Goal: Task Accomplishment & Management: Manage account settings

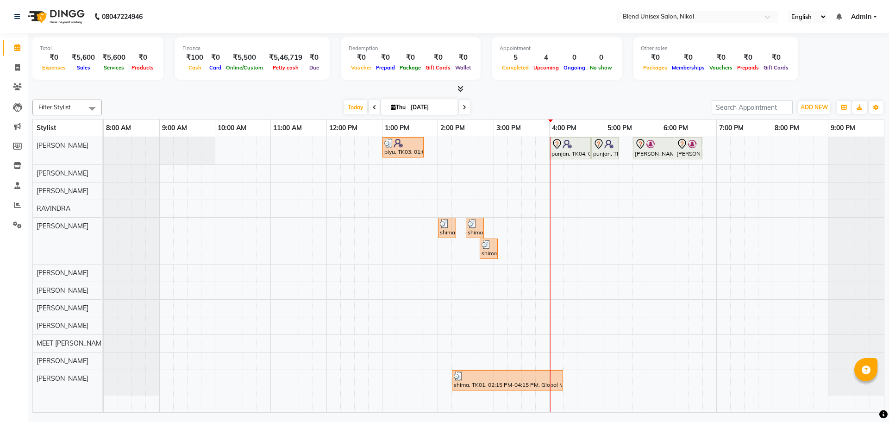
click at [465, 107] on span at bounding box center [464, 107] width 11 height 14
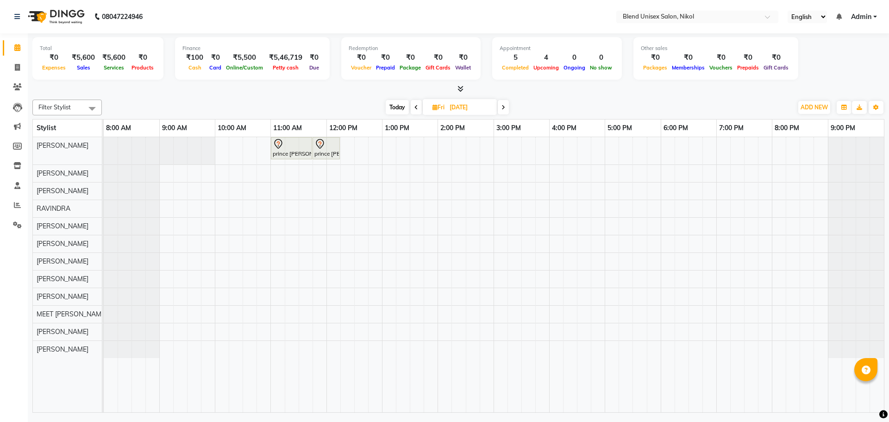
click at [504, 108] on icon at bounding box center [504, 108] width 4 height 6
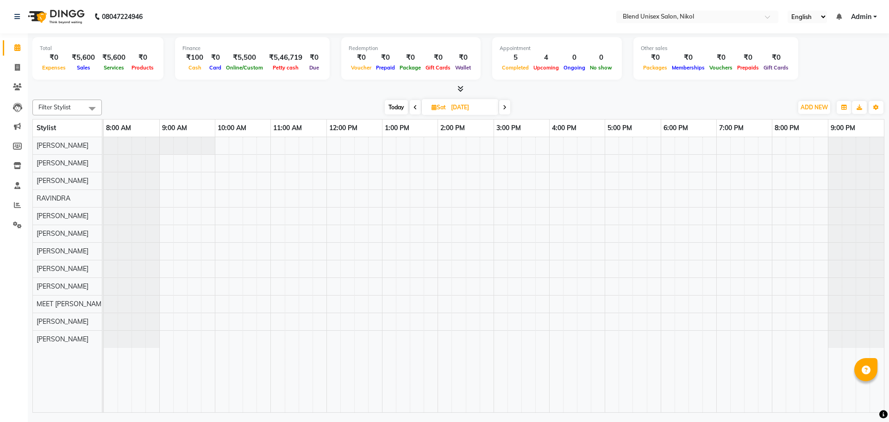
click at [393, 107] on span "Today" at bounding box center [396, 107] width 23 height 14
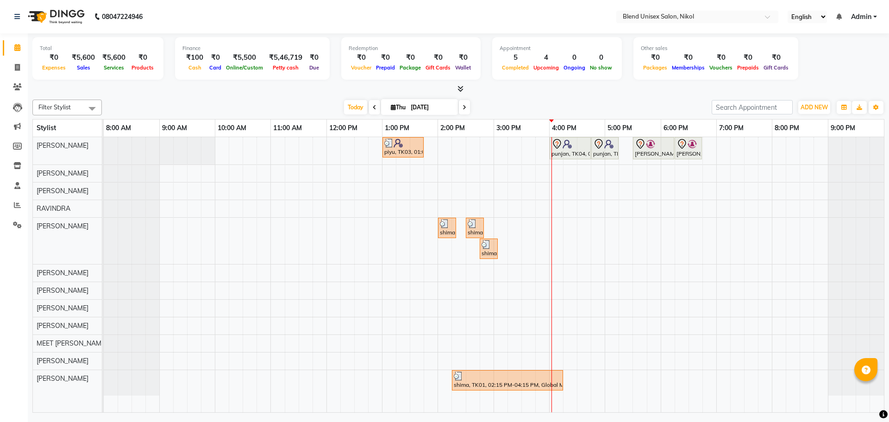
click at [459, 107] on span at bounding box center [464, 107] width 11 height 14
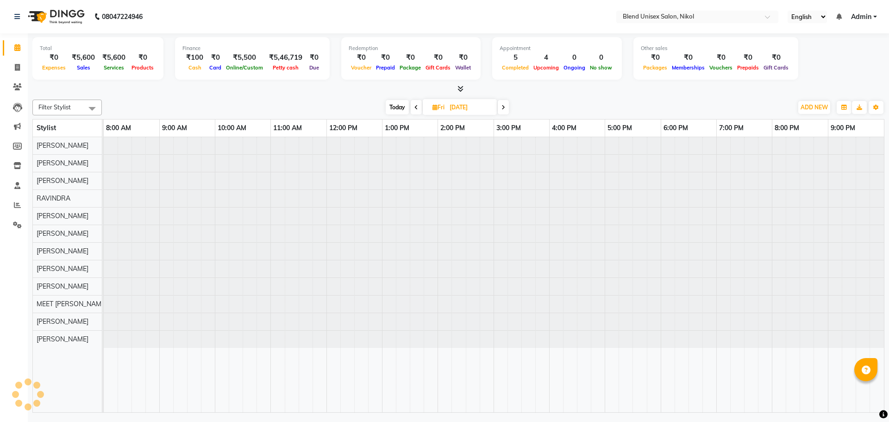
type input "[DATE]"
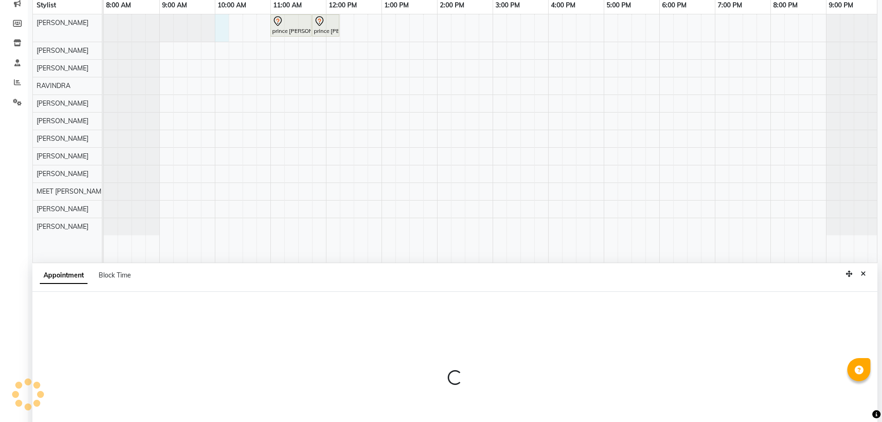
select select "45624"
select select "tentative"
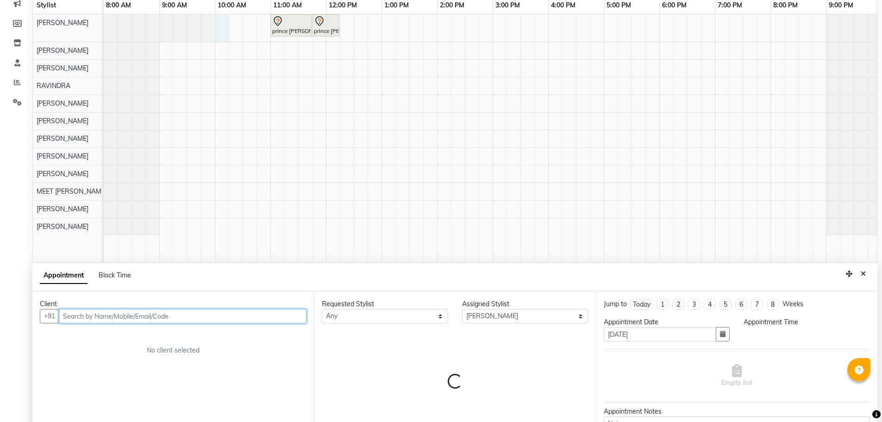
select select "600"
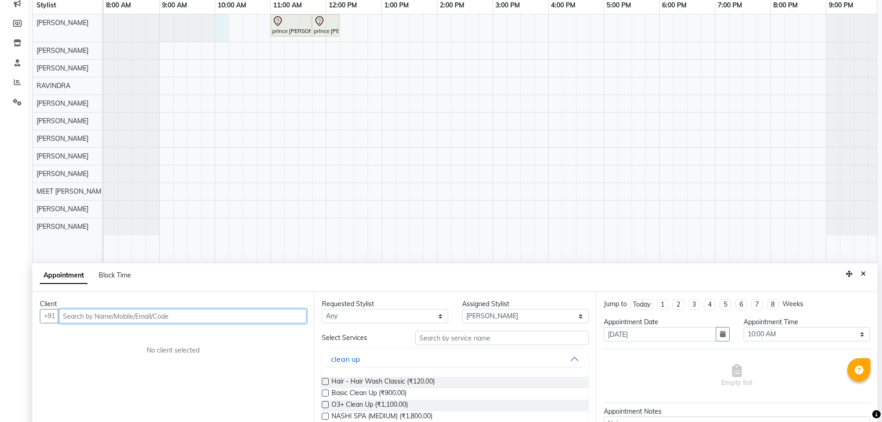
scroll to position [175, 0]
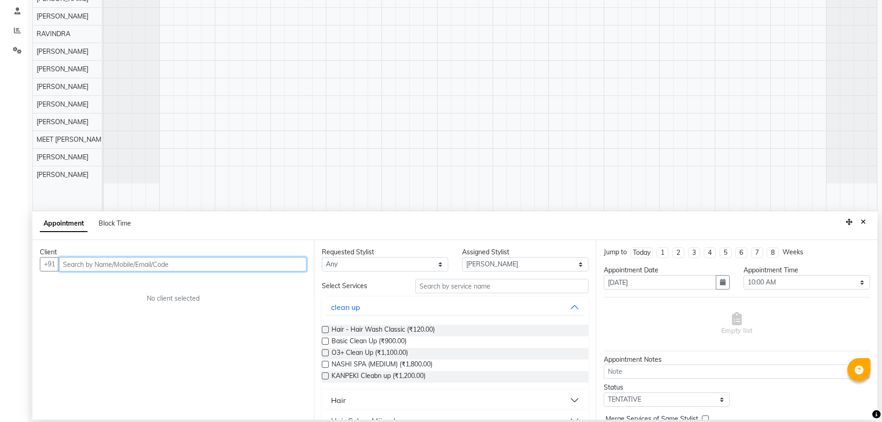
click at [84, 265] on input "text" at bounding box center [183, 264] width 248 height 14
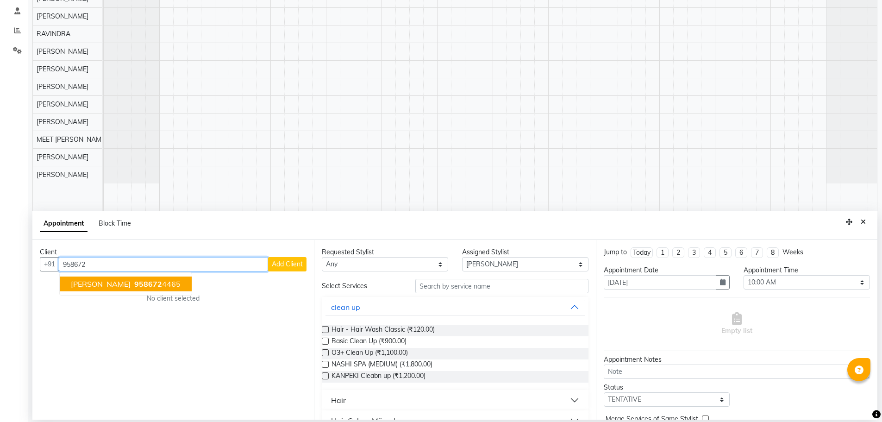
click at [136, 277] on button "[PERSON_NAME] 958672 4465" at bounding box center [126, 284] width 132 height 15
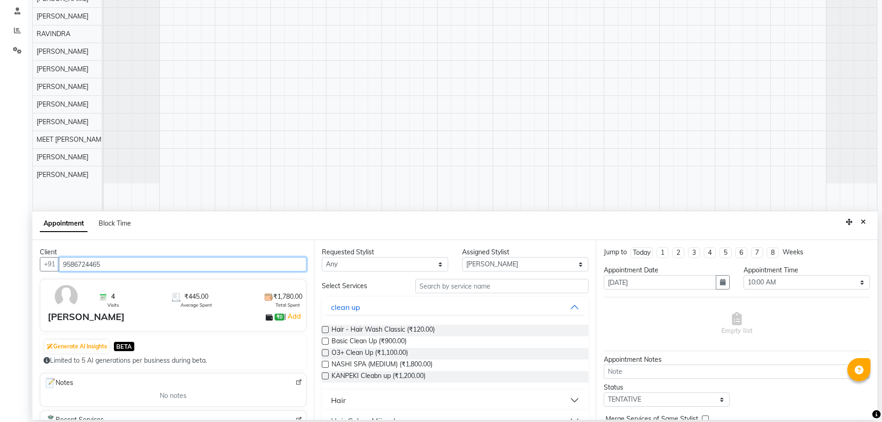
type input "9586724465"
click at [326, 258] on select "Any AJAY NAI [PERSON_NAME] [PERSON_NAME] [PERSON_NAME] MEET [PERSON_NAME] [PERS…" at bounding box center [385, 264] width 126 height 14
select select "90197"
click at [322, 257] on select "Any AJAY NAI [PERSON_NAME] [PERSON_NAME] [PERSON_NAME] MEET [PERSON_NAME] [PERS…" at bounding box center [385, 264] width 126 height 14
select select "90197"
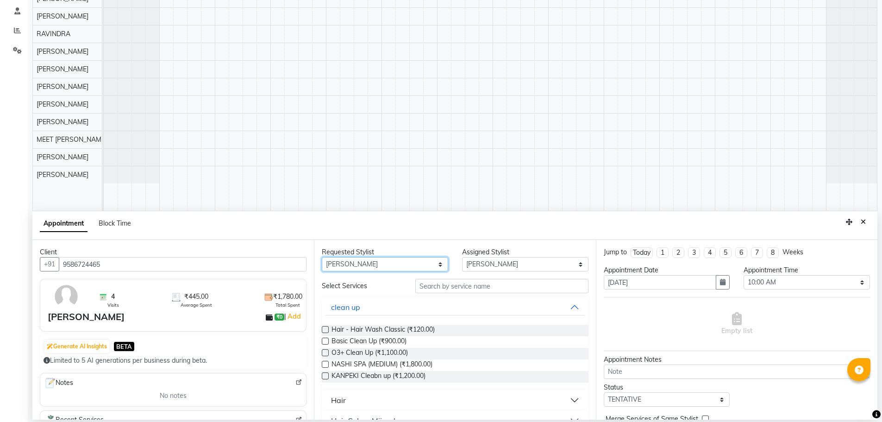
click at [342, 267] on select "Any AJAY NAI [PERSON_NAME] [PERSON_NAME] [PERSON_NAME] MEET [PERSON_NAME] [PERS…" at bounding box center [385, 264] width 126 height 14
select select "45624"
click at [322, 257] on select "Any AJAY NAI [PERSON_NAME] [PERSON_NAME] [PERSON_NAME] MEET [PERSON_NAME] [PERS…" at bounding box center [385, 264] width 126 height 14
select select "45624"
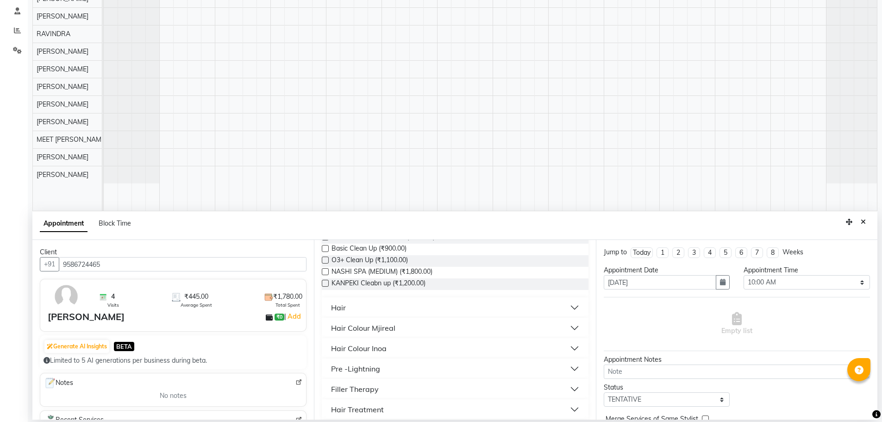
click at [340, 308] on div "Hair" at bounding box center [338, 307] width 15 height 11
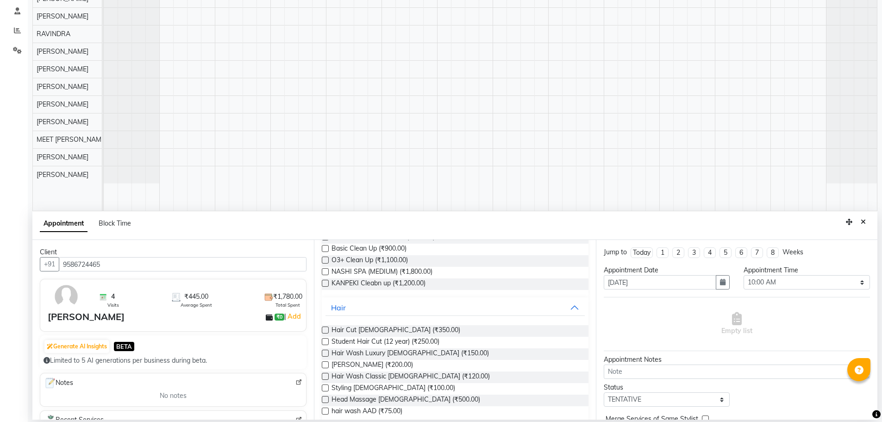
click at [326, 327] on label at bounding box center [325, 330] width 7 height 7
click at [326, 328] on input "checkbox" at bounding box center [325, 331] width 6 height 6
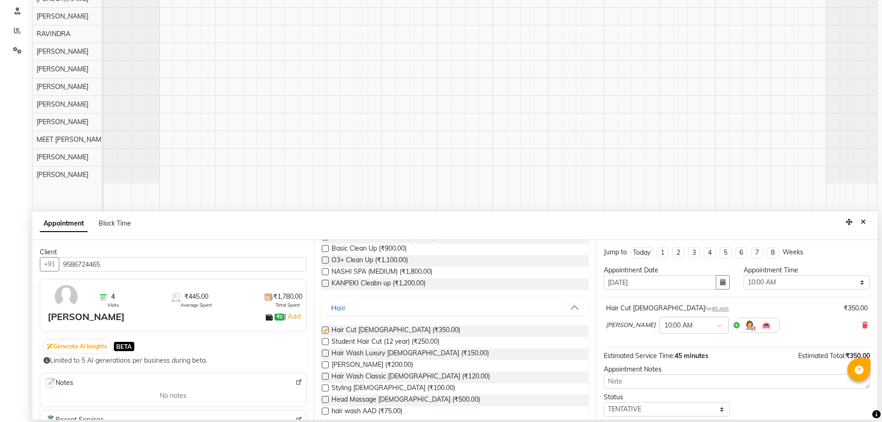
checkbox input "false"
click at [324, 363] on label at bounding box center [325, 364] width 7 height 7
click at [324, 363] on input "checkbox" at bounding box center [325, 366] width 6 height 6
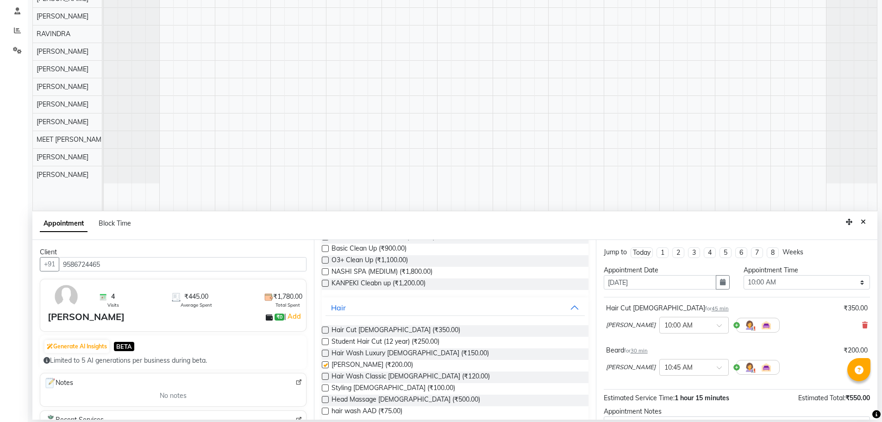
checkbox input "false"
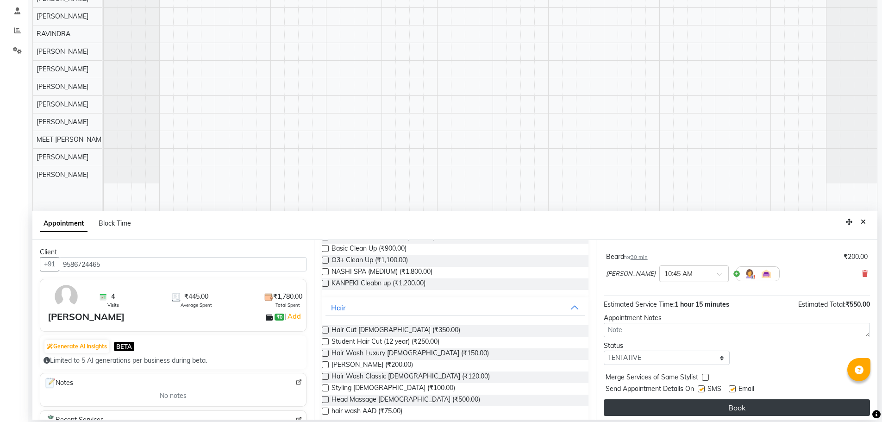
scroll to position [97, 0]
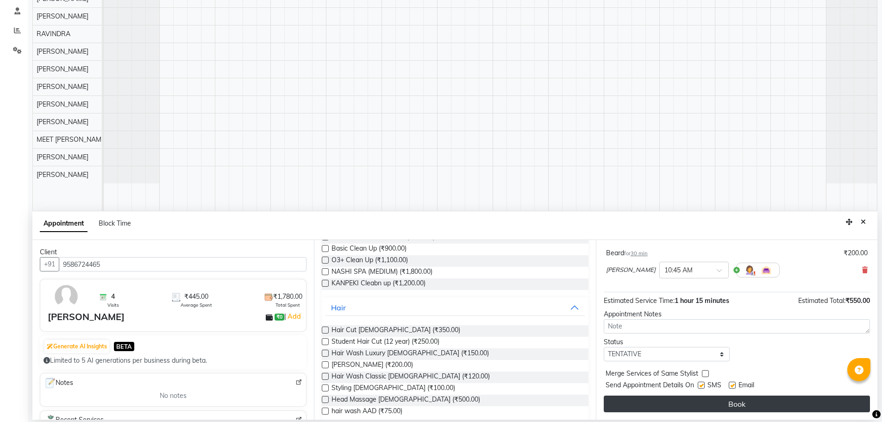
click at [726, 398] on button "Book" at bounding box center [737, 404] width 266 height 17
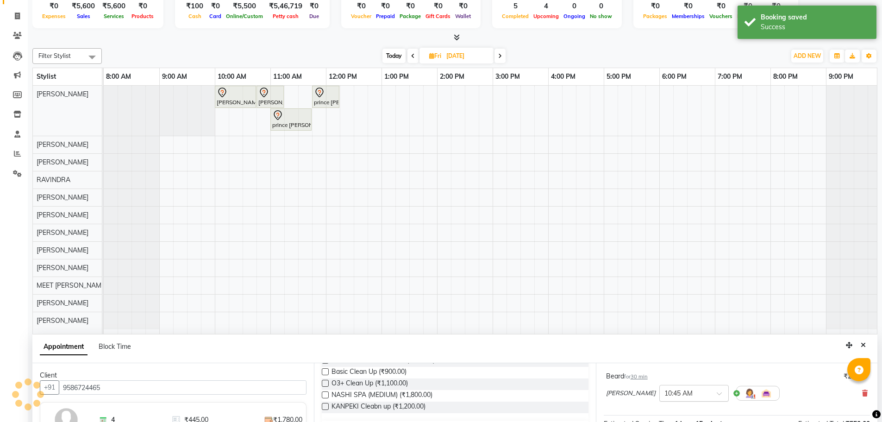
scroll to position [0, 0]
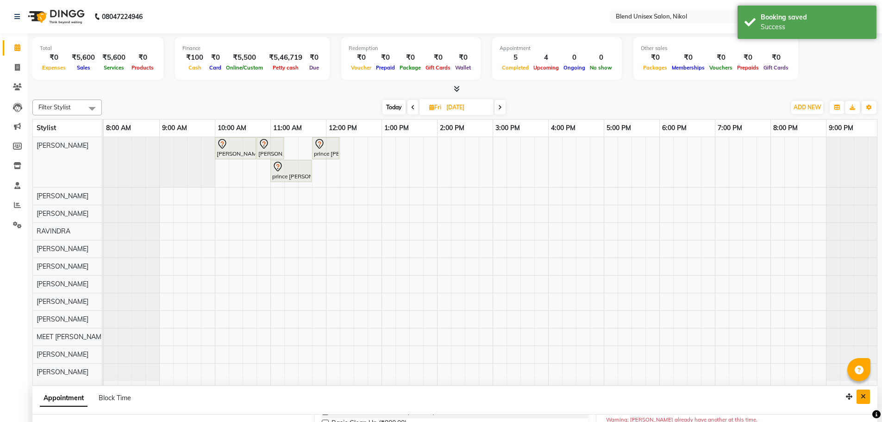
click at [865, 396] on icon "Close" at bounding box center [863, 396] width 5 height 6
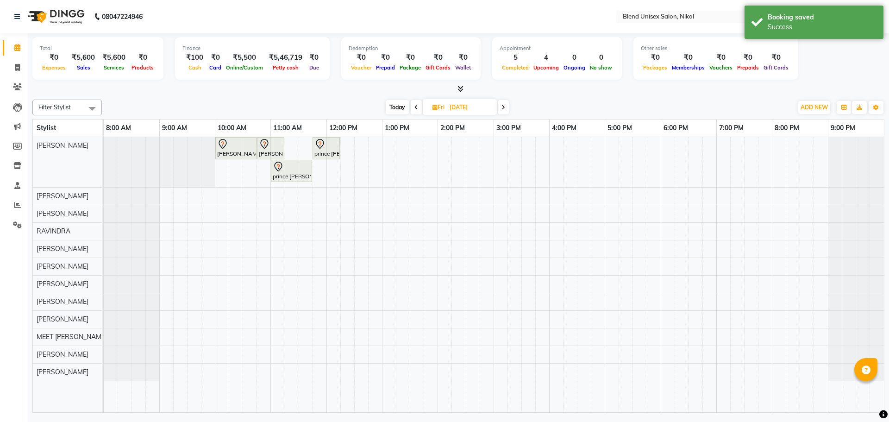
click at [396, 106] on span "Today" at bounding box center [397, 107] width 23 height 14
type input "[DATE]"
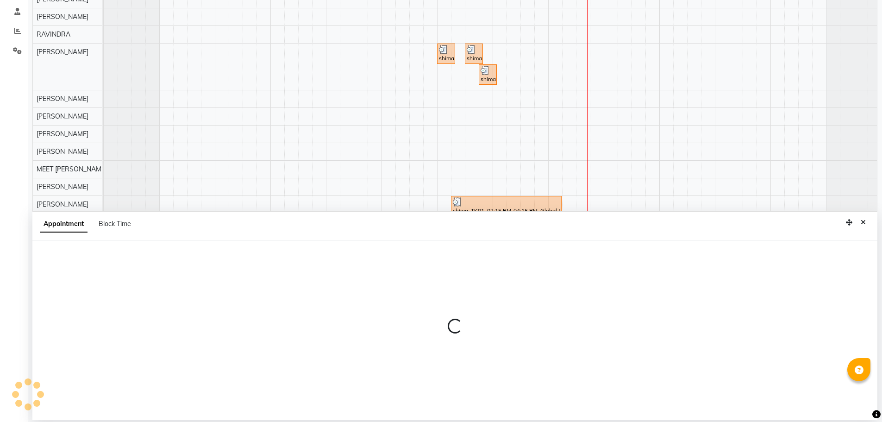
select select "45624"
select select "tentative"
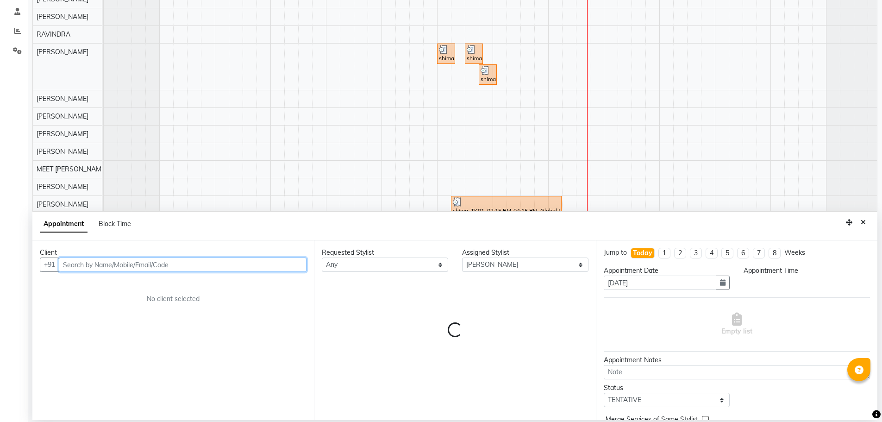
scroll to position [175, 0]
select select "1170"
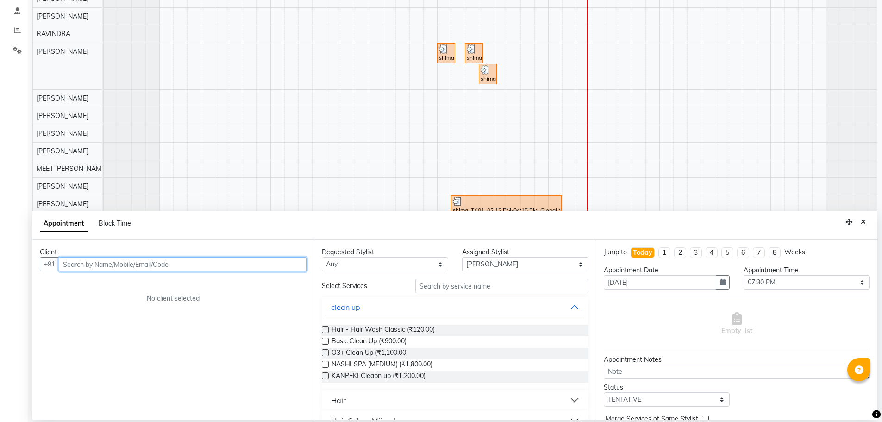
click at [268, 264] on input "text" at bounding box center [183, 264] width 248 height 14
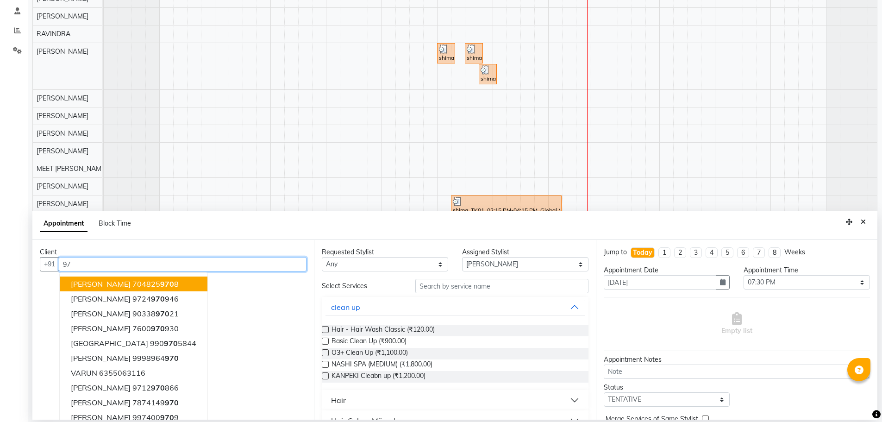
type input "9"
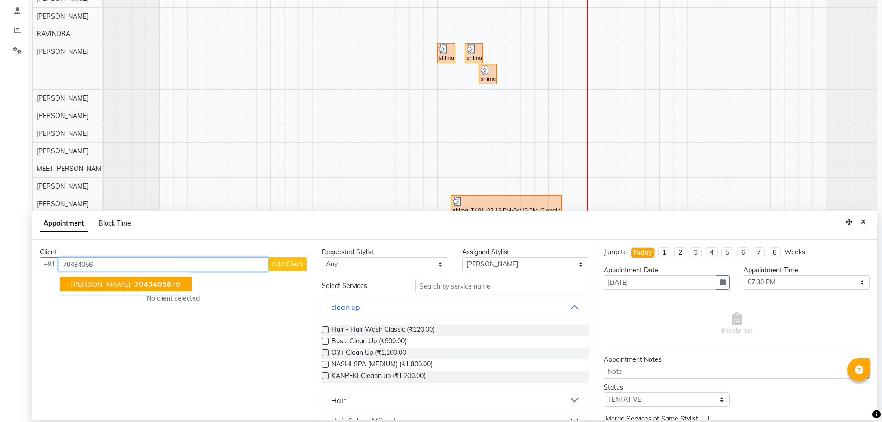
click at [162, 283] on span "70434056" at bounding box center [152, 283] width 37 height 9
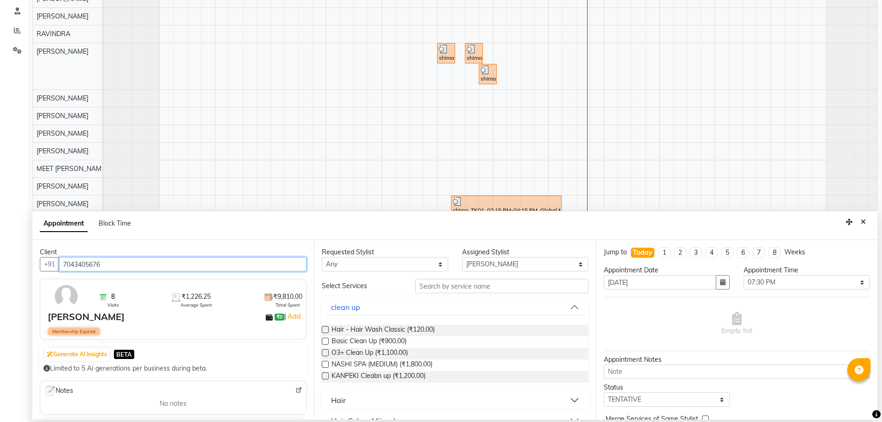
type input "7043405676"
click at [365, 264] on select "Any AJAY NAI [PERSON_NAME] [PERSON_NAME] [PERSON_NAME] MEET [PERSON_NAME] [PERS…" at bounding box center [385, 264] width 126 height 14
select select "45624"
click at [322, 257] on select "Any AJAY NAI [PERSON_NAME] [PERSON_NAME] [PERSON_NAME] MEET [PERSON_NAME] [PERS…" at bounding box center [385, 264] width 126 height 14
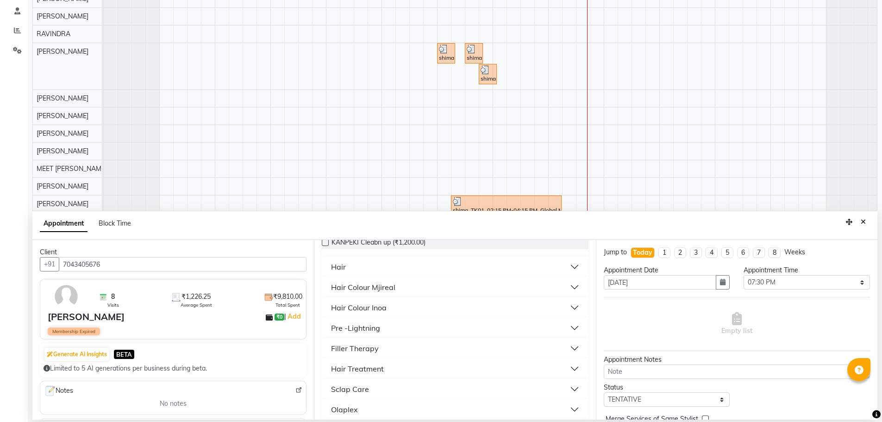
scroll to position [139, 0]
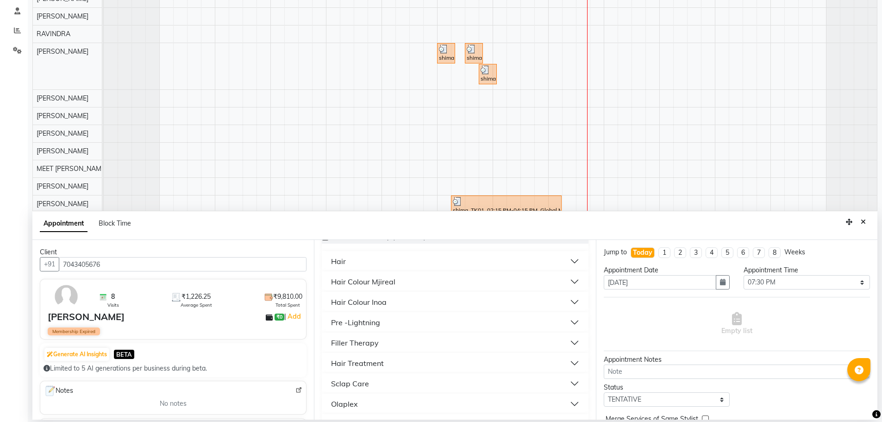
click at [390, 263] on button "Hair" at bounding box center [455, 261] width 259 height 17
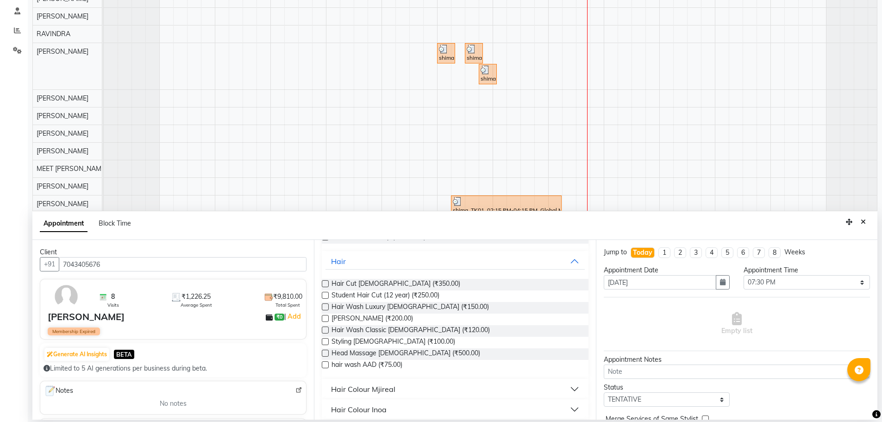
click at [326, 281] on label at bounding box center [325, 283] width 7 height 7
click at [326, 282] on input "checkbox" at bounding box center [325, 285] width 6 height 6
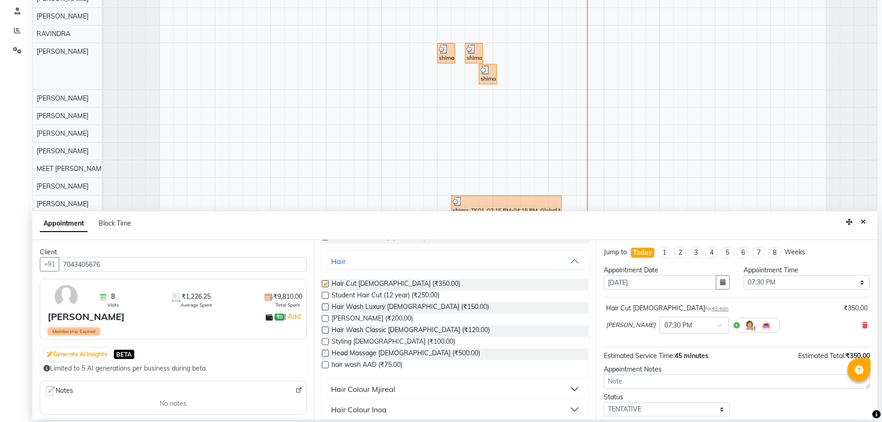
checkbox input "false"
click at [325, 320] on label at bounding box center [325, 318] width 7 height 7
click at [325, 320] on input "checkbox" at bounding box center [325, 319] width 6 height 6
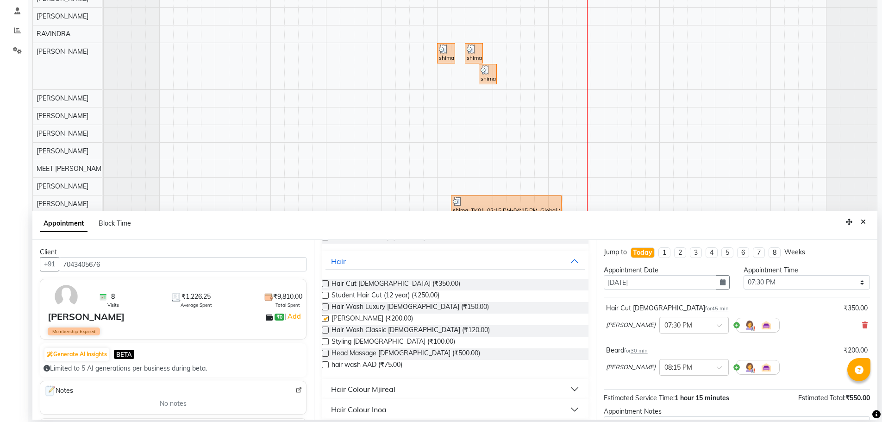
checkbox input "false"
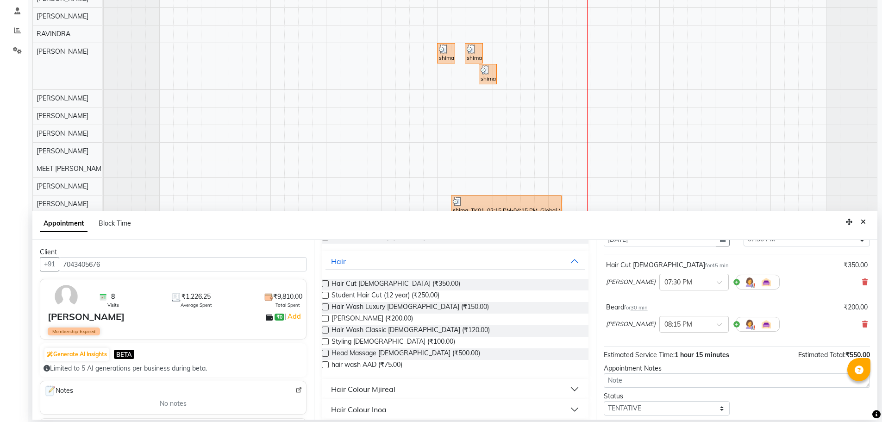
scroll to position [97, 0]
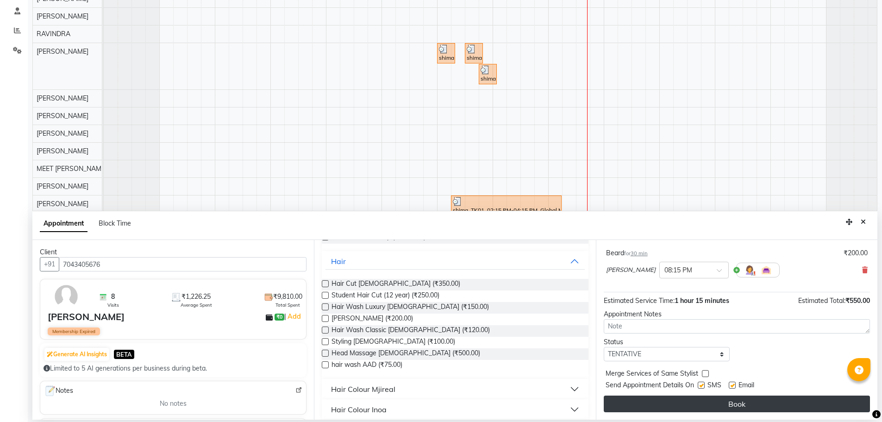
click at [609, 405] on button "Book" at bounding box center [737, 404] width 266 height 17
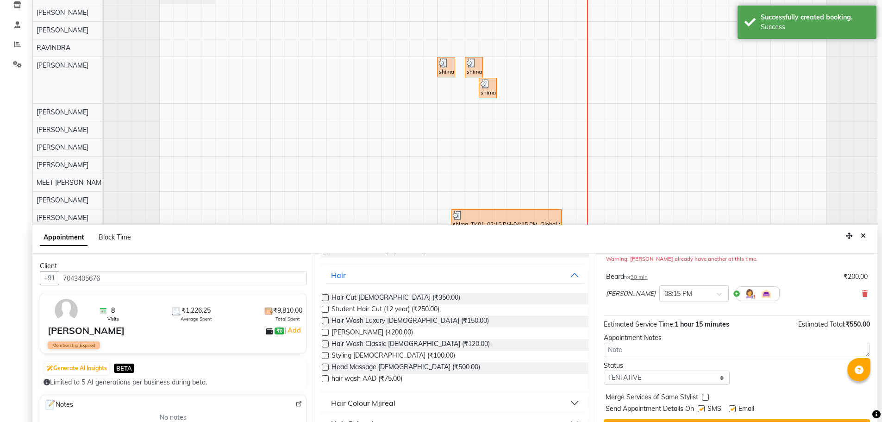
scroll to position [175, 0]
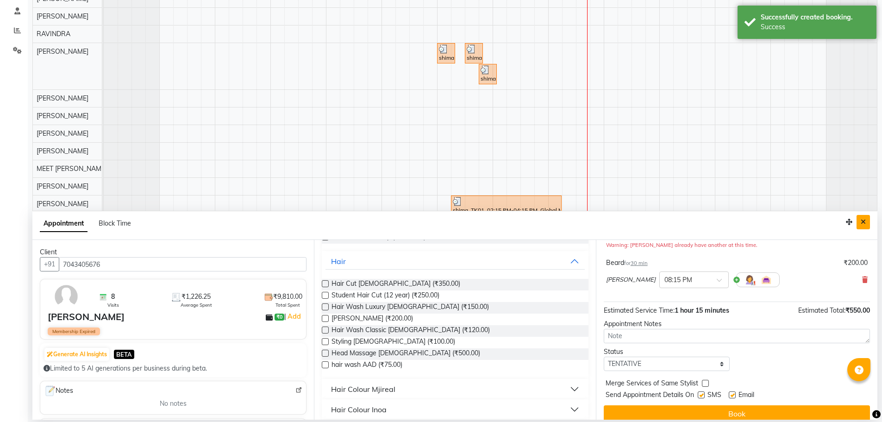
click at [867, 225] on button "Close" at bounding box center [863, 222] width 13 height 14
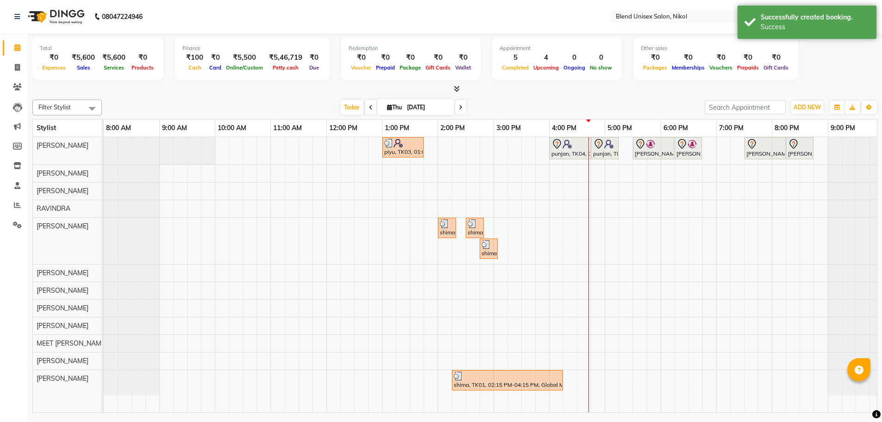
scroll to position [0, 0]
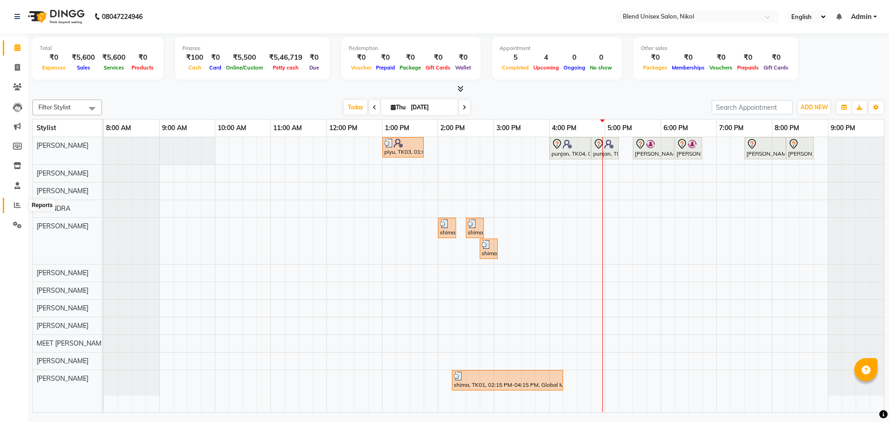
click at [15, 203] on icon at bounding box center [17, 204] width 7 height 7
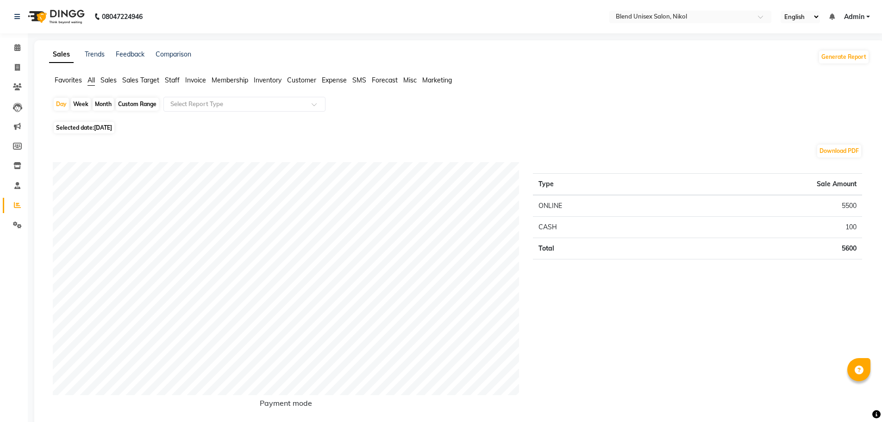
click at [106, 104] on div "Month" at bounding box center [103, 104] width 21 height 13
select select "9"
select select "2025"
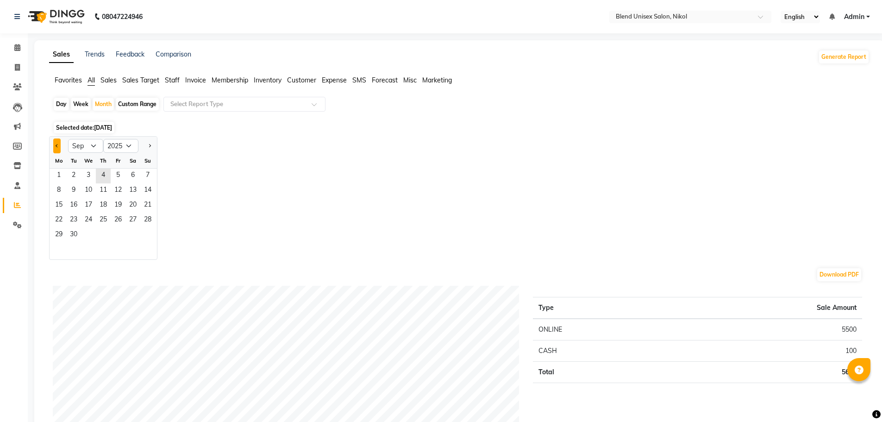
click at [55, 147] on button "Previous month" at bounding box center [56, 145] width 7 height 15
select select "8"
click at [118, 174] on span "1" at bounding box center [118, 176] width 15 height 15
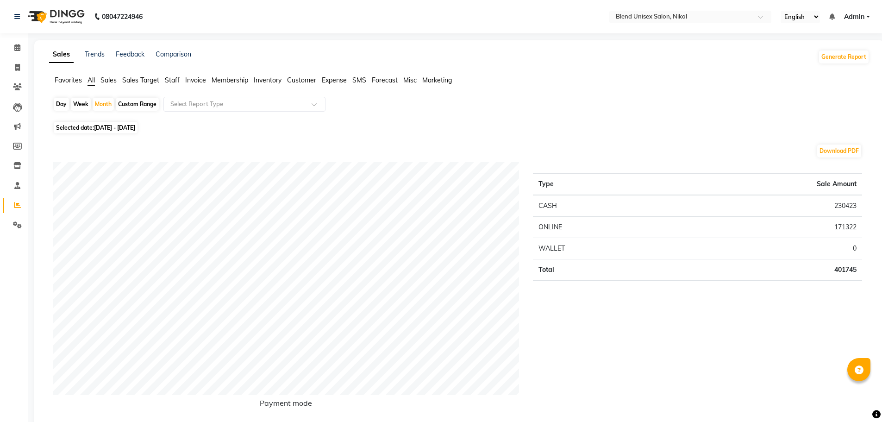
click at [172, 80] on span "Staff" at bounding box center [172, 80] width 15 height 8
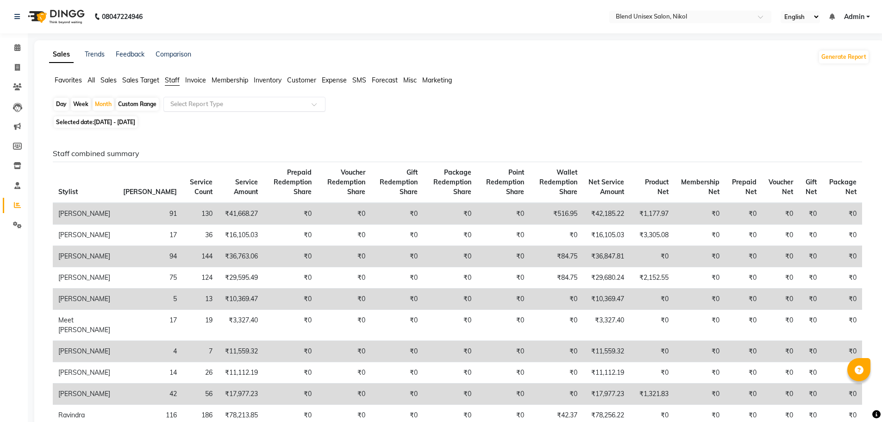
click at [234, 107] on input "text" at bounding box center [235, 104] width 133 height 9
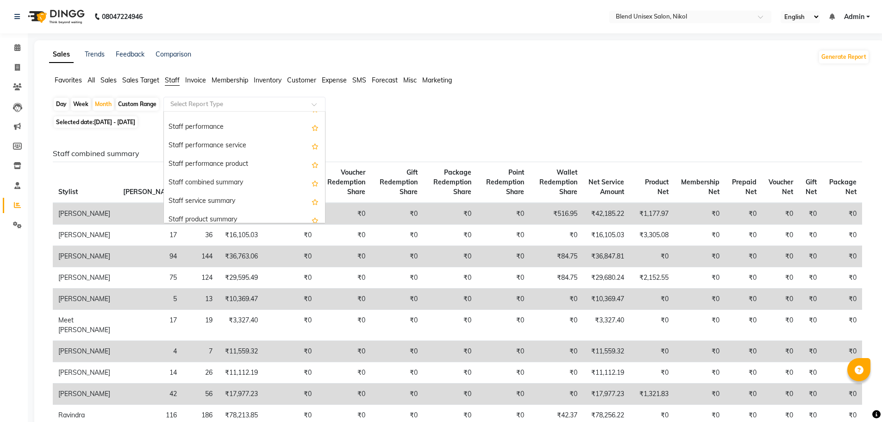
scroll to position [185, 0]
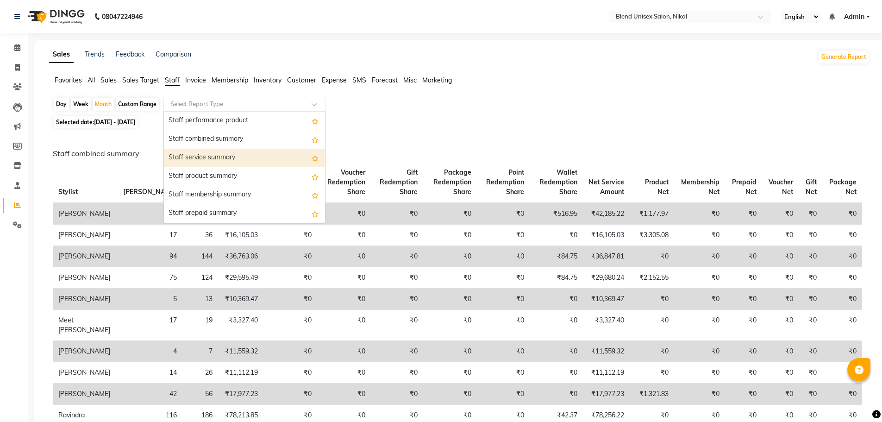
click at [217, 156] on div "Staff service summary" at bounding box center [244, 158] width 161 height 19
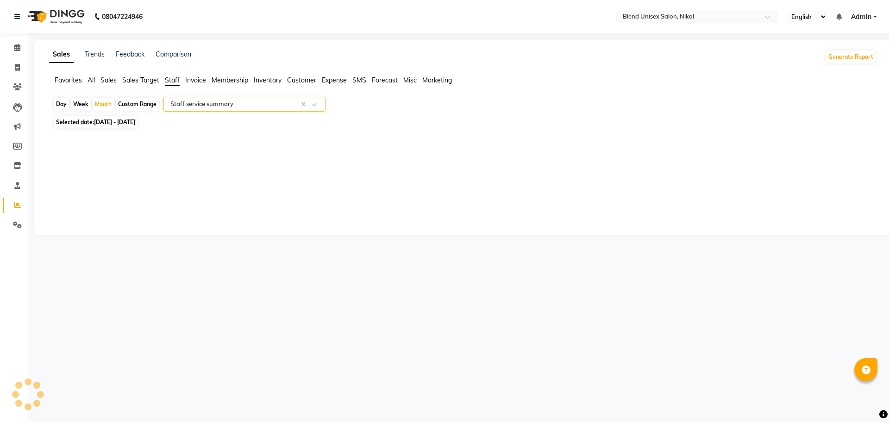
select select "full_report"
select select "csv"
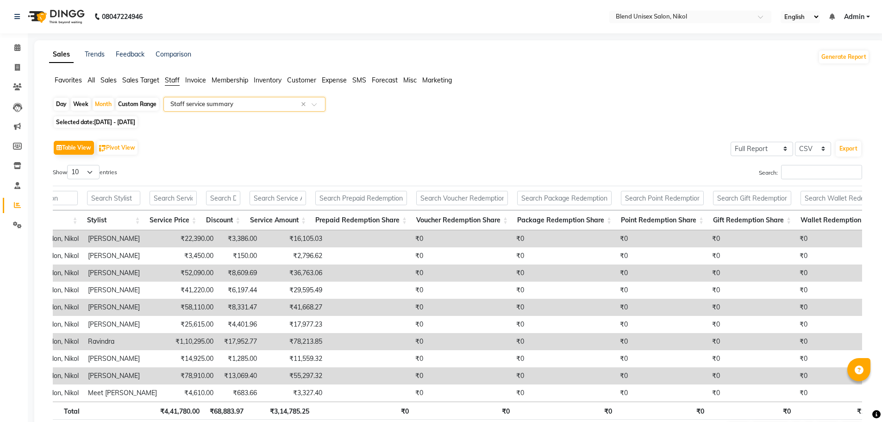
scroll to position [0, 252]
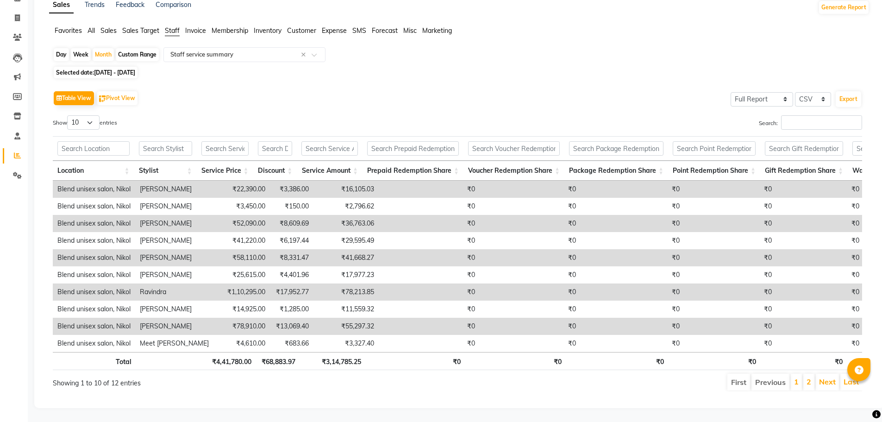
click at [275, 101] on div "Table View Pivot View Select Full Report Filtered Report Select CSV PDF Export …" at bounding box center [458, 239] width 810 height 303
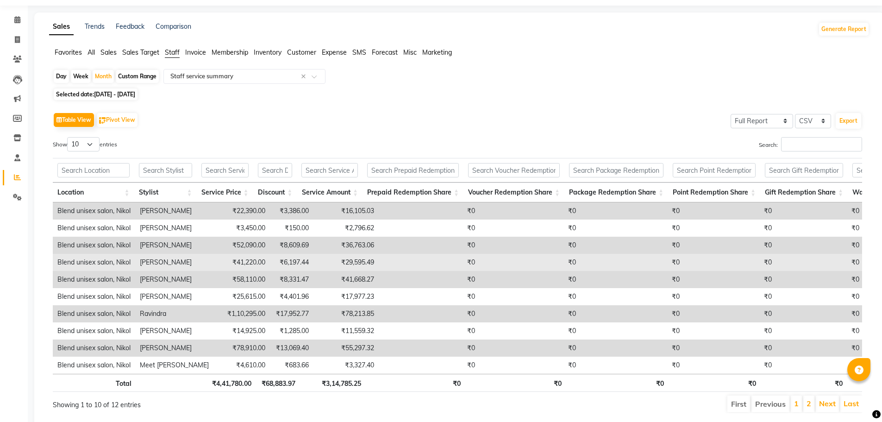
scroll to position [0, 0]
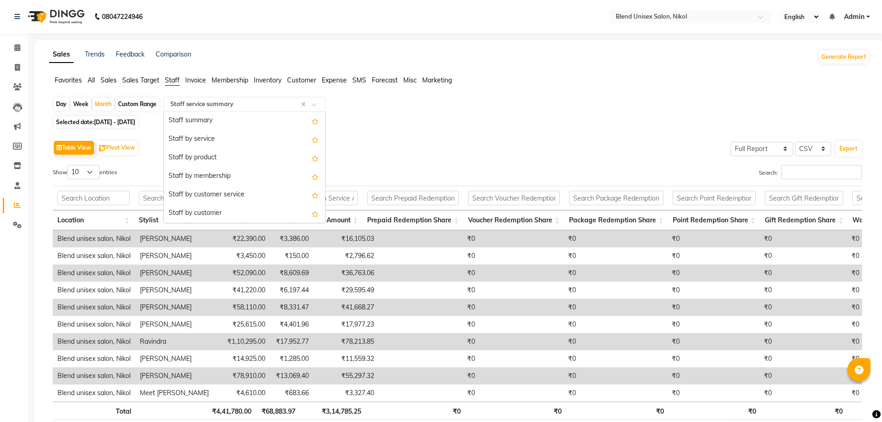
click at [215, 102] on input "text" at bounding box center [235, 104] width 133 height 9
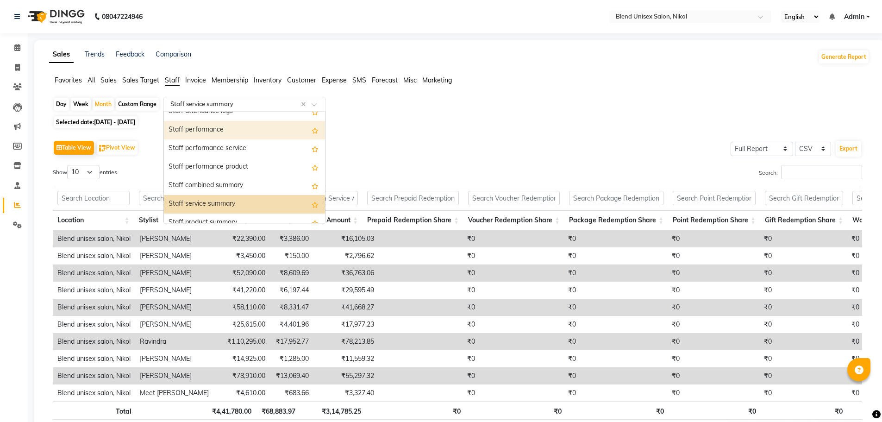
scroll to position [185, 0]
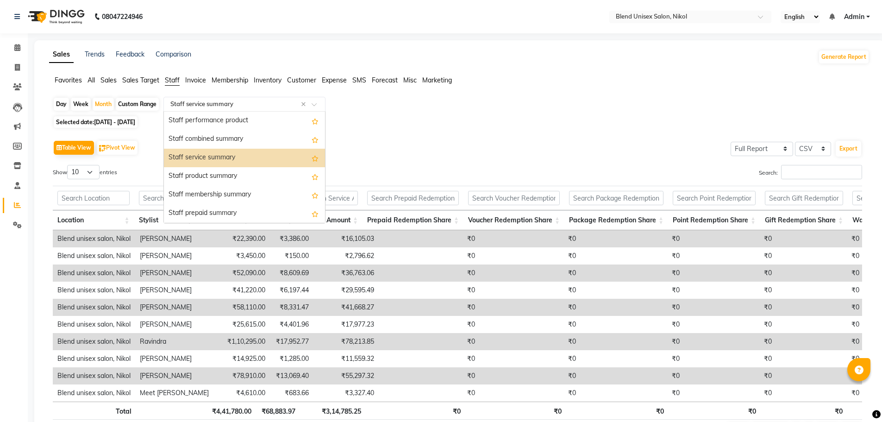
click at [211, 157] on div "Staff service summary" at bounding box center [244, 158] width 161 height 19
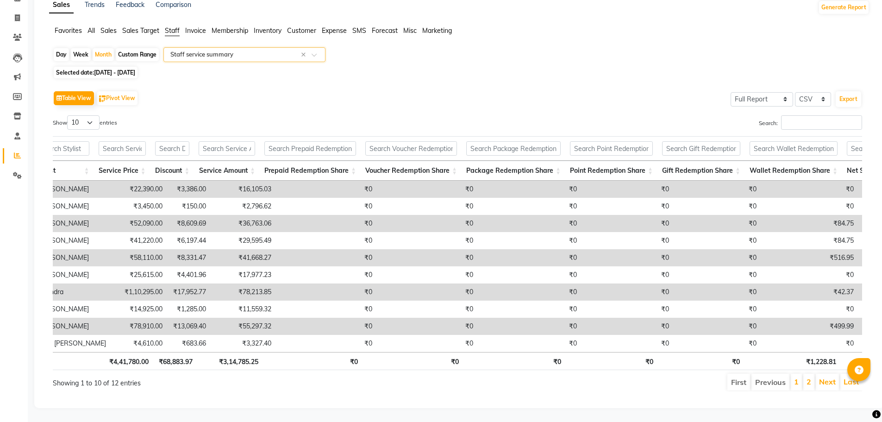
scroll to position [0, 131]
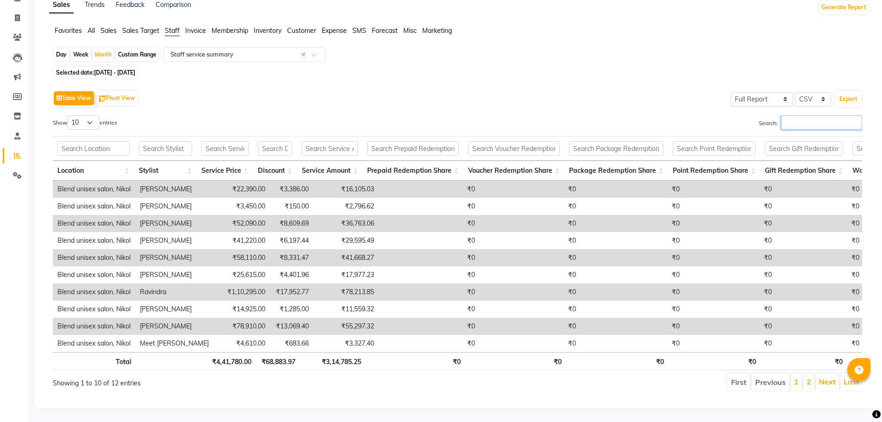
click at [835, 115] on input "Search:" at bounding box center [821, 122] width 81 height 14
click at [551, 115] on div "Search:" at bounding box center [664, 124] width 398 height 18
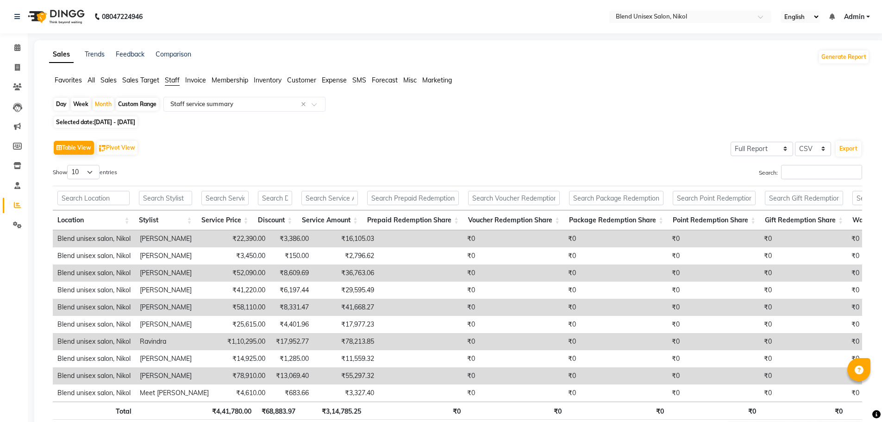
click at [90, 77] on span "All" at bounding box center [91, 80] width 7 height 8
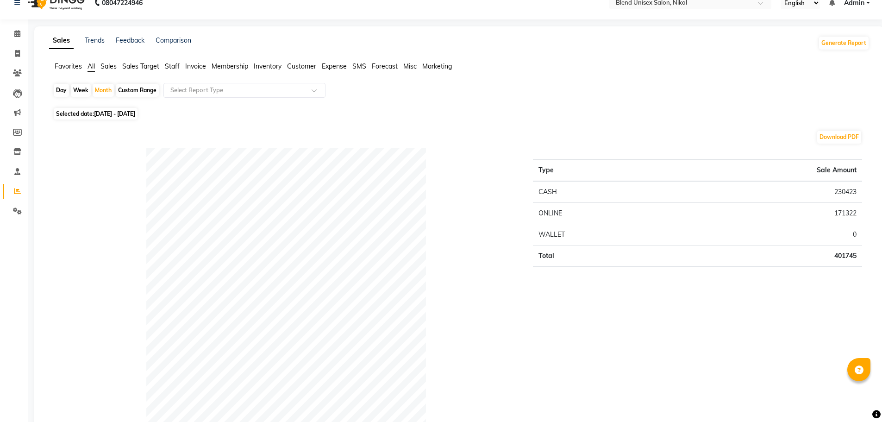
scroll to position [0, 0]
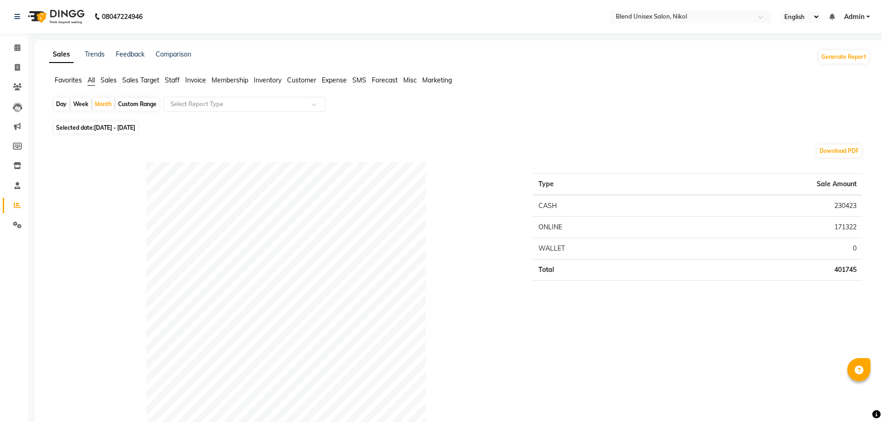
click at [174, 78] on span "Staff" at bounding box center [172, 80] width 15 height 8
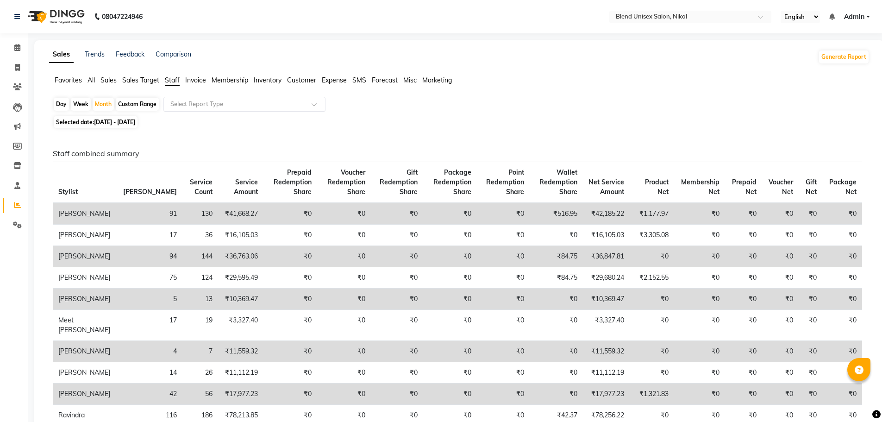
click at [182, 101] on input "text" at bounding box center [235, 104] width 133 height 9
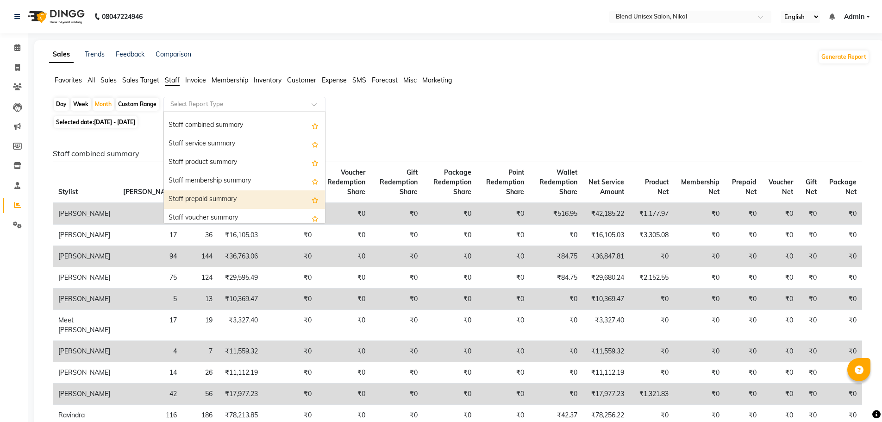
scroll to position [185, 0]
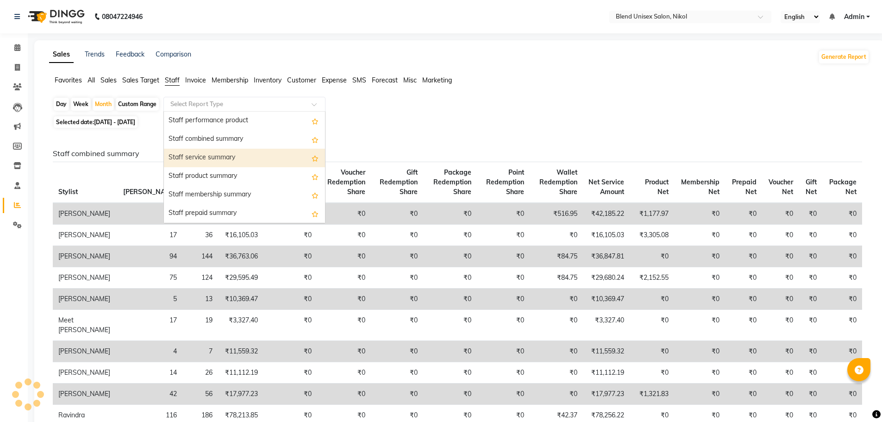
click at [217, 153] on div "Staff service summary" at bounding box center [244, 158] width 161 height 19
select select "full_report"
select select "csv"
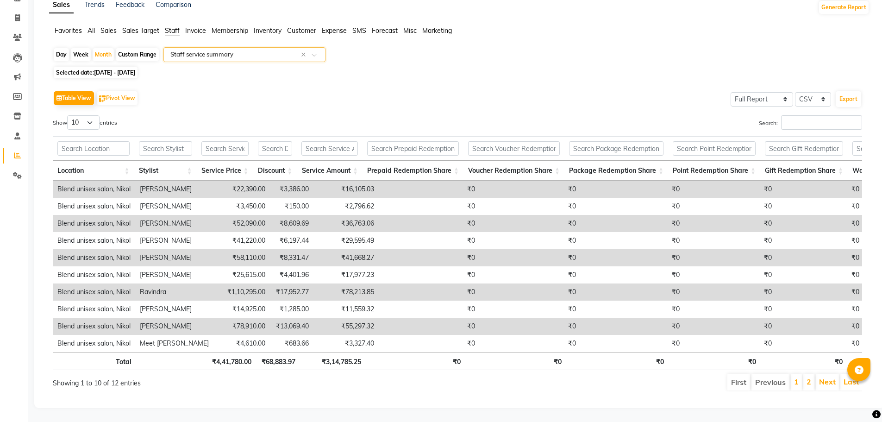
scroll to position [63, 0]
click at [826, 377] on link "Next" at bounding box center [827, 381] width 17 height 9
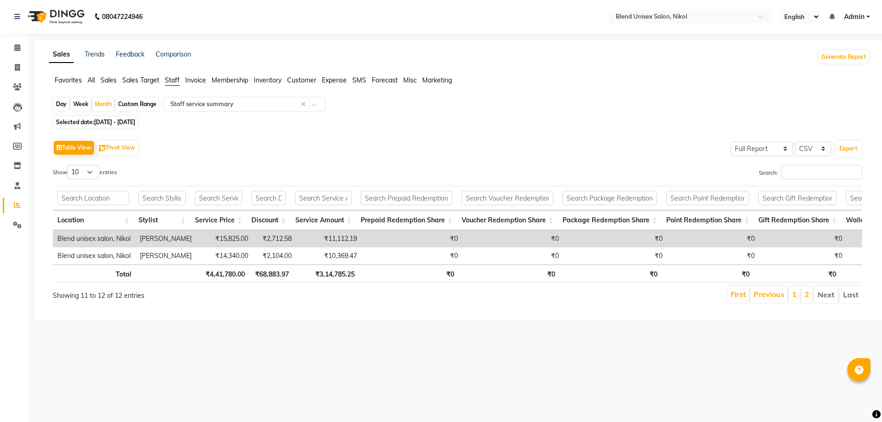
scroll to position [0, 0]
click at [92, 80] on span "All" at bounding box center [91, 80] width 7 height 8
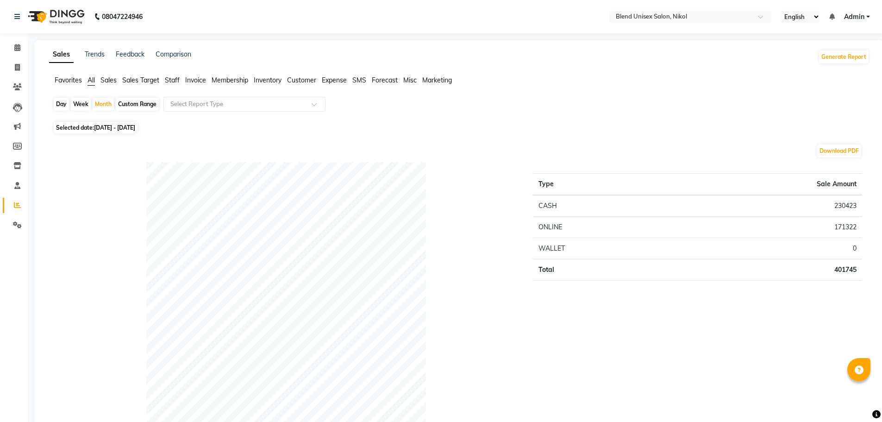
click at [173, 77] on span "Staff" at bounding box center [172, 80] width 15 height 8
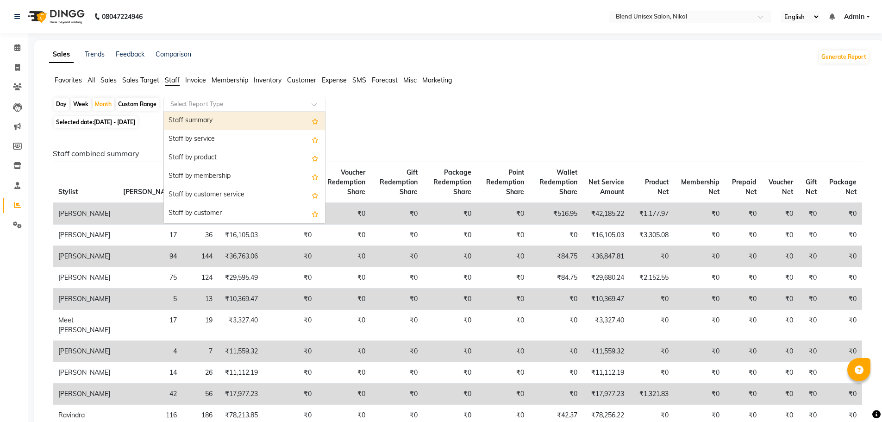
click at [180, 101] on input "text" at bounding box center [235, 104] width 133 height 9
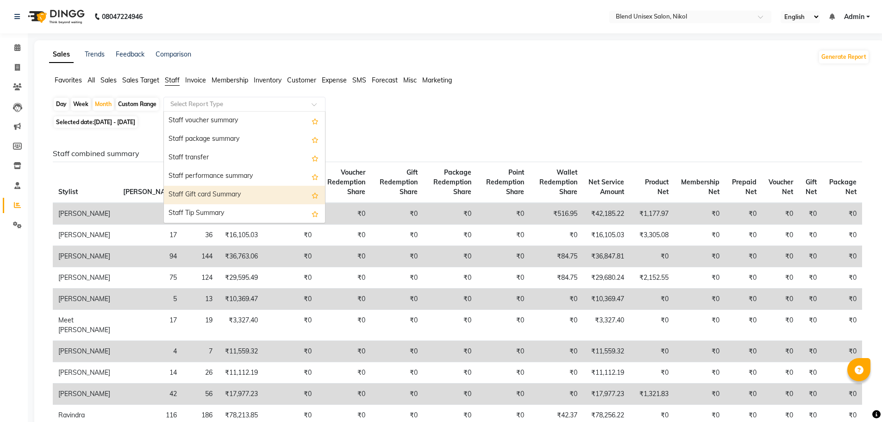
scroll to position [204, 0]
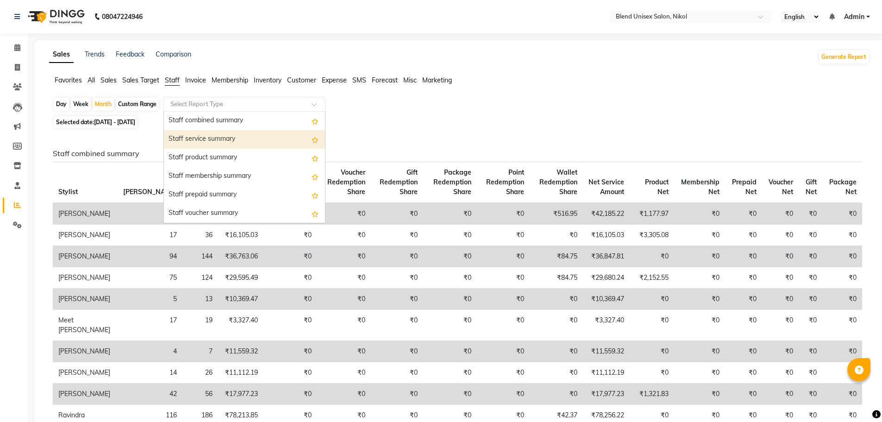
click at [220, 138] on div "Staff service summary" at bounding box center [244, 139] width 161 height 19
select select "full_report"
select select "csv"
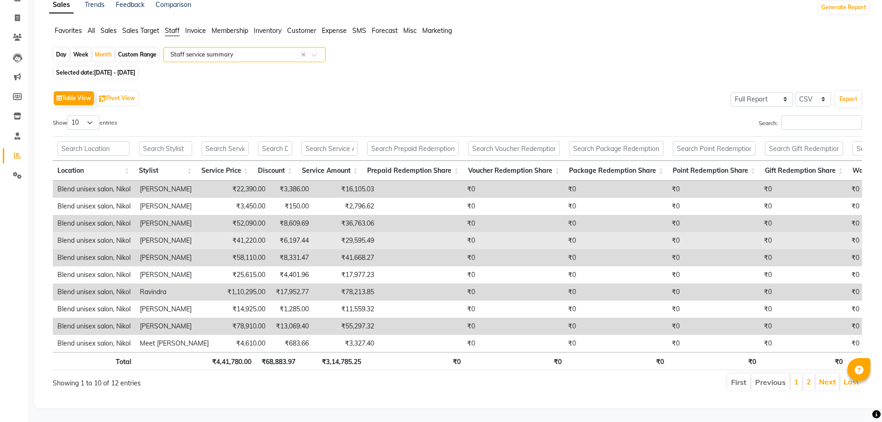
scroll to position [63, 0]
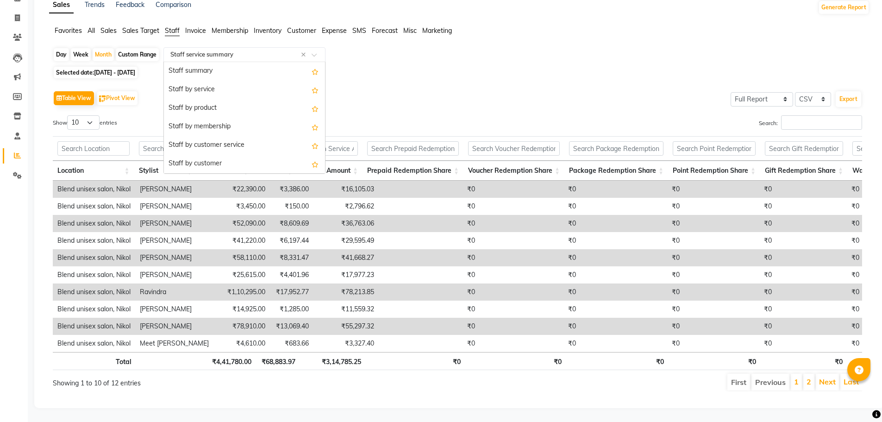
click at [318, 53] on span at bounding box center [318, 57] width 12 height 9
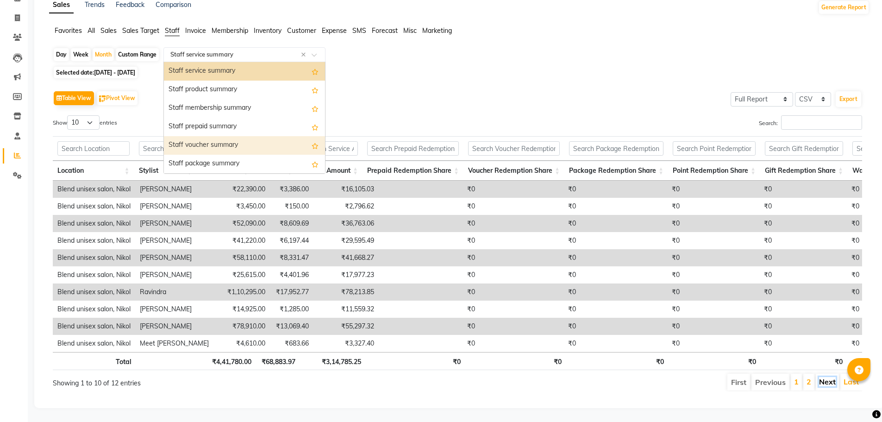
click at [825, 377] on link "Next" at bounding box center [827, 381] width 17 height 9
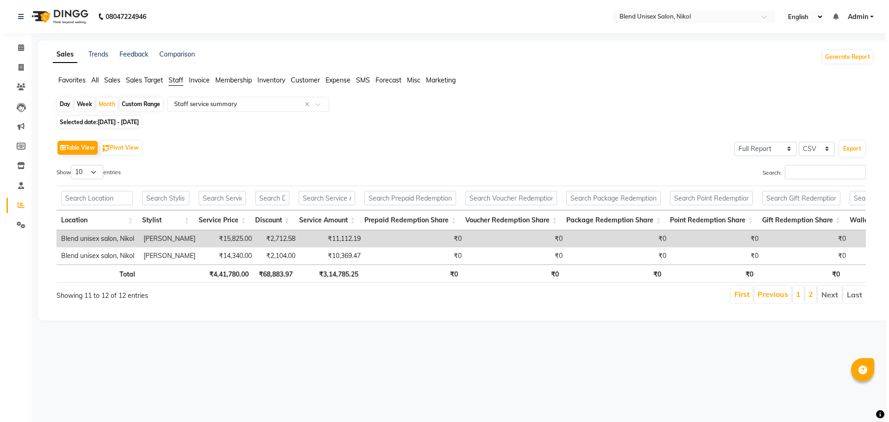
scroll to position [0, 0]
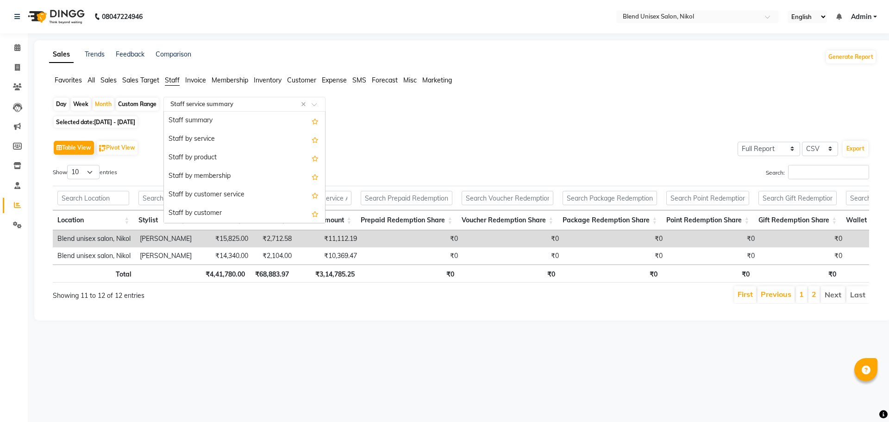
click at [313, 104] on span at bounding box center [318, 106] width 12 height 9
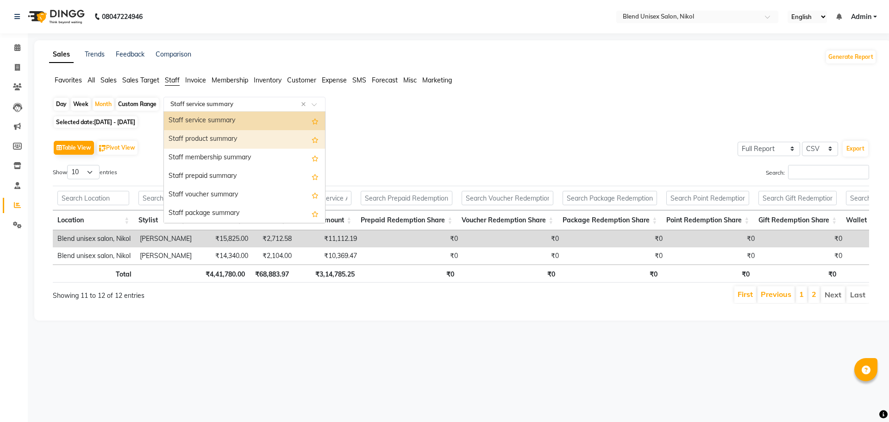
click at [250, 138] on div "Staff product summary" at bounding box center [244, 139] width 161 height 19
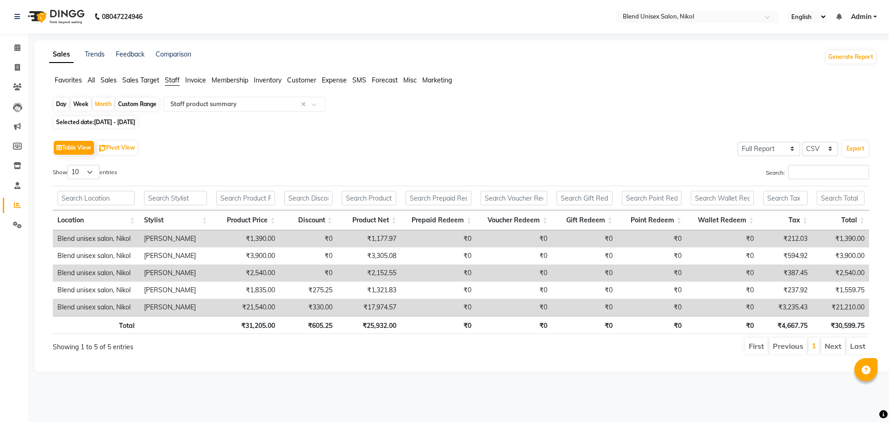
click at [837, 343] on li "Next" at bounding box center [833, 346] width 24 height 17
click at [134, 102] on div "Custom Range" at bounding box center [137, 104] width 43 height 13
select select "8"
select select "2025"
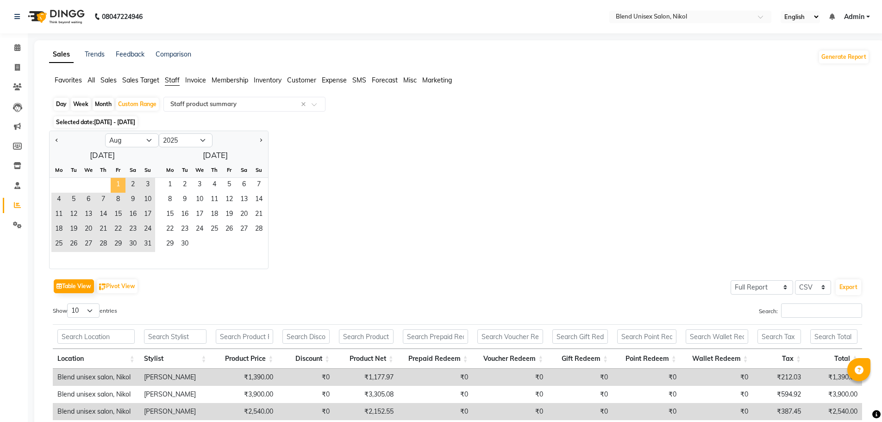
click at [118, 186] on span "1" at bounding box center [118, 185] width 15 height 15
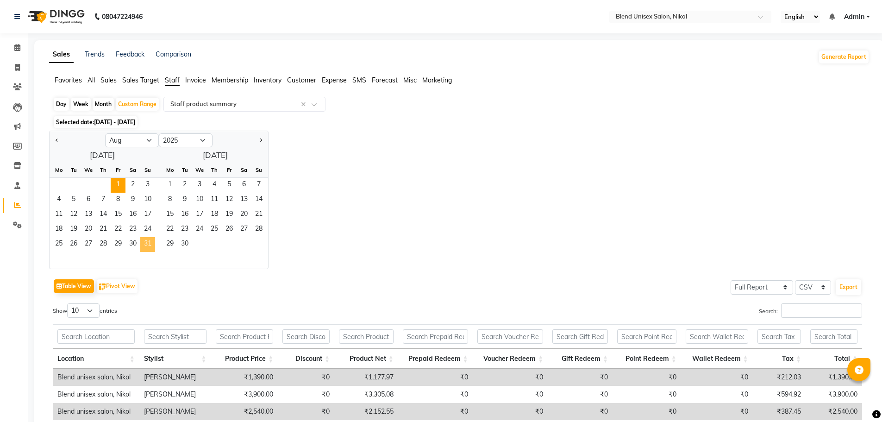
click at [145, 244] on span "31" at bounding box center [147, 244] width 15 height 15
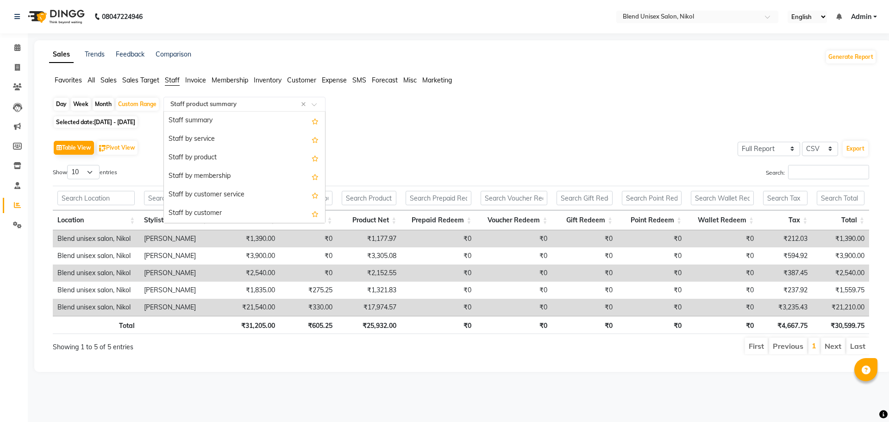
scroll to position [241, 0]
click at [318, 103] on span at bounding box center [318, 106] width 12 height 9
click at [232, 174] on div "Staff performance summary" at bounding box center [244, 176] width 161 height 19
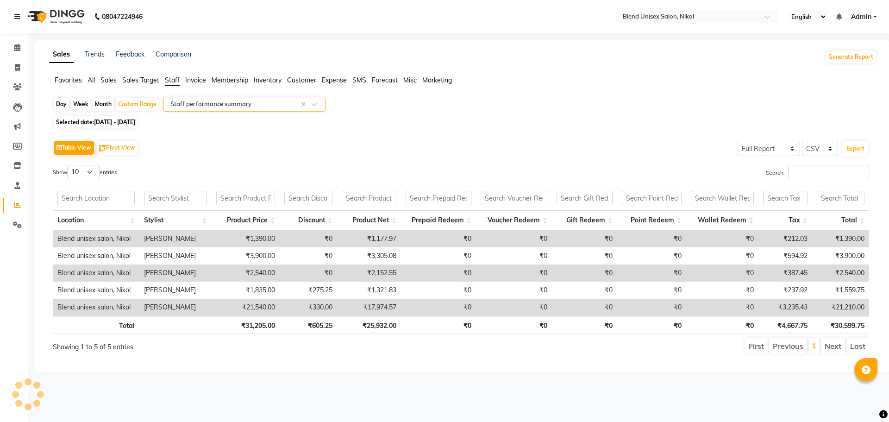
click at [314, 104] on span at bounding box center [318, 106] width 12 height 9
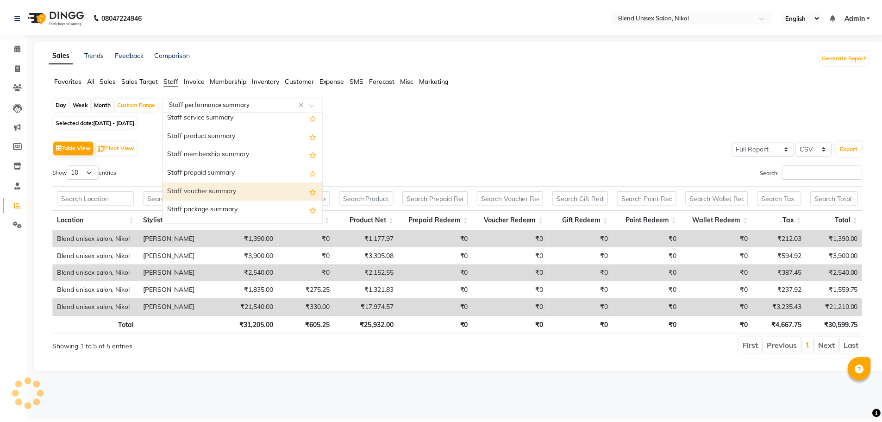
scroll to position [204, 0]
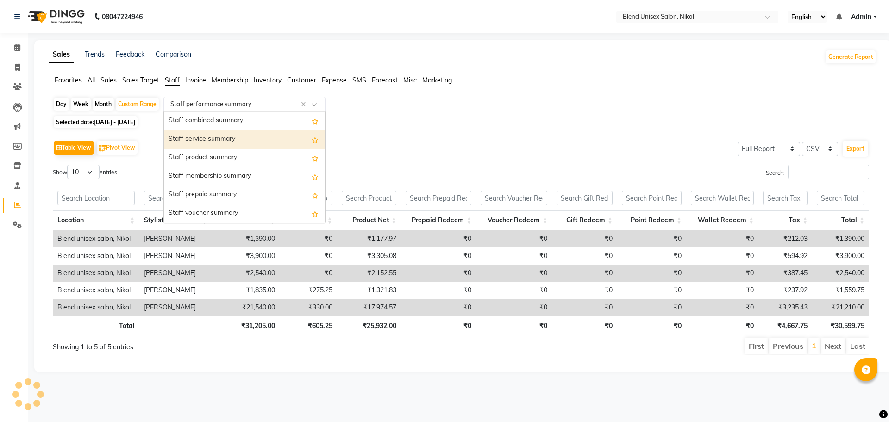
click at [232, 143] on div "Staff service summary" at bounding box center [244, 139] width 161 height 19
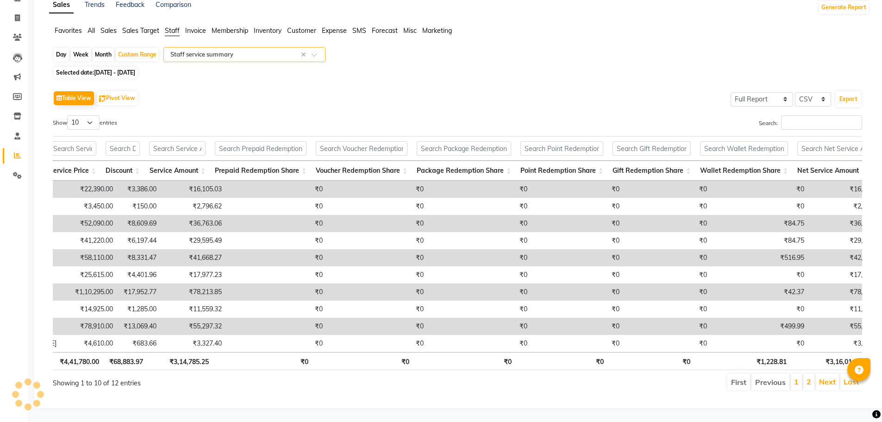
scroll to position [0, 85]
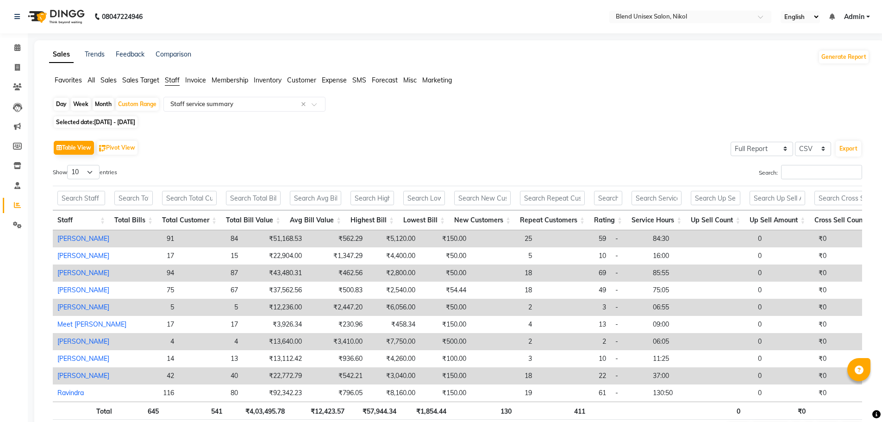
click at [544, 129] on div "Day Week Month Custom Range Select Report Type × Staff service summary × Select…" at bounding box center [459, 273] width 821 height 352
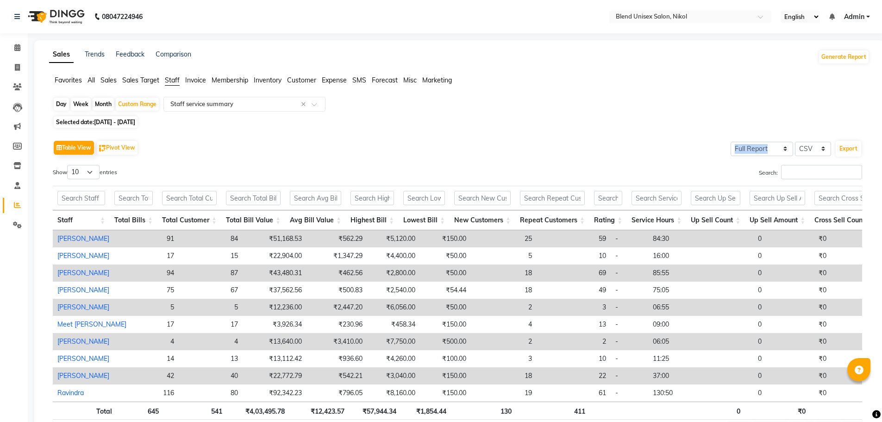
click at [544, 129] on div "Day Week Month Custom Range Select Report Type × Staff service summary × Select…" at bounding box center [459, 273] width 821 height 352
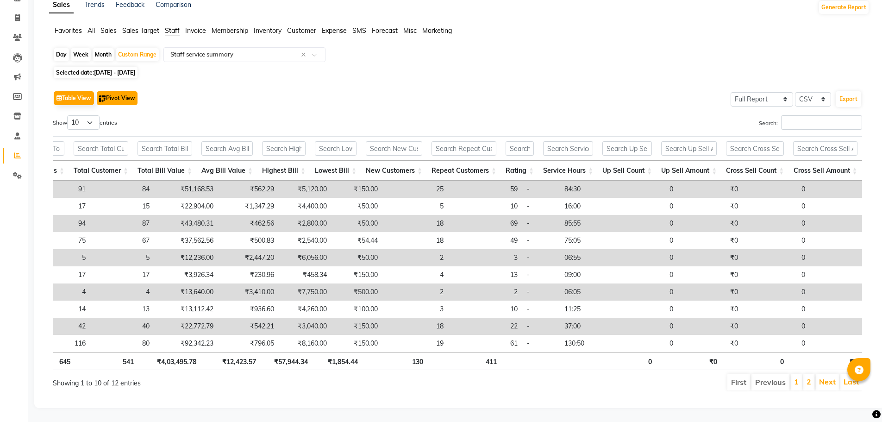
click at [122, 91] on button "Pivot View" at bounding box center [117, 98] width 41 height 14
select select "full_report"
select select "csv"
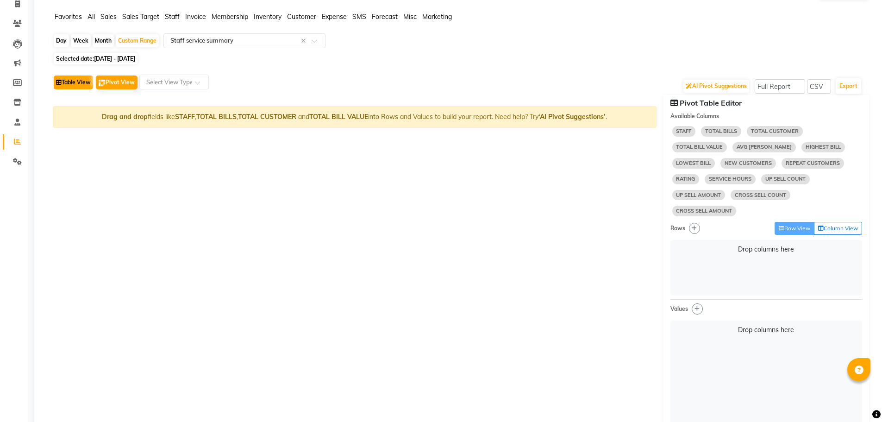
click at [85, 84] on button "Table View" at bounding box center [73, 82] width 39 height 14
select select "full_report"
select select "csv"
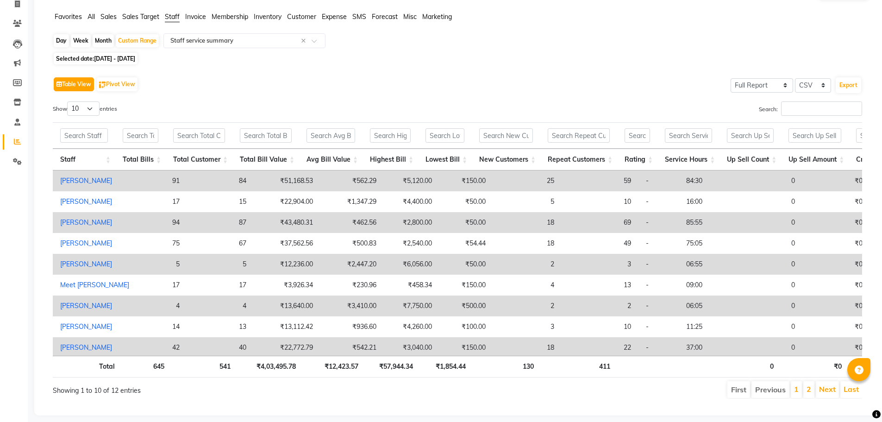
scroll to position [0, 0]
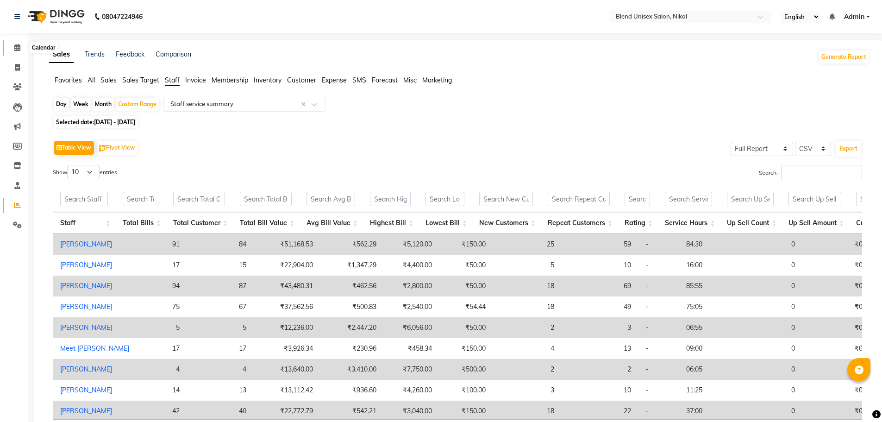
click at [15, 50] on icon at bounding box center [17, 47] width 6 height 7
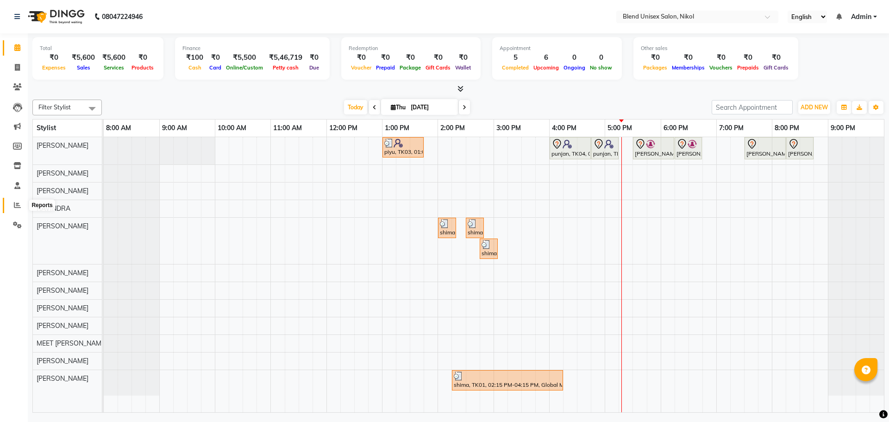
click at [14, 202] on icon at bounding box center [17, 204] width 7 height 7
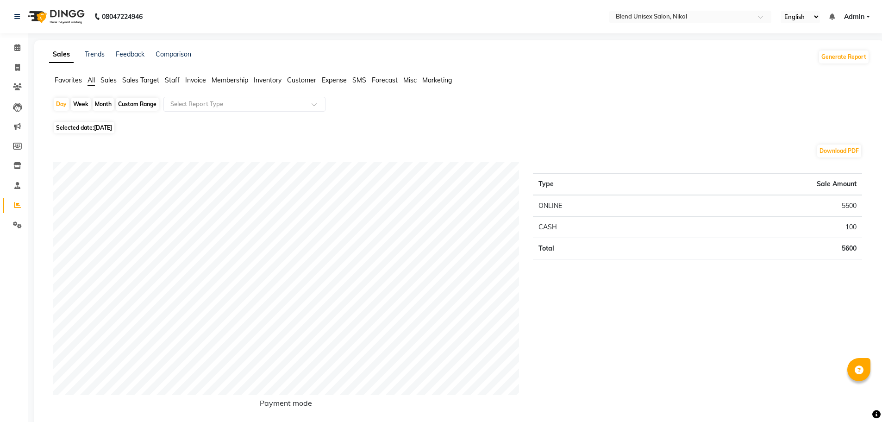
click at [145, 98] on div "Custom Range" at bounding box center [137, 104] width 43 height 13
select select "9"
select select "2025"
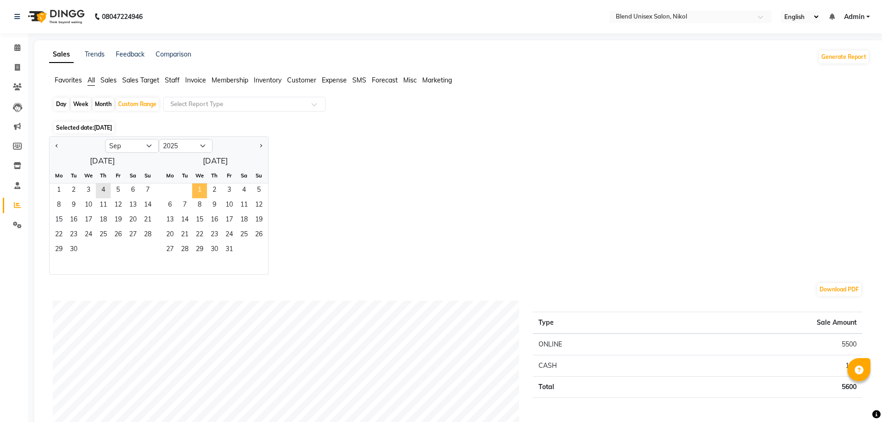
click at [202, 190] on span "1" at bounding box center [199, 190] width 15 height 15
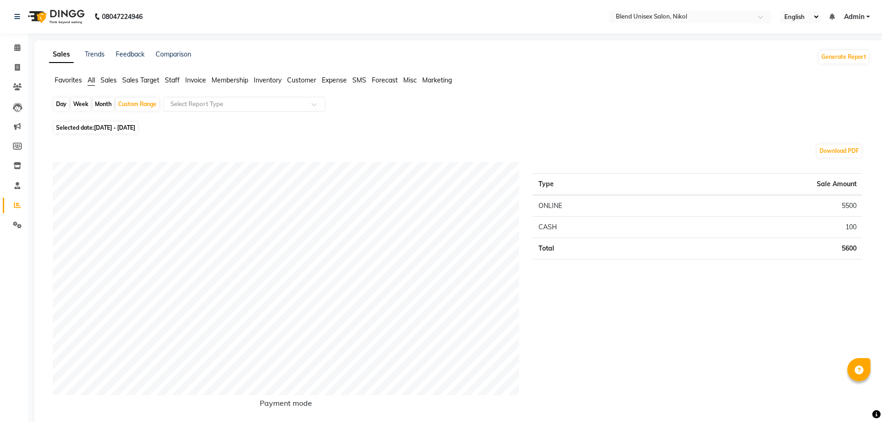
click at [107, 100] on div "Month" at bounding box center [103, 104] width 21 height 13
select select "9"
select select "2025"
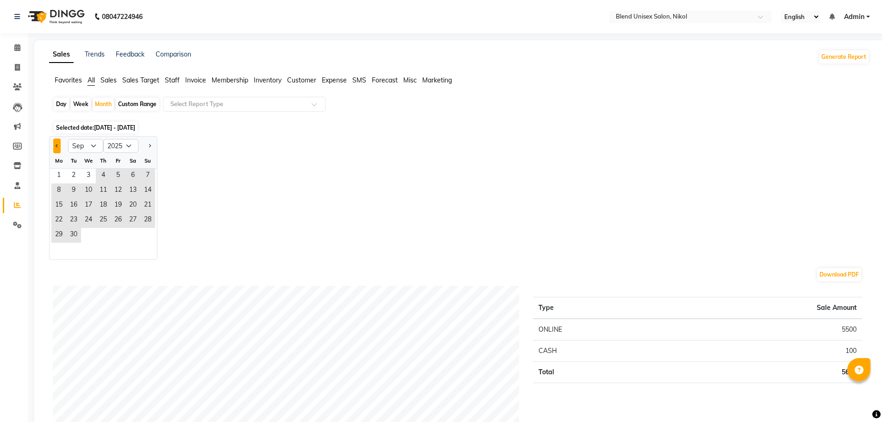
click at [57, 144] on span "Previous month" at bounding box center [57, 145] width 3 height 3
select select "8"
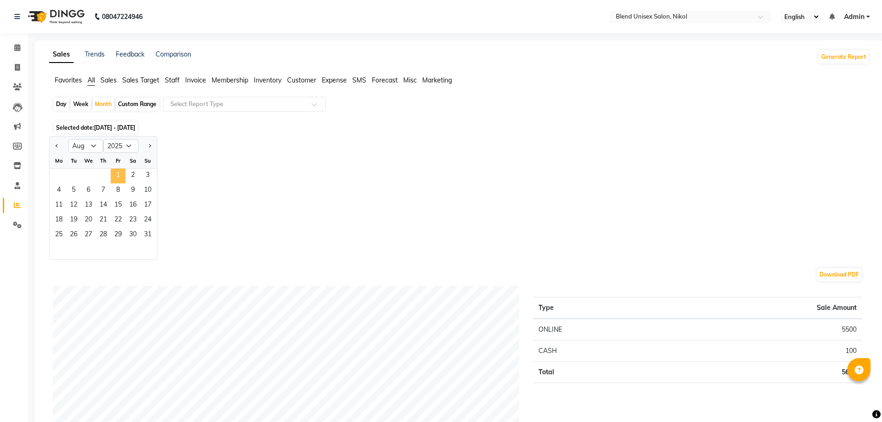
click at [118, 172] on span "1" at bounding box center [118, 176] width 15 height 15
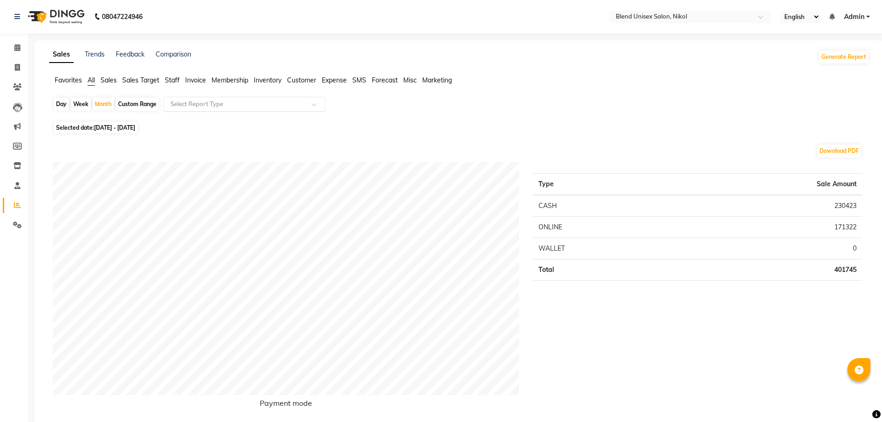
click at [202, 103] on input "text" at bounding box center [235, 104] width 133 height 9
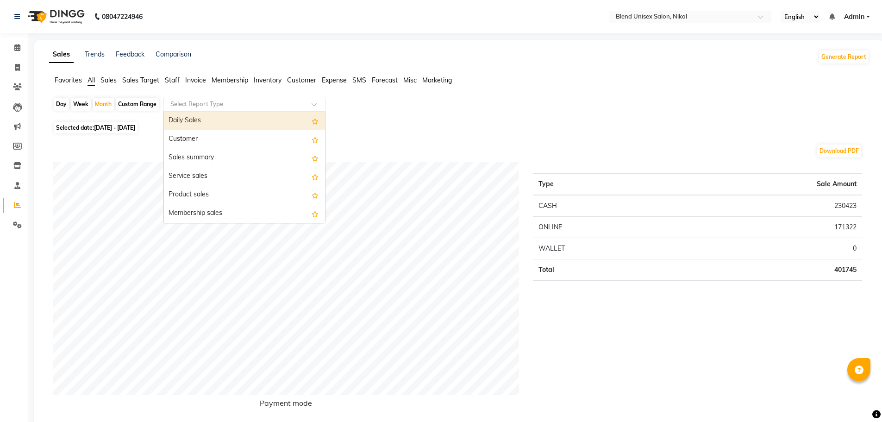
click at [172, 80] on span "Staff" at bounding box center [172, 80] width 15 height 8
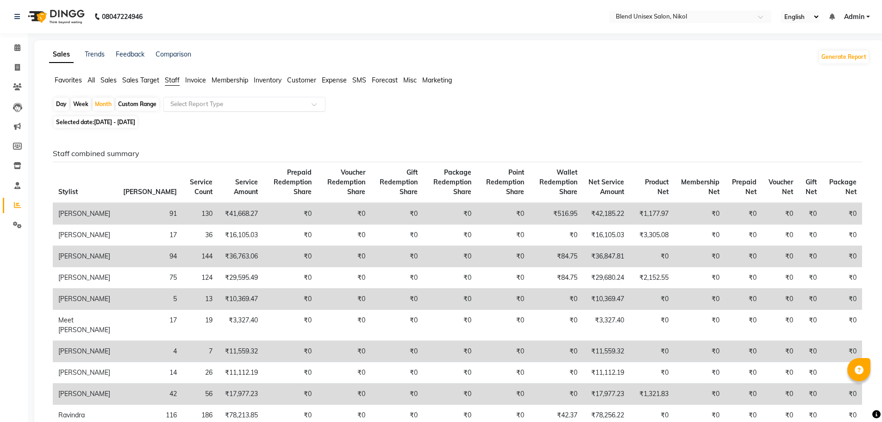
click at [315, 102] on span at bounding box center [318, 106] width 12 height 9
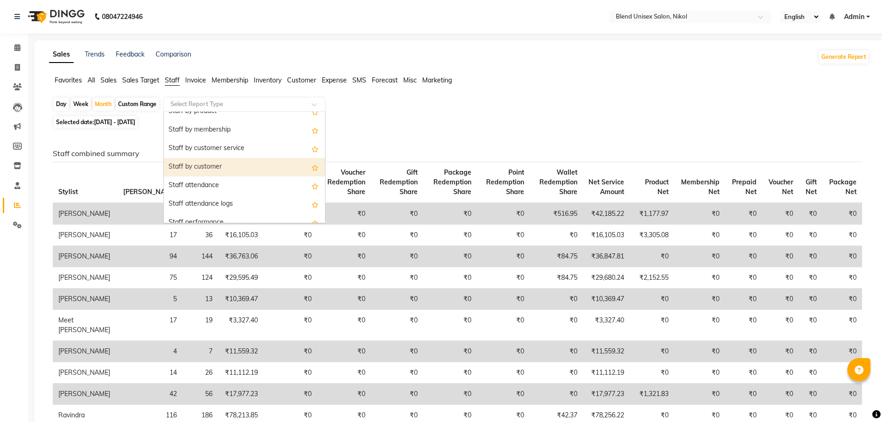
scroll to position [93, 0]
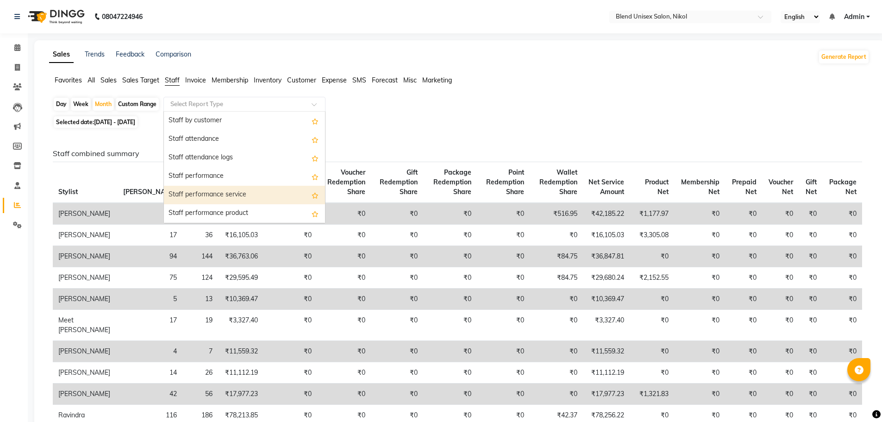
click at [251, 191] on div "Staff performance service" at bounding box center [244, 195] width 161 height 19
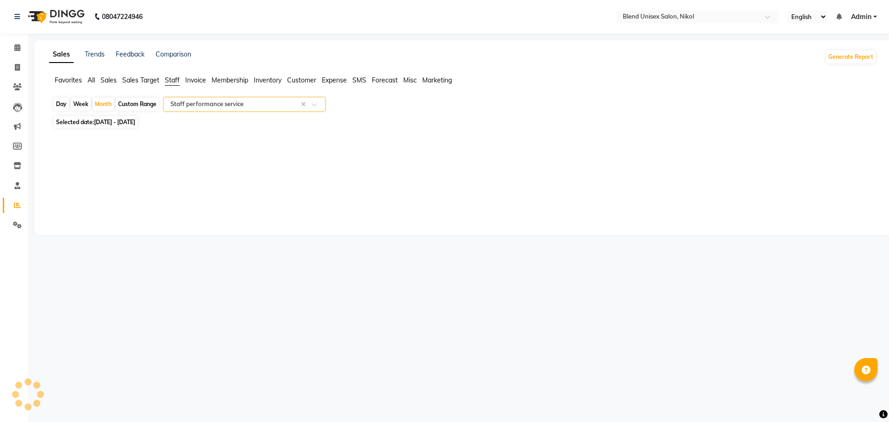
select select "full_report"
select select "csv"
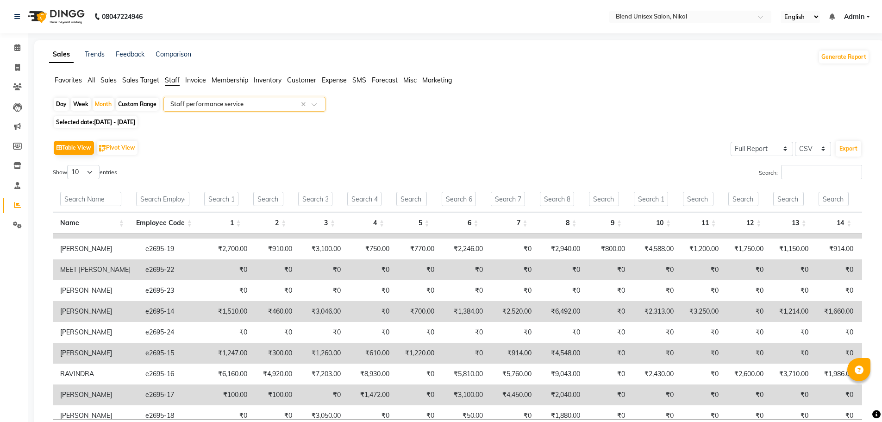
scroll to position [30, 0]
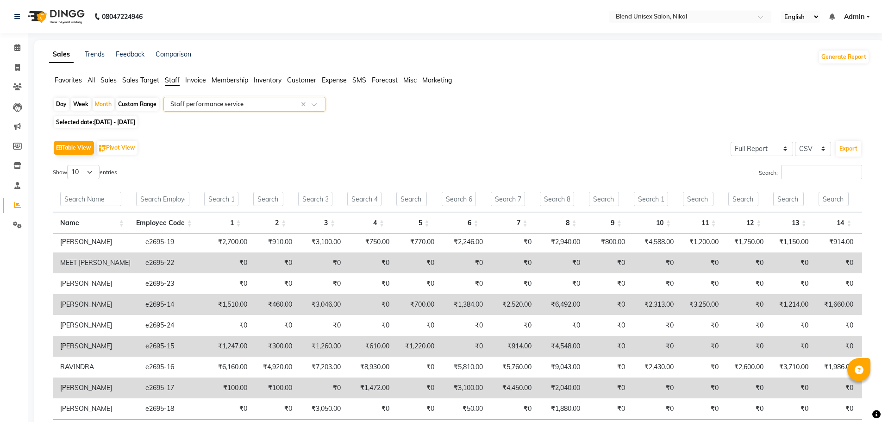
click at [524, 157] on div "Table View Pivot View Select Full Report Filtered Report Select CSV PDF Export" at bounding box center [458, 147] width 810 height 19
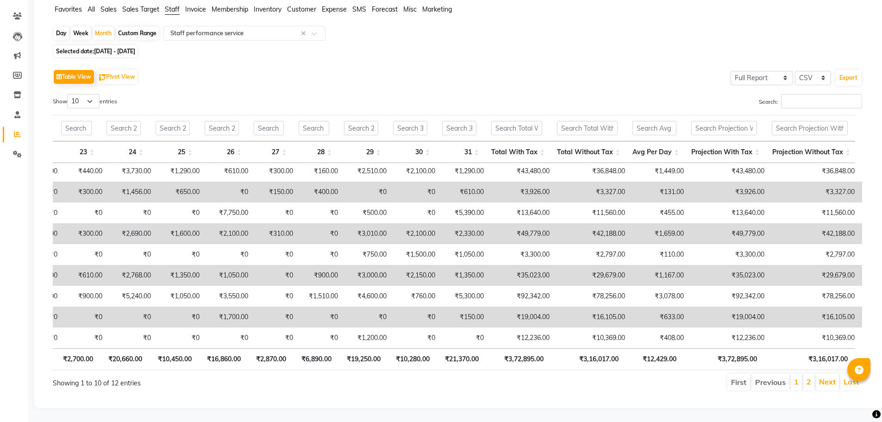
scroll to position [0, 1176]
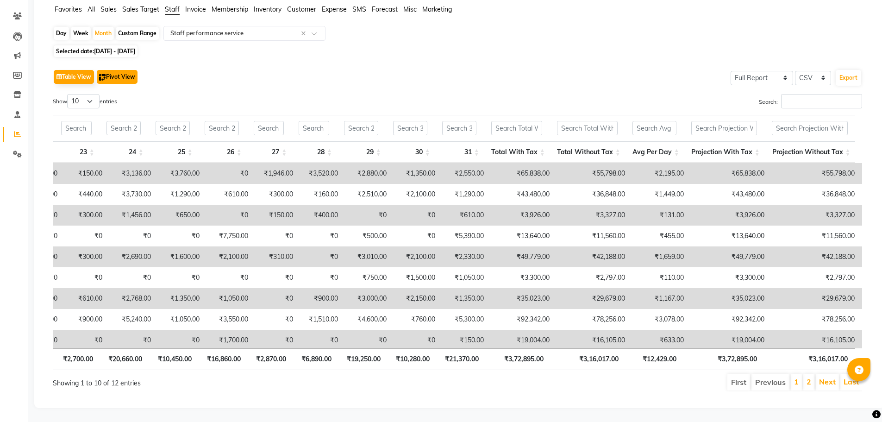
click at [125, 71] on button "Pivot View" at bounding box center [117, 77] width 41 height 14
select select "full_report"
select select "csv"
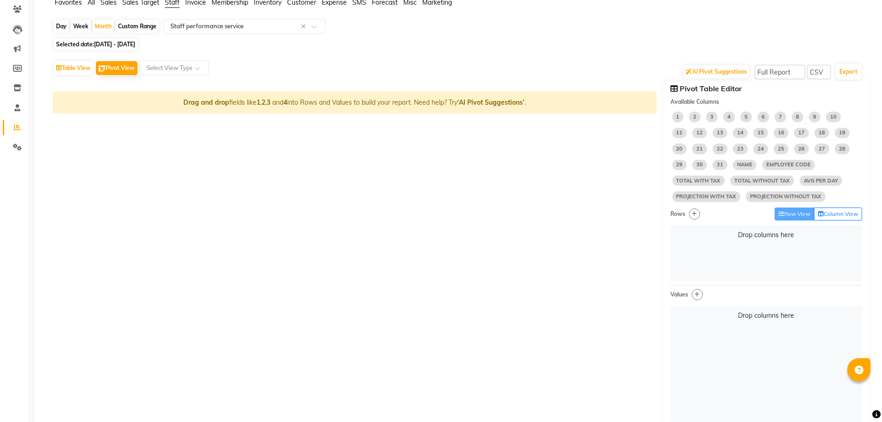
click at [839, 38] on div "Day Week Month Custom Range Select Report Type × Staff performance service × Se…" at bounding box center [459, 296] width 821 height 555
click at [817, 73] on select "Select CSV PDF" at bounding box center [819, 72] width 24 height 14
click at [812, 47] on div "Selected date: [DATE] - [DATE]" at bounding box center [461, 44] width 817 height 10
click at [175, 69] on input "text" at bounding box center [165, 67] width 41 height 9
click at [263, 75] on div "AI Pivot Suggestions Select Full Report Filtered Report Select CSV PDF Export" at bounding box center [458, 70] width 810 height 19
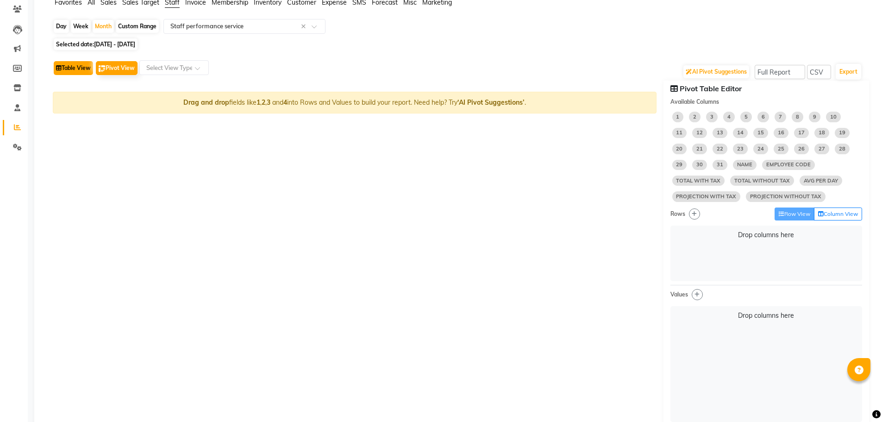
drag, startPoint x: 302, startPoint y: 79, endPoint x: 69, endPoint y: 70, distance: 232.2
click at [69, 70] on button "Table View" at bounding box center [73, 68] width 39 height 14
select select "full_report"
select select "csv"
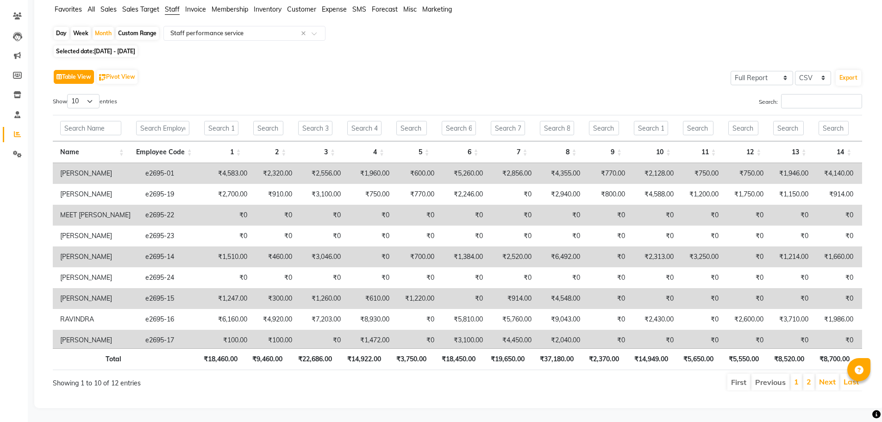
scroll to position [0, 0]
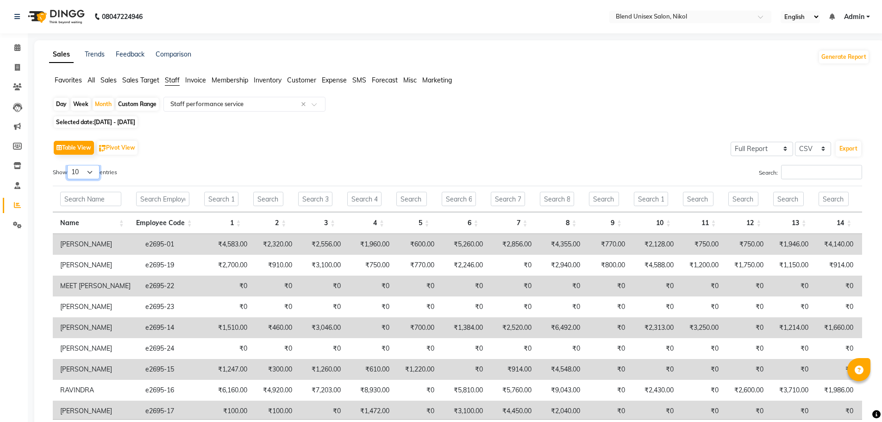
click at [93, 168] on select "10 25 50 100" at bounding box center [83, 172] width 32 height 14
select select "25"
click at [69, 165] on select "10 25 50 100" at bounding box center [83, 172] width 32 height 14
click at [240, 132] on div "Table View Pivot View Select Full Report Filtered Report Select CSV PDF Export …" at bounding box center [457, 300] width 824 height 339
click at [317, 102] on span at bounding box center [318, 106] width 12 height 9
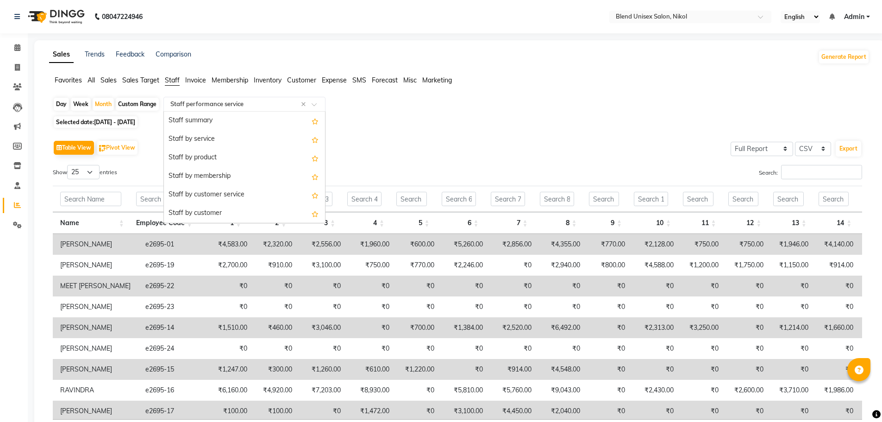
scroll to position [167, 0]
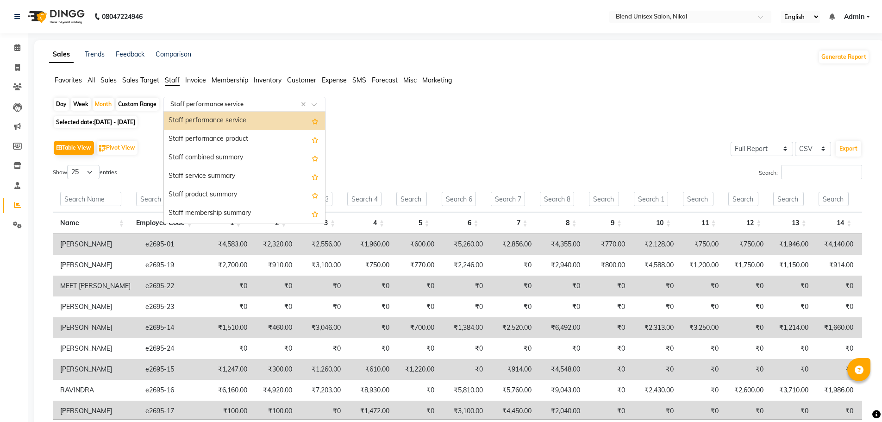
click at [246, 120] on div "Staff performance service" at bounding box center [244, 121] width 161 height 19
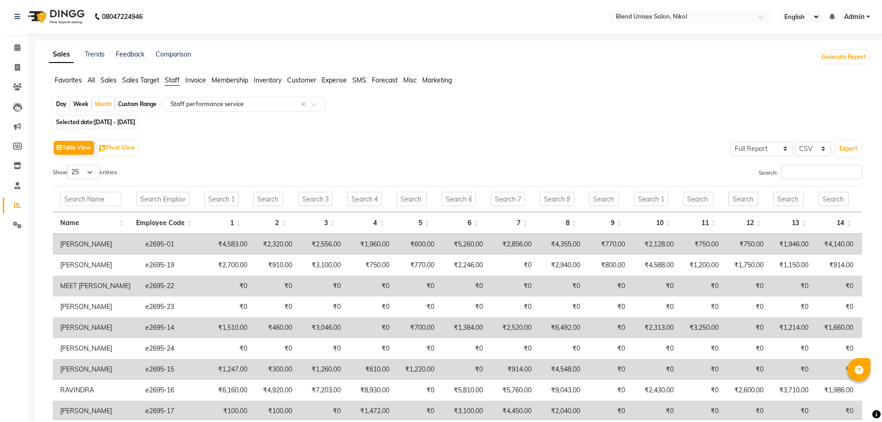
click at [173, 79] on span "Staff" at bounding box center [172, 80] width 15 height 8
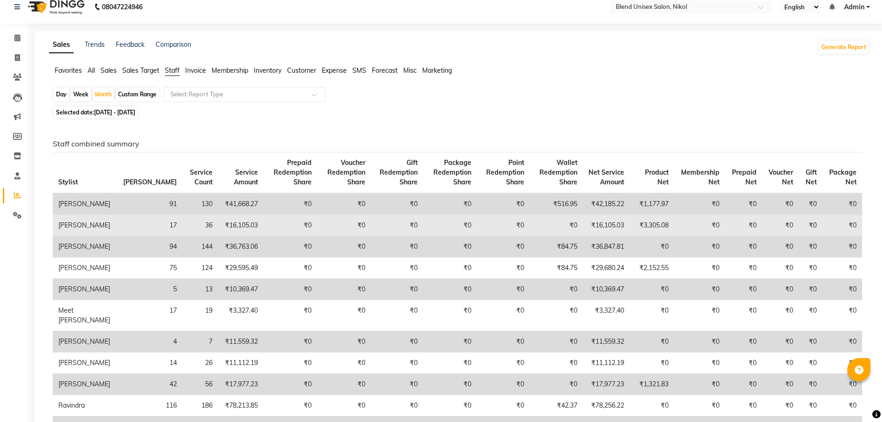
scroll to position [0, 0]
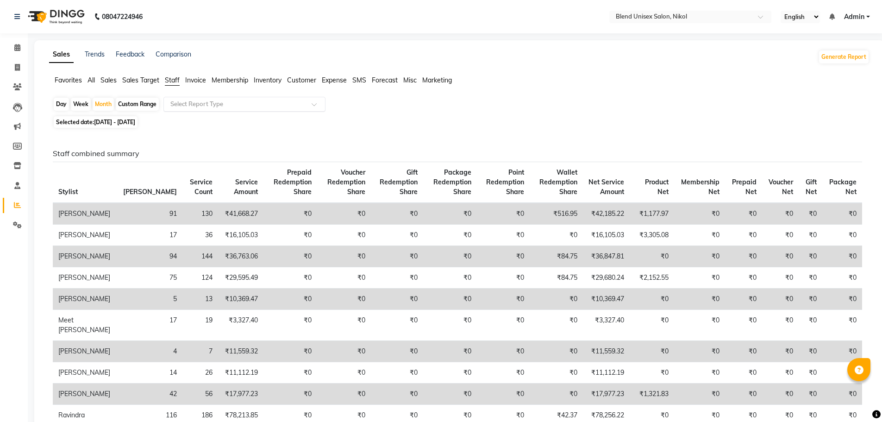
click at [219, 107] on input "text" at bounding box center [235, 104] width 133 height 9
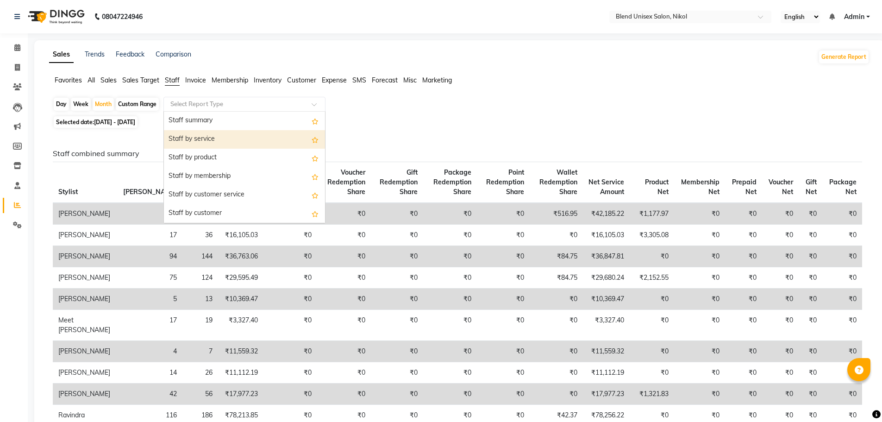
click at [221, 136] on div "Staff by service" at bounding box center [244, 139] width 161 height 19
select select "full_report"
select select "csv"
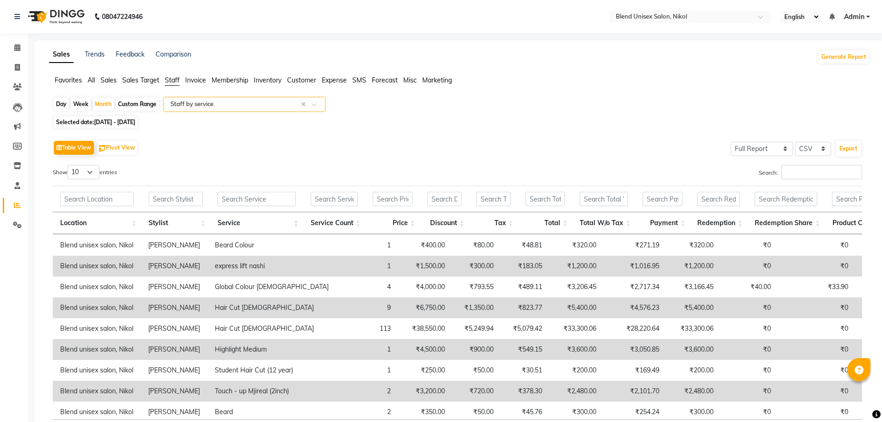
scroll to position [30, 0]
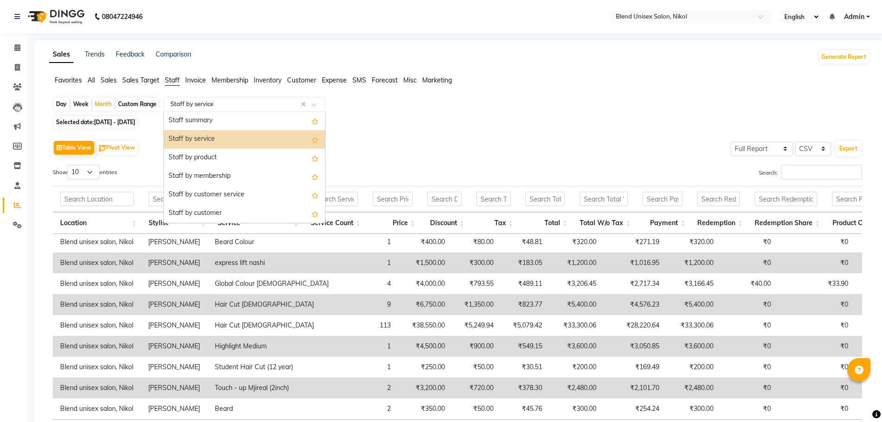
click at [315, 102] on span at bounding box center [318, 106] width 12 height 9
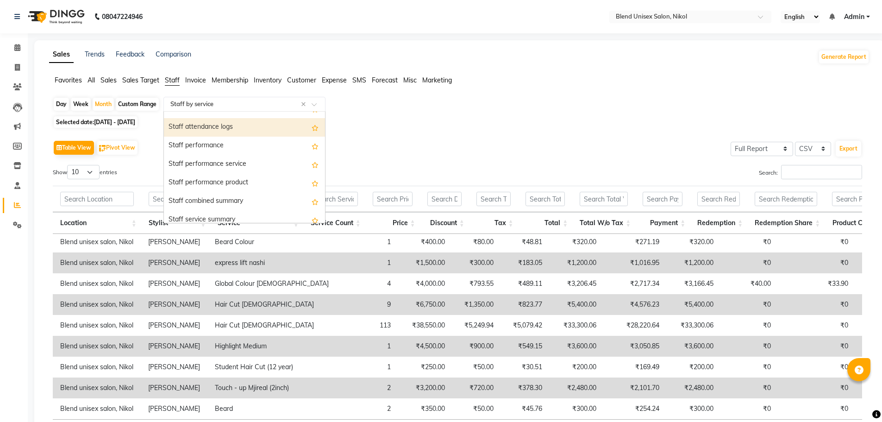
scroll to position [139, 0]
click at [209, 130] on div "Staff performance" at bounding box center [244, 130] width 161 height 19
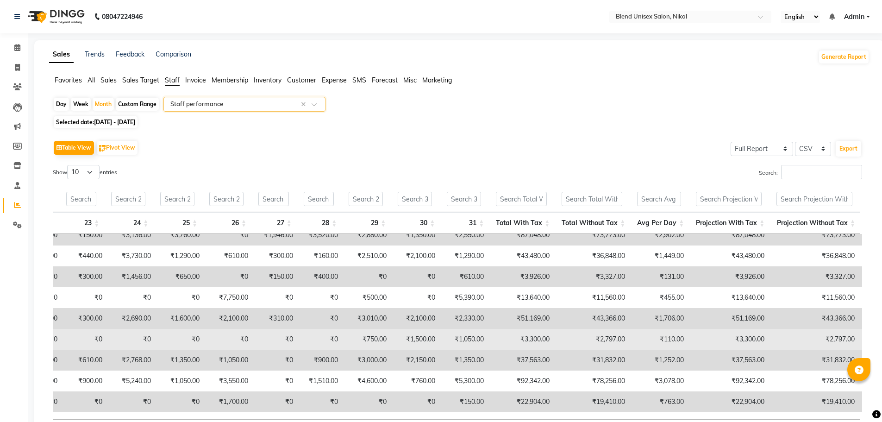
scroll to position [0, 1175]
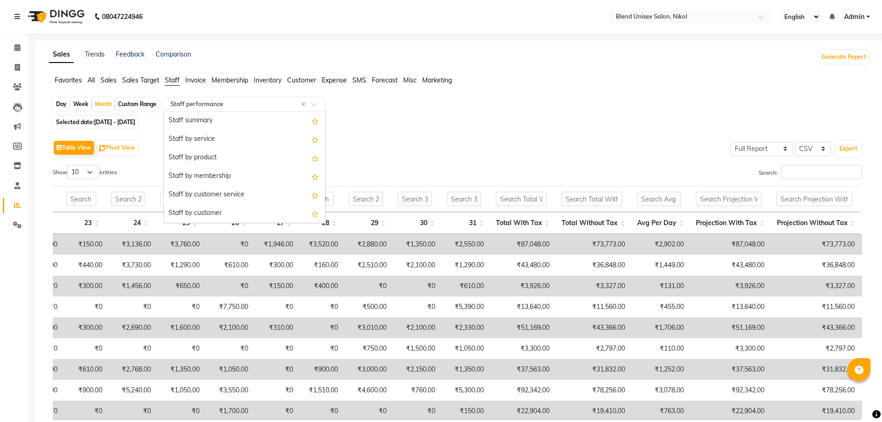
click at [316, 102] on span at bounding box center [318, 106] width 12 height 9
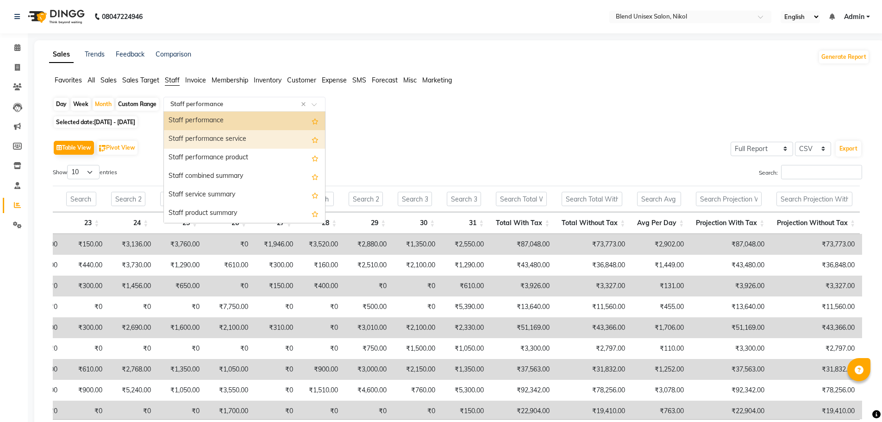
click at [239, 138] on div "Staff performance service" at bounding box center [244, 139] width 161 height 19
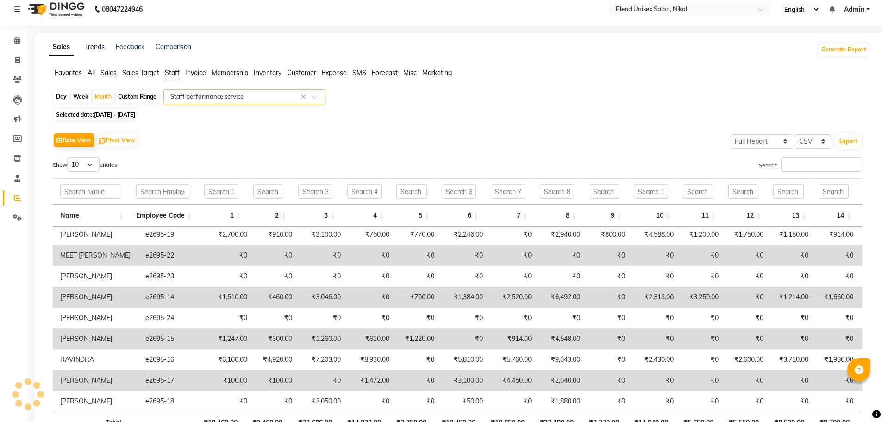
scroll to position [78, 0]
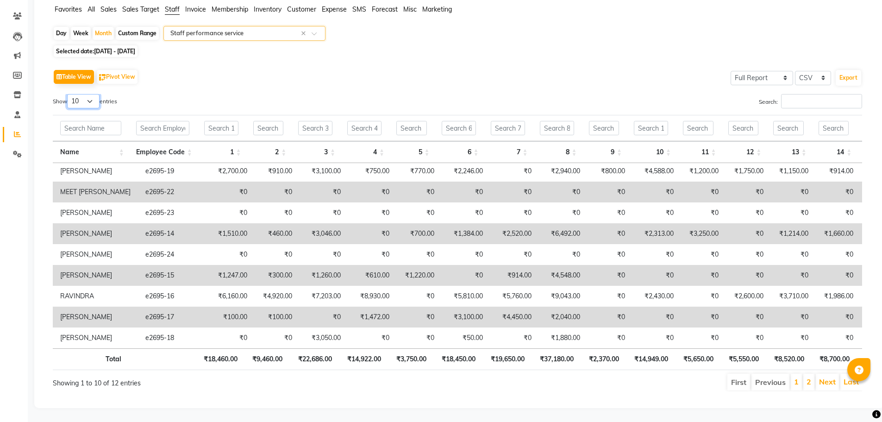
click at [93, 94] on select "10 25 50 100" at bounding box center [83, 101] width 32 height 14
select select "25"
click at [69, 94] on select "10 25 50 100" at bounding box center [83, 101] width 32 height 14
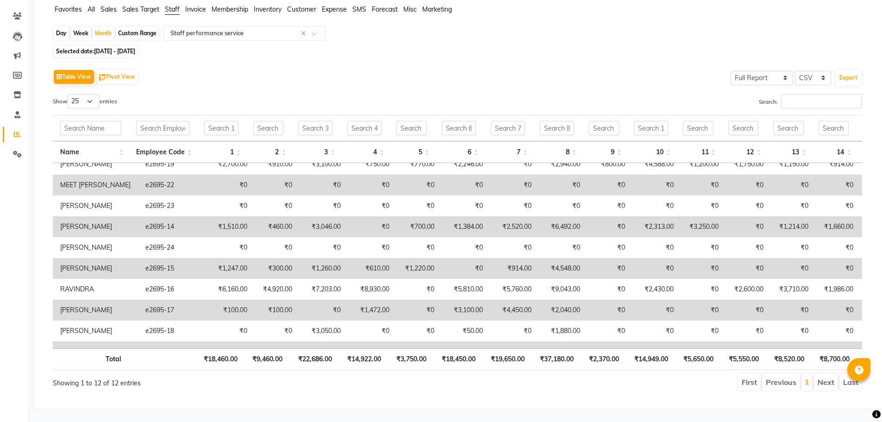
click at [151, 82] on div "Table View Pivot View Select Full Report Filtered Report Select CSV PDF Export …" at bounding box center [458, 229] width 810 height 324
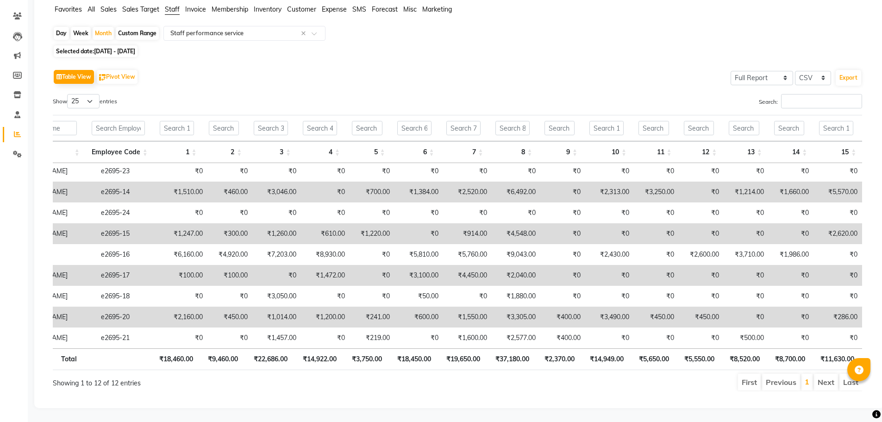
scroll to position [72, 119]
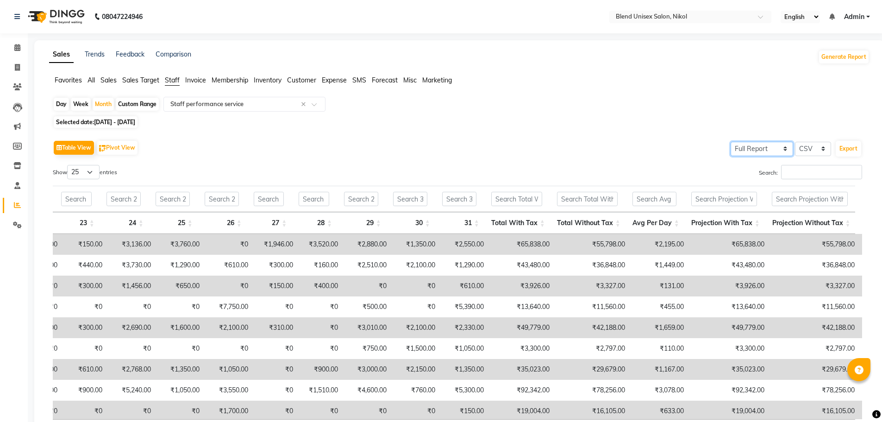
click at [775, 148] on select "Select Full Report Filtered Report" at bounding box center [762, 149] width 63 height 14
click at [731, 142] on select "Select Full Report Filtered Report" at bounding box center [762, 149] width 63 height 14
click at [781, 149] on select "Select Full Report Filtered Report" at bounding box center [762, 149] width 63 height 14
select select "full_report"
click at [731, 142] on select "Select Full Report Filtered Report" at bounding box center [762, 149] width 63 height 14
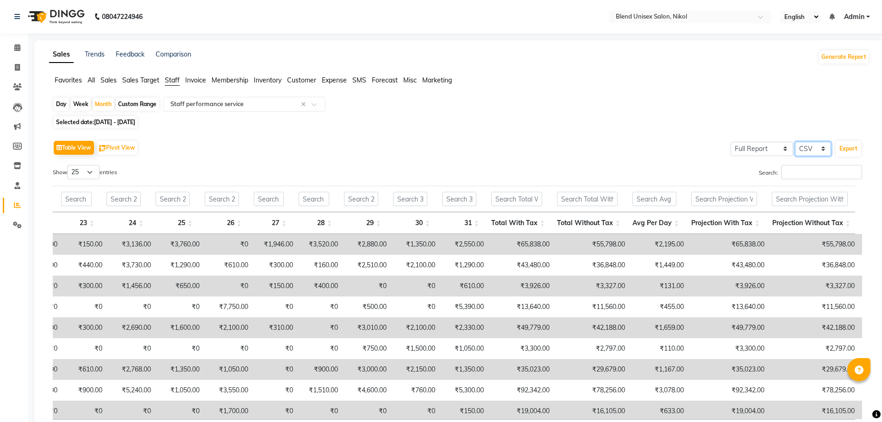
click at [824, 148] on select "Select CSV PDF" at bounding box center [813, 149] width 36 height 14
click at [795, 142] on select "Select CSV PDF" at bounding box center [813, 149] width 36 height 14
click at [623, 150] on div "Table View Pivot View Select Full Report Filtered Report Select CSV PDF Export" at bounding box center [458, 147] width 810 height 19
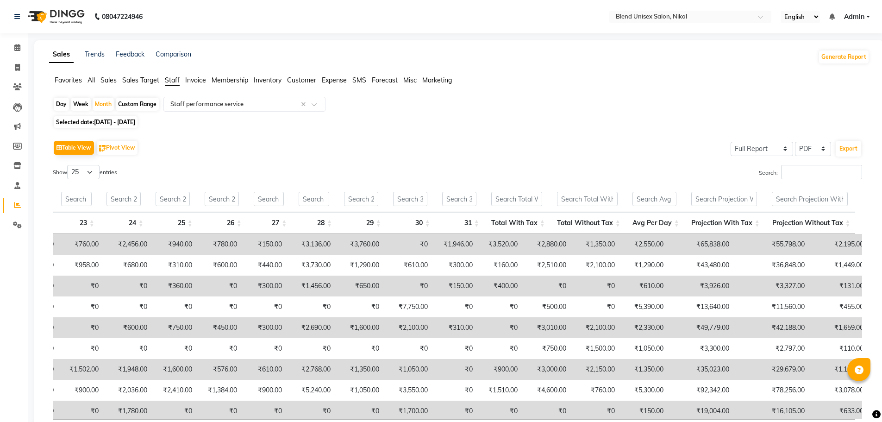
scroll to position [0, 987]
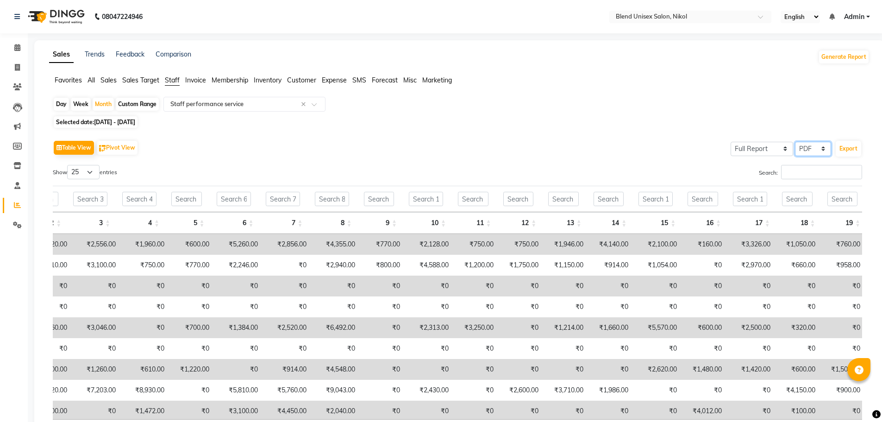
click at [826, 145] on select "Select CSV PDF" at bounding box center [813, 149] width 36 height 14
select select "csv"
click at [795, 142] on select "Select CSV PDF" at bounding box center [813, 149] width 36 height 14
click at [697, 88] on div "Favorites All Sales Sales Target Staff Invoice Membership Inventory Customer Ex…" at bounding box center [459, 84] width 835 height 18
click at [845, 54] on button "Generate Report" at bounding box center [844, 56] width 50 height 13
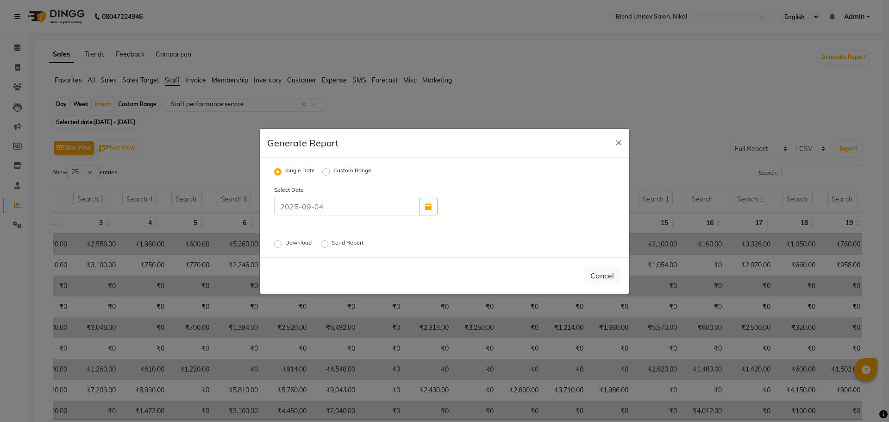
click at [333, 170] on label "Custom Range" at bounding box center [352, 171] width 38 height 11
click at [326, 170] on input "Custom Range" at bounding box center [327, 171] width 6 height 6
radio input "true"
select select "9"
select select "2025"
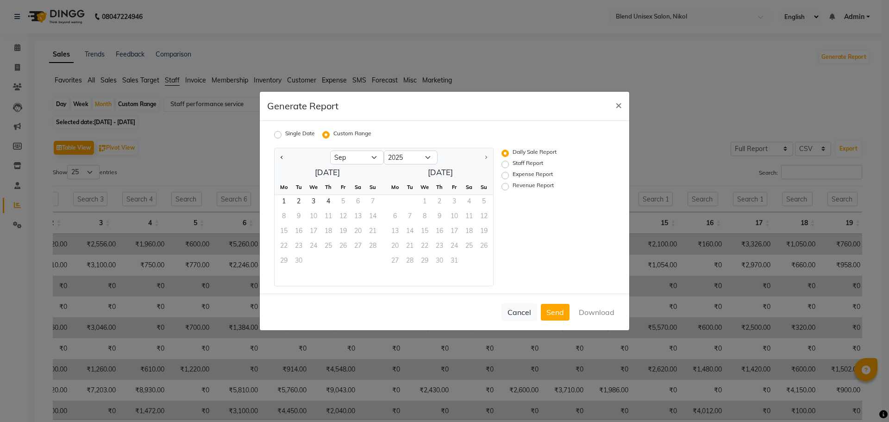
click at [424, 200] on div "1 2 3 4 5" at bounding box center [436, 202] width 113 height 15
click at [424, 201] on div "1 2 3 4 5" at bounding box center [436, 202] width 113 height 15
click at [281, 158] on button "Previous month" at bounding box center [281, 157] width 7 height 15
select select "8"
click at [340, 201] on span "1" at bounding box center [343, 202] width 15 height 15
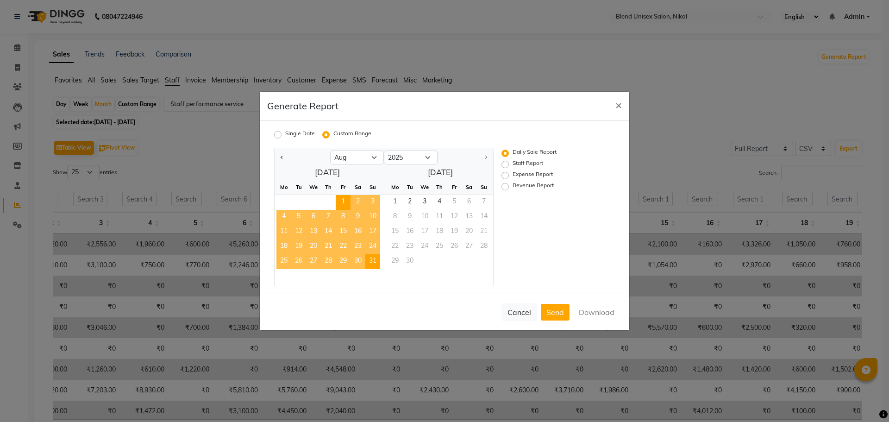
click at [373, 258] on span "31" at bounding box center [372, 261] width 15 height 15
click at [588, 308] on button "Download" at bounding box center [596, 312] width 47 height 17
click at [617, 105] on span "×" at bounding box center [619, 105] width 6 height 14
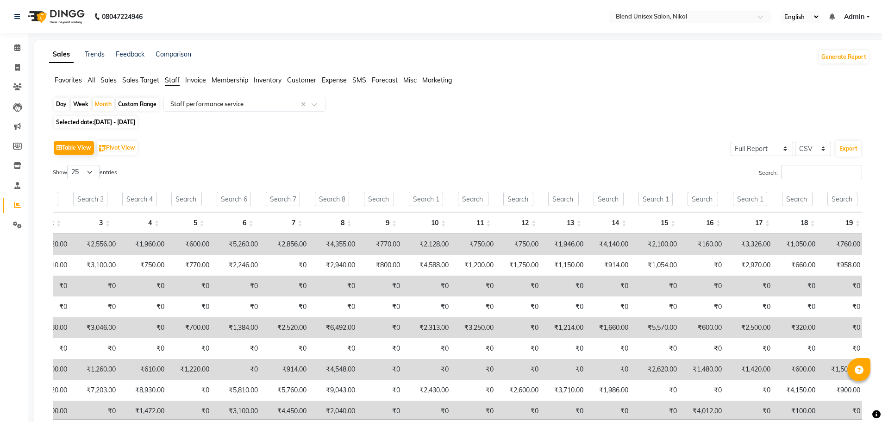
drag, startPoint x: 94, startPoint y: 78, endPoint x: 94, endPoint y: 84, distance: 6.0
click at [93, 78] on span "All" at bounding box center [91, 80] width 7 height 8
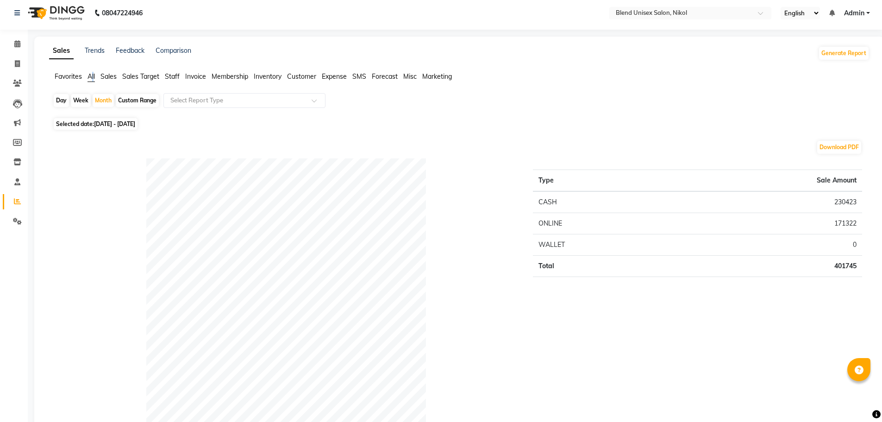
scroll to position [0, 0]
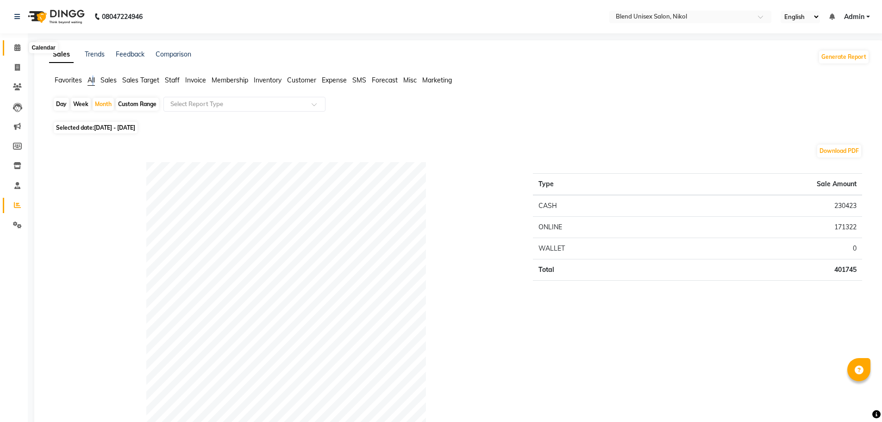
click at [19, 49] on icon at bounding box center [17, 47] width 6 height 7
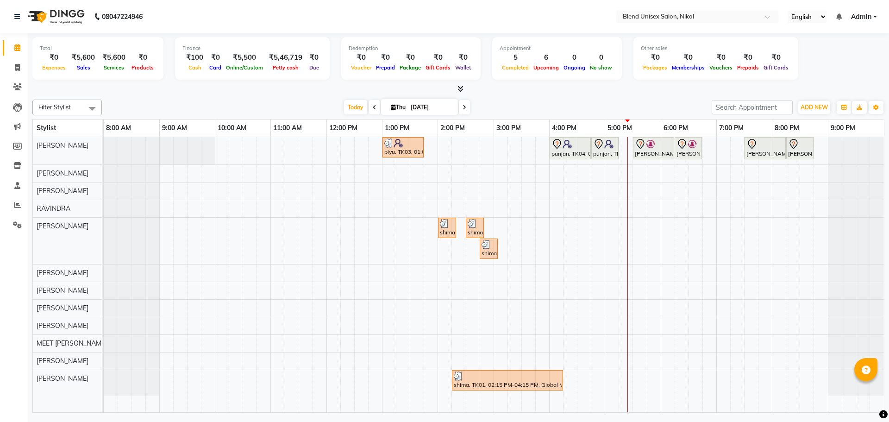
click at [220, 83] on div "Total ₹0 Expenses ₹5,600 Sales ₹5,600 Services ₹0 Products Finance ₹100 Cash ₹0…" at bounding box center [458, 63] width 852 height 61
drag, startPoint x: 220, startPoint y: 83, endPoint x: 210, endPoint y: 88, distance: 11.6
click at [210, 88] on div at bounding box center [458, 89] width 852 height 10
click at [465, 106] on icon at bounding box center [465, 108] width 4 height 6
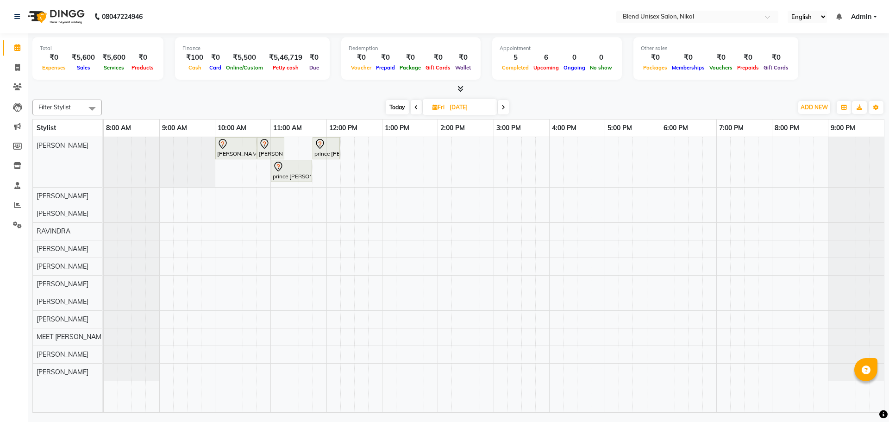
click at [397, 107] on span "Today" at bounding box center [397, 107] width 23 height 14
type input "[DATE]"
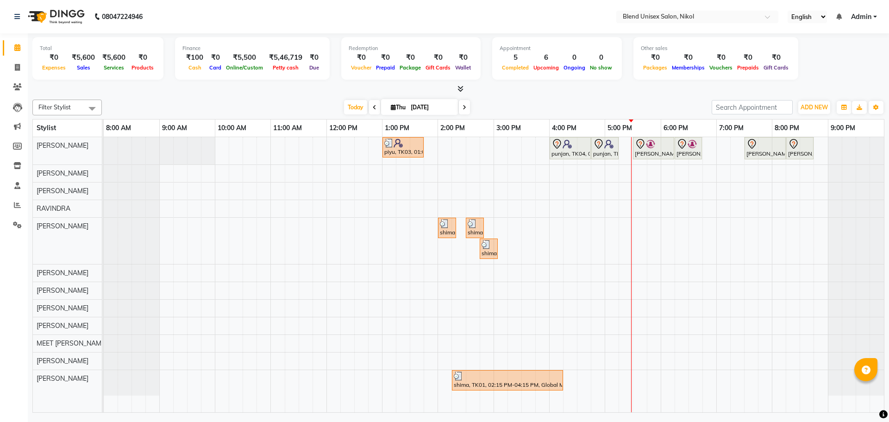
click at [289, 10] on nav "08047224946 Select Location × Blend Unisex Salon, Nikol English ENGLISH Español…" at bounding box center [444, 16] width 889 height 33
click at [295, 16] on nav "08047224946 Select Location × Blend Unisex Salon, Nikol English ENGLISH Español…" at bounding box center [444, 16] width 889 height 33
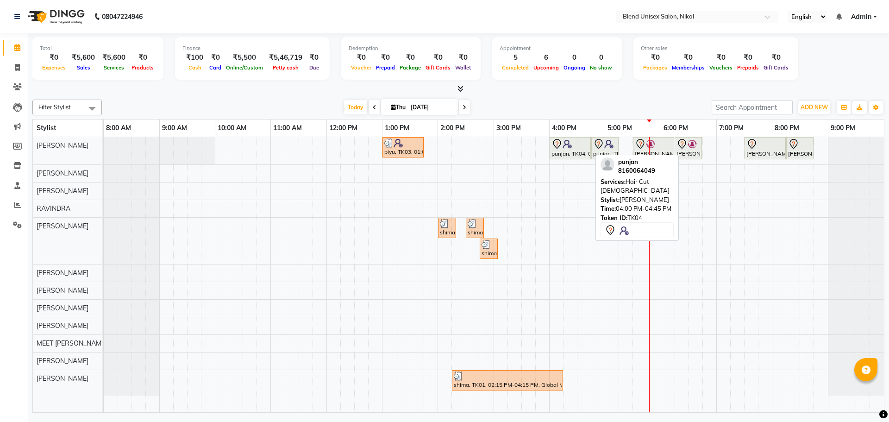
click at [559, 157] on div "punjan, TK04, 04:00 PM-04:45 PM, Hair Cut [DEMOGRAPHIC_DATA]" at bounding box center [570, 147] width 39 height 19
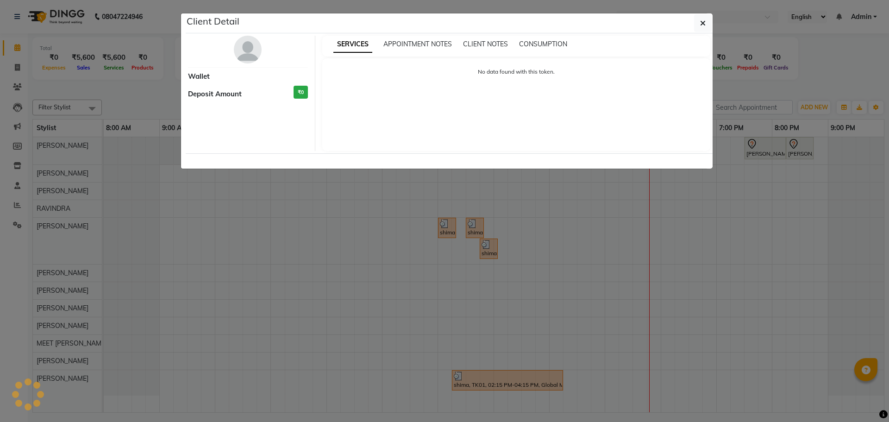
select select "7"
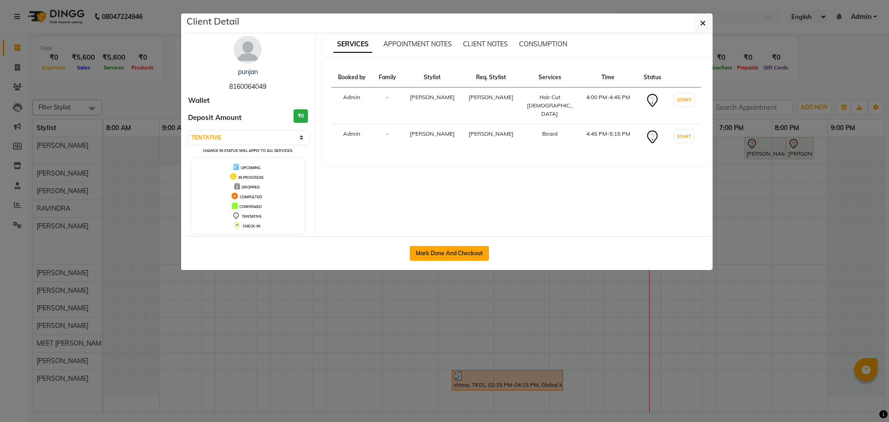
click at [429, 255] on button "Mark Done And Checkout" at bounding box center [449, 253] width 79 height 15
select select "service"
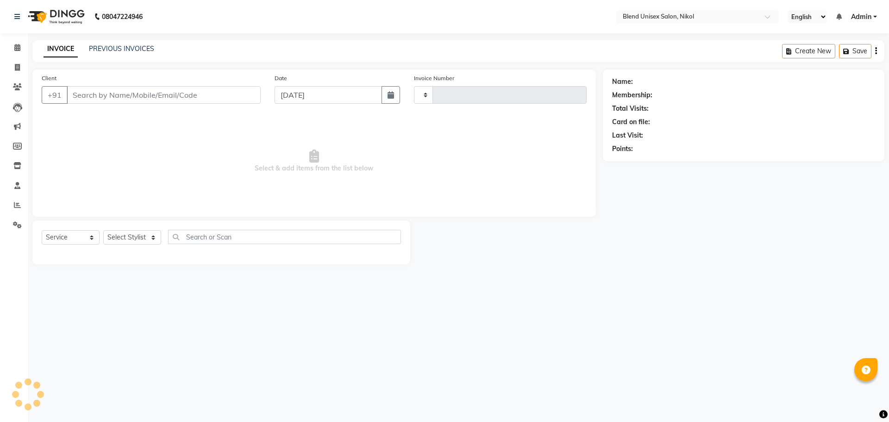
type input "2326"
select select "6213"
type input "8160064049"
select select "45624"
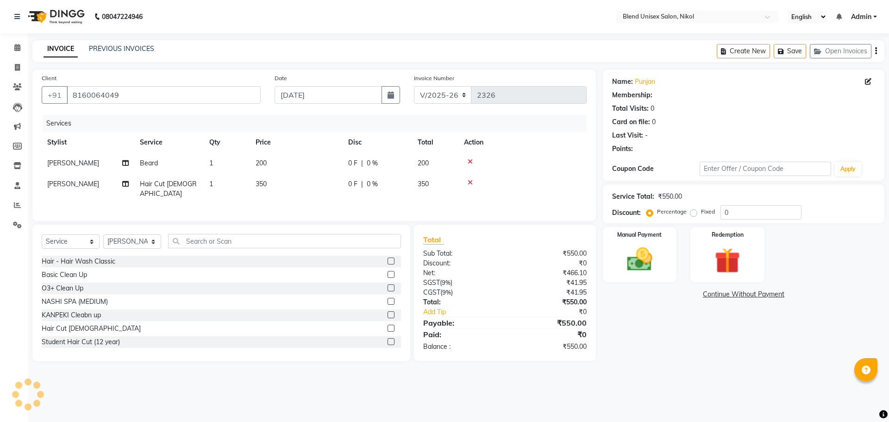
click at [369, 171] on td "0 F | 0 %" at bounding box center [377, 163] width 69 height 21
select select "45624"
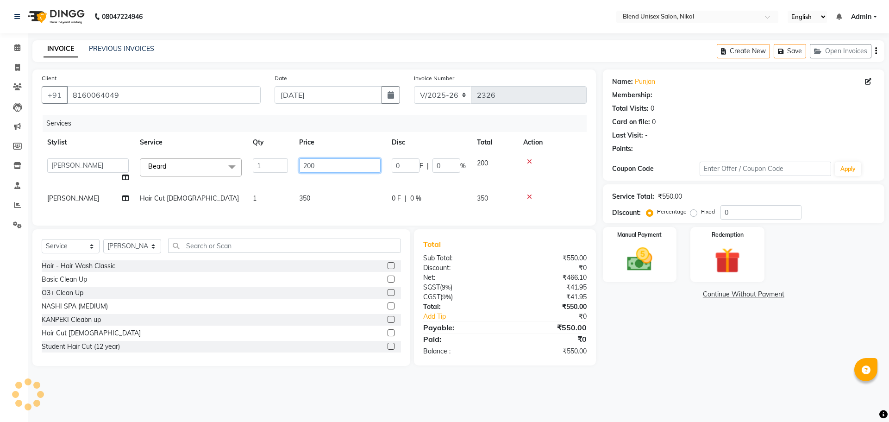
select select "1: Object"
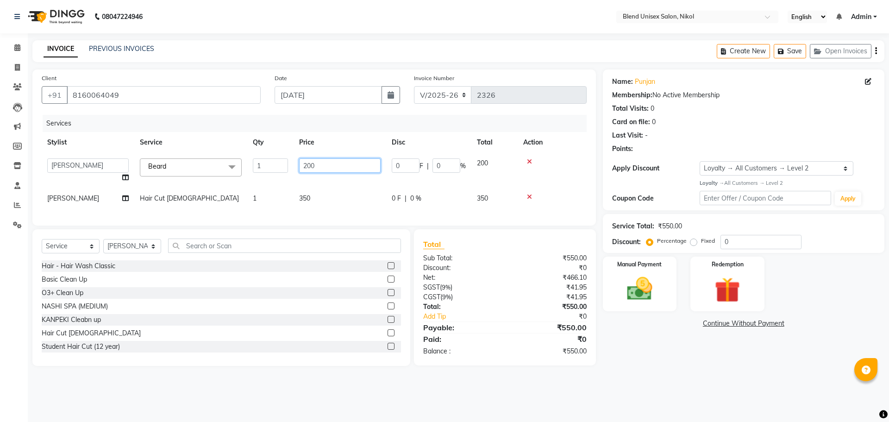
click at [369, 168] on input "200" at bounding box center [340, 165] width 82 height 14
type input "2"
type input "150"
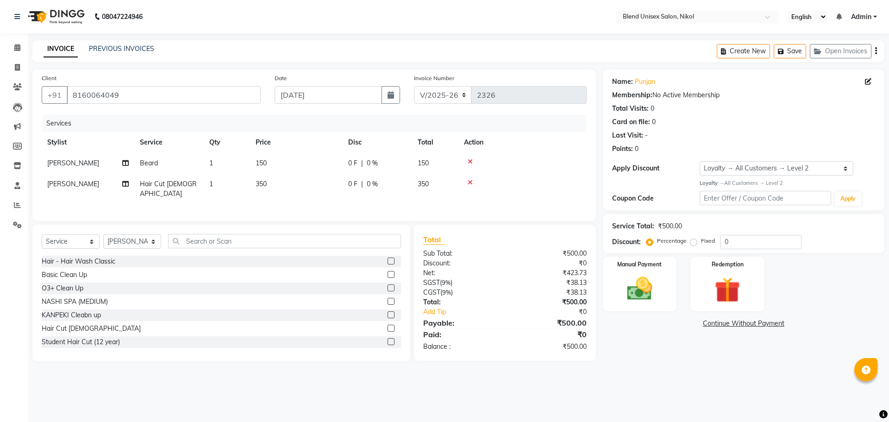
click at [381, 189] on tr "[PERSON_NAME] Hair Cut [DEMOGRAPHIC_DATA] 1 350 0 F | 0 % 350" at bounding box center [314, 189] width 545 height 31
click at [381, 189] on div "0 F | 0 %" at bounding box center [377, 184] width 58 height 10
select select "45624"
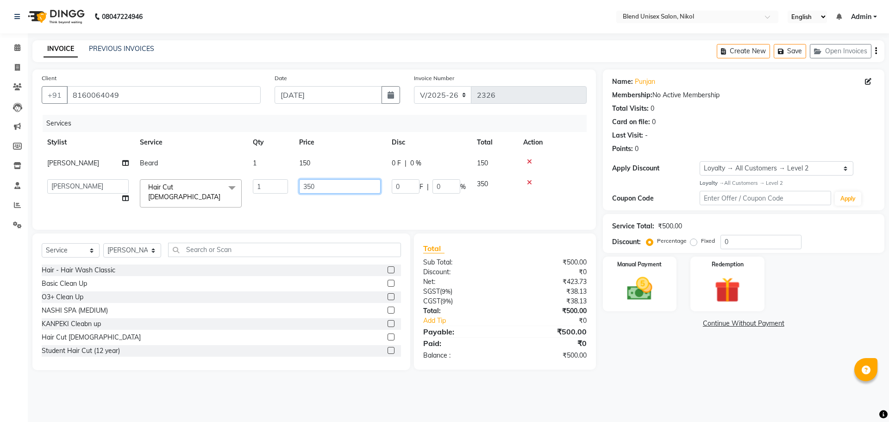
click at [361, 184] on input "350" at bounding box center [340, 186] width 82 height 14
type input "3"
type input "300"
click at [559, 192] on td at bounding box center [552, 193] width 69 height 39
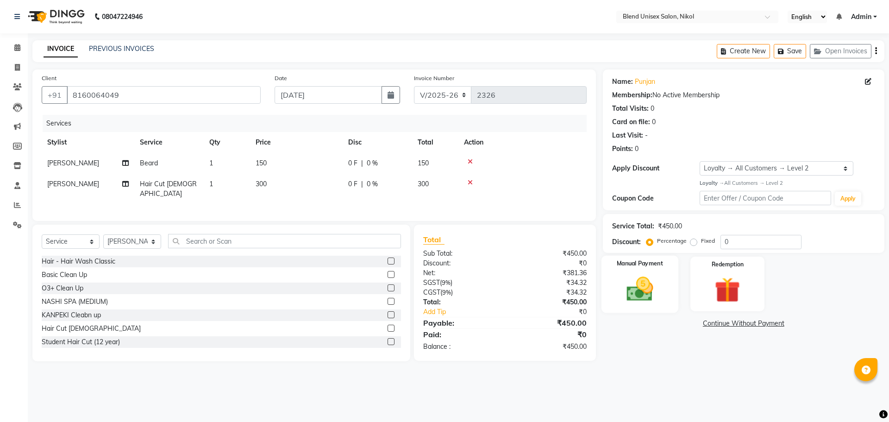
click at [631, 305] on div "Manual Payment" at bounding box center [639, 283] width 77 height 57
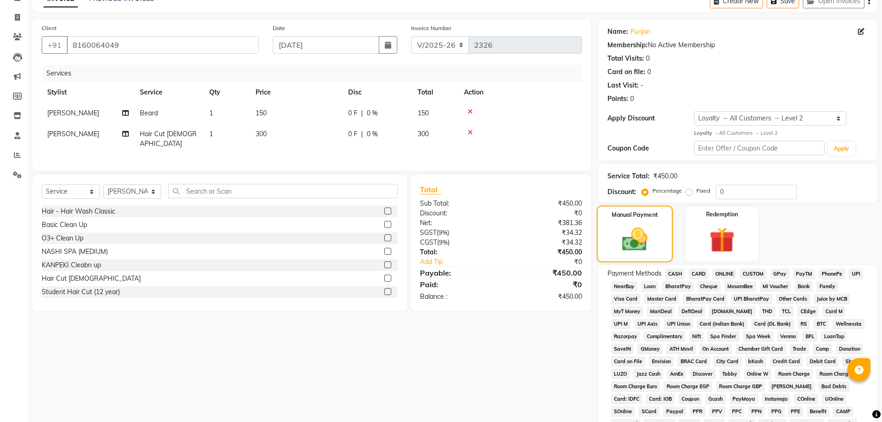
scroll to position [139, 0]
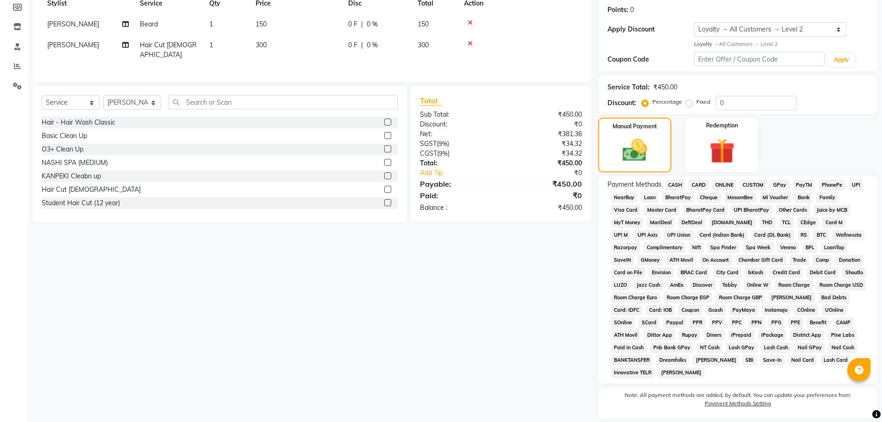
click at [678, 183] on span "CASH" at bounding box center [676, 185] width 20 height 11
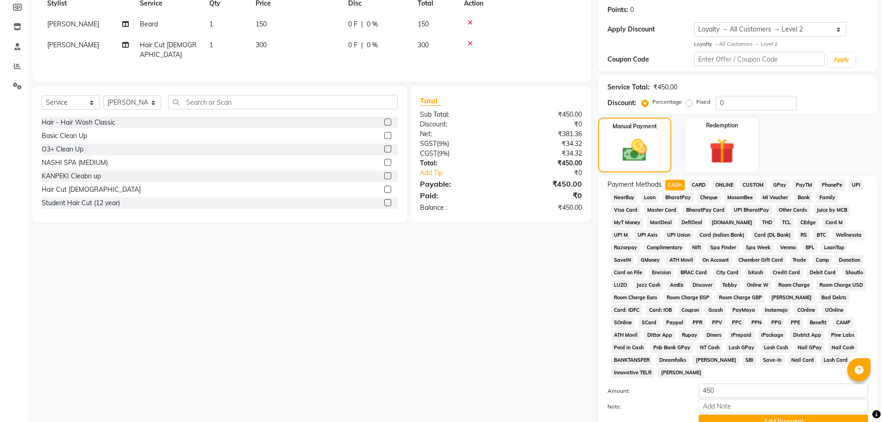
scroll to position [218, 0]
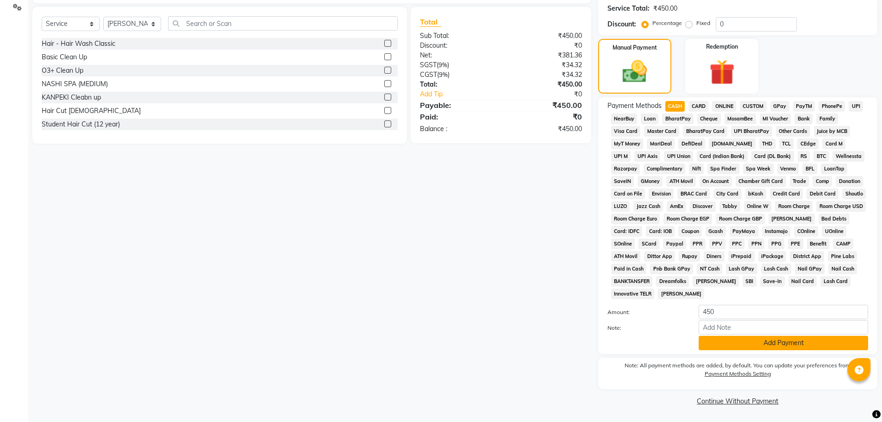
click at [719, 342] on button "Add Payment" at bounding box center [784, 343] width 170 height 14
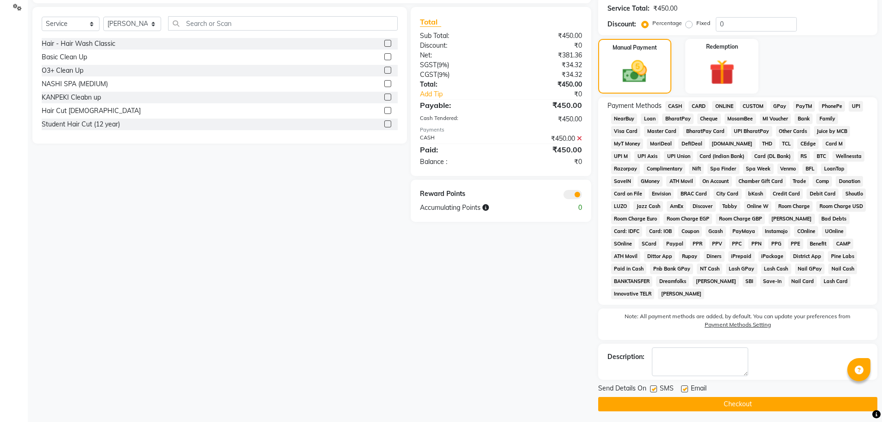
click at [698, 407] on button "Checkout" at bounding box center [737, 404] width 279 height 14
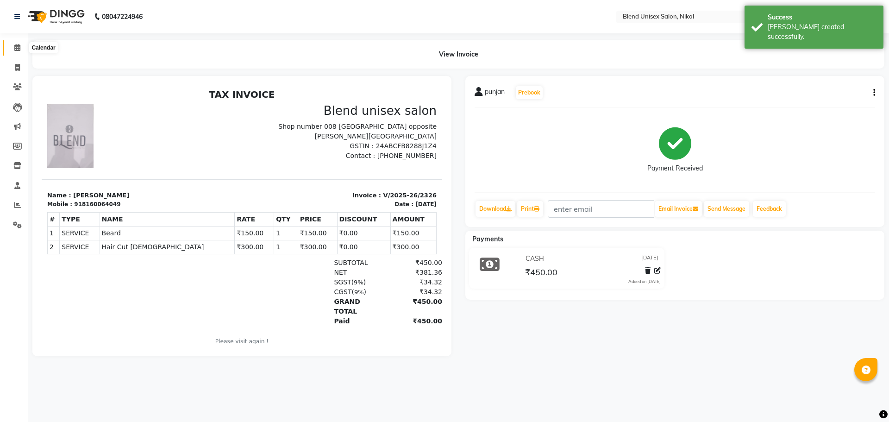
click at [14, 46] on icon at bounding box center [17, 47] width 6 height 7
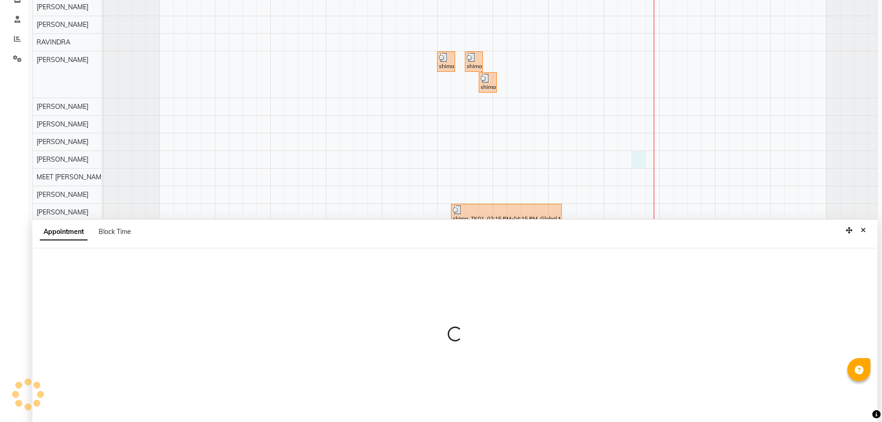
scroll to position [175, 0]
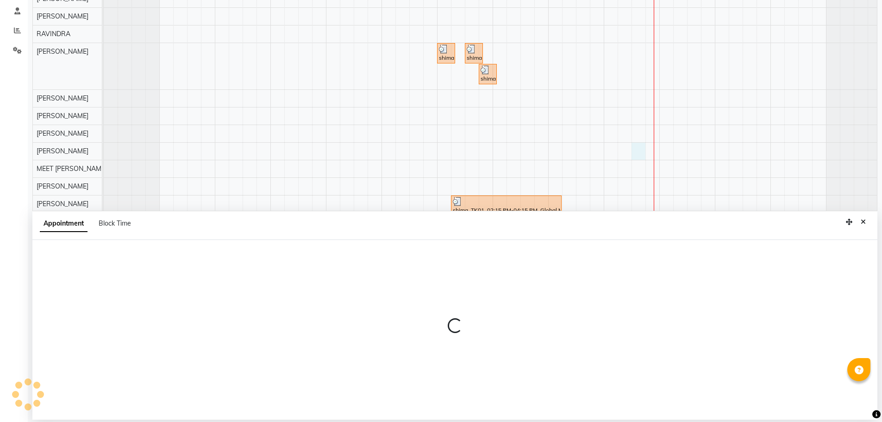
select select "88035"
select select "1050"
select select "tentative"
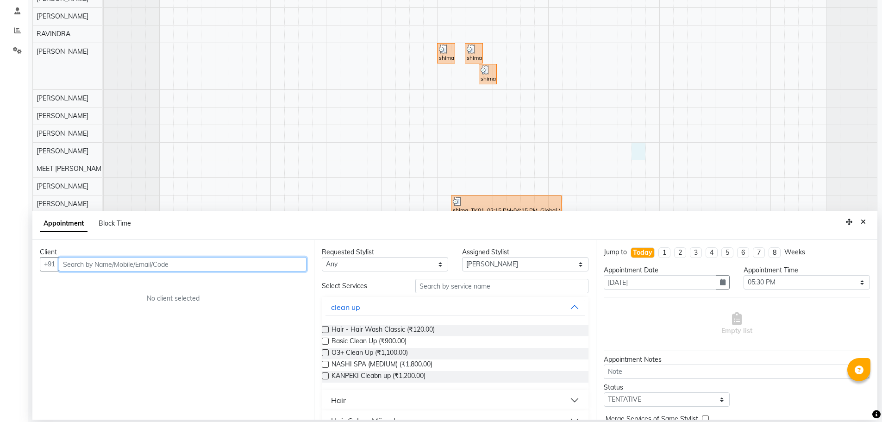
click at [208, 261] on input "text" at bounding box center [183, 264] width 248 height 14
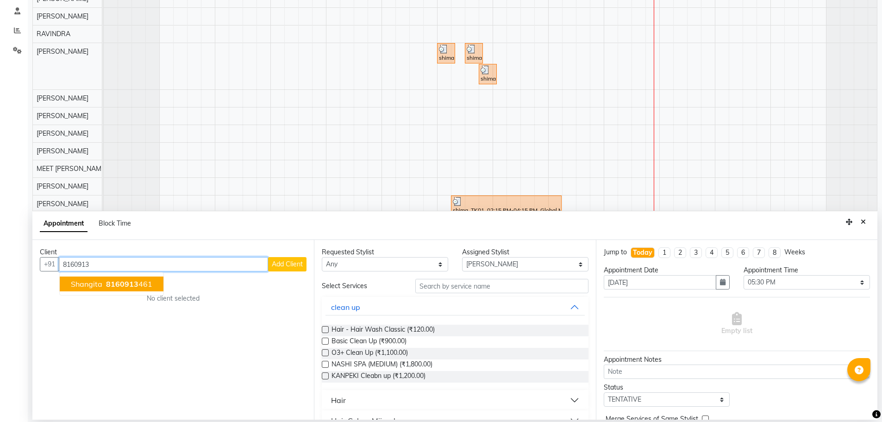
click at [132, 283] on span "8160913" at bounding box center [122, 283] width 32 height 9
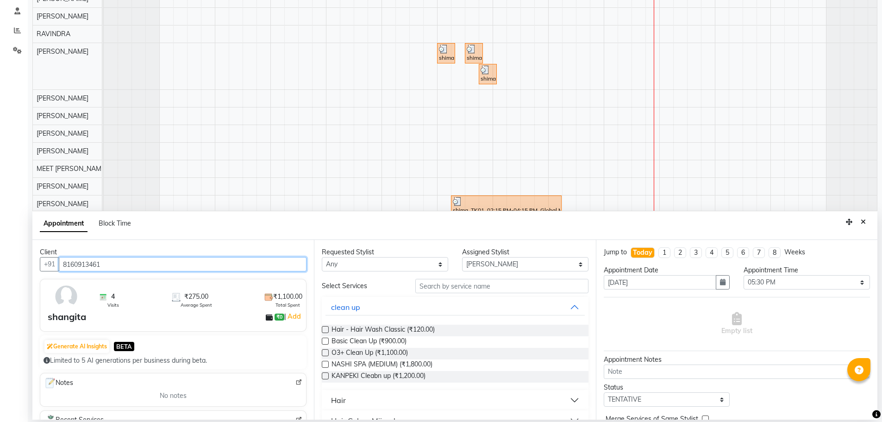
type input "8160913461"
click at [372, 267] on select "Any AJAY NAI [PERSON_NAME] [PERSON_NAME] [PERSON_NAME] MEET [PERSON_NAME] [PERS…" at bounding box center [385, 264] width 126 height 14
select select "85197"
click at [322, 257] on select "Any AJAY NAI [PERSON_NAME] [PERSON_NAME] [PERSON_NAME] MEET [PERSON_NAME] [PERS…" at bounding box center [385, 264] width 126 height 14
select select "85197"
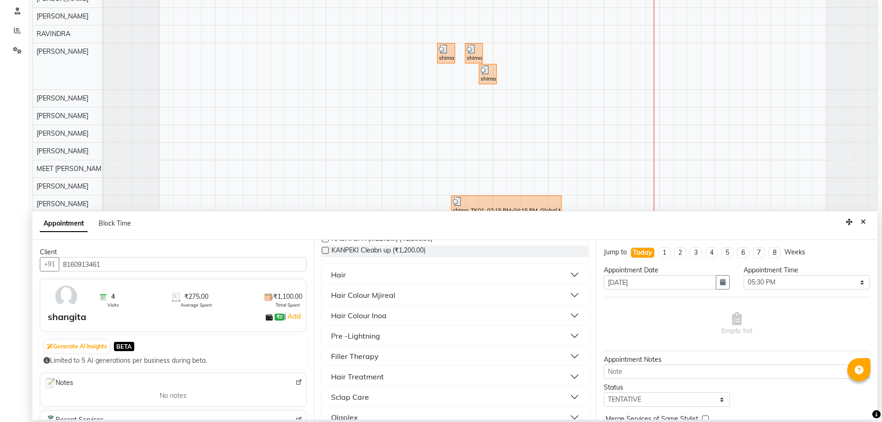
scroll to position [139, 0]
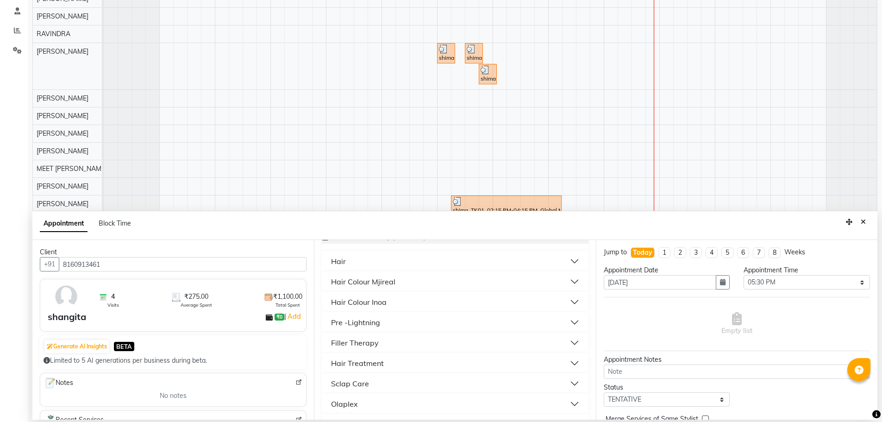
click at [358, 262] on button "Hair" at bounding box center [455, 261] width 259 height 17
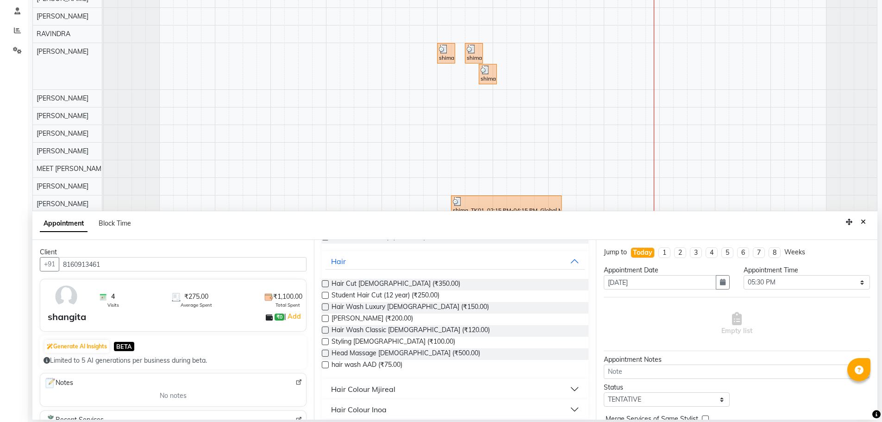
click at [326, 284] on label at bounding box center [325, 283] width 7 height 7
click at [326, 284] on input "checkbox" at bounding box center [325, 285] width 6 height 6
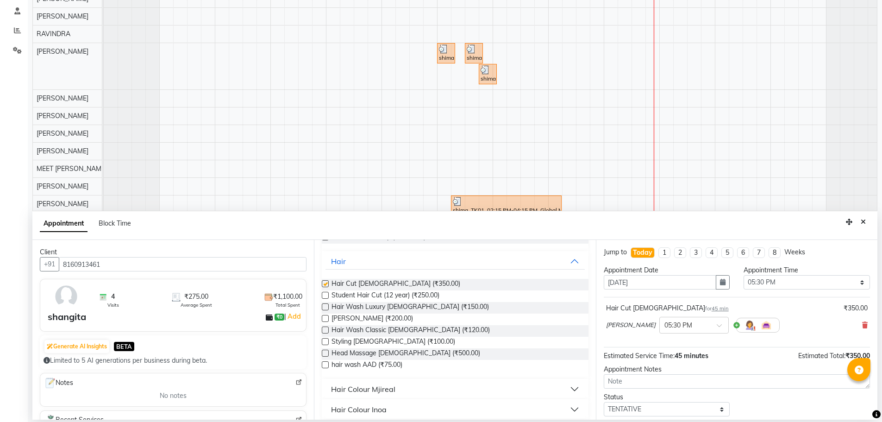
checkbox input "false"
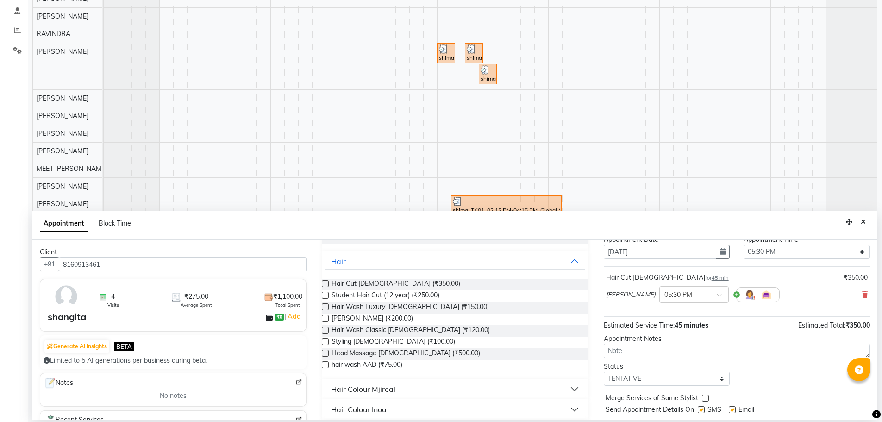
scroll to position [55, 0]
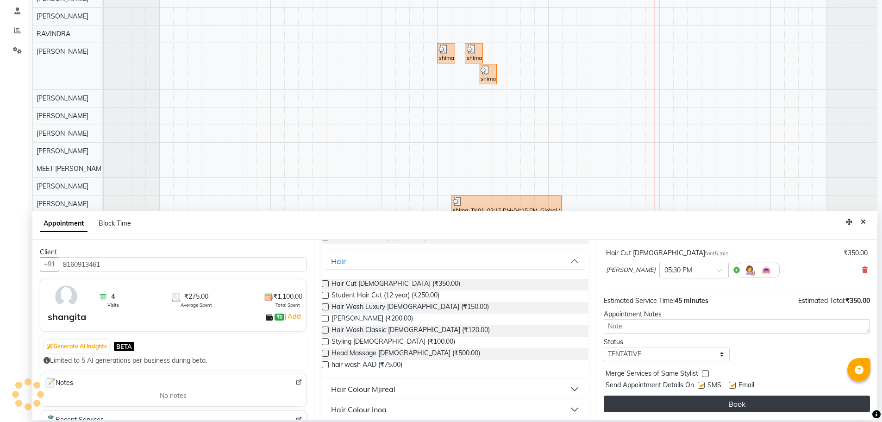
click at [646, 400] on button "Book" at bounding box center [737, 404] width 266 height 17
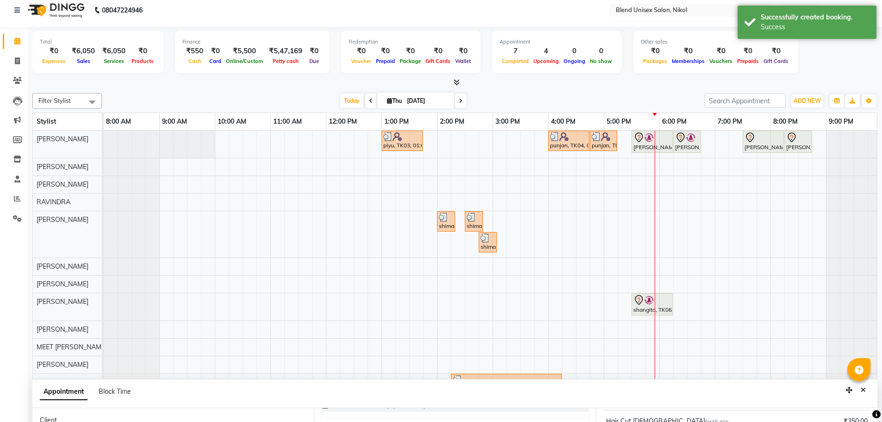
scroll to position [175, 0]
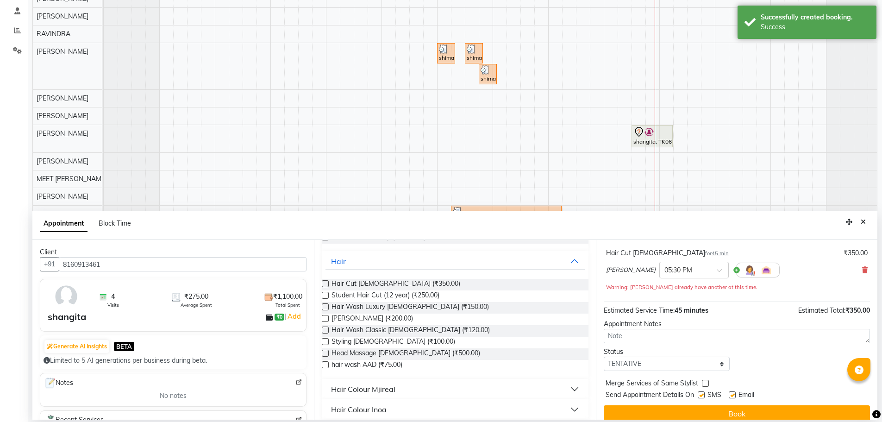
click at [863, 223] on icon "Close" at bounding box center [863, 222] width 5 height 6
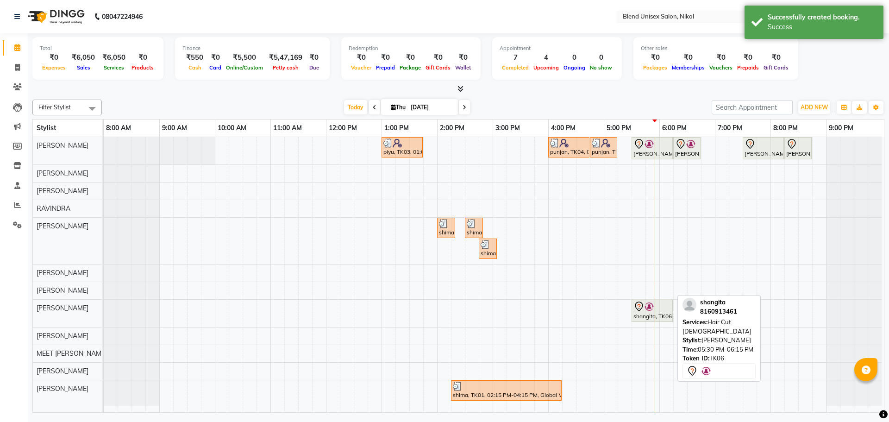
click at [644, 311] on icon at bounding box center [639, 306] width 11 height 11
select select "7"
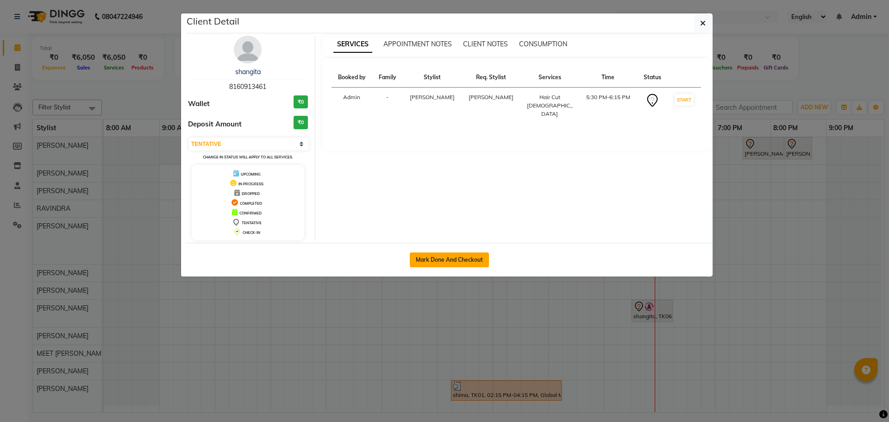
click at [441, 262] on button "Mark Done And Checkout" at bounding box center [449, 259] width 79 height 15
select select "service"
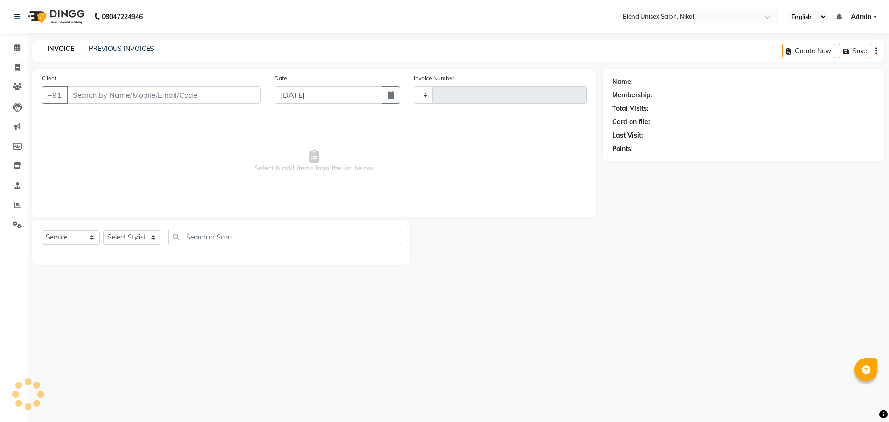
type input "2327"
select select "6213"
type input "8160913461"
select select "85197"
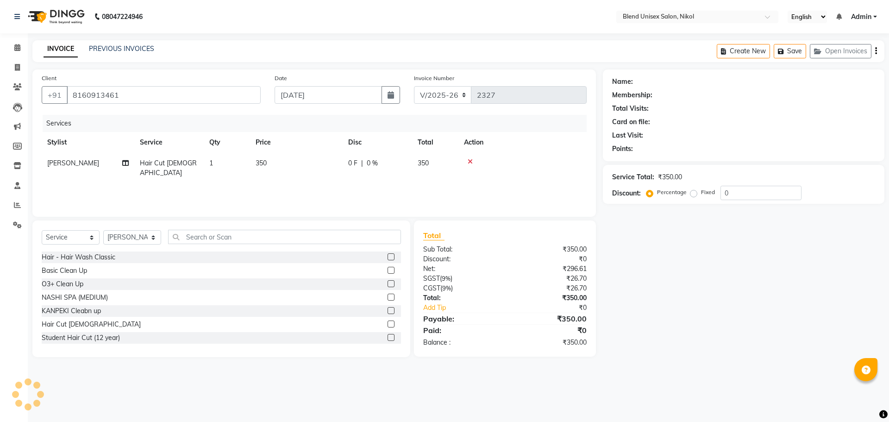
click at [435, 163] on td "350" at bounding box center [435, 168] width 46 height 31
select select "85197"
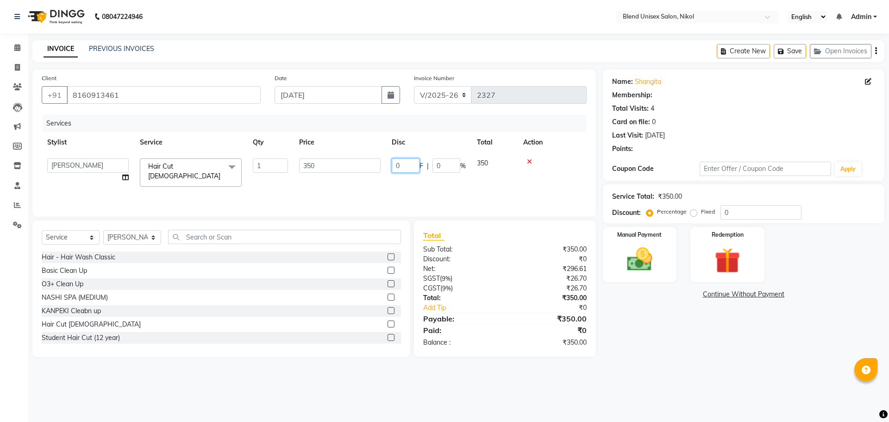
click at [415, 165] on input "0" at bounding box center [406, 165] width 28 height 14
select select "1: Object"
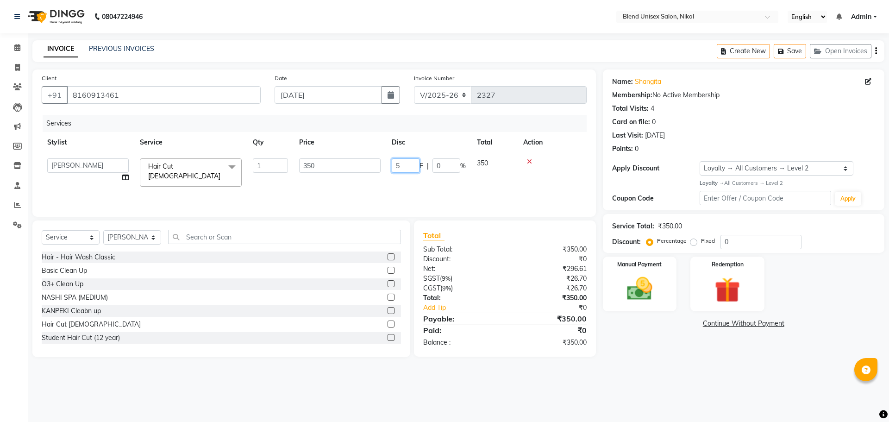
type input "50"
click at [556, 167] on td at bounding box center [552, 172] width 69 height 39
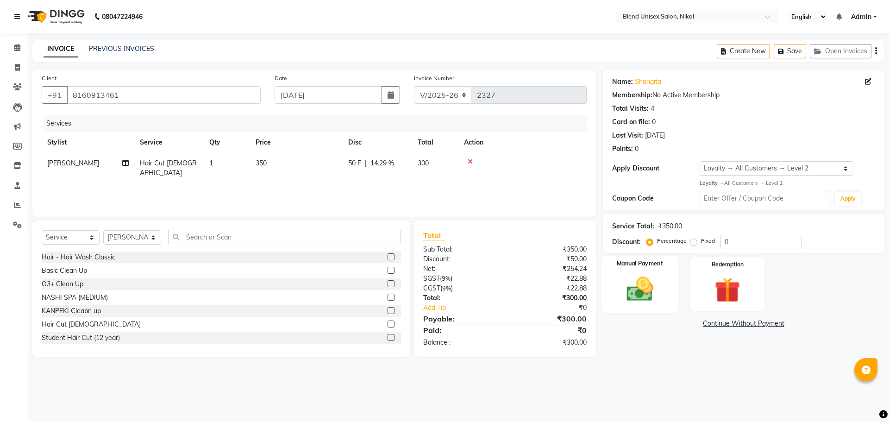
click at [630, 302] on img at bounding box center [639, 289] width 43 height 31
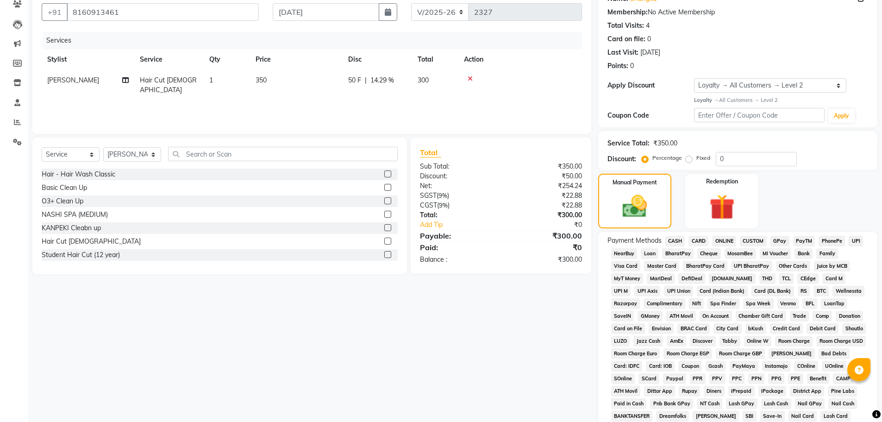
scroll to position [93, 0]
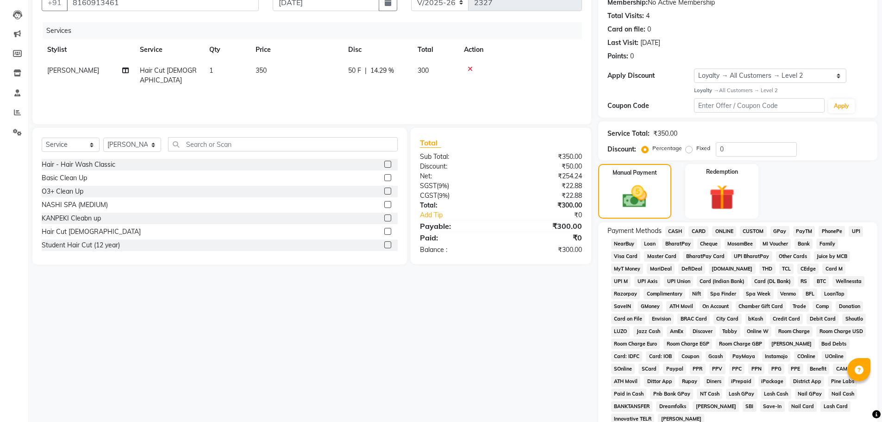
click at [682, 231] on span "CASH" at bounding box center [676, 231] width 20 height 11
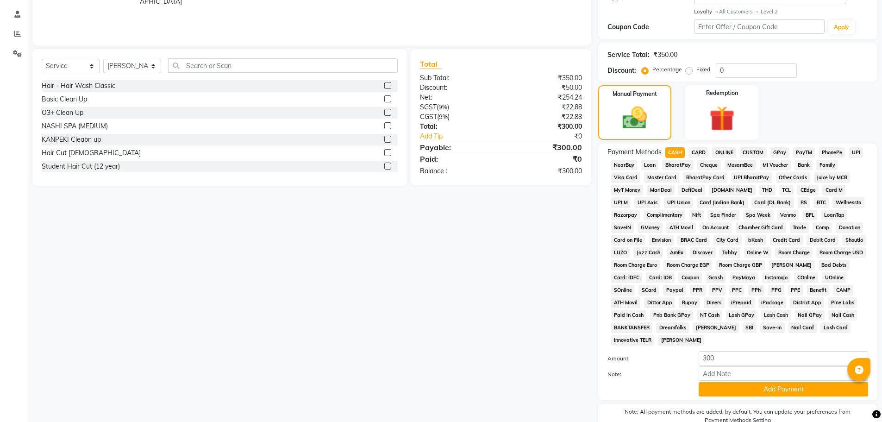
scroll to position [218, 0]
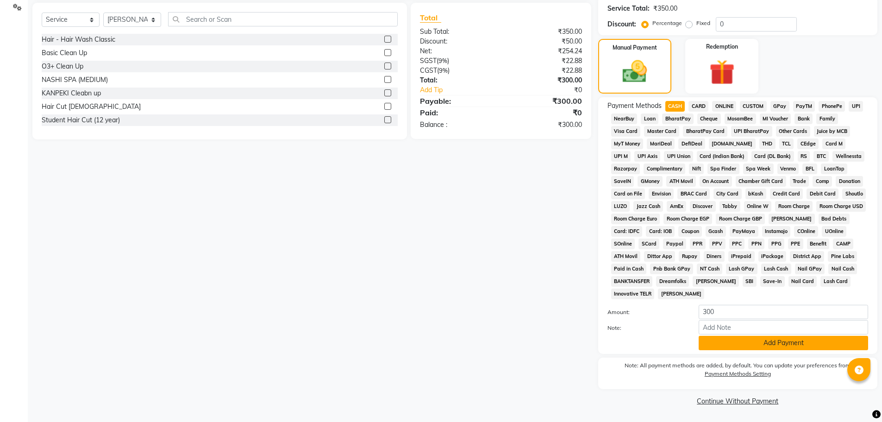
click at [750, 346] on button "Add Payment" at bounding box center [784, 343] width 170 height 14
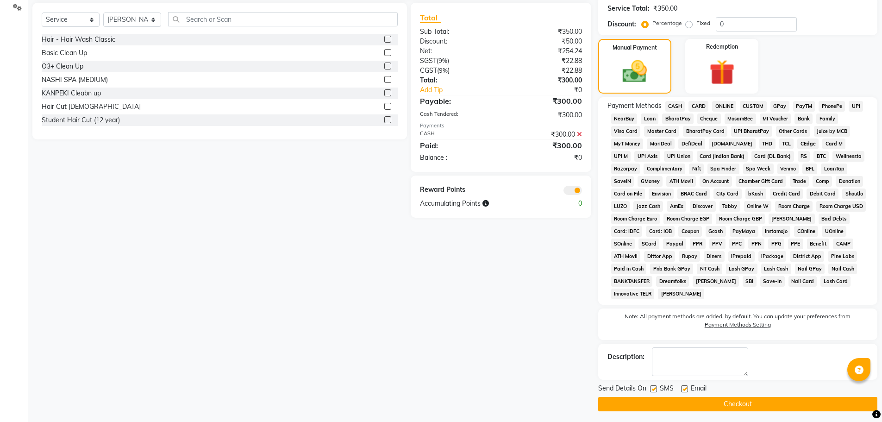
drag, startPoint x: 732, startPoint y: 406, endPoint x: 732, endPoint y: 400, distance: 5.6
click at [732, 405] on button "Checkout" at bounding box center [737, 404] width 279 height 14
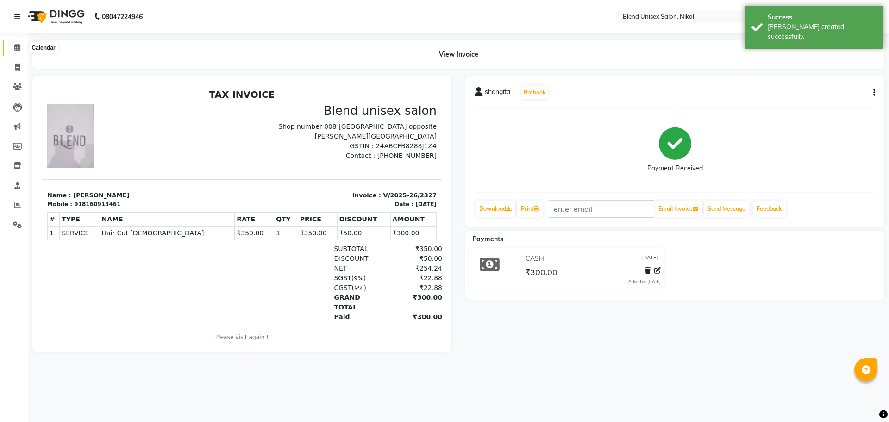
click at [15, 49] on icon at bounding box center [17, 47] width 6 height 7
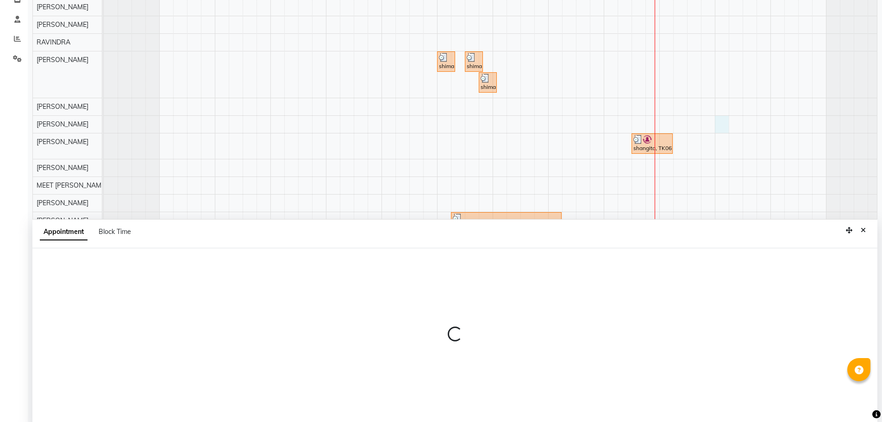
scroll to position [175, 0]
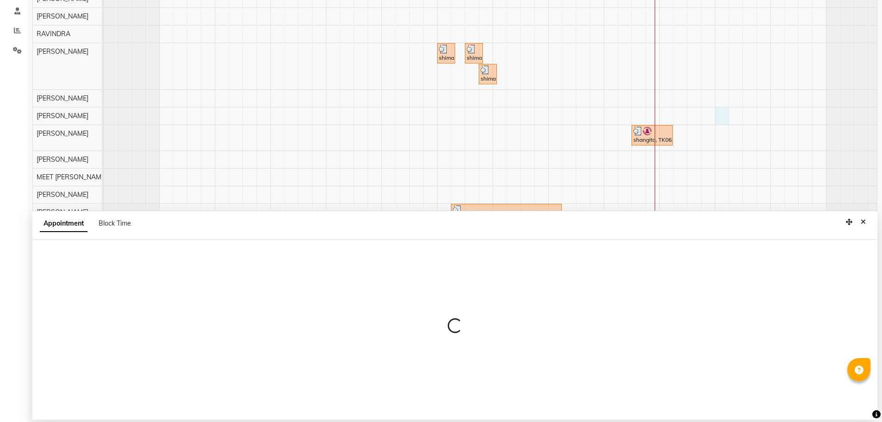
select select "84260"
select select "1140"
select select "tentative"
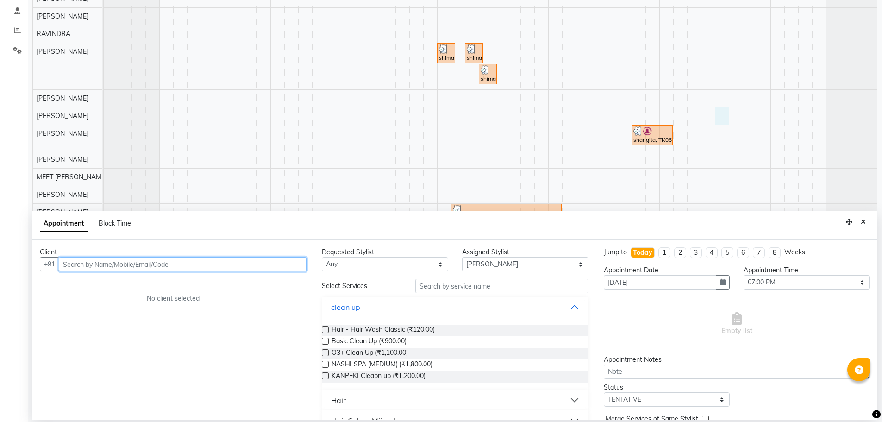
click at [287, 268] on input "text" at bounding box center [183, 264] width 248 height 14
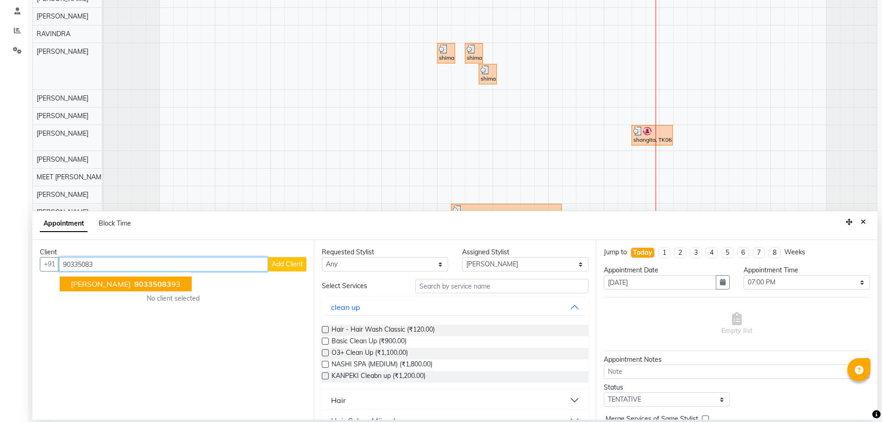
click at [134, 281] on span "90335083" at bounding box center [152, 283] width 37 height 9
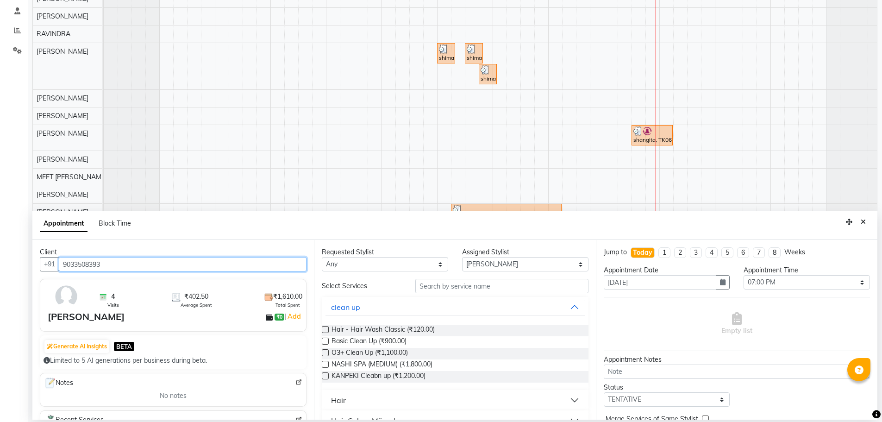
type input "9033508393"
click at [381, 264] on select "Any AJAY NAI [PERSON_NAME] [PERSON_NAME] [PERSON_NAME] MEET [PERSON_NAME] [PERS…" at bounding box center [385, 264] width 126 height 14
select select "84260"
click at [322, 257] on select "Any AJAY NAI [PERSON_NAME] [PERSON_NAME] [PERSON_NAME] MEET [PERSON_NAME] [PERS…" at bounding box center [385, 264] width 126 height 14
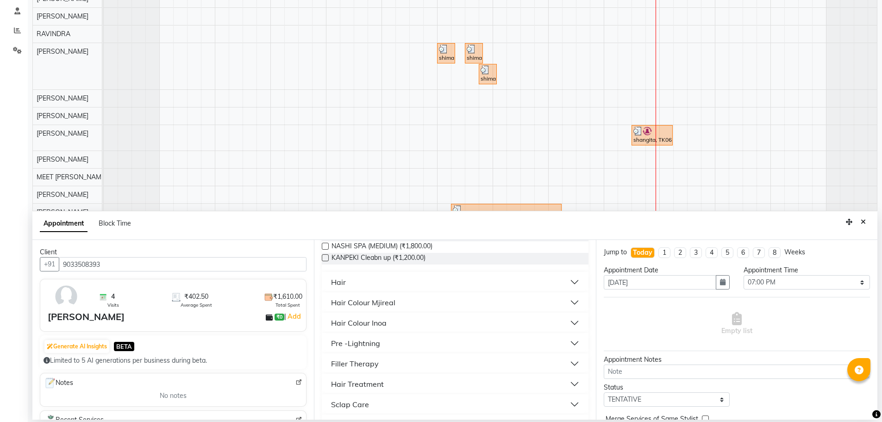
scroll to position [139, 0]
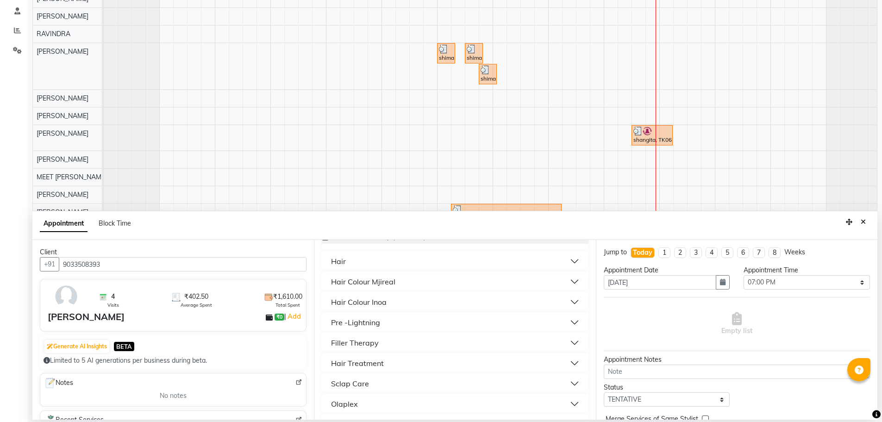
click at [361, 264] on button "Hair" at bounding box center [455, 261] width 259 height 17
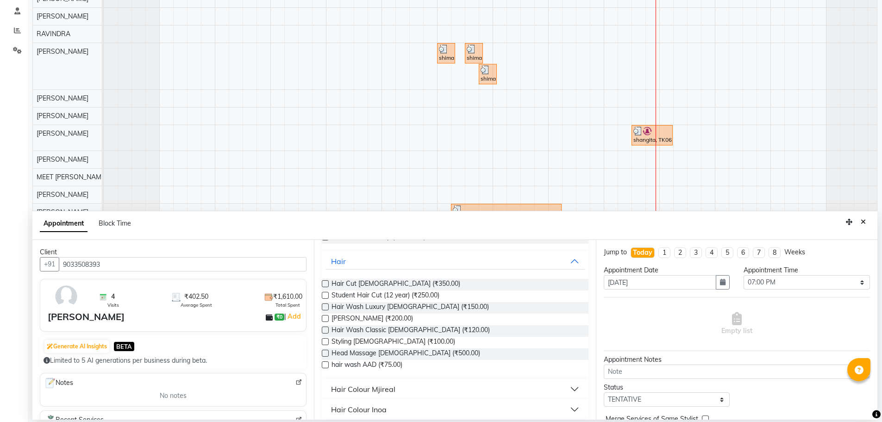
drag, startPoint x: 325, startPoint y: 318, endPoint x: 321, endPoint y: 313, distance: 6.4
click at [324, 318] on label at bounding box center [325, 318] width 7 height 7
click at [324, 318] on input "checkbox" at bounding box center [325, 319] width 6 height 6
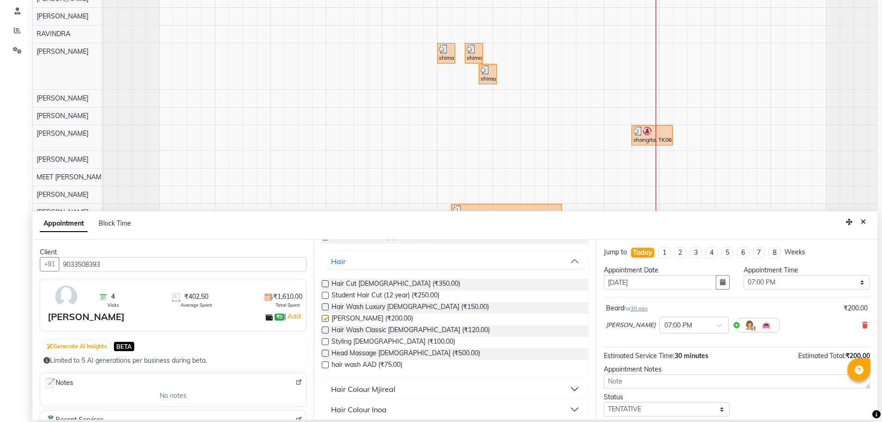
checkbox input "false"
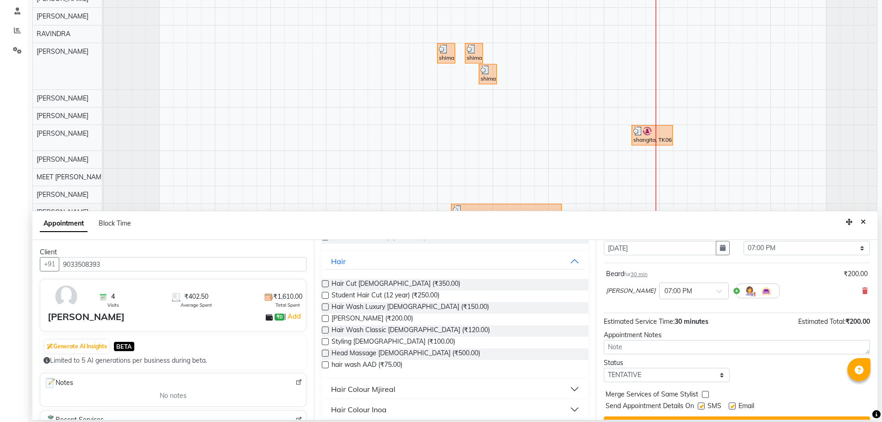
scroll to position [55, 0]
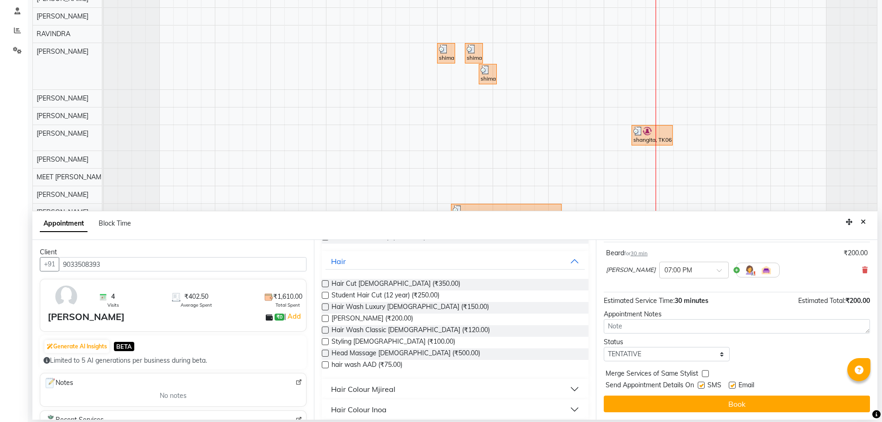
click at [626, 408] on button "Book" at bounding box center [737, 404] width 266 height 17
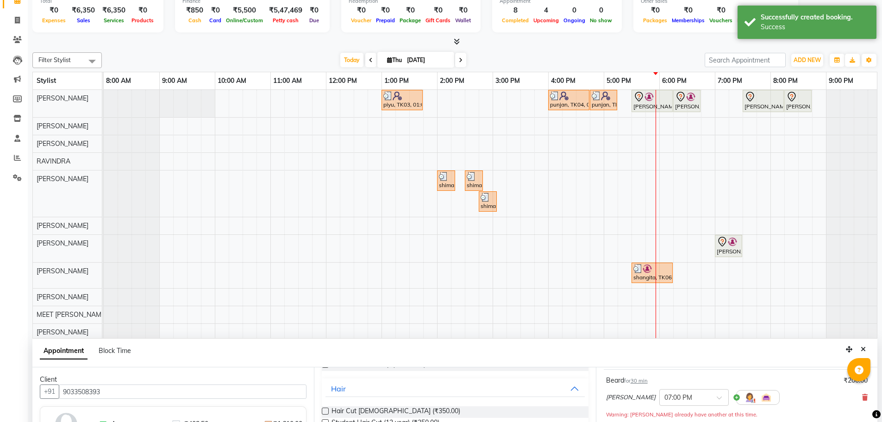
scroll to position [93, 0]
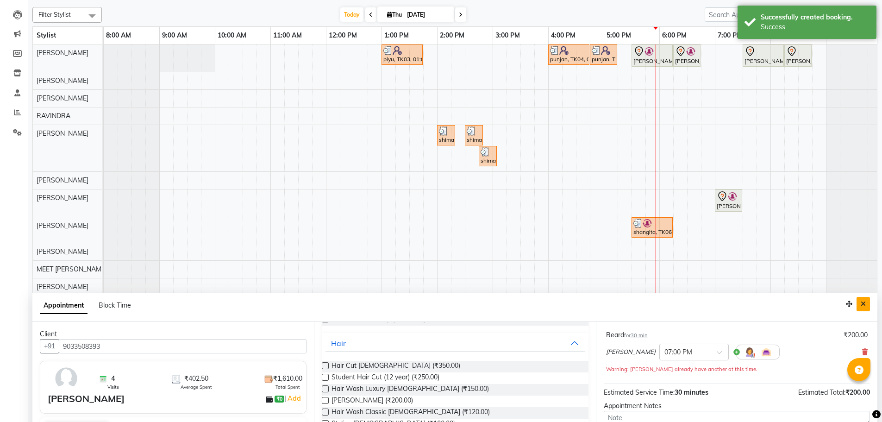
click at [868, 301] on button "Close" at bounding box center [863, 304] width 13 height 14
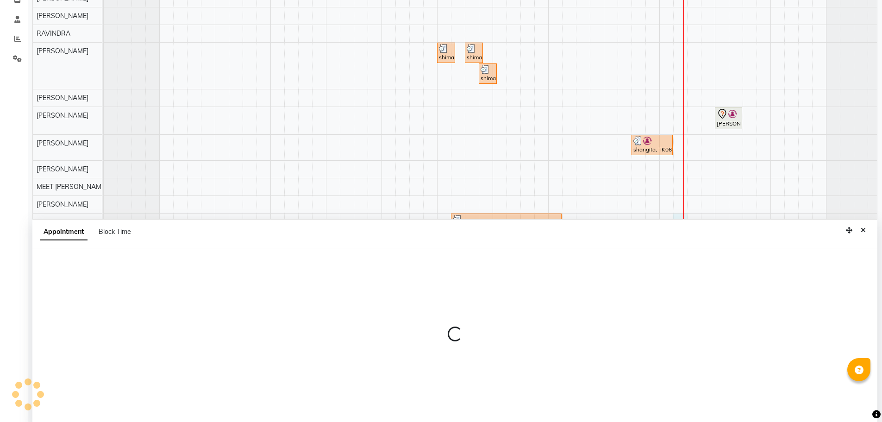
scroll to position [175, 0]
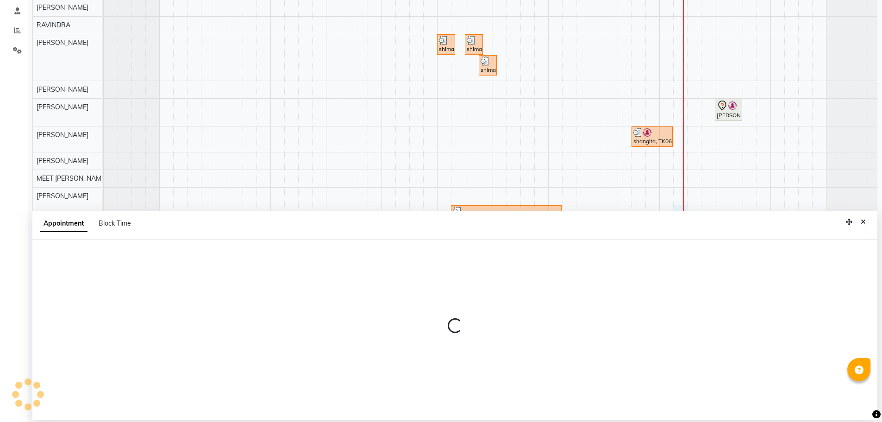
select select "90197"
select select "tentative"
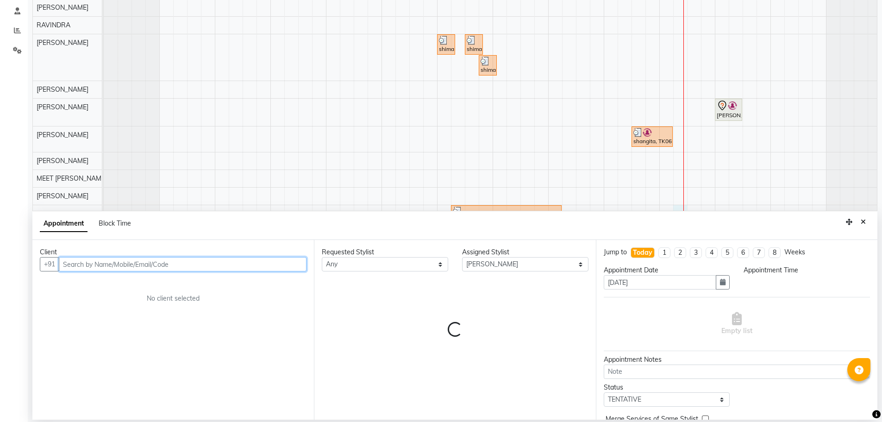
select select "1095"
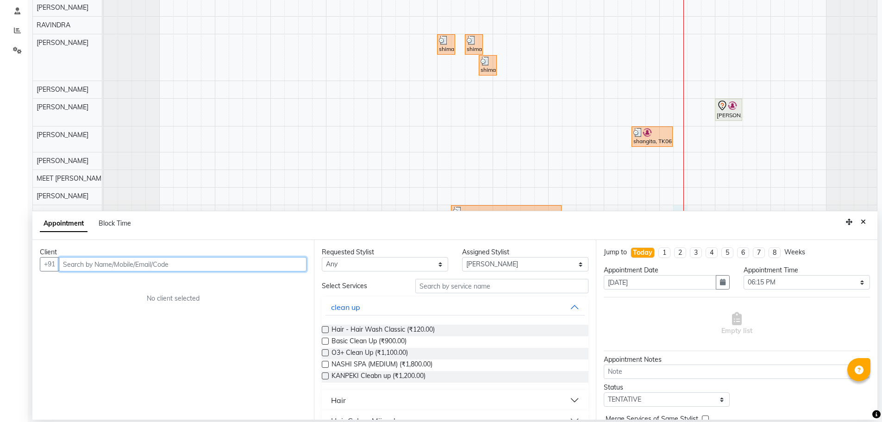
click at [191, 258] on input "text" at bounding box center [183, 264] width 248 height 14
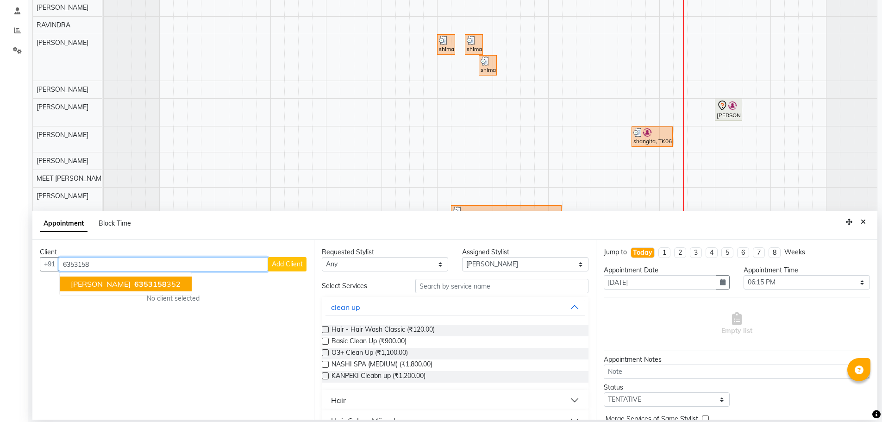
click at [132, 283] on ngb-highlight "6353158 352" at bounding box center [156, 283] width 48 height 9
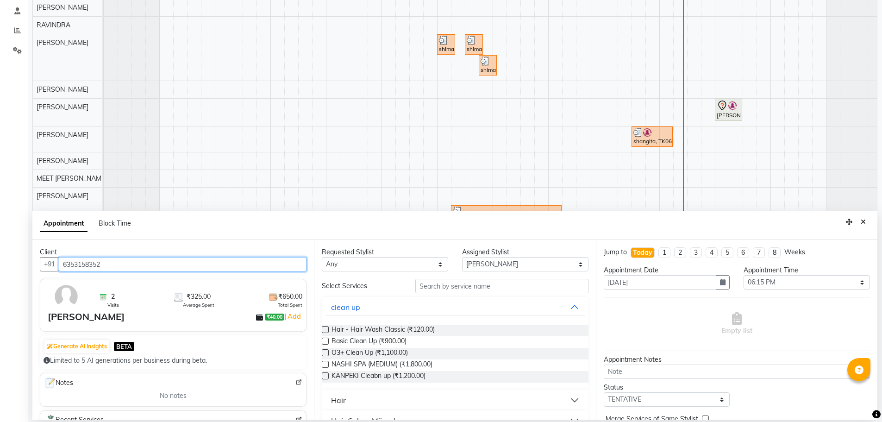
type input "6353158352"
click at [343, 268] on select "Any AJAY NAI [PERSON_NAME] [PERSON_NAME] [PERSON_NAME] MEET [PERSON_NAME] [PERS…" at bounding box center [385, 264] width 126 height 14
select select "90197"
click at [322, 257] on select "Any AJAY NAI [PERSON_NAME] [PERSON_NAME] [PERSON_NAME] MEET [PERSON_NAME] [PERS…" at bounding box center [385, 264] width 126 height 14
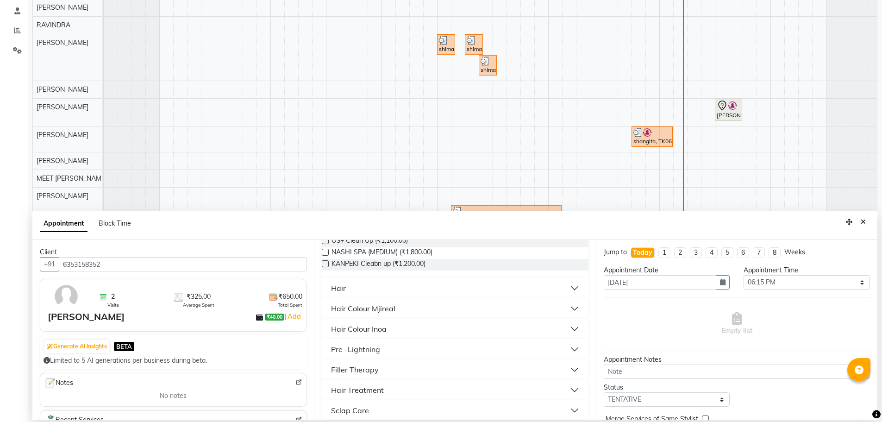
scroll to position [139, 0]
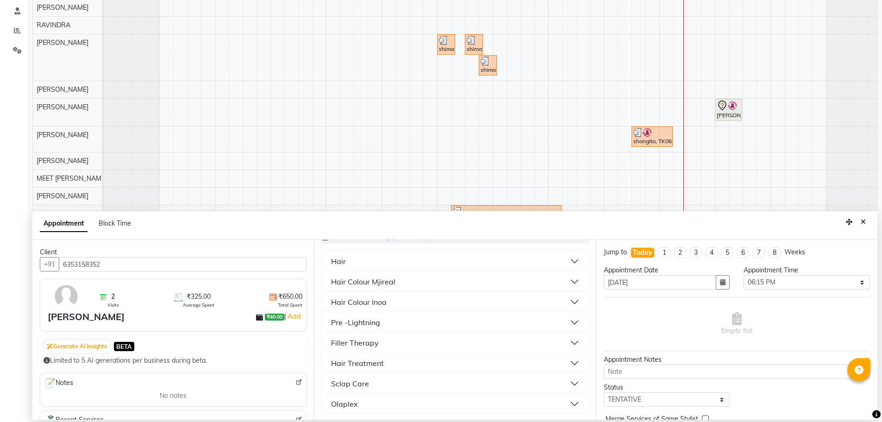
click at [349, 265] on button "Hair" at bounding box center [455, 261] width 259 height 17
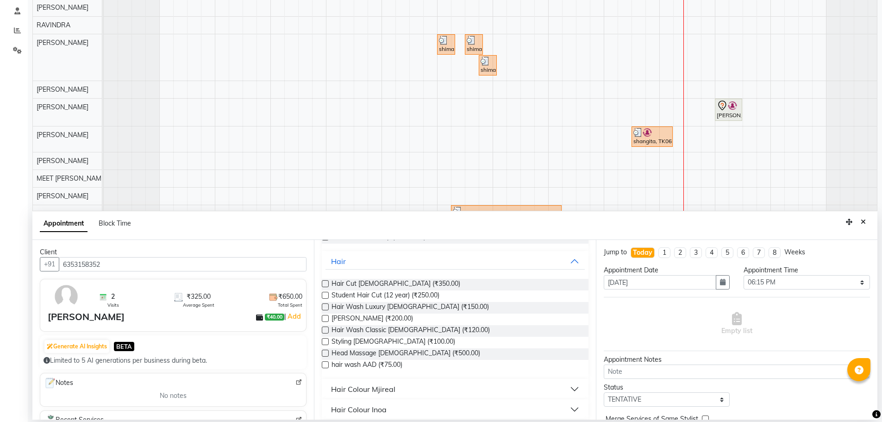
click at [324, 282] on label at bounding box center [325, 283] width 7 height 7
click at [324, 282] on input "checkbox" at bounding box center [325, 285] width 6 height 6
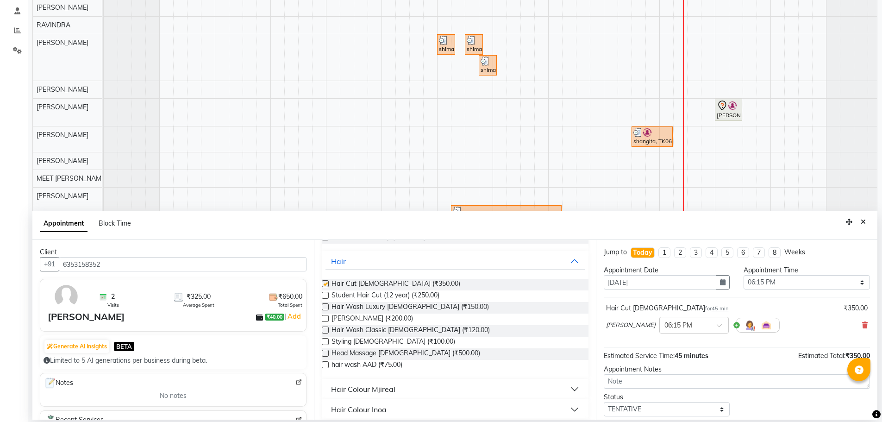
checkbox input "false"
click at [324, 319] on label at bounding box center [325, 318] width 7 height 7
click at [324, 319] on input "checkbox" at bounding box center [325, 319] width 6 height 6
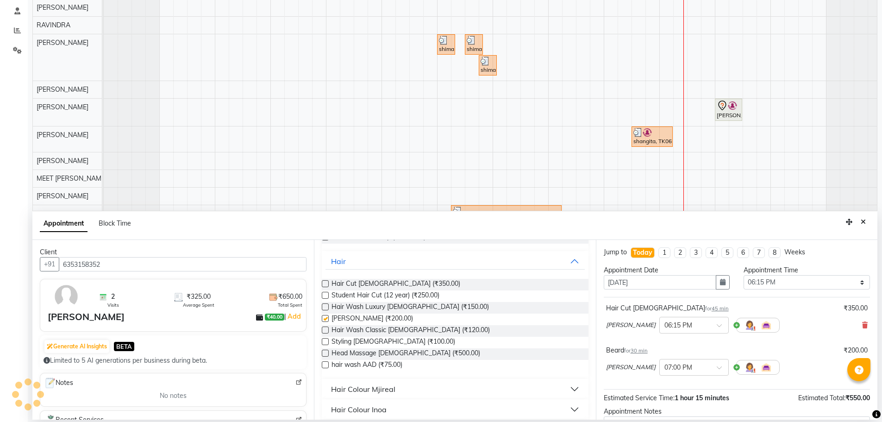
checkbox input "false"
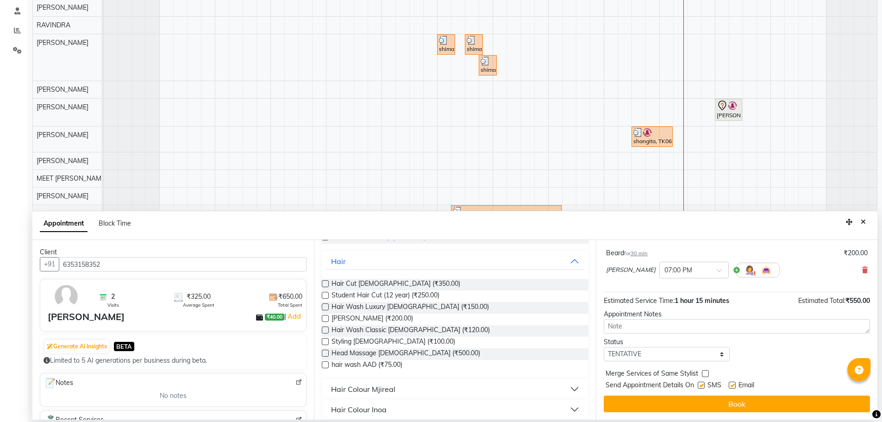
click at [706, 408] on button "Book" at bounding box center [737, 404] width 266 height 17
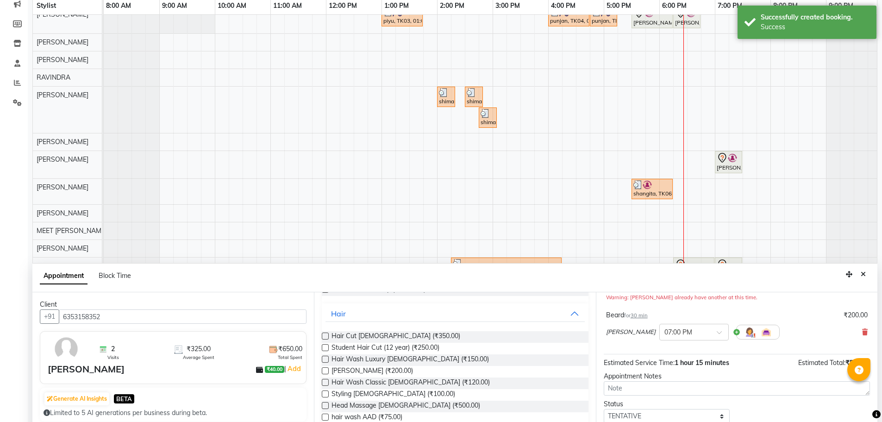
scroll to position [139, 0]
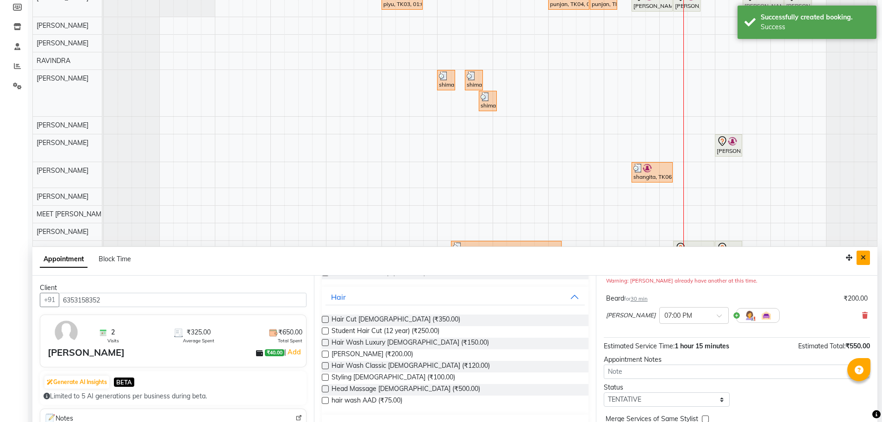
click at [864, 256] on icon "Close" at bounding box center [863, 257] width 5 height 6
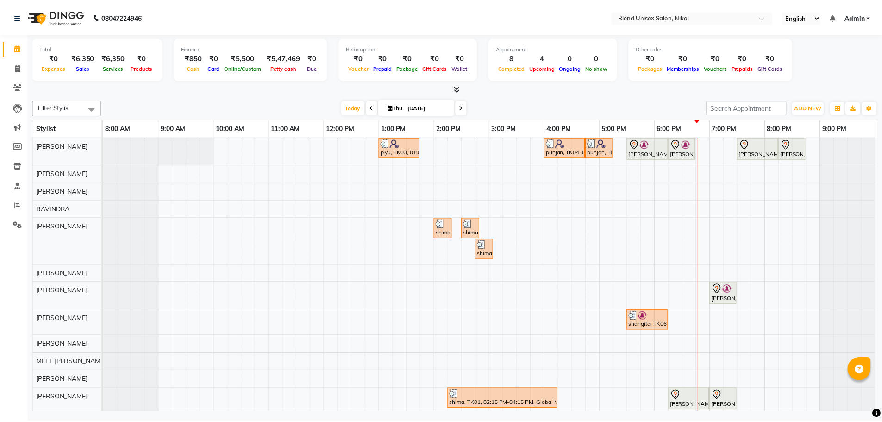
scroll to position [11, 0]
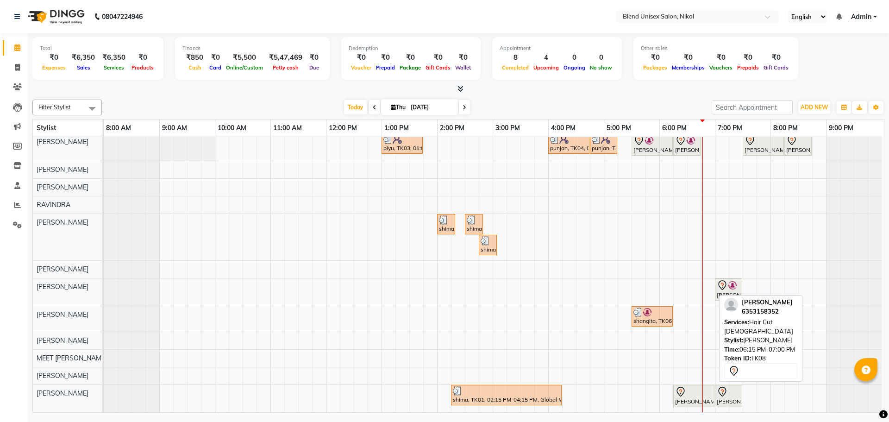
click at [687, 398] on link "[PERSON_NAME], TK08, 06:15 PM-07:00 PM, Hair Cut [DEMOGRAPHIC_DATA]" at bounding box center [693, 396] width 41 height 22
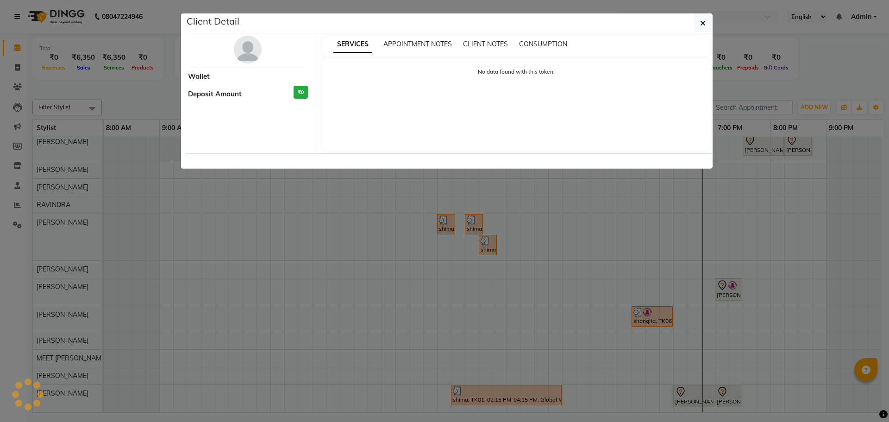
select select "7"
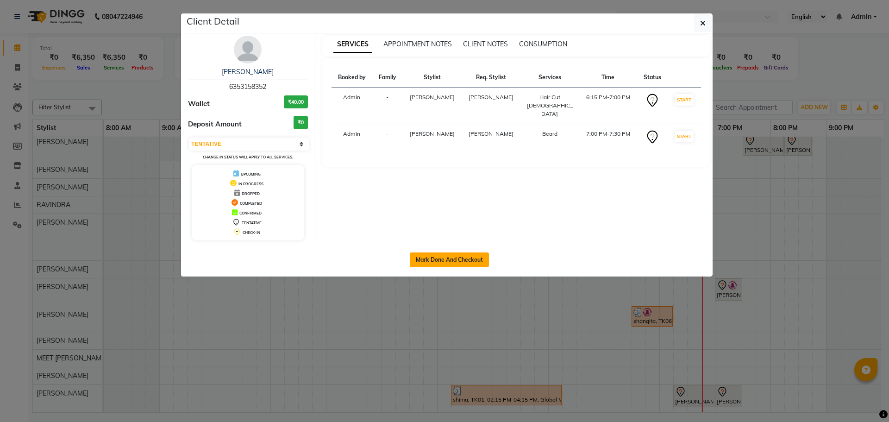
click at [477, 261] on button "Mark Done And Checkout" at bounding box center [449, 259] width 79 height 15
select select "service"
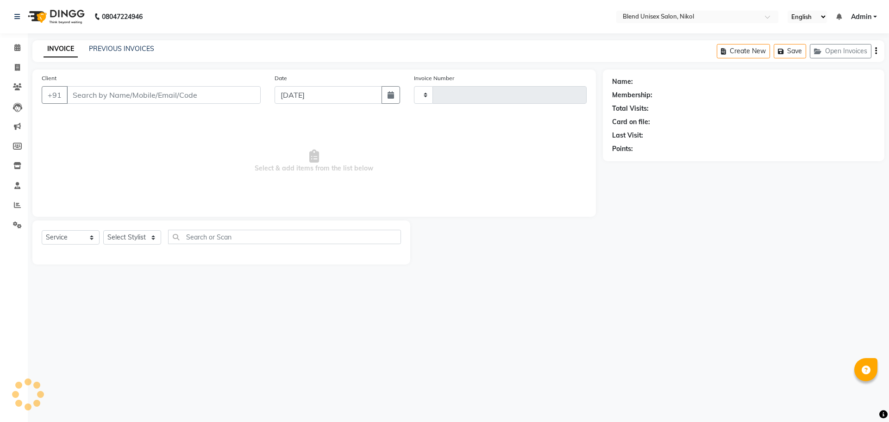
type input "2328"
select select "6213"
type input "6353158352"
select select "90197"
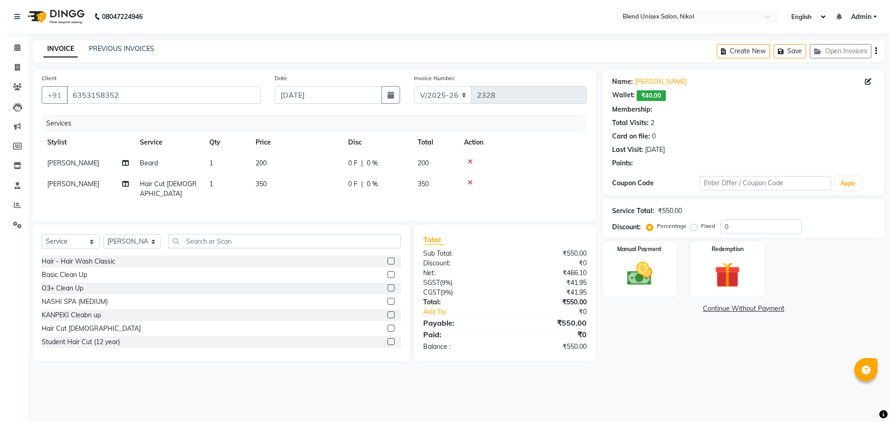
click at [409, 165] on td "0 F | 0 %" at bounding box center [377, 163] width 69 height 21
select select "1: Object"
select select "90197"
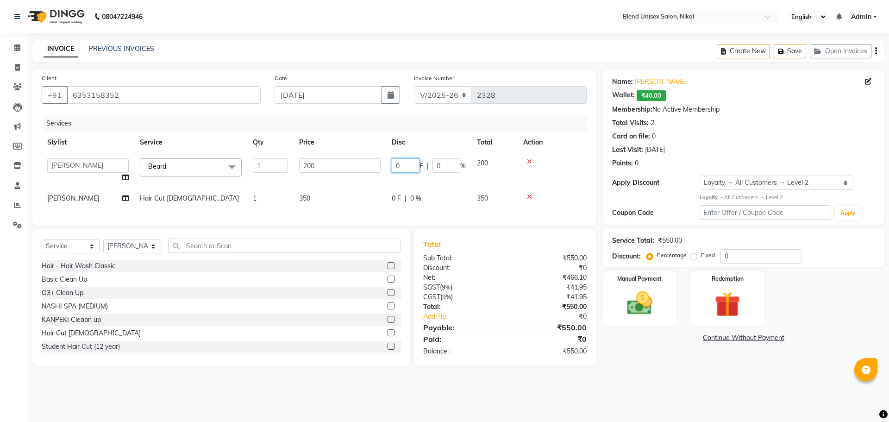
click at [408, 165] on input "0" at bounding box center [406, 165] width 28 height 14
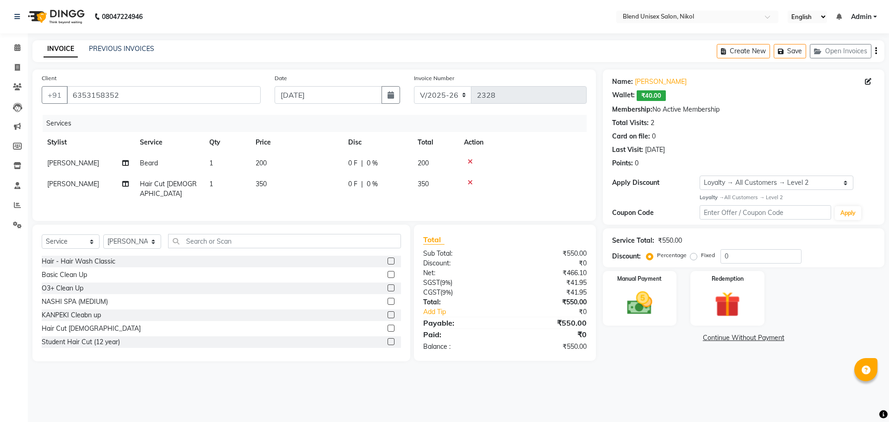
click at [330, 163] on td "200" at bounding box center [296, 163] width 93 height 21
select select "90197"
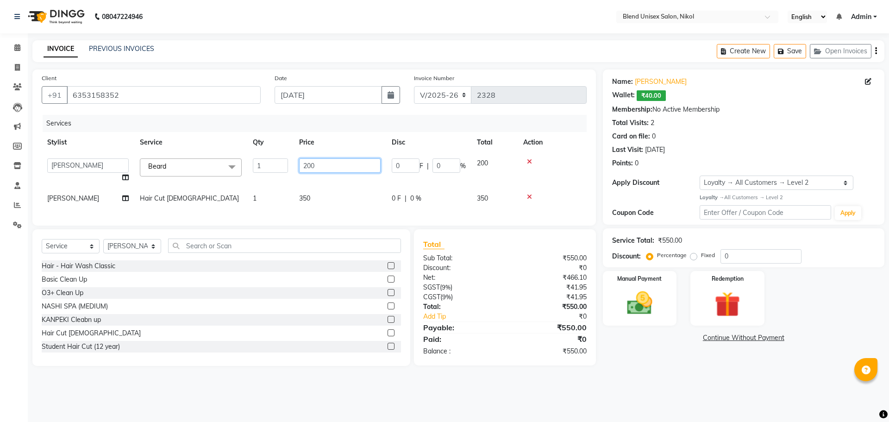
click at [329, 161] on input "200" at bounding box center [340, 165] width 82 height 14
type input "2"
type input "150"
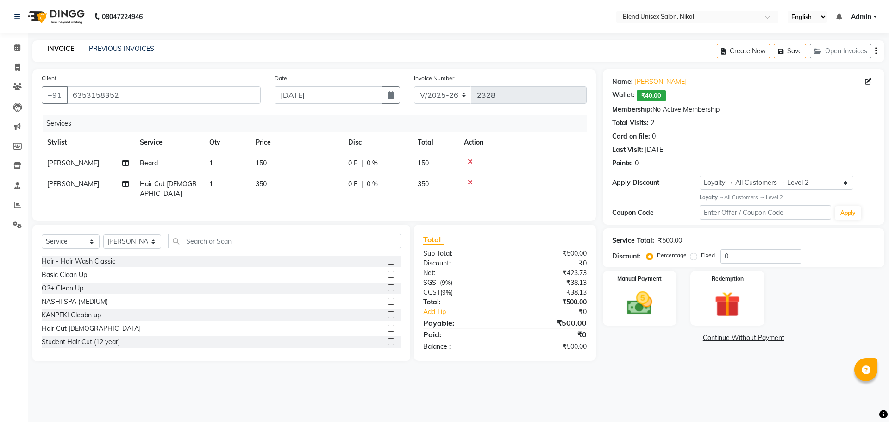
click at [314, 191] on td "350" at bounding box center [296, 189] width 93 height 31
select select "90197"
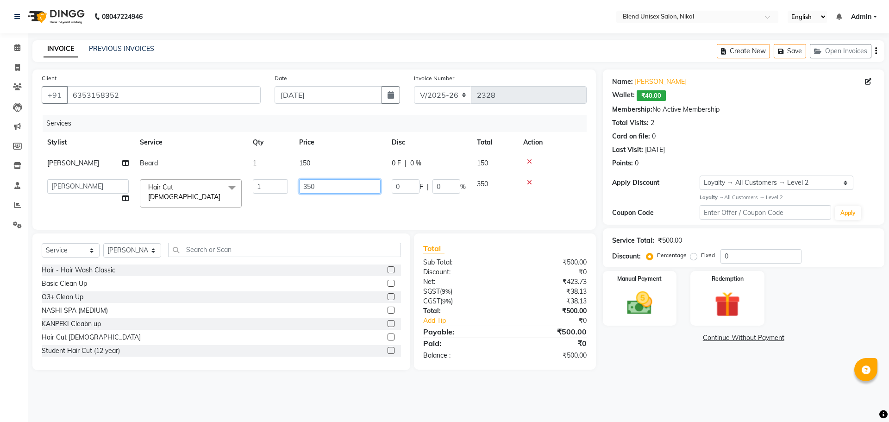
click at [317, 190] on input "350" at bounding box center [340, 186] width 82 height 14
type input "3"
type input "300"
click at [559, 176] on td at bounding box center [552, 193] width 69 height 39
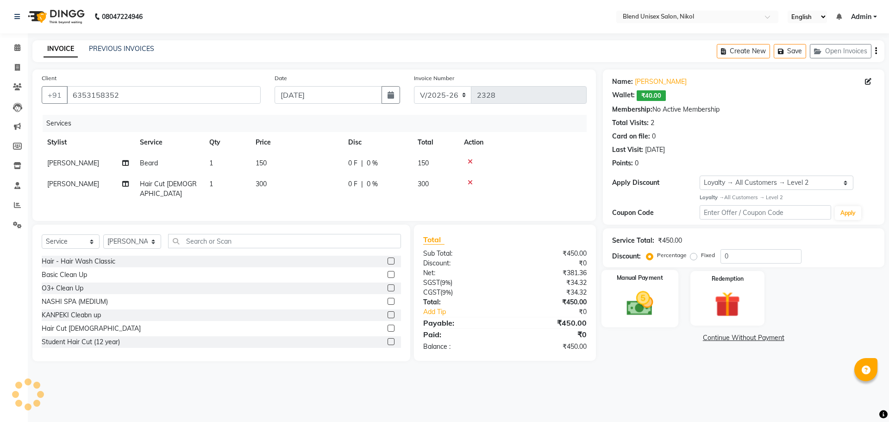
click at [633, 289] on img at bounding box center [639, 303] width 43 height 31
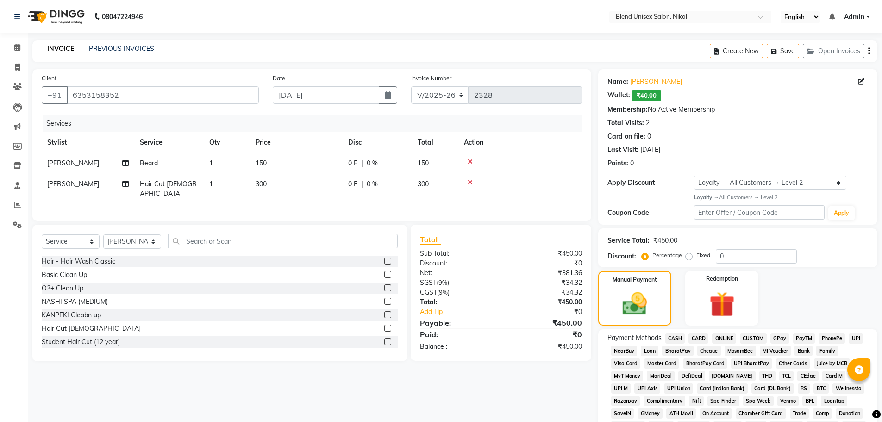
click at [679, 339] on span "CASH" at bounding box center [676, 338] width 20 height 11
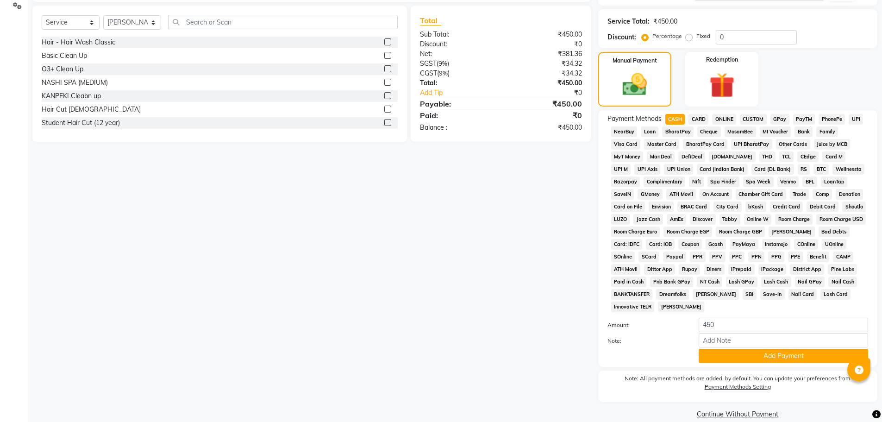
scroll to position [232, 0]
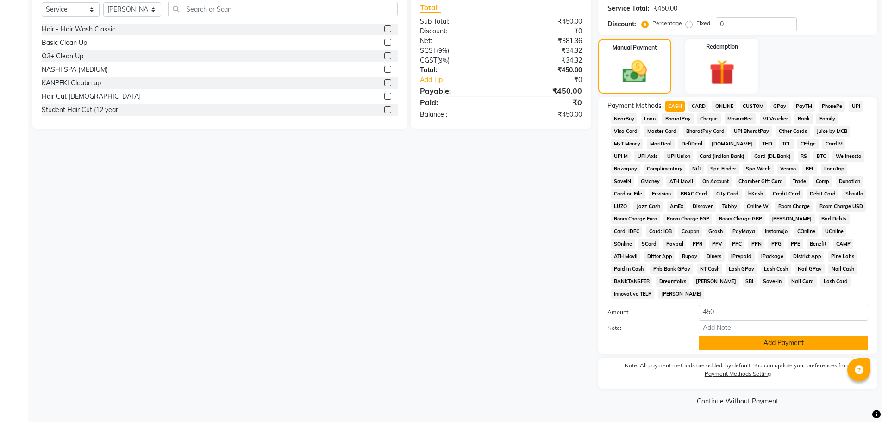
click at [706, 344] on button "Add Payment" at bounding box center [784, 343] width 170 height 14
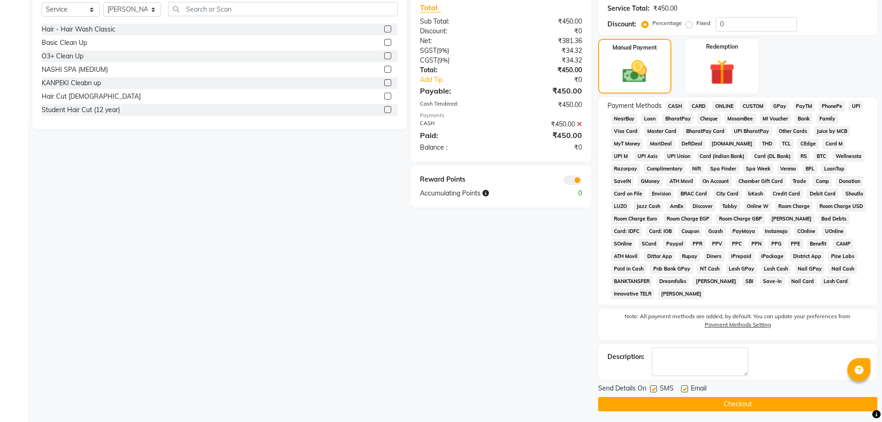
drag, startPoint x: 702, startPoint y: 402, endPoint x: 683, endPoint y: 388, distance: 23.2
click at [699, 401] on button "Checkout" at bounding box center [737, 404] width 279 height 14
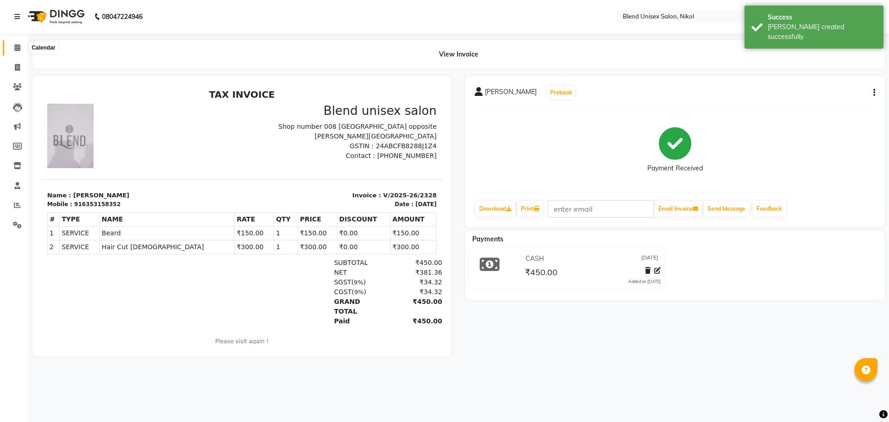
click at [11, 47] on span at bounding box center [17, 48] width 16 height 11
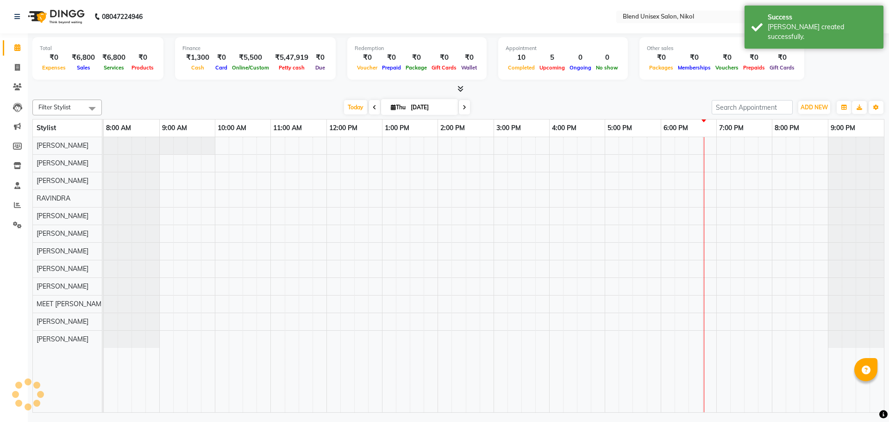
click at [17, 48] on icon at bounding box center [17, 47] width 6 height 7
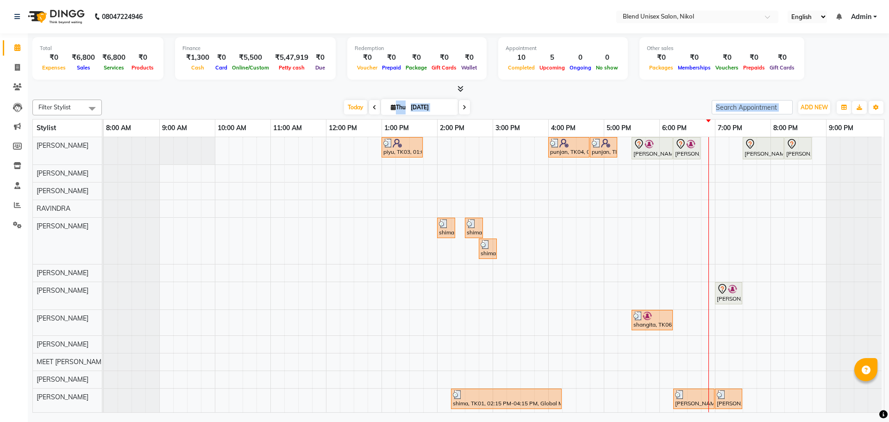
drag, startPoint x: 405, startPoint y: 116, endPoint x: 421, endPoint y: 139, distance: 28.3
click at [409, 119] on div "Filter Stylist Select All AJAY NAI [PERSON_NAME] [PERSON_NAME] [PERSON_NAME] ME…" at bounding box center [458, 254] width 852 height 317
click at [575, 95] on div "Total ₹0 Expenses ₹6,800 Sales ₹6,800 Services ₹0 Products Finance ₹1,300 Cash …" at bounding box center [458, 224] width 861 height 382
click at [16, 202] on icon at bounding box center [17, 204] width 7 height 7
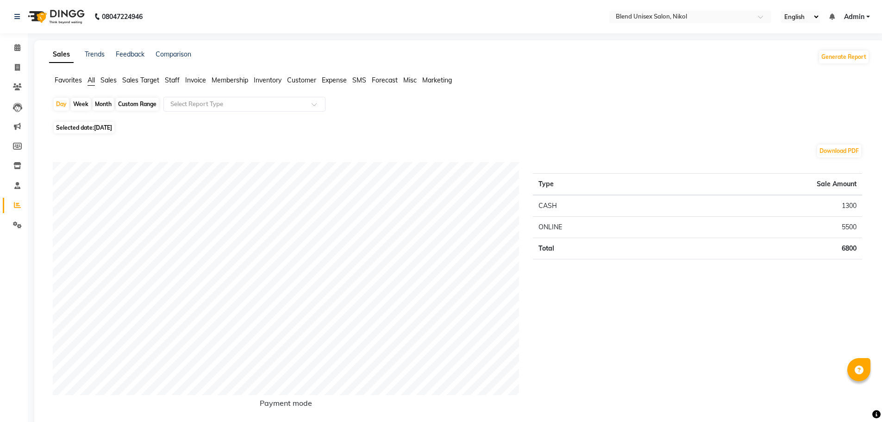
click at [106, 105] on div "Month" at bounding box center [103, 104] width 21 height 13
select select "9"
select select "2025"
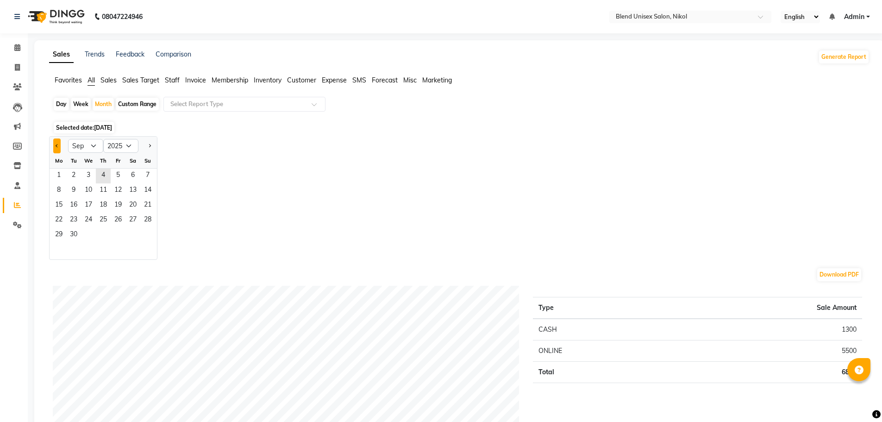
click at [56, 142] on button "Previous month" at bounding box center [56, 145] width 7 height 15
select select "8"
click at [116, 174] on span "1" at bounding box center [118, 176] width 15 height 15
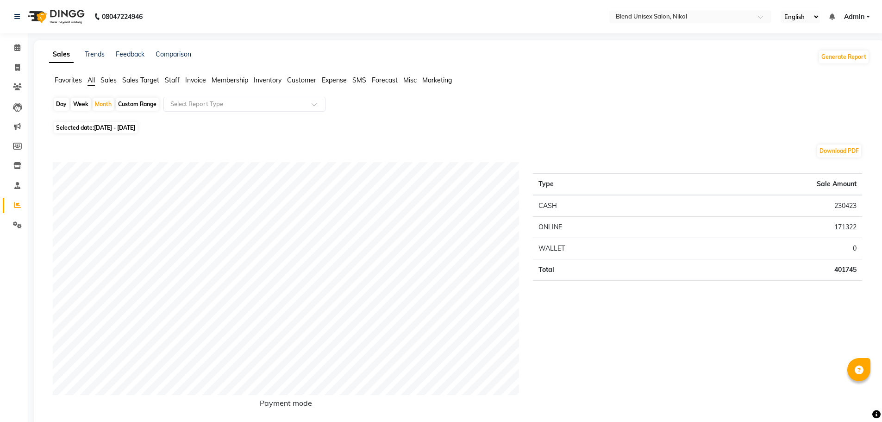
click at [171, 81] on span "Staff" at bounding box center [172, 80] width 15 height 8
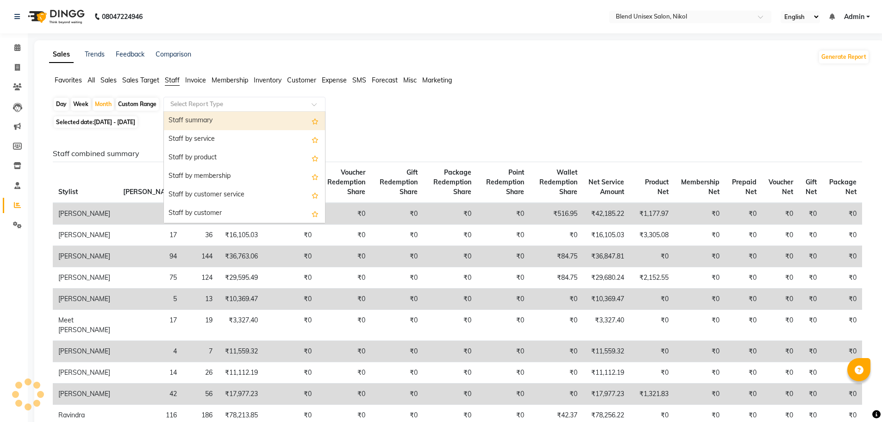
click at [215, 104] on input "text" at bounding box center [235, 104] width 133 height 9
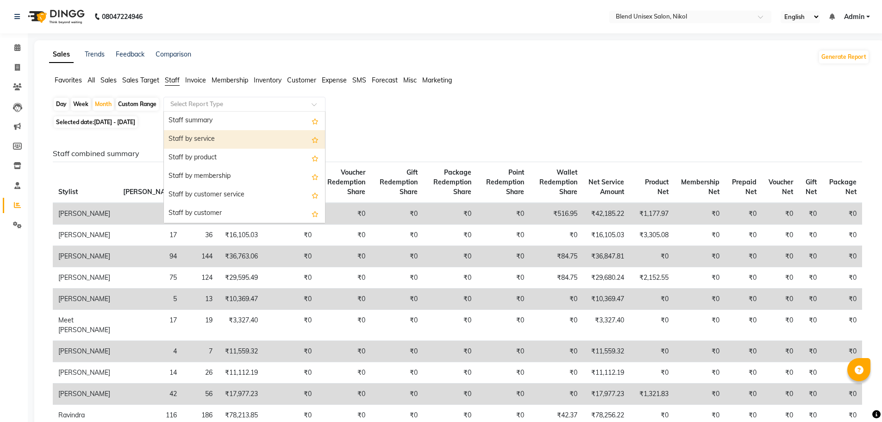
click at [200, 134] on div "Staff by service" at bounding box center [244, 139] width 161 height 19
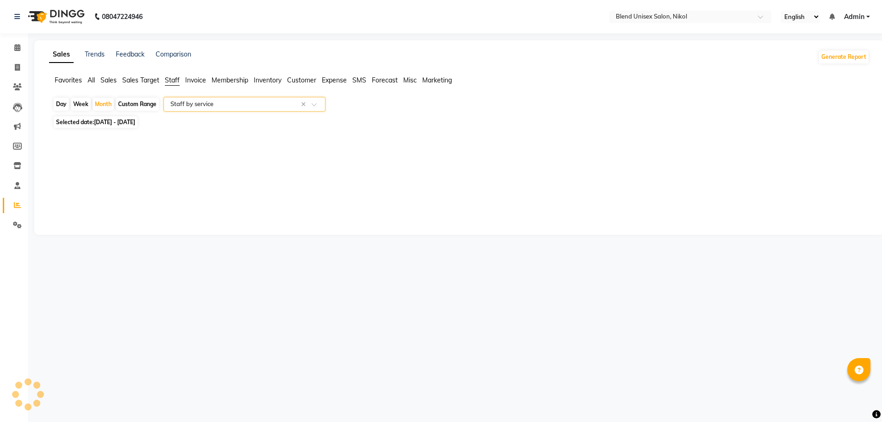
select select "full_report"
select select "csv"
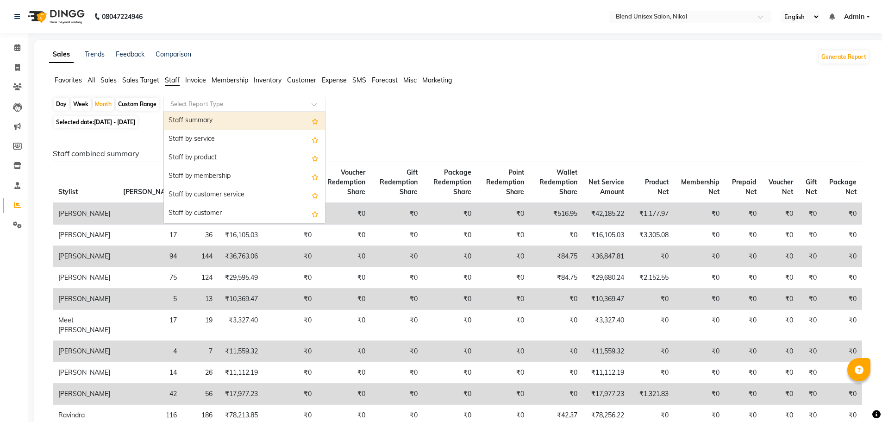
click at [314, 103] on span at bounding box center [318, 106] width 12 height 9
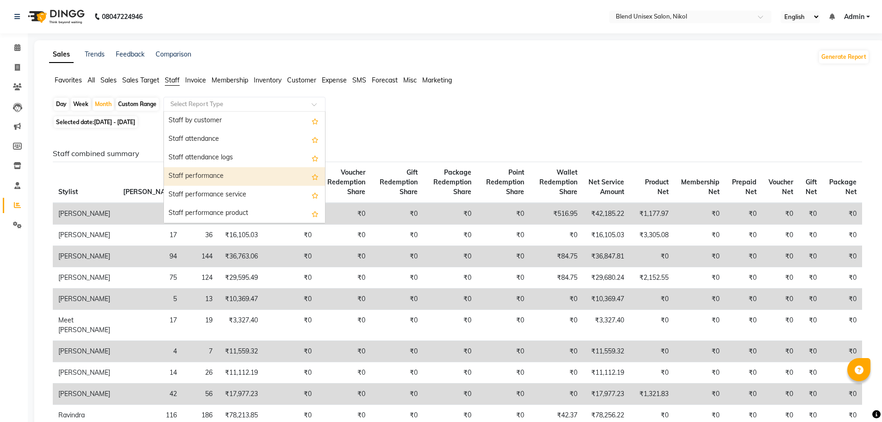
click at [217, 176] on div "Staff performance" at bounding box center [244, 176] width 161 height 19
select select "full_report"
select select "csv"
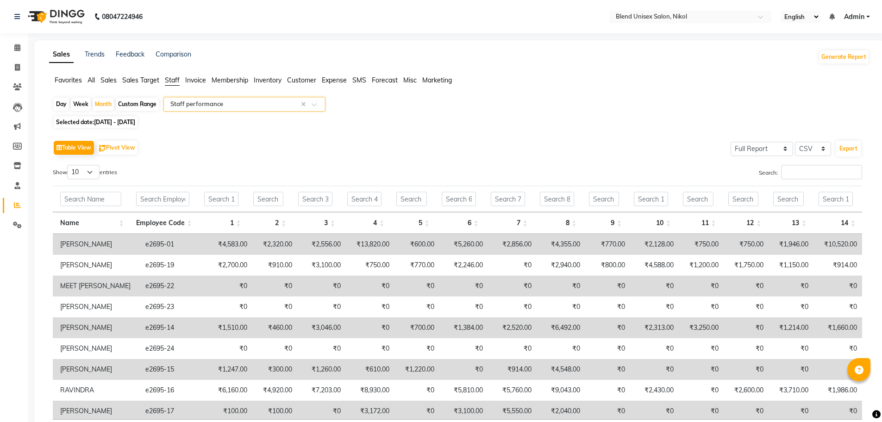
scroll to position [30, 0]
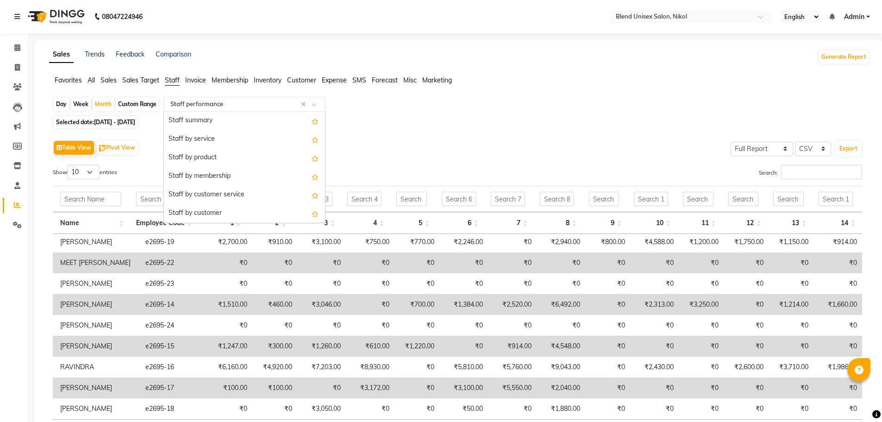
click at [318, 104] on span at bounding box center [318, 106] width 12 height 9
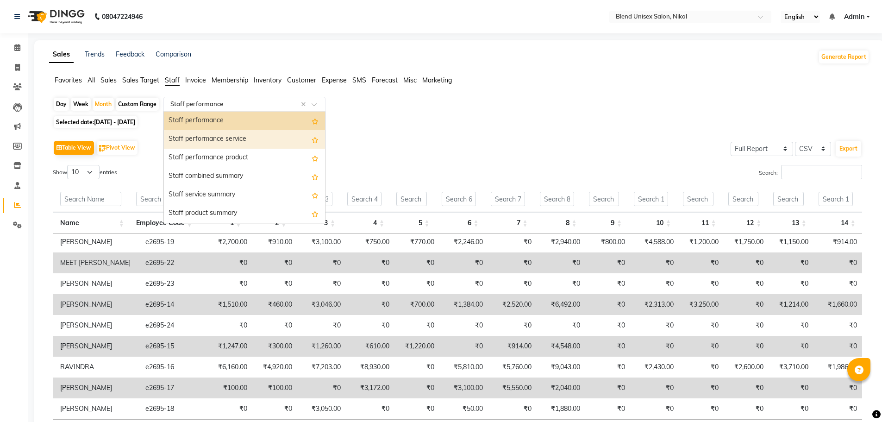
click at [226, 137] on div "Staff performance service" at bounding box center [244, 139] width 161 height 19
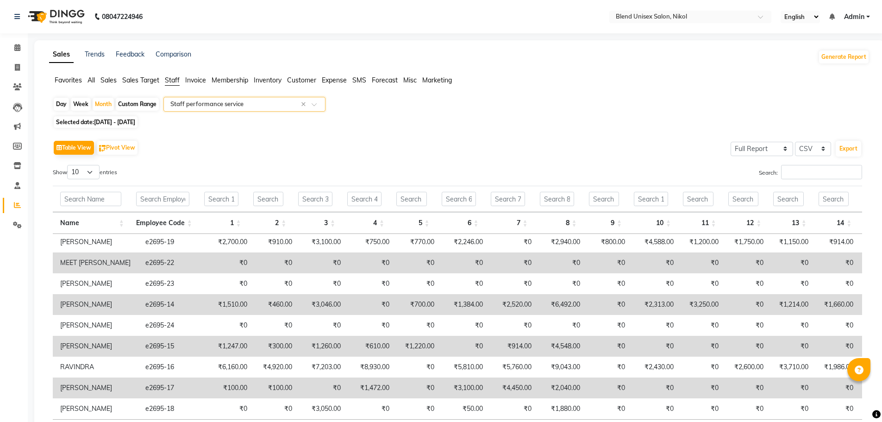
scroll to position [0, 0]
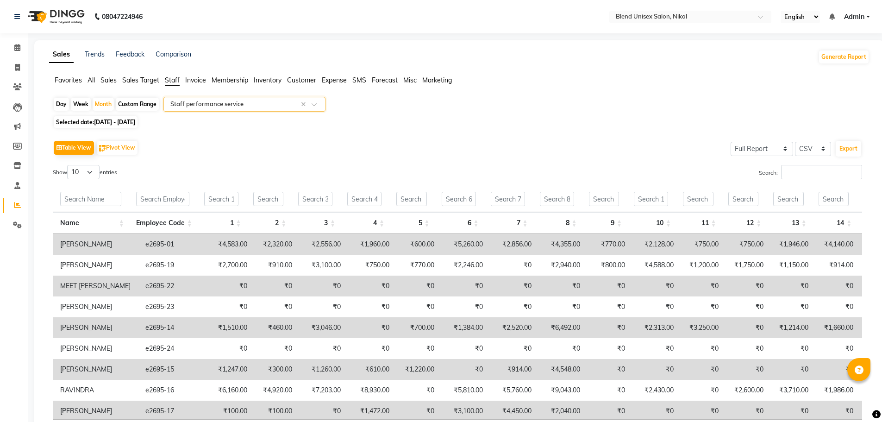
click at [314, 103] on span at bounding box center [318, 106] width 12 height 9
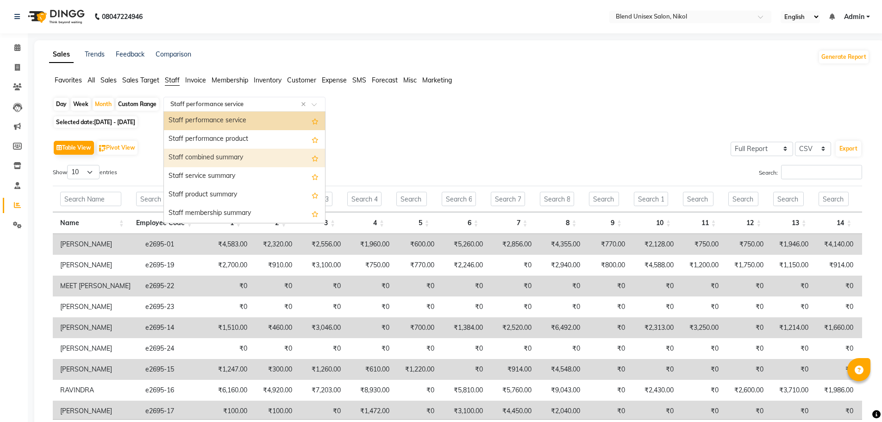
scroll to position [213, 0]
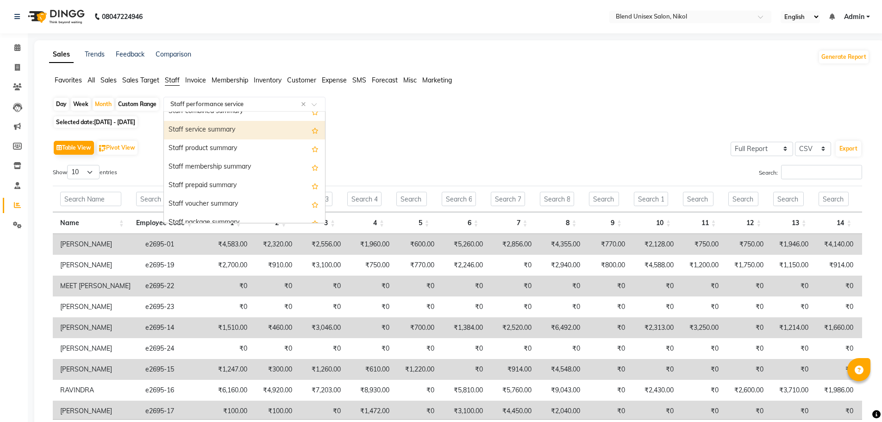
click at [220, 126] on div "Staff service summary" at bounding box center [244, 130] width 161 height 19
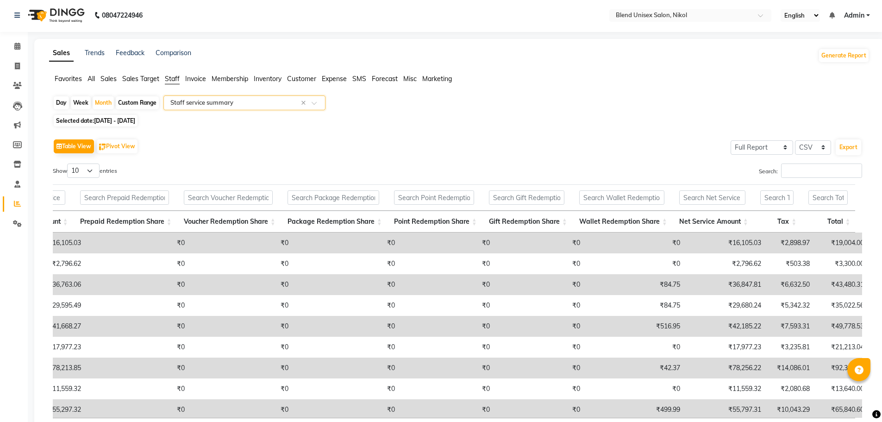
scroll to position [0, 0]
click at [17, 47] on icon at bounding box center [17, 47] width 6 height 7
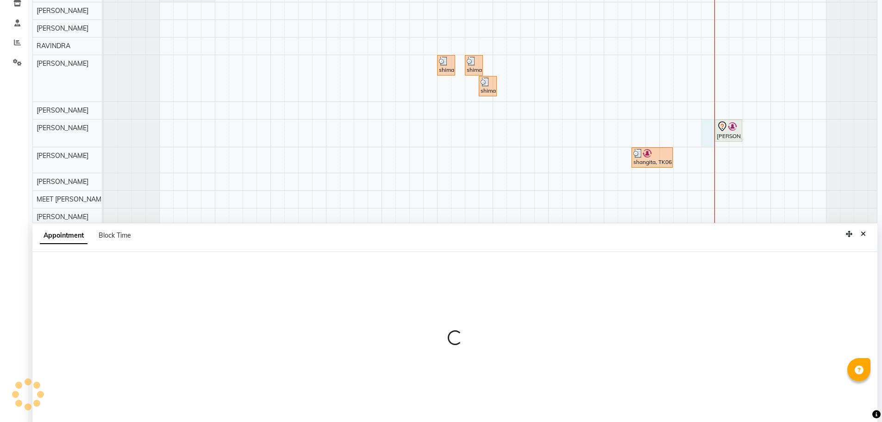
scroll to position [175, 0]
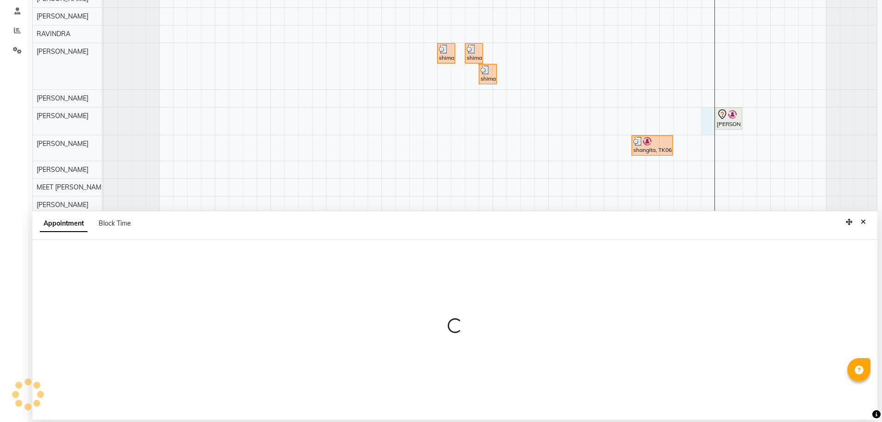
select select "84260"
select select "1125"
select select "tentative"
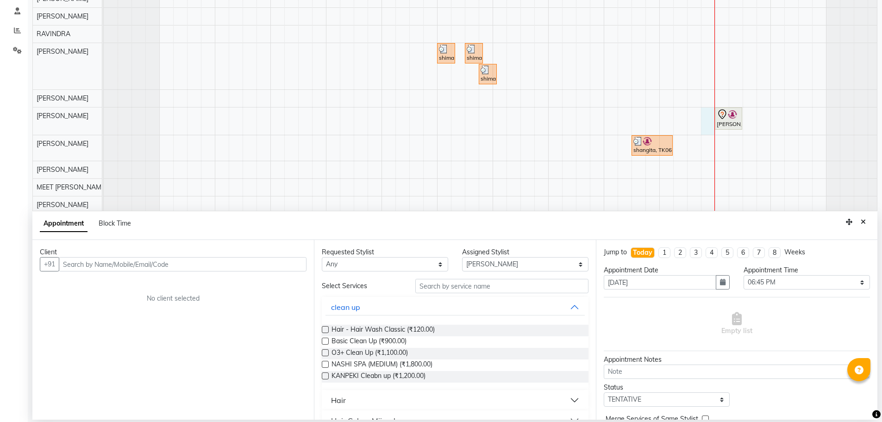
click at [74, 265] on input "text" at bounding box center [183, 264] width 248 height 14
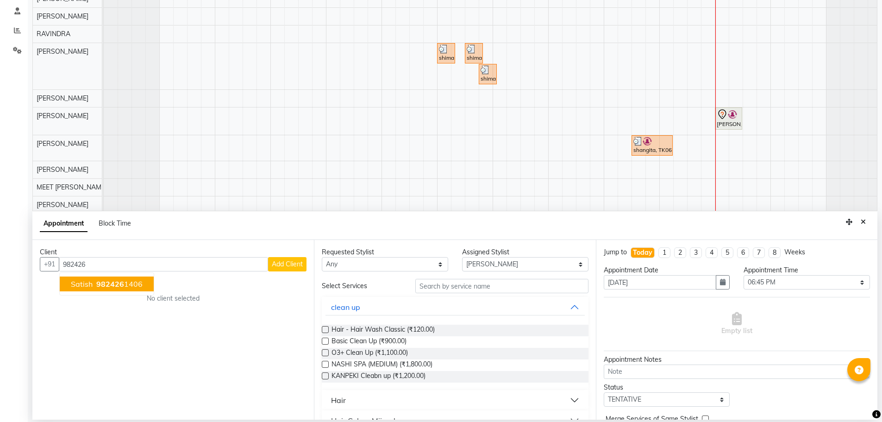
click at [93, 284] on button "satish 982426 1406" at bounding box center [107, 284] width 94 height 15
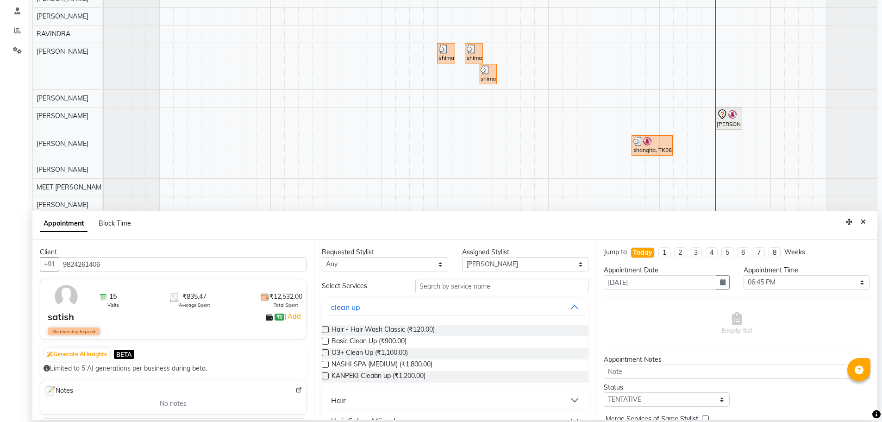
type input "9824261406"
click at [334, 264] on select "Any AJAY NAI [PERSON_NAME] [PERSON_NAME] [PERSON_NAME] MEET [PERSON_NAME] [PERS…" at bounding box center [385, 264] width 126 height 14
select select "84260"
click at [322, 257] on select "Any AJAY NAI [PERSON_NAME] [PERSON_NAME] [PERSON_NAME] MEET [PERSON_NAME] [PERS…" at bounding box center [385, 264] width 126 height 14
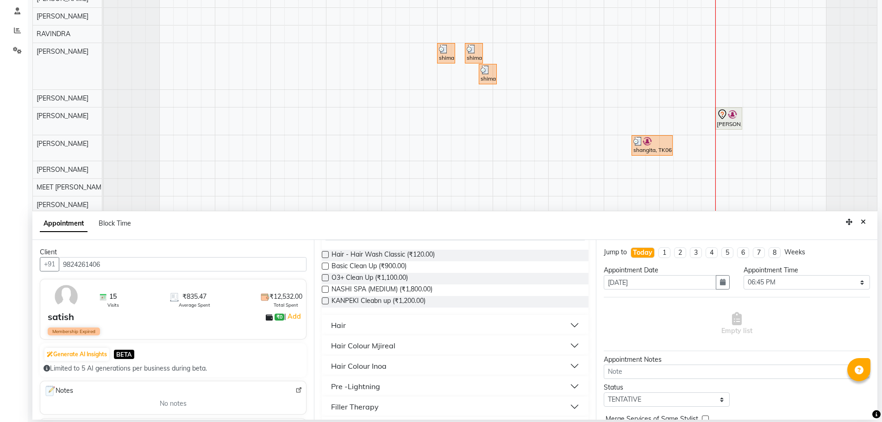
scroll to position [93, 0]
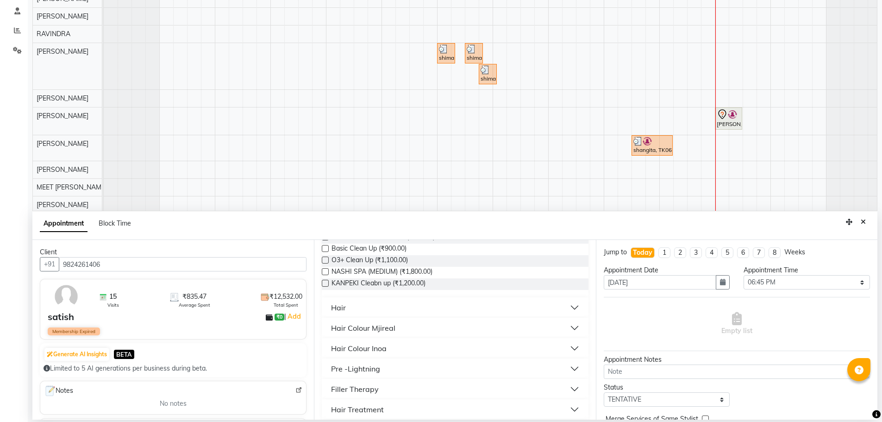
click at [337, 303] on div "Hair" at bounding box center [338, 307] width 15 height 11
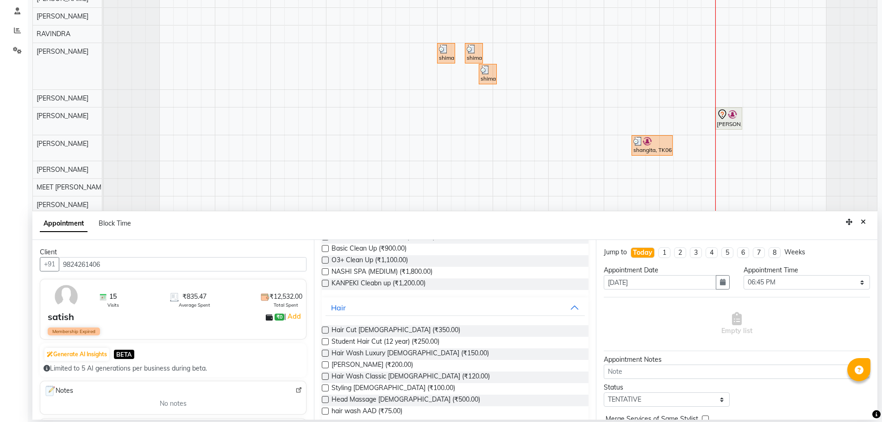
click at [326, 330] on label at bounding box center [325, 330] width 7 height 7
click at [326, 330] on input "checkbox" at bounding box center [325, 331] width 6 height 6
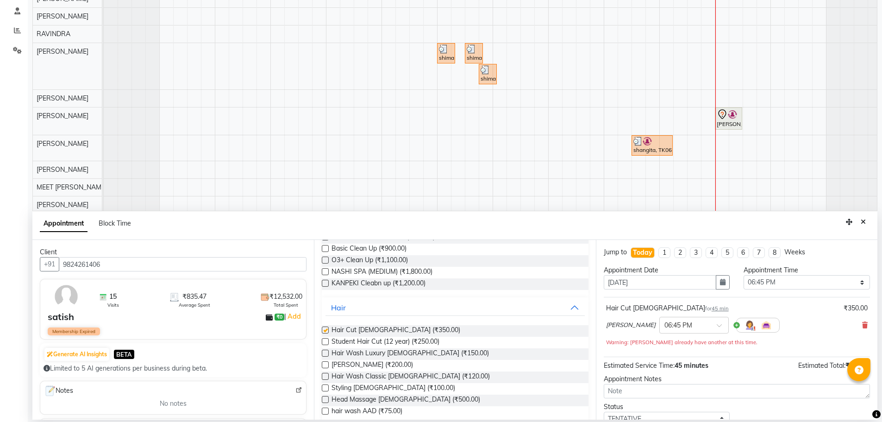
checkbox input "false"
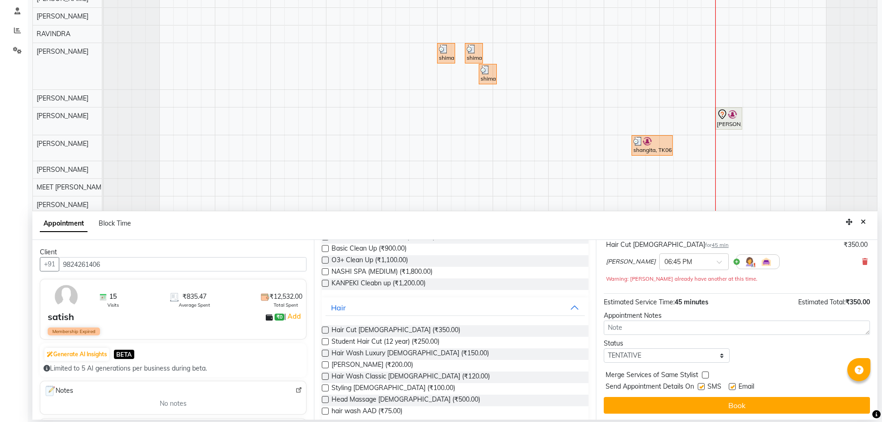
scroll to position [65, 0]
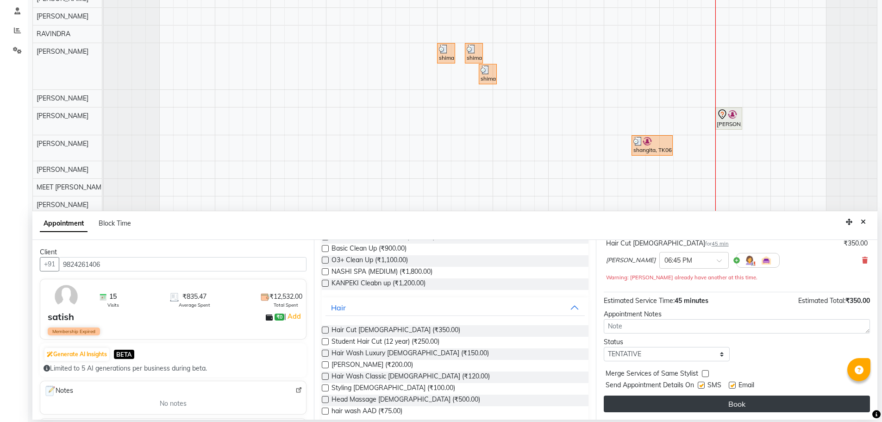
click at [710, 403] on button "Book" at bounding box center [737, 404] width 266 height 17
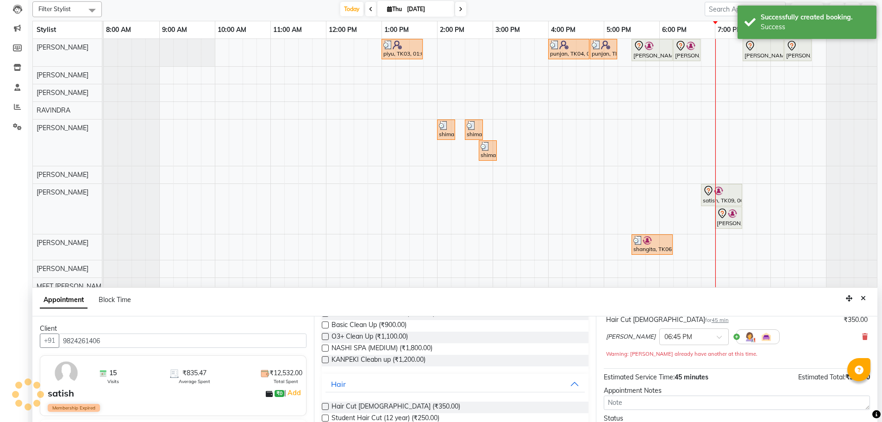
scroll to position [0, 0]
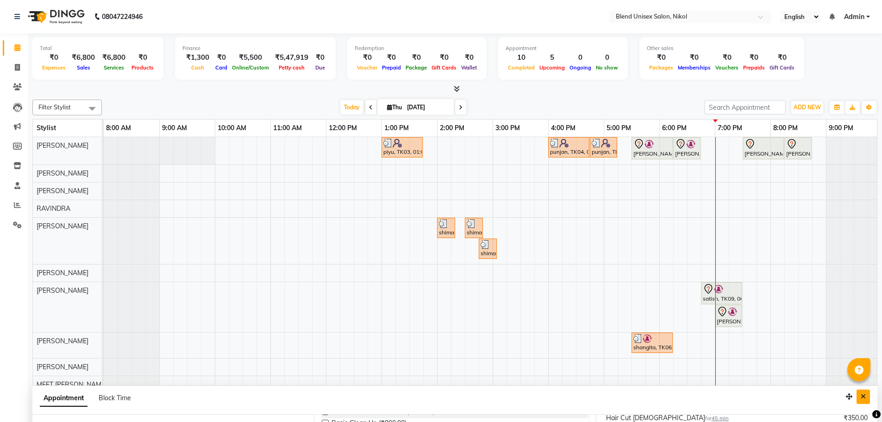
click at [863, 399] on icon "Close" at bounding box center [863, 396] width 5 height 6
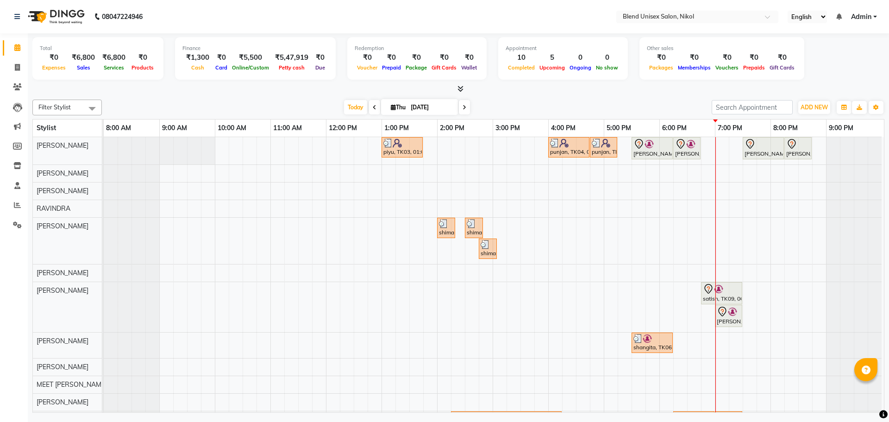
click at [668, 95] on div "Total ₹0 Expenses ₹6,800 Sales ₹6,800 Services ₹0 Products Finance ₹1,300 Cash …" at bounding box center [458, 224] width 861 height 382
select select "45624"
select select "tentative"
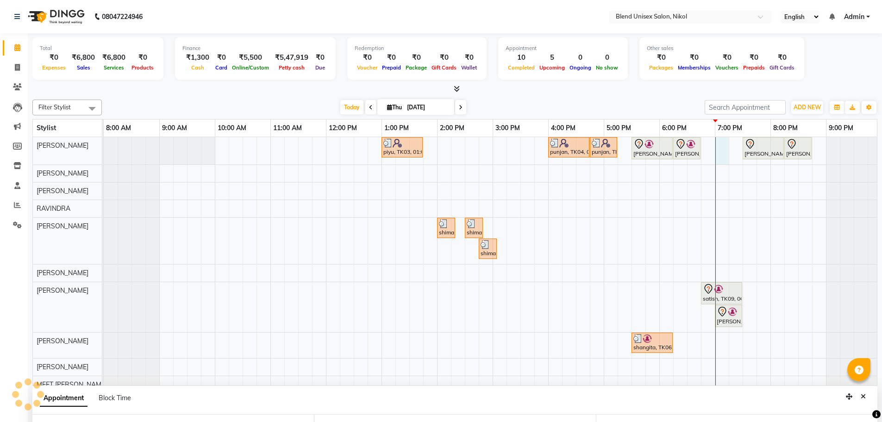
select select "1140"
drag, startPoint x: 628, startPoint y: 271, endPoint x: 629, endPoint y: 281, distance: 9.3
click at [629, 281] on div "piyu, TK03, 01:00 PM-01:45 PM, Hair Cut [DEMOGRAPHIC_DATA] punjan, TK04, 04:00 …" at bounding box center [493, 287] width 778 height 300
select select "82390"
select select "1035"
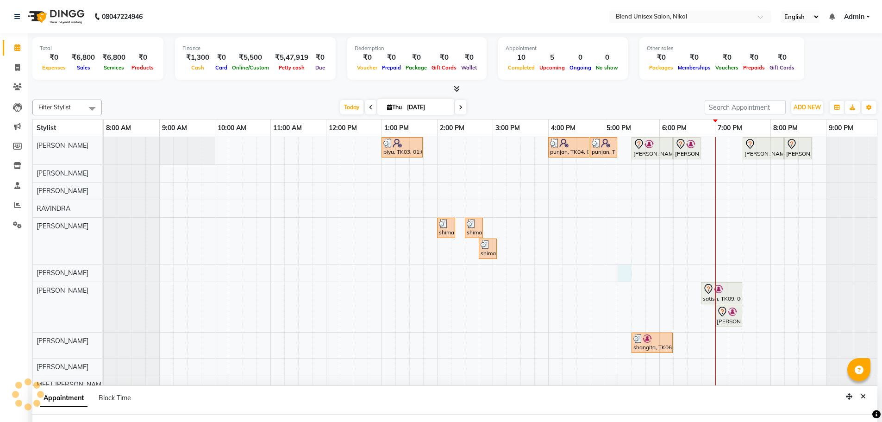
select select "tentative"
click at [718, 144] on div "piyu, TK03, 01:00 PM-01:45 PM, Hair Cut [DEMOGRAPHIC_DATA] punjan, TK04, 04:00 …" at bounding box center [493, 287] width 778 height 300
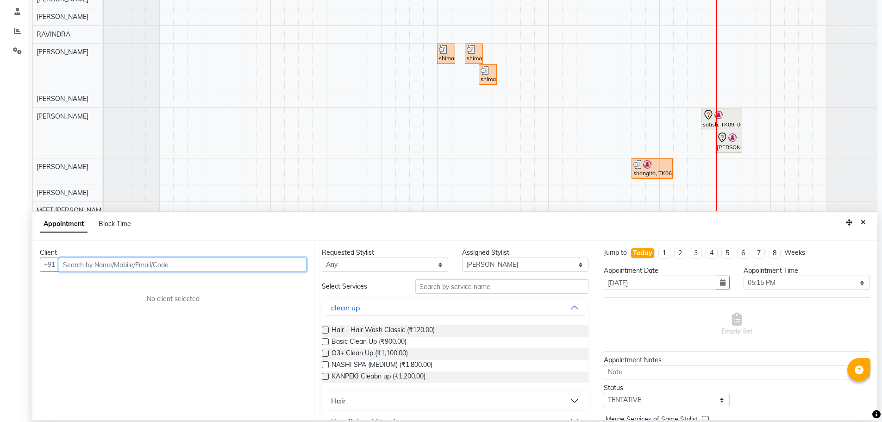
scroll to position [175, 0]
click at [179, 264] on input "text" at bounding box center [183, 264] width 248 height 14
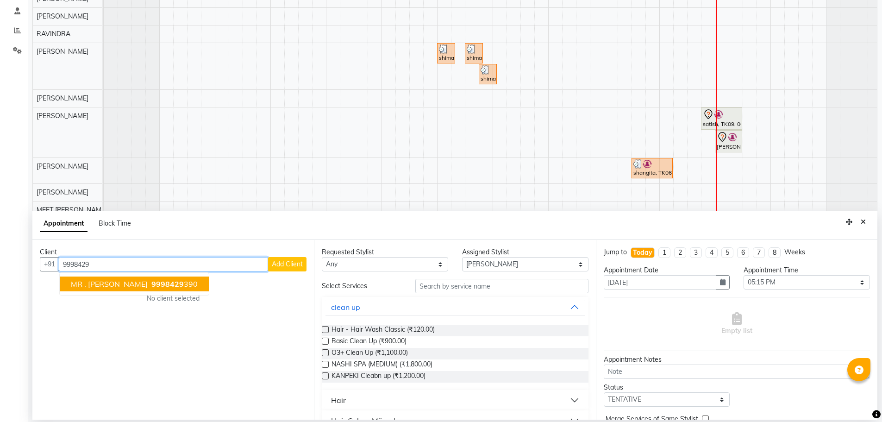
click at [123, 277] on ngb-typeahead-window "MR . [PERSON_NAME] 9998429 390" at bounding box center [134, 283] width 150 height 23
click at [126, 284] on span "MR . [PERSON_NAME]" at bounding box center [109, 283] width 77 height 9
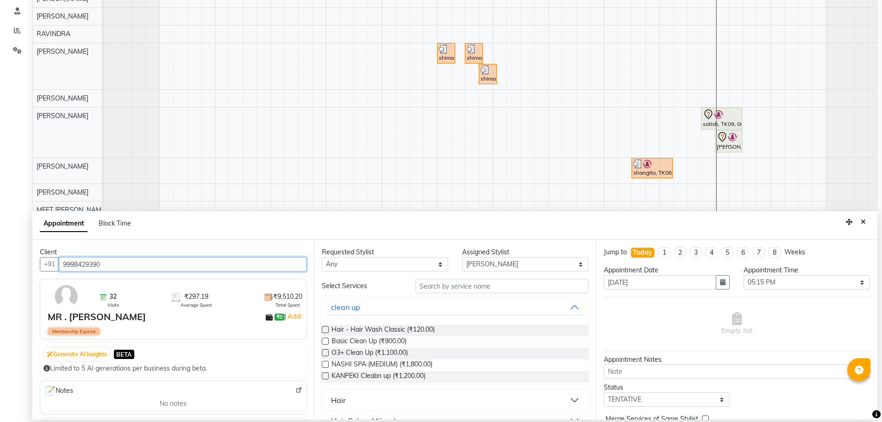
type input "9998429390"
click at [349, 262] on select "Any AJAY NAI [PERSON_NAME] [PERSON_NAME] [PERSON_NAME] MEET [PERSON_NAME] [PERS…" at bounding box center [385, 264] width 126 height 14
select select "45624"
click at [322, 257] on select "Any AJAY NAI [PERSON_NAME] [PERSON_NAME] [PERSON_NAME] MEET [PERSON_NAME] [PERS…" at bounding box center [385, 264] width 126 height 14
select select "45624"
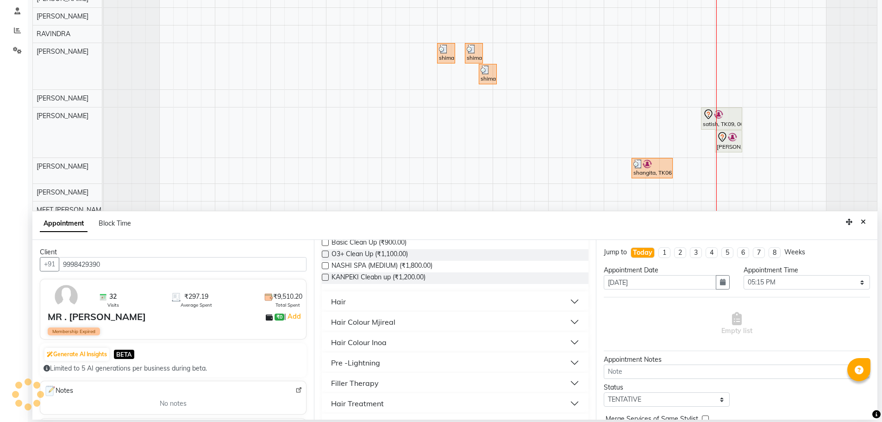
scroll to position [139, 0]
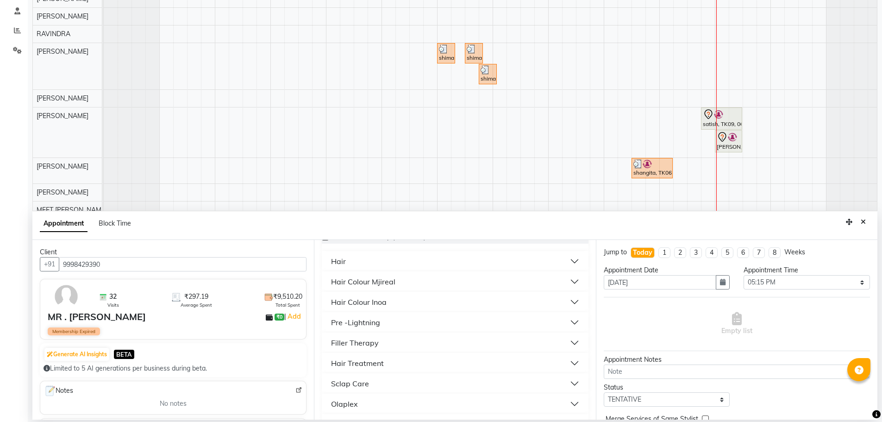
click at [341, 260] on div "Hair" at bounding box center [338, 261] width 15 height 11
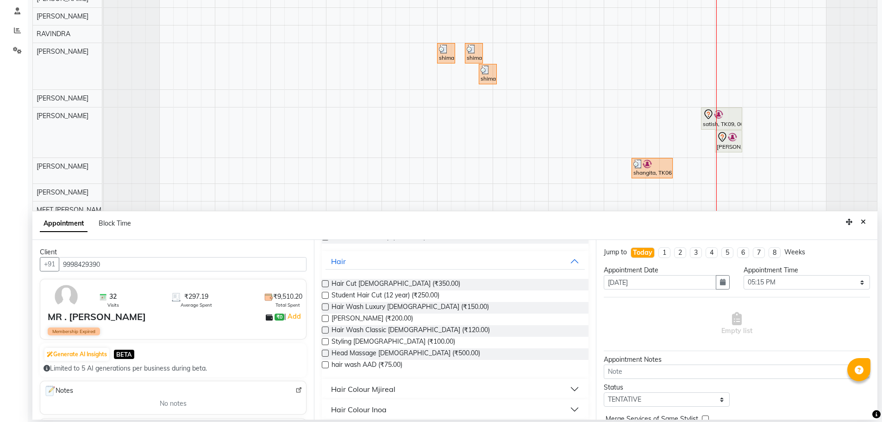
click at [324, 317] on label at bounding box center [325, 318] width 7 height 7
click at [324, 317] on input "checkbox" at bounding box center [325, 319] width 6 height 6
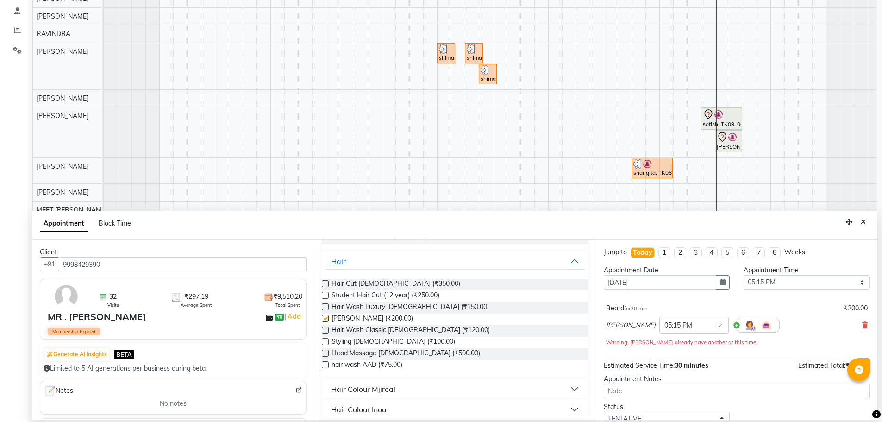
checkbox input "false"
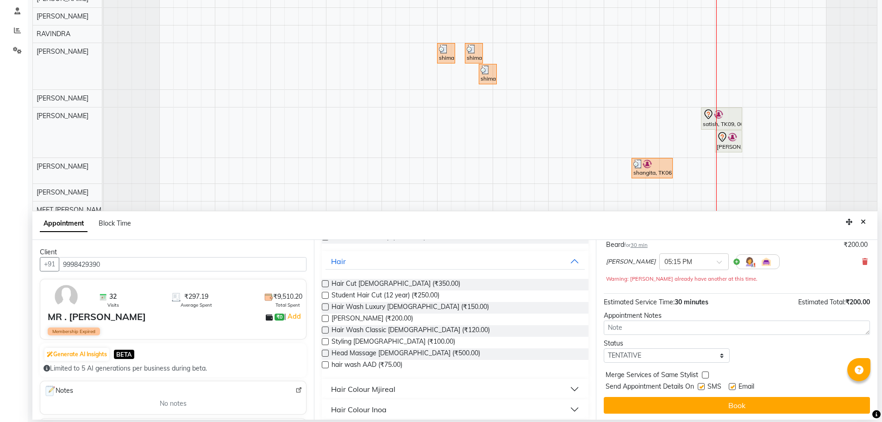
scroll to position [65, 0]
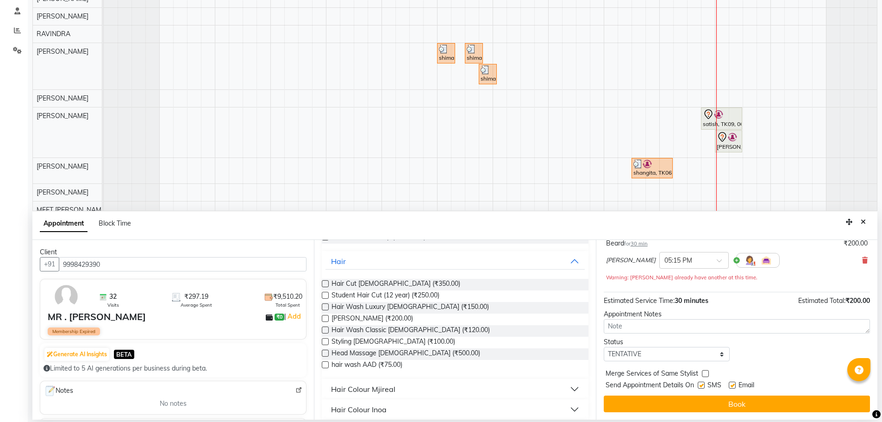
drag, startPoint x: 709, startPoint y: 404, endPoint x: 709, endPoint y: 393, distance: 11.6
click at [709, 403] on button "Book" at bounding box center [737, 404] width 266 height 17
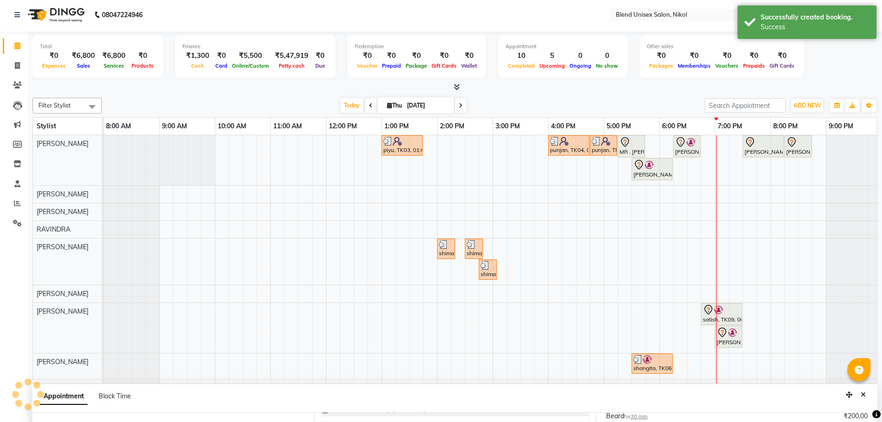
scroll to position [0, 0]
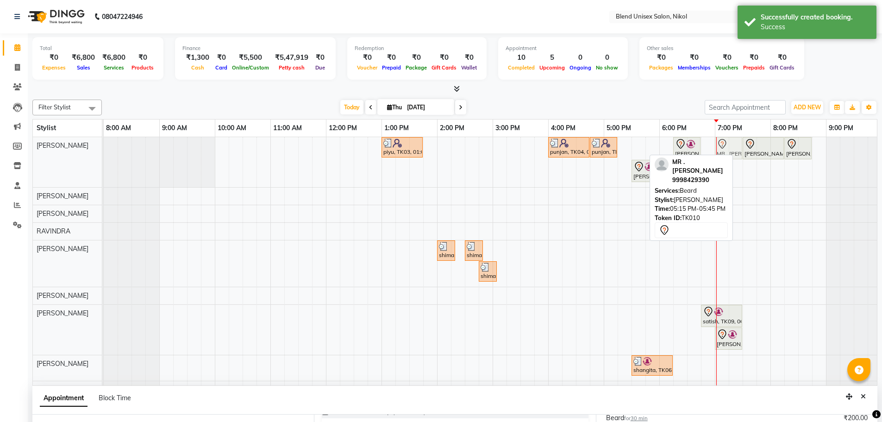
drag, startPoint x: 629, startPoint y: 144, endPoint x: 729, endPoint y: 151, distance: 100.7
click at [104, 151] on div "piyu, TK03, 01:00 PM-01:45 PM, Hair Cut [DEMOGRAPHIC_DATA] punjan, TK04, 04:00 …" at bounding box center [104, 162] width 0 height 50
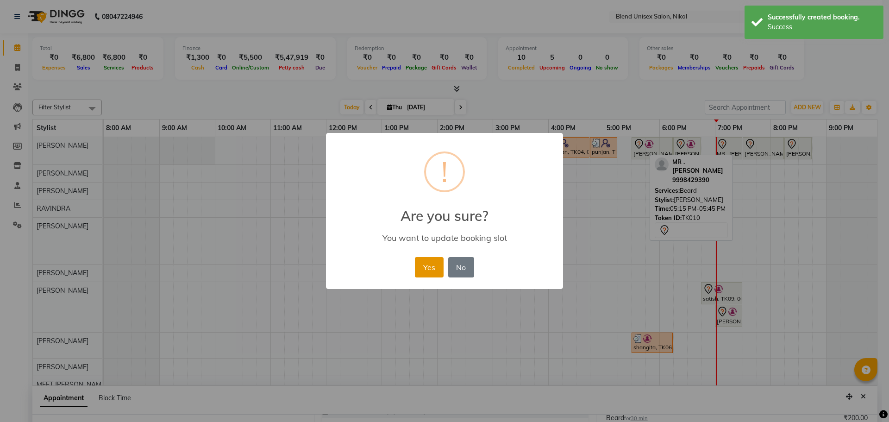
click at [418, 268] on button "Yes" at bounding box center [429, 267] width 28 height 20
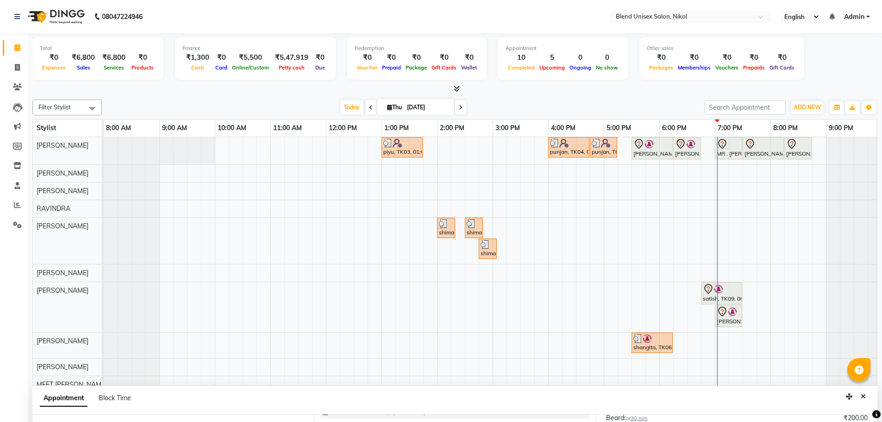
click at [563, 111] on div "[DATE] [DATE]" at bounding box center [404, 108] width 594 height 14
click at [608, 98] on div "Filter Stylist Select All AJAY NAI [PERSON_NAME] [PERSON_NAME] [PERSON_NAME] ME…" at bounding box center [454, 241] width 845 height 290
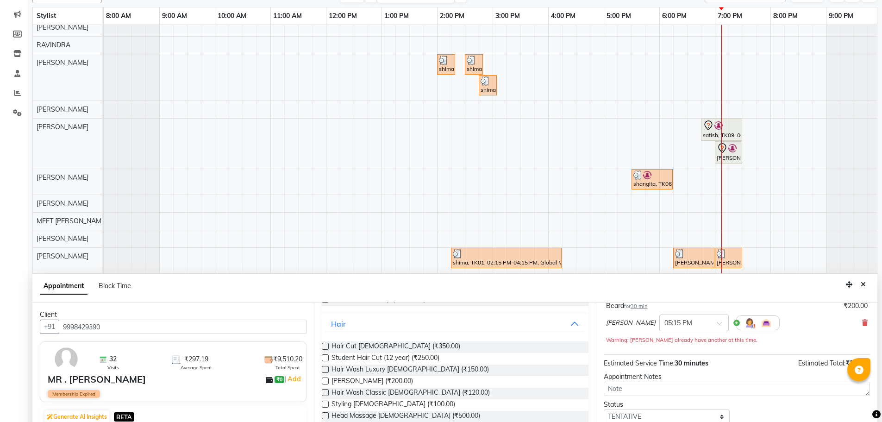
scroll to position [175, 0]
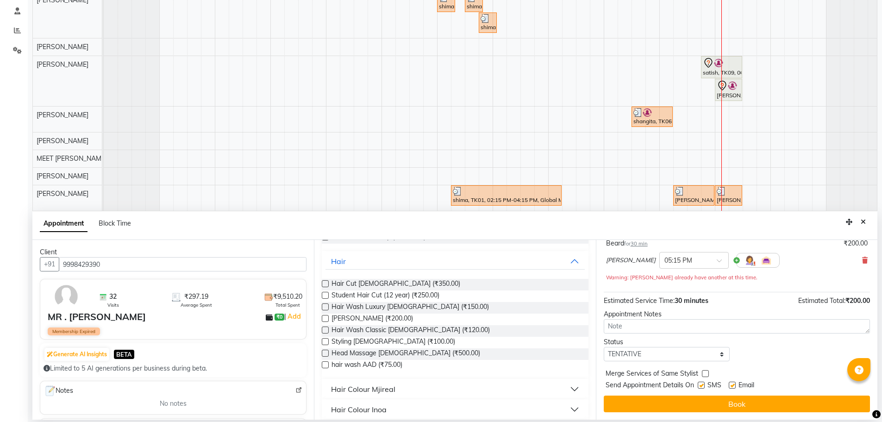
drag, startPoint x: 864, startPoint y: 220, endPoint x: 842, endPoint y: 220, distance: 22.7
click at [864, 220] on icon "Close" at bounding box center [863, 222] width 5 height 6
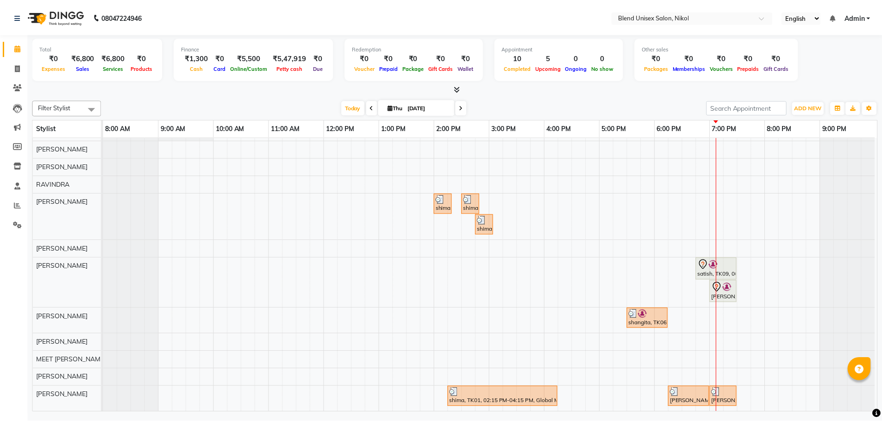
scroll to position [31, 0]
click at [14, 202] on icon at bounding box center [17, 204] width 7 height 7
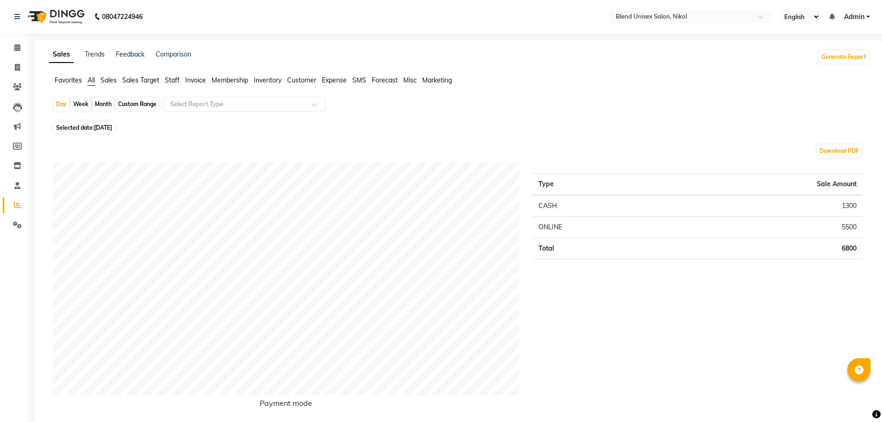
click at [103, 102] on div "Month" at bounding box center [103, 104] width 21 height 13
select select "9"
select select "2025"
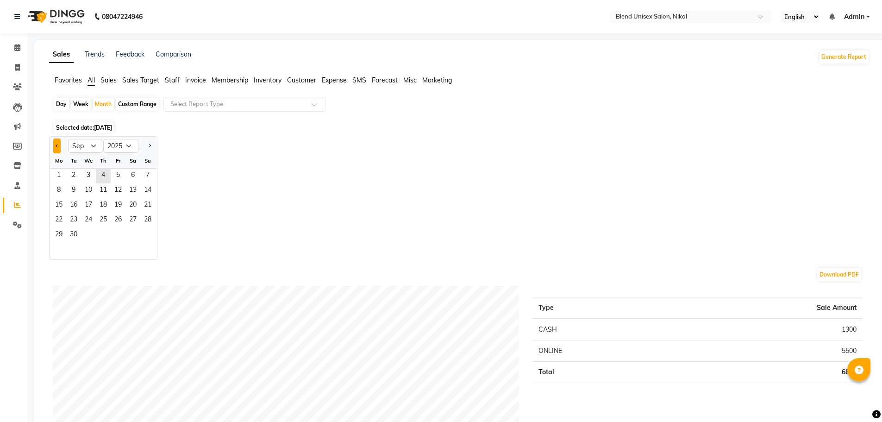
click at [55, 143] on button "Previous month" at bounding box center [56, 145] width 7 height 15
select select "8"
click at [119, 176] on span "1" at bounding box center [118, 176] width 15 height 15
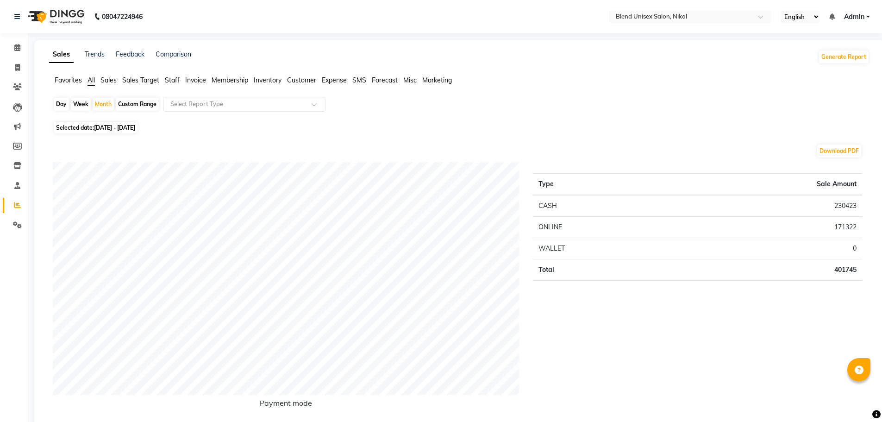
click at [170, 80] on span "Staff" at bounding box center [172, 80] width 15 height 8
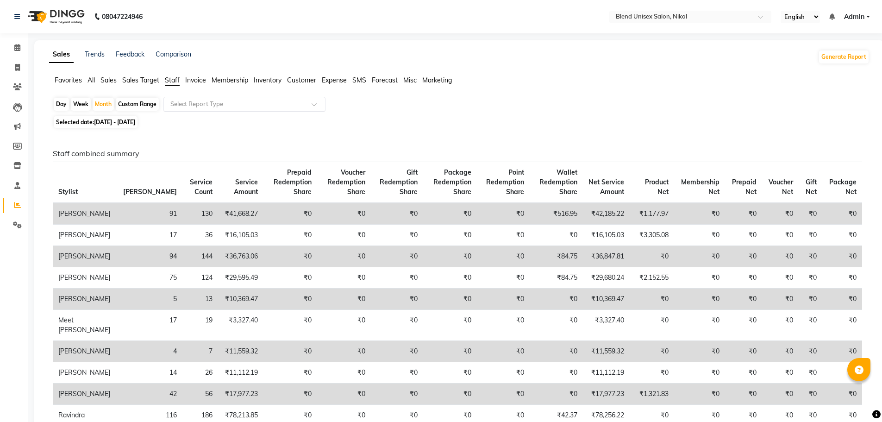
click at [188, 106] on input "text" at bounding box center [235, 104] width 133 height 9
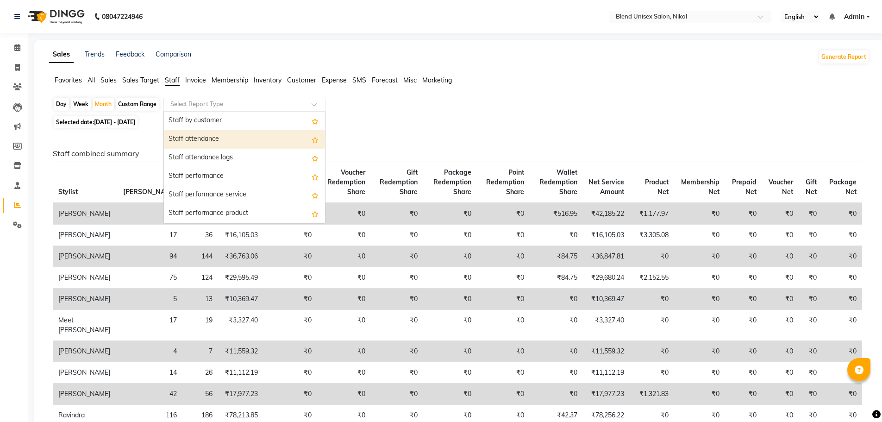
scroll to position [185, 0]
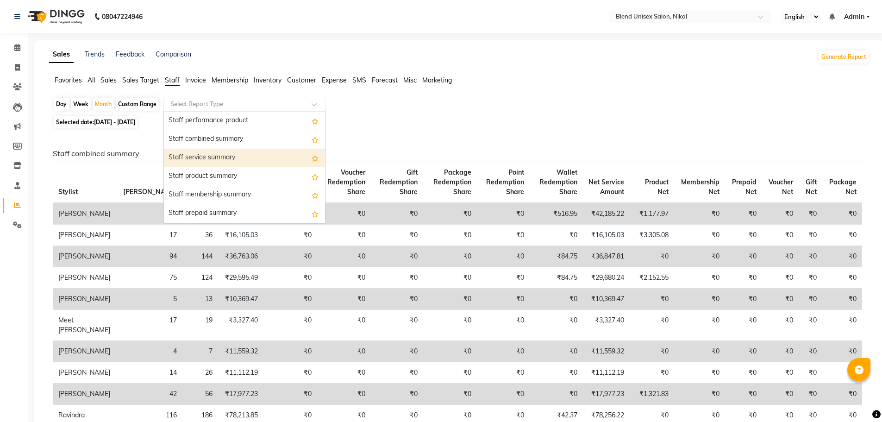
click at [201, 152] on div "Staff service summary" at bounding box center [244, 158] width 161 height 19
select select "full_report"
select select "csv"
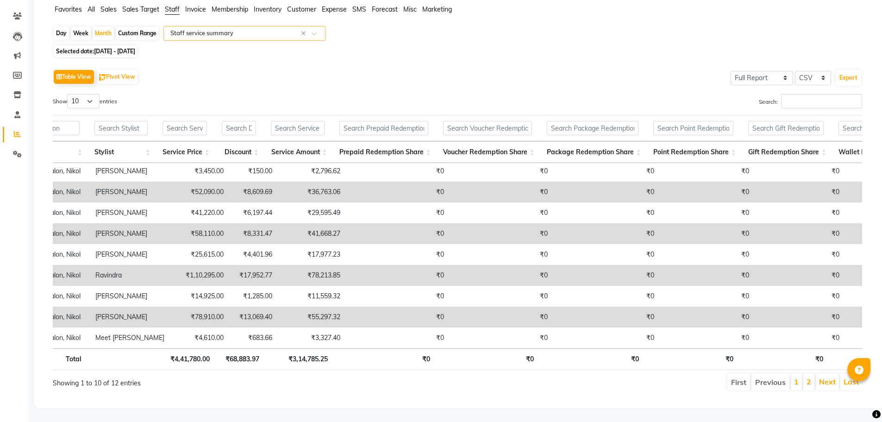
scroll to position [30, 19]
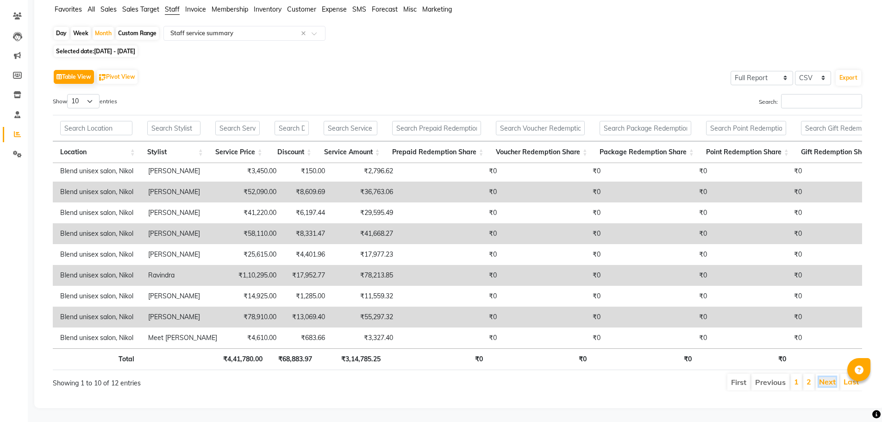
click at [827, 377] on link "Next" at bounding box center [827, 381] width 17 height 9
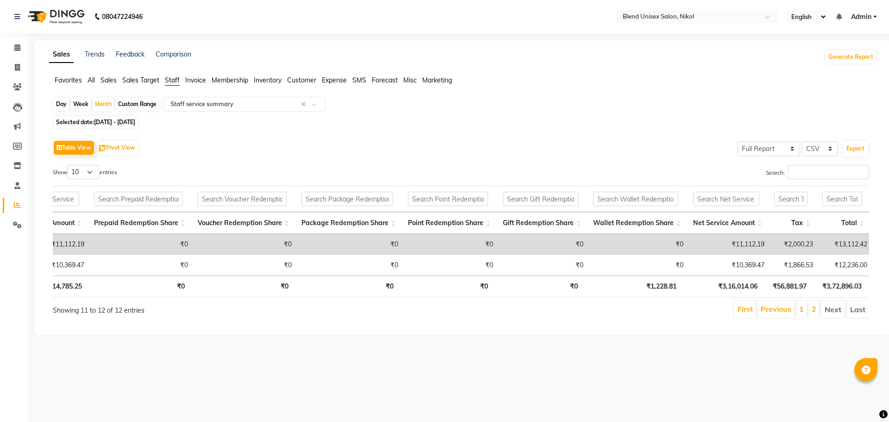
scroll to position [0, 279]
drag, startPoint x: 19, startPoint y: 45, endPoint x: 19, endPoint y: 40, distance: 5.6
click at [19, 45] on icon at bounding box center [17, 47] width 6 height 7
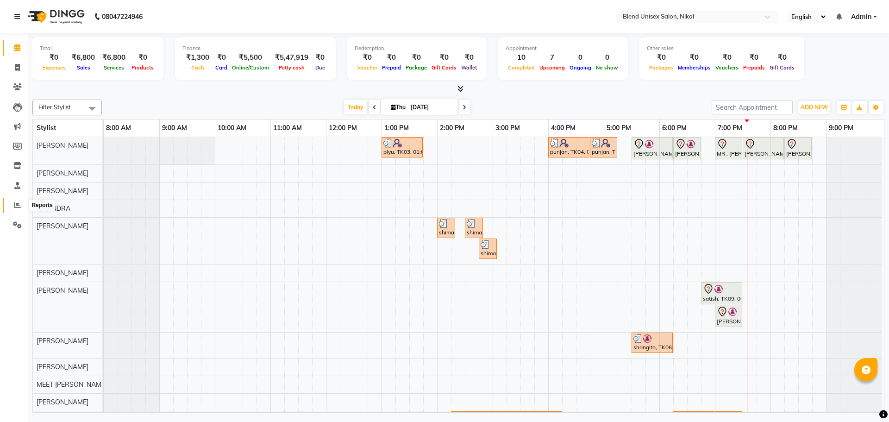
click at [16, 202] on icon at bounding box center [17, 204] width 7 height 7
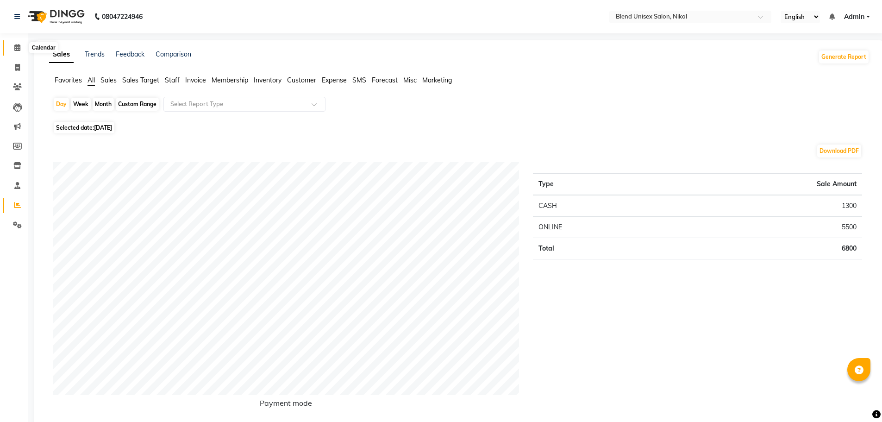
click at [18, 46] on icon at bounding box center [17, 47] width 6 height 7
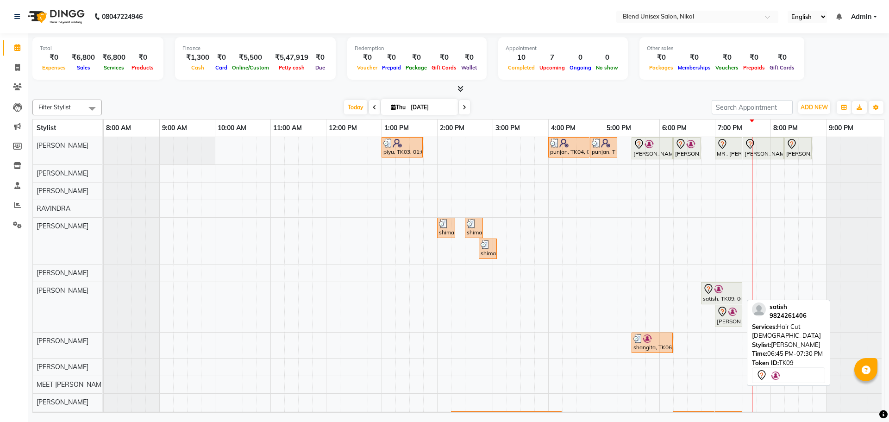
click at [724, 296] on div "satish, TK09, 06:45 PM-07:30 PM, Hair Cut [DEMOGRAPHIC_DATA]" at bounding box center [721, 292] width 39 height 19
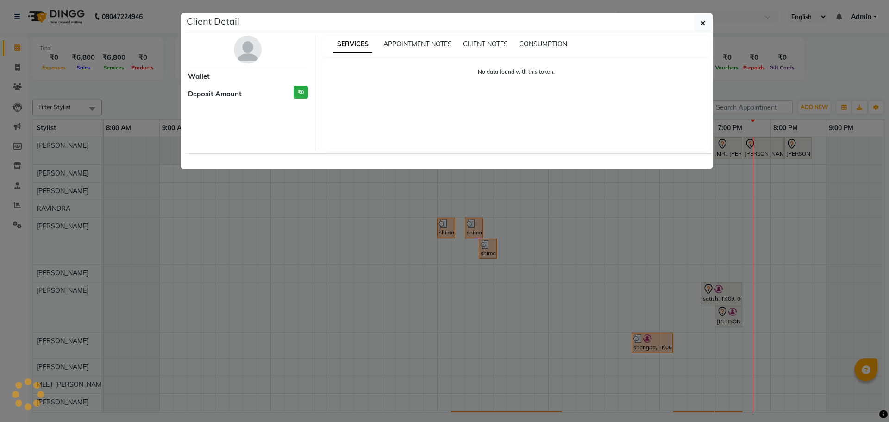
select select "7"
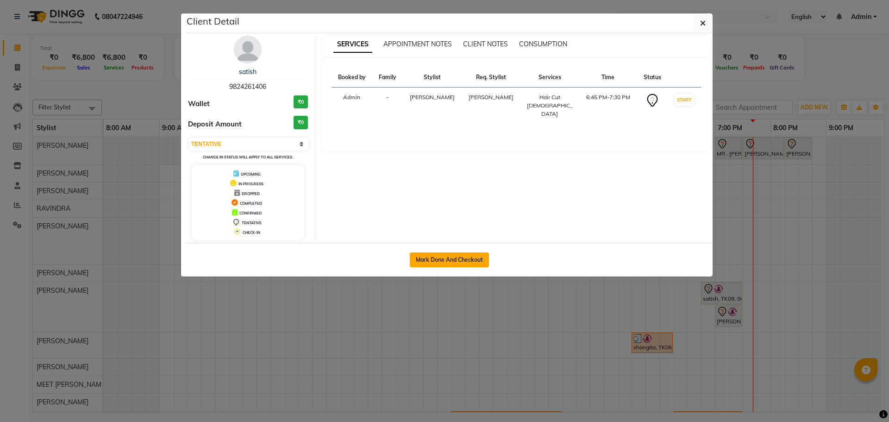
click at [445, 257] on button "Mark Done And Checkout" at bounding box center [449, 259] width 79 height 15
select select "service"
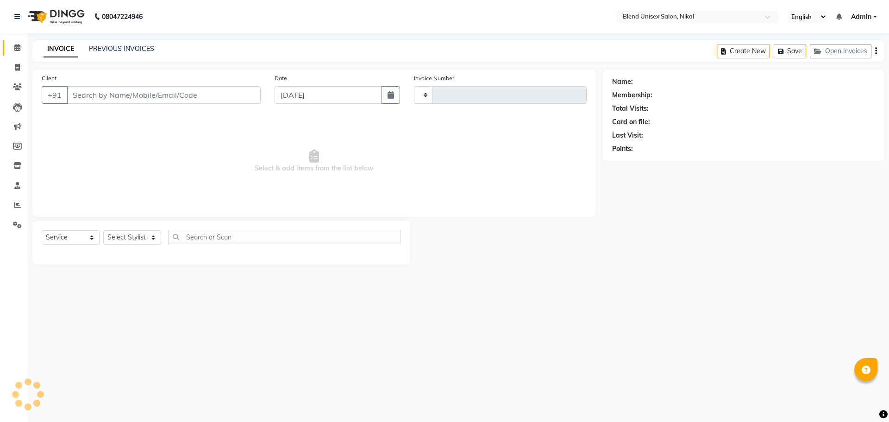
type input "2329"
select select "6213"
type input "9824261406"
select select "84260"
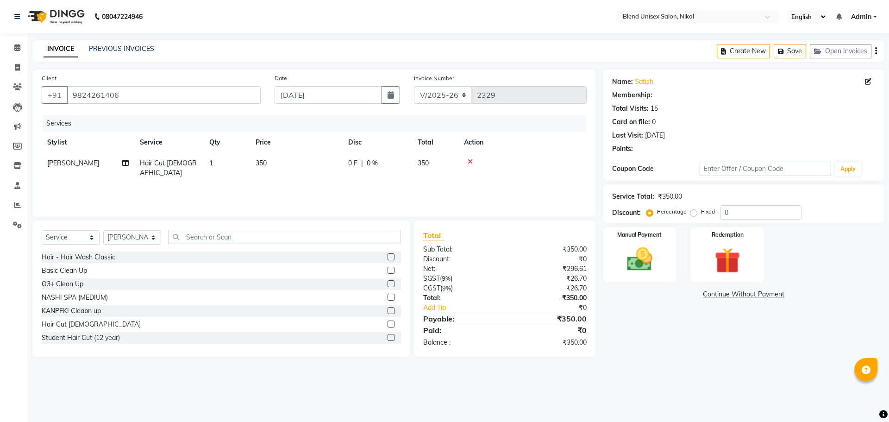
select select "1: Object"
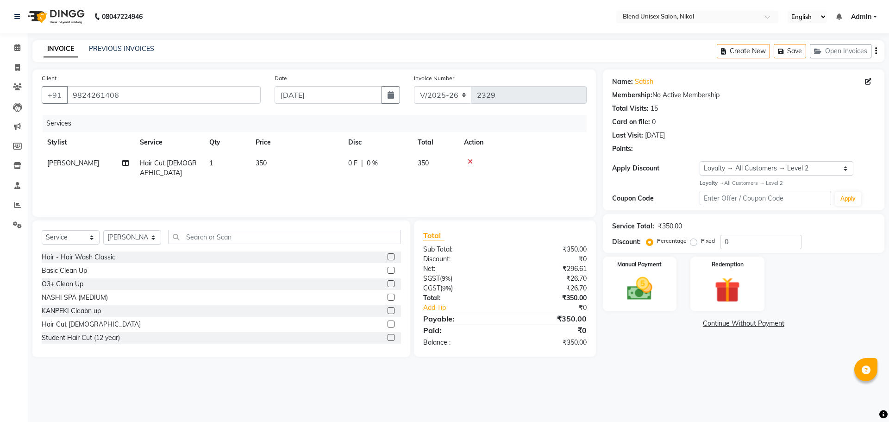
click at [361, 154] on td "0 F | 0 %" at bounding box center [377, 168] width 69 height 31
select select "84260"
click at [351, 157] on td "350" at bounding box center [340, 172] width 93 height 39
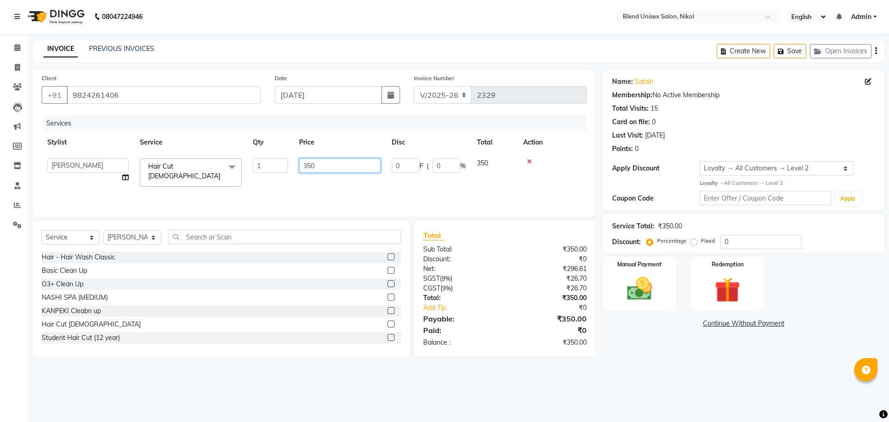
click at [365, 168] on input "350" at bounding box center [340, 165] width 82 height 14
type input "300"
click at [554, 172] on td at bounding box center [552, 172] width 69 height 39
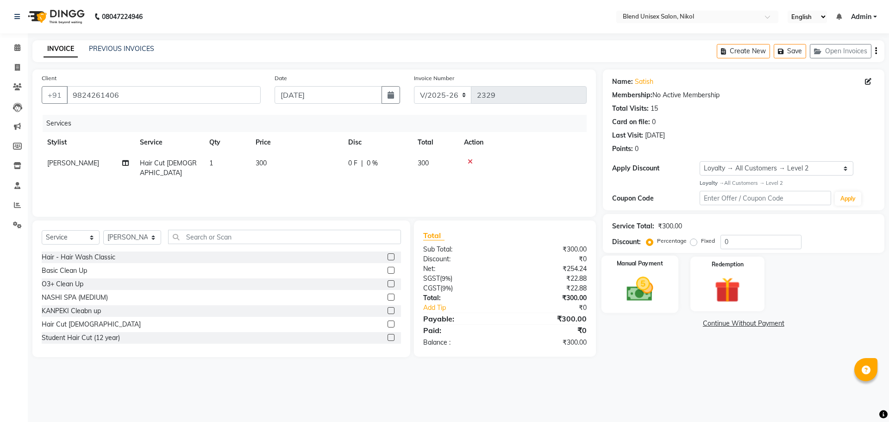
click at [622, 273] on div "Manual Payment" at bounding box center [639, 283] width 77 height 57
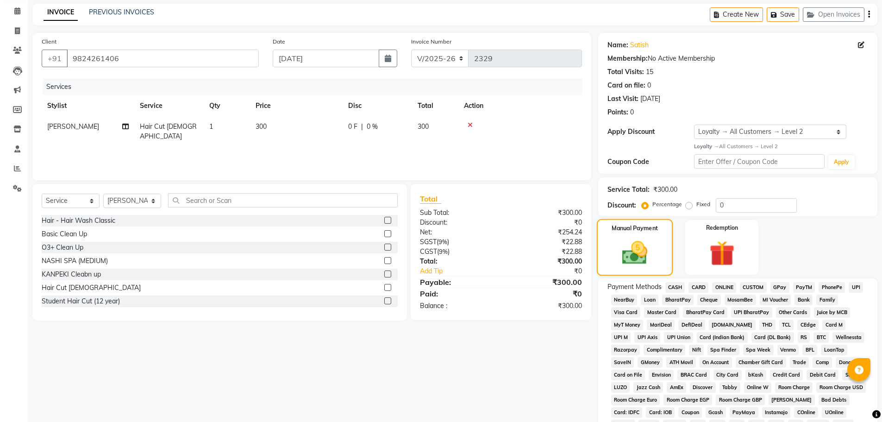
scroll to position [139, 0]
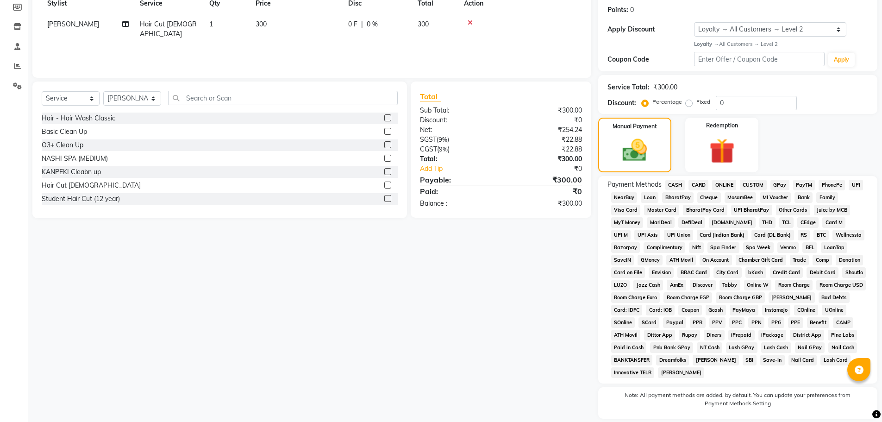
click at [681, 182] on span "CASH" at bounding box center [676, 185] width 20 height 11
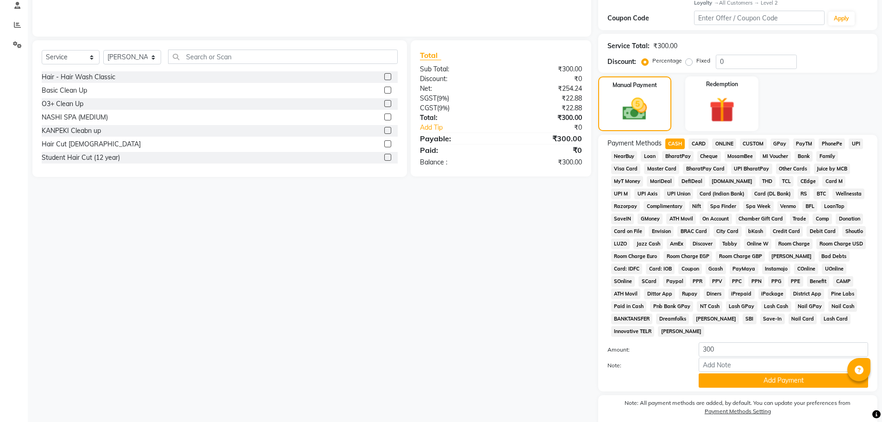
scroll to position [218, 0]
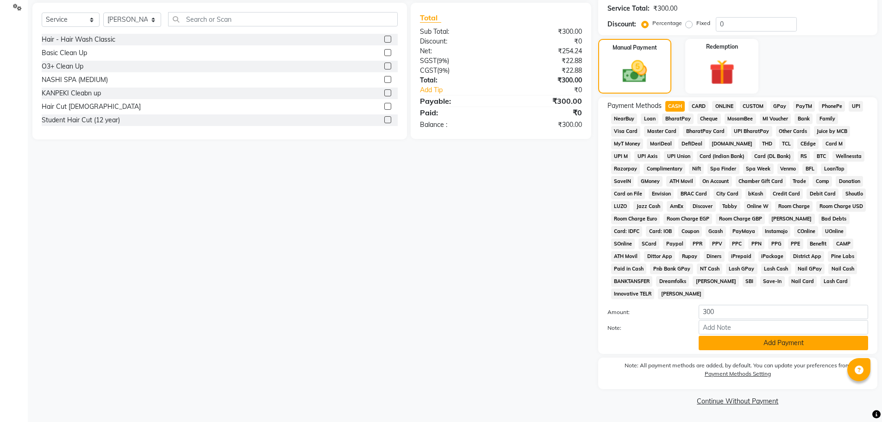
click at [759, 346] on button "Add Payment" at bounding box center [784, 343] width 170 height 14
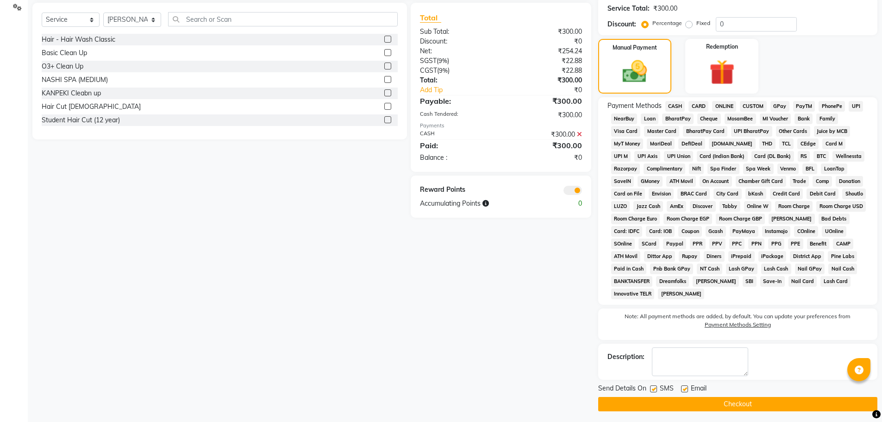
click at [752, 402] on button "Checkout" at bounding box center [737, 404] width 279 height 14
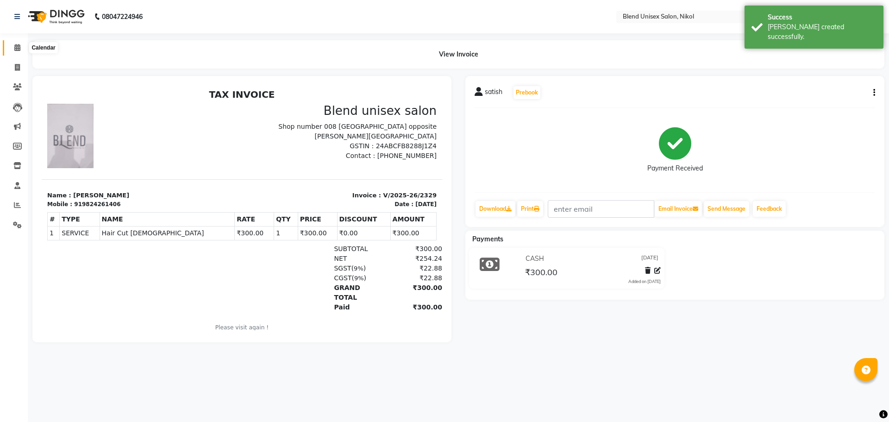
click at [13, 47] on span at bounding box center [17, 48] width 16 height 11
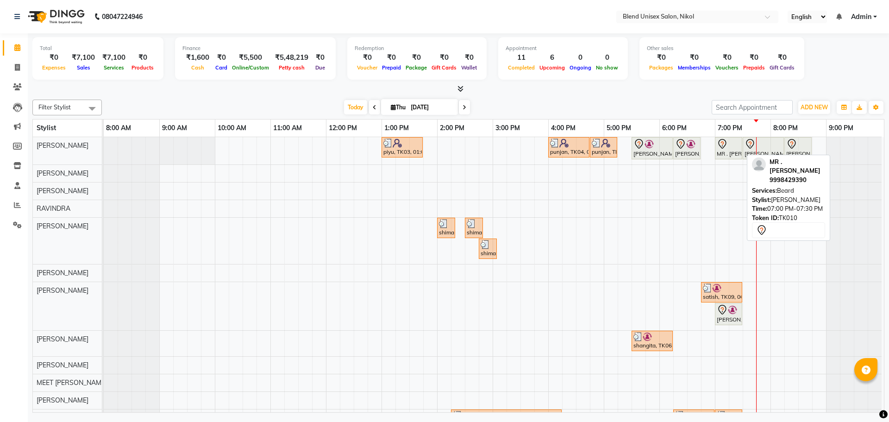
click at [731, 144] on div at bounding box center [729, 143] width 24 height 11
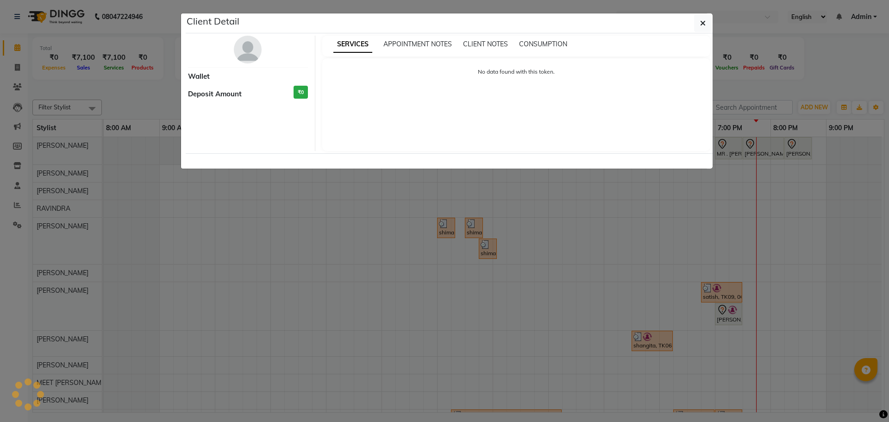
select select "7"
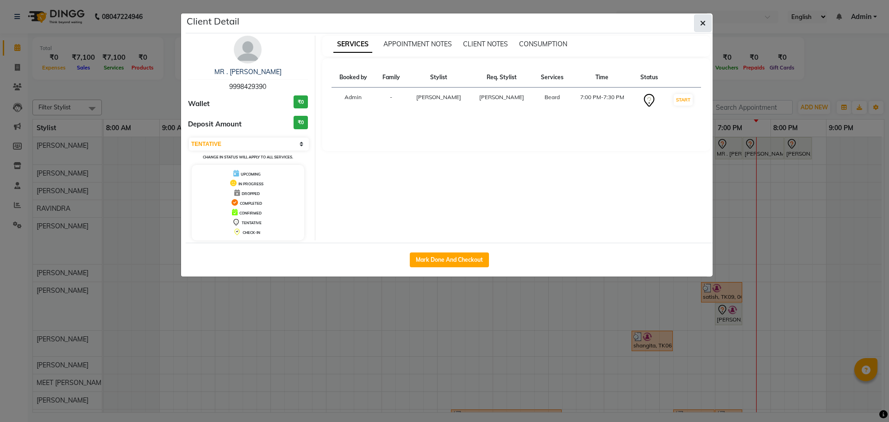
click at [701, 24] on button "button" at bounding box center [703, 23] width 18 height 18
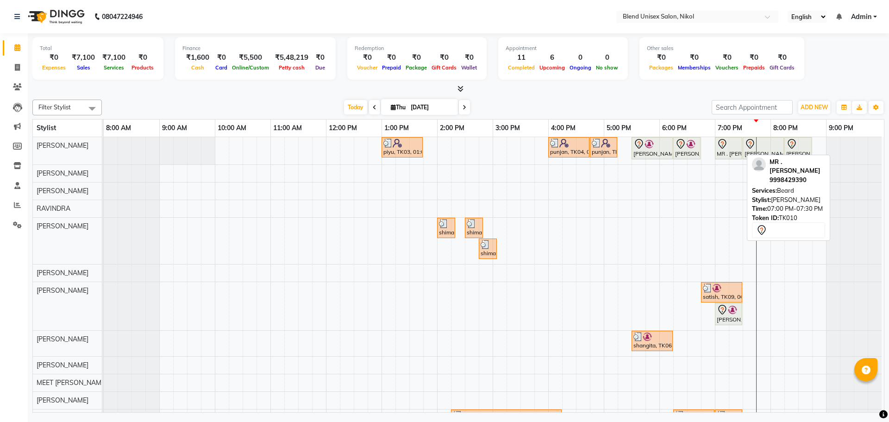
click at [729, 150] on div "MR . [PERSON_NAME], TK10, 07:00 PM-07:30 PM, [PERSON_NAME]" at bounding box center [728, 147] width 25 height 19
select select "7"
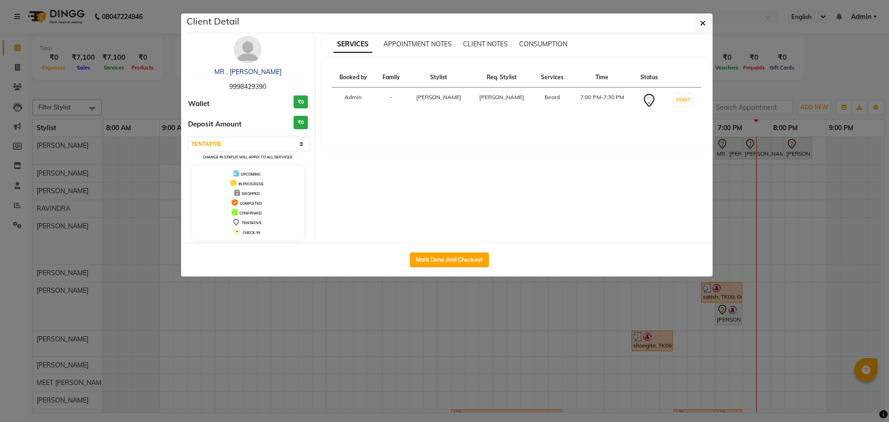
click at [843, 52] on ngb-modal-window "Client Detail MR . [PERSON_NAME] 9998429390 Wallet ₹0 Deposit Amount ₹0 Select …" at bounding box center [444, 211] width 889 height 422
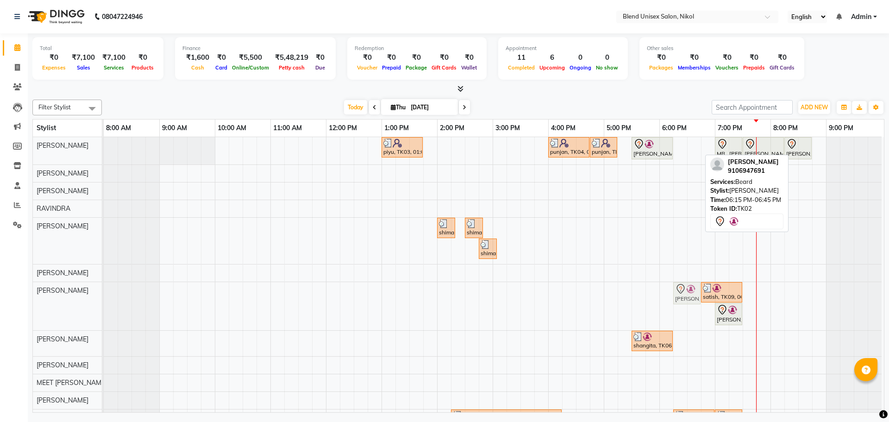
drag, startPoint x: 687, startPoint y: 146, endPoint x: 692, endPoint y: 300, distance: 153.9
click at [692, 300] on tbody "piyu, TK03, 01:00 PM-01:45 PM, Hair Cut [DEMOGRAPHIC_DATA] punjan, TK04, 04:00 …" at bounding box center [493, 286] width 778 height 298
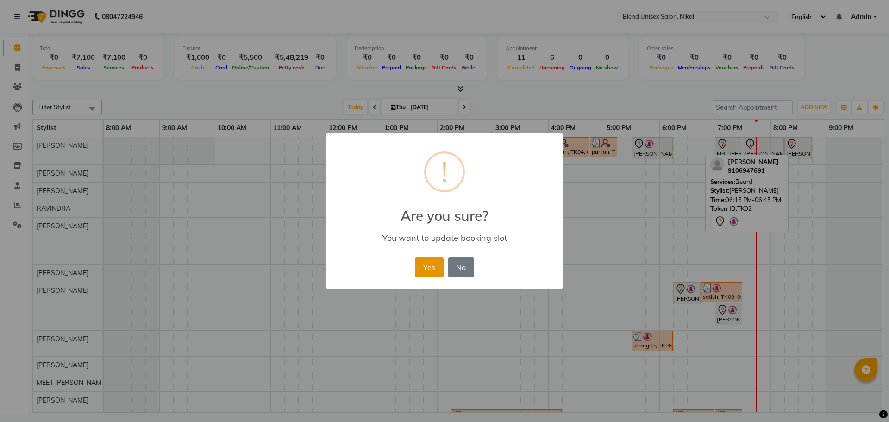
click at [424, 264] on button "Yes" at bounding box center [429, 267] width 28 height 20
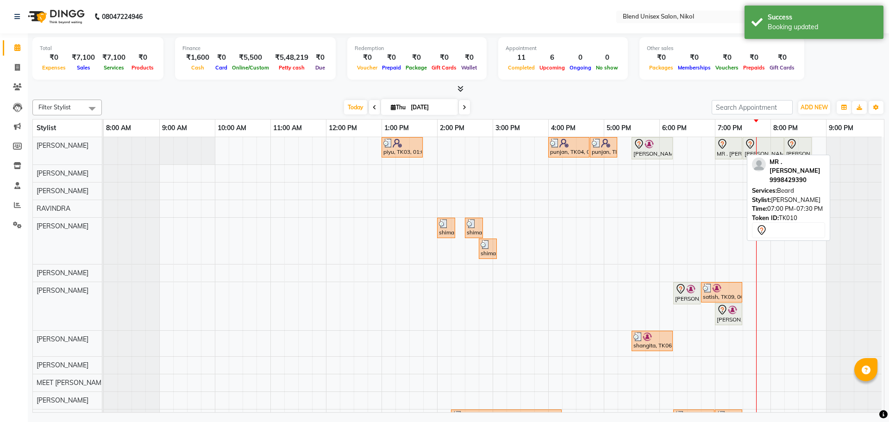
click at [730, 151] on div "MR . [PERSON_NAME], TK10, 07:00 PM-07:30 PM, [PERSON_NAME]" at bounding box center [728, 147] width 25 height 19
click at [725, 150] on div "MR . [PERSON_NAME], TK10, 07:00 PM-07:30 PM, [PERSON_NAME]" at bounding box center [728, 147] width 25 height 19
select select "7"
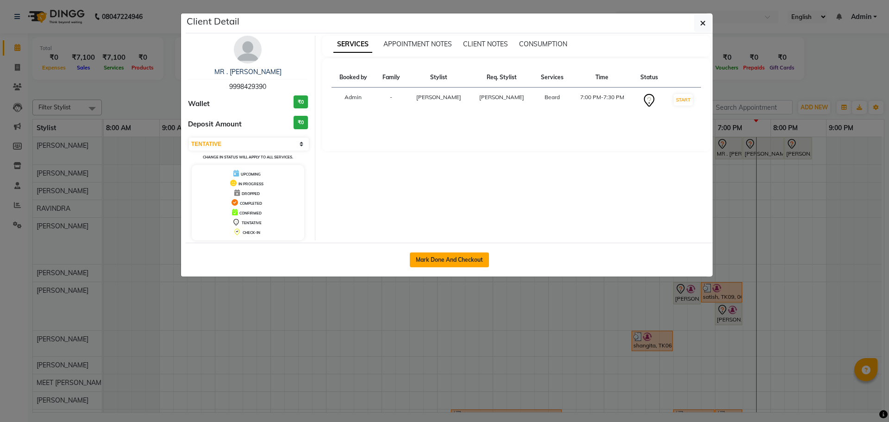
click at [453, 263] on button "Mark Done And Checkout" at bounding box center [449, 259] width 79 height 15
select select "service"
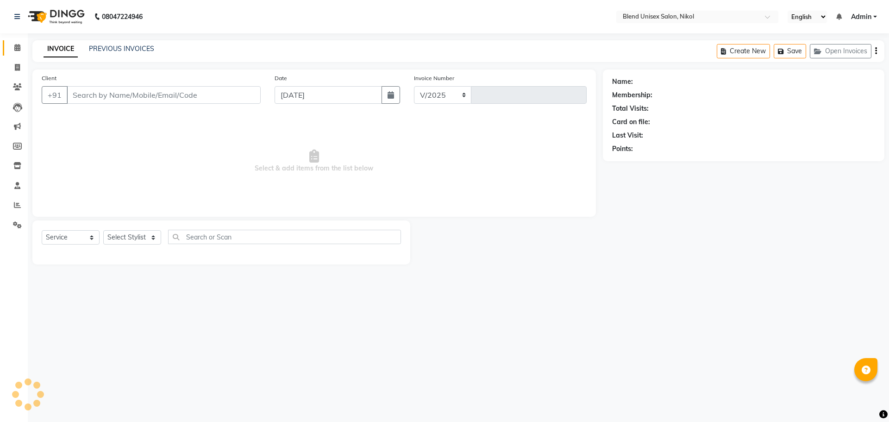
select select "6213"
type input "2330"
type input "9998429390"
select select "45624"
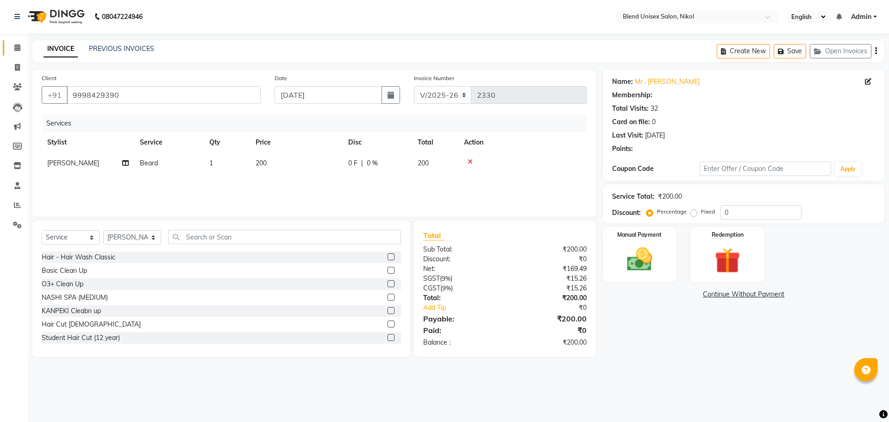
select select "1: Object"
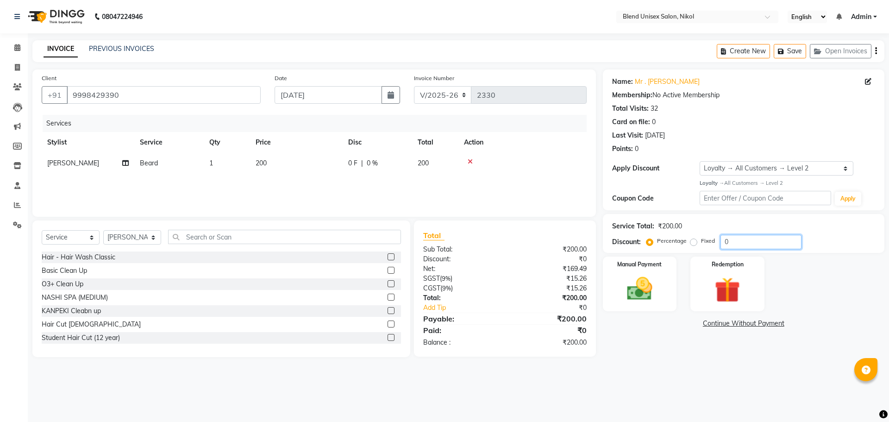
drag, startPoint x: 728, startPoint y: 241, endPoint x: 695, endPoint y: 244, distance: 33.0
click at [695, 244] on div "Percentage Fixed 0" at bounding box center [724, 242] width 153 height 14
type input "20"
click at [639, 285] on img at bounding box center [639, 289] width 43 height 31
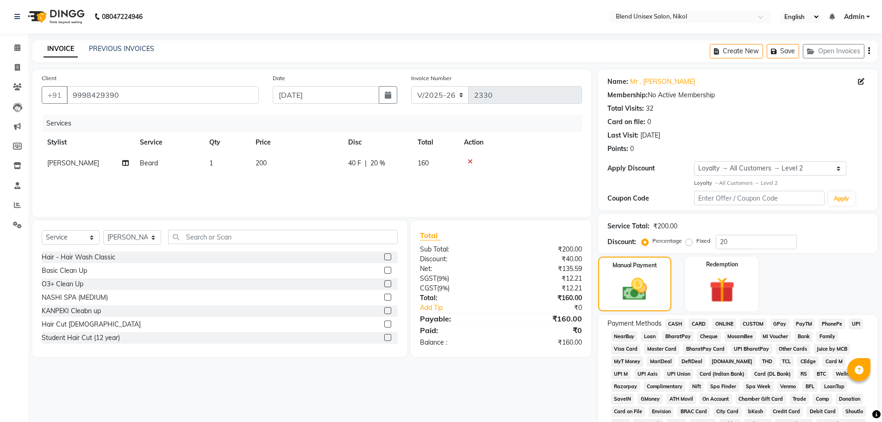
click at [673, 323] on span "CASH" at bounding box center [676, 324] width 20 height 11
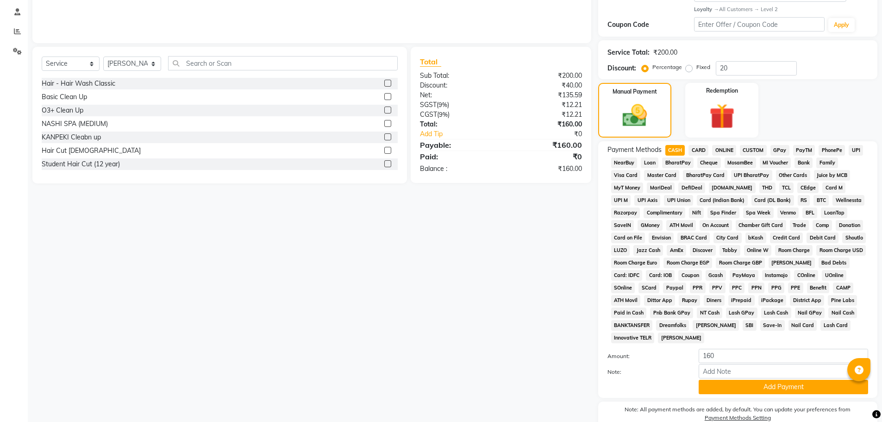
scroll to position [218, 0]
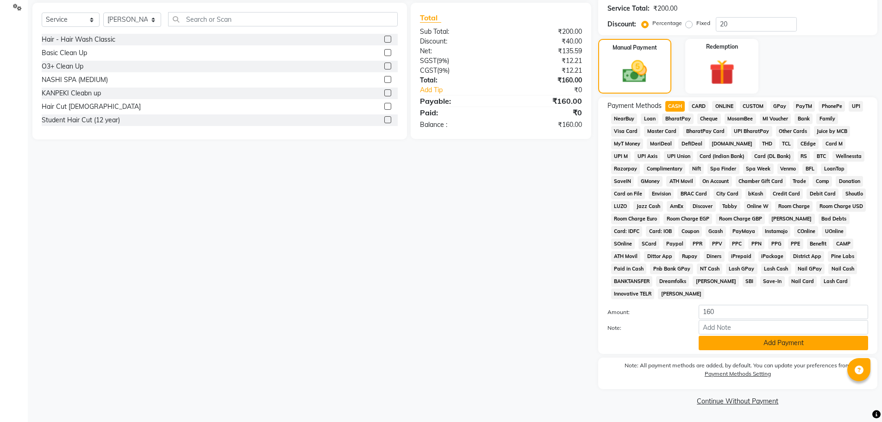
click at [734, 344] on button "Add Payment" at bounding box center [784, 343] width 170 height 14
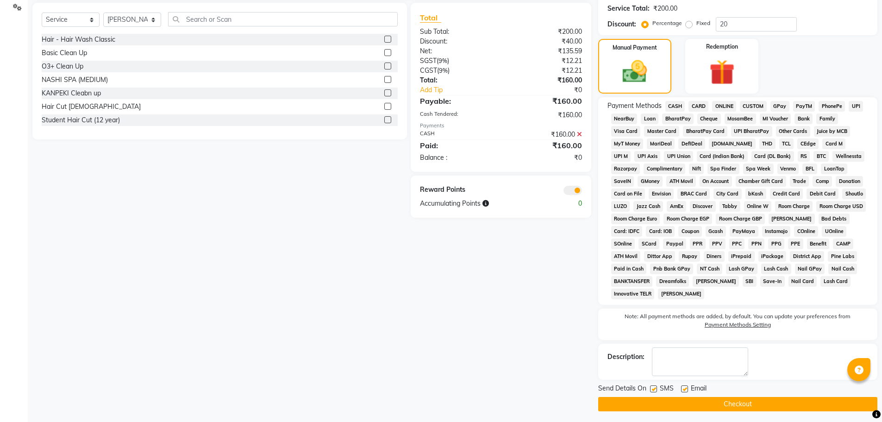
click at [712, 406] on button "Checkout" at bounding box center [737, 404] width 279 height 14
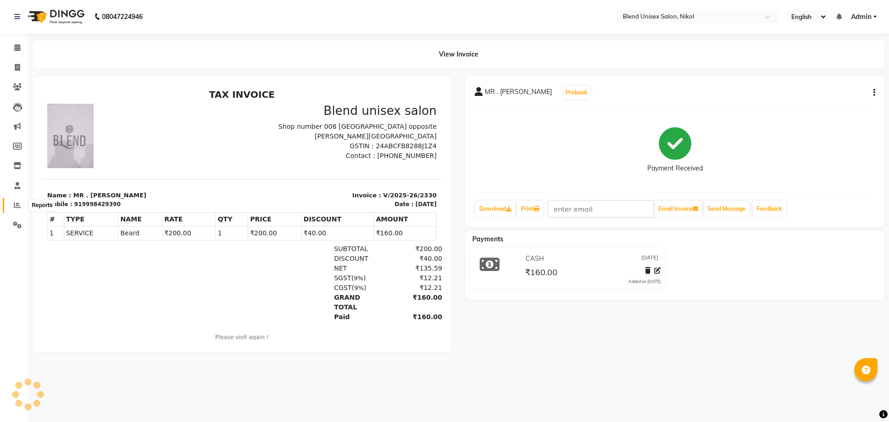
click at [18, 201] on span at bounding box center [17, 205] width 16 height 11
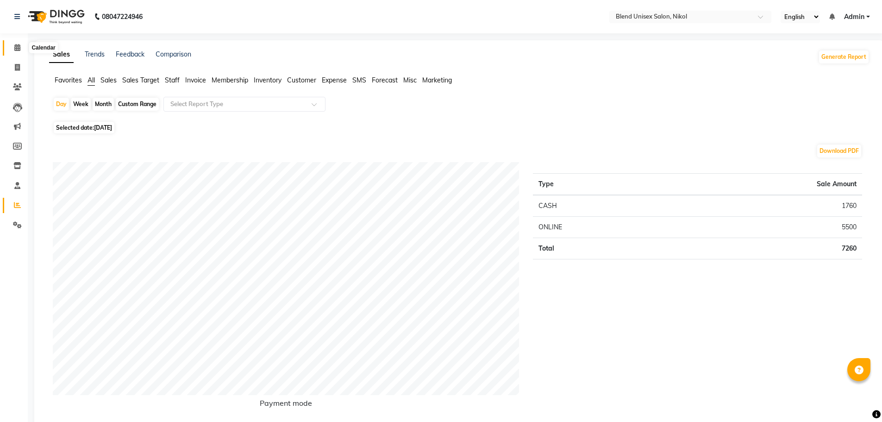
click at [14, 44] on icon at bounding box center [17, 47] width 6 height 7
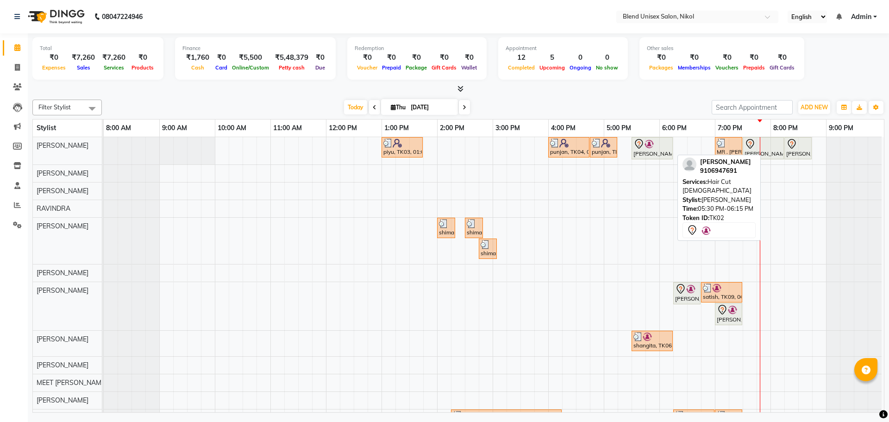
click at [638, 145] on icon at bounding box center [639, 143] width 11 height 11
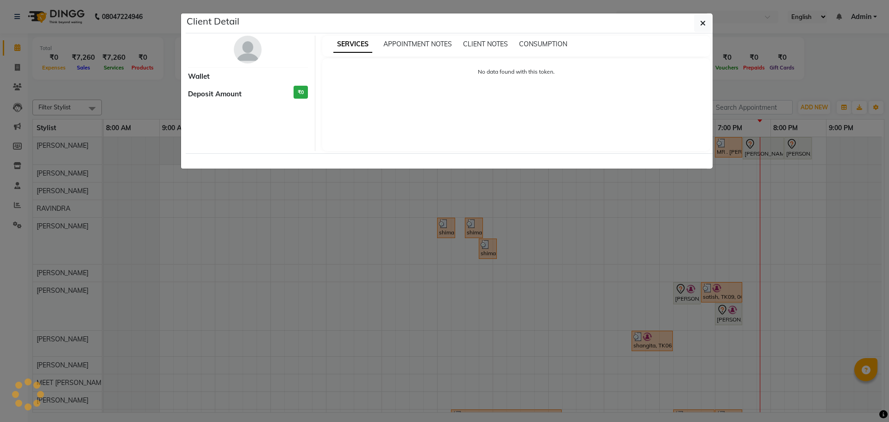
select select "7"
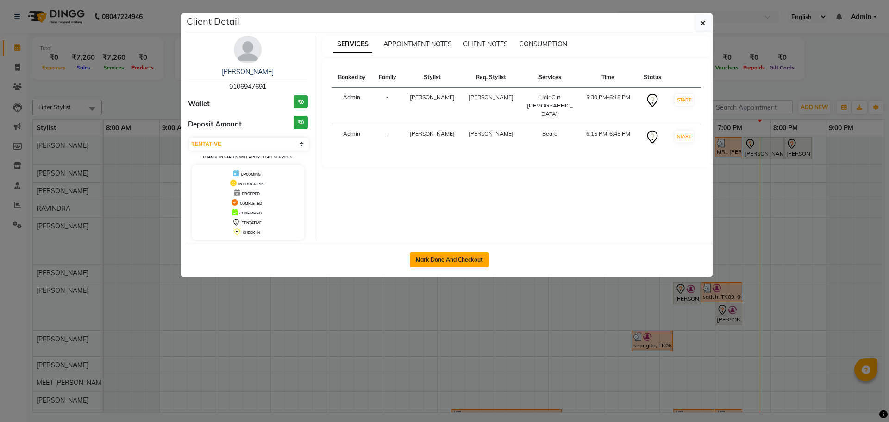
click at [442, 260] on button "Mark Done And Checkout" at bounding box center [449, 259] width 79 height 15
select select "service"
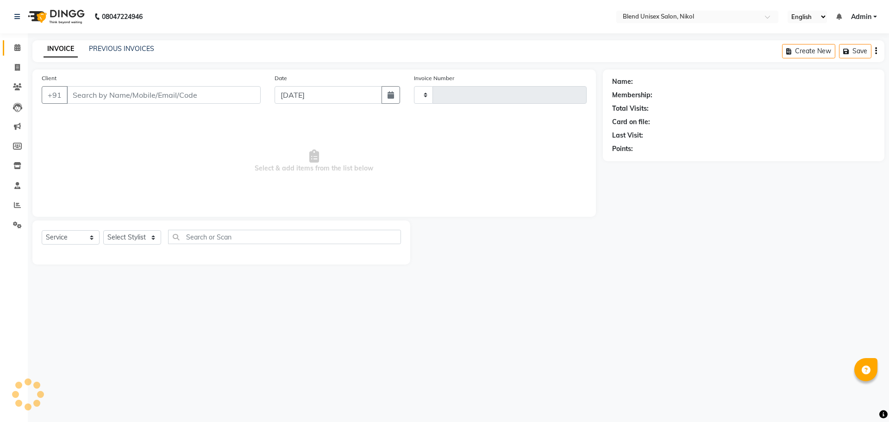
type input "2331"
select select "6213"
type input "9106947691"
select select "45624"
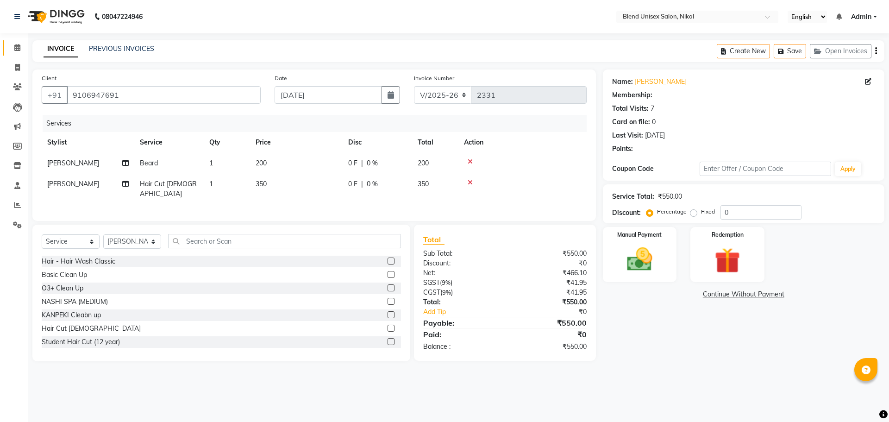
select select "1: Object"
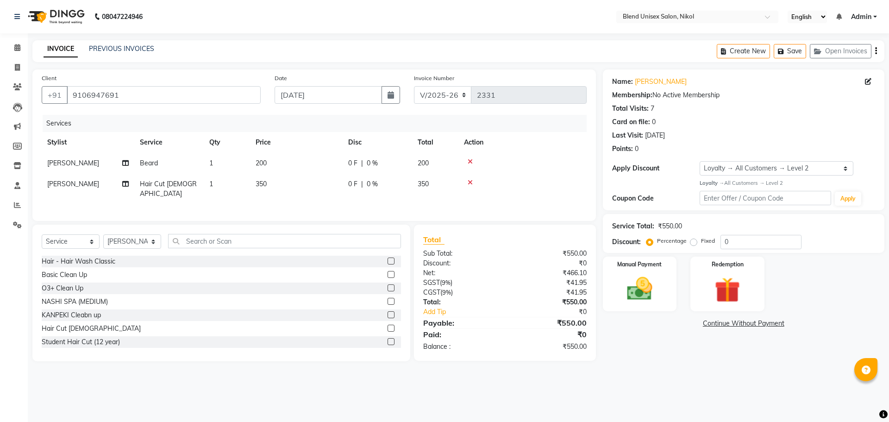
click at [321, 157] on td "200" at bounding box center [296, 163] width 93 height 21
select select "84260"
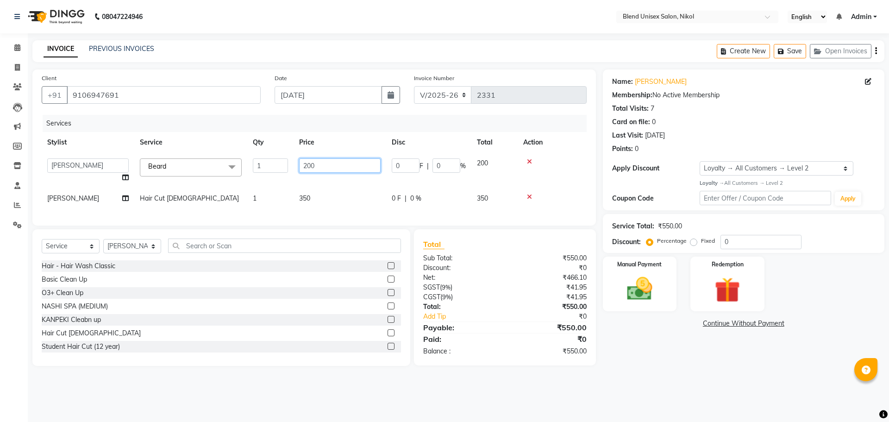
click at [327, 160] on input "200" at bounding box center [340, 165] width 82 height 14
type input "2"
type input "150"
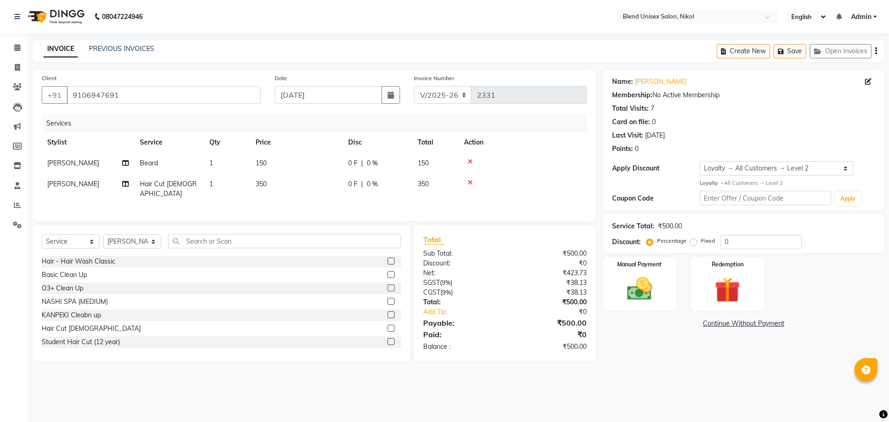
click at [327, 193] on td "350" at bounding box center [296, 189] width 93 height 31
select select "45624"
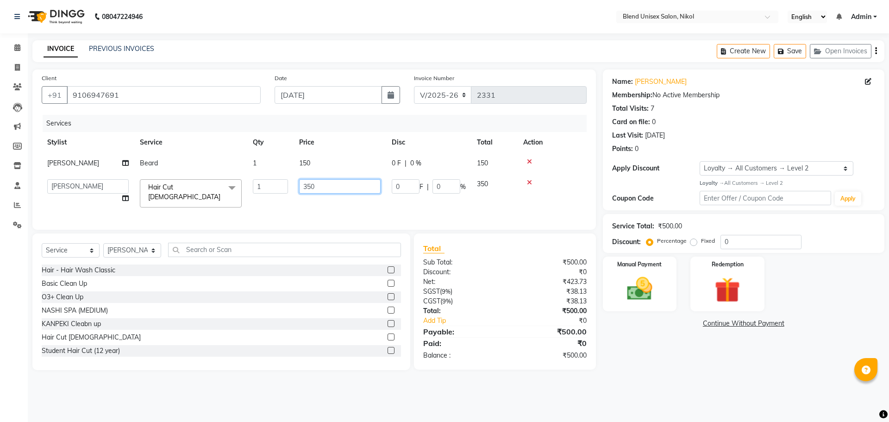
click at [331, 188] on input "350" at bounding box center [340, 186] width 82 height 14
type input "300"
click at [547, 185] on div at bounding box center [552, 182] width 58 height 6
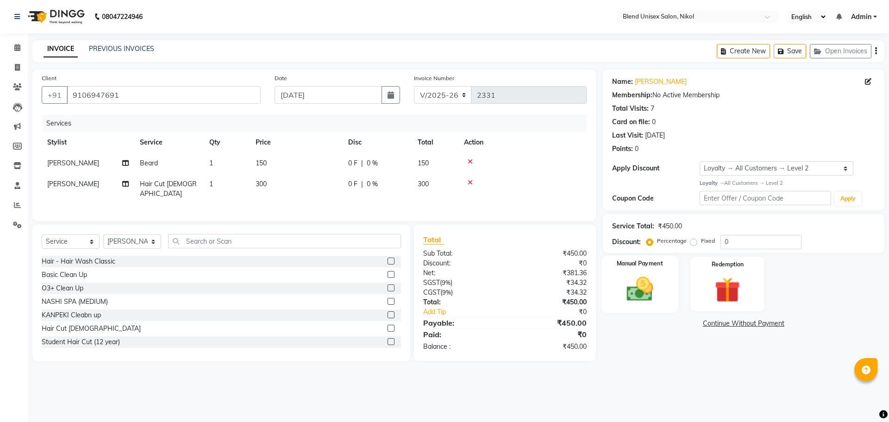
click at [631, 286] on img at bounding box center [639, 289] width 43 height 31
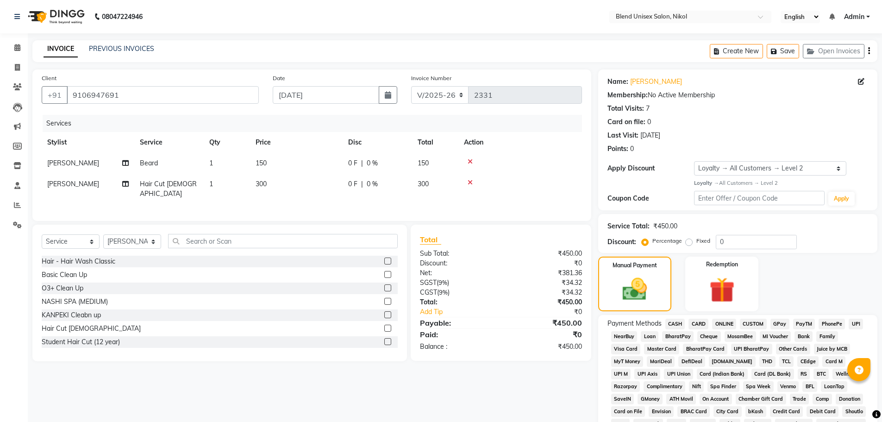
click at [673, 322] on span "CASH" at bounding box center [676, 324] width 20 height 11
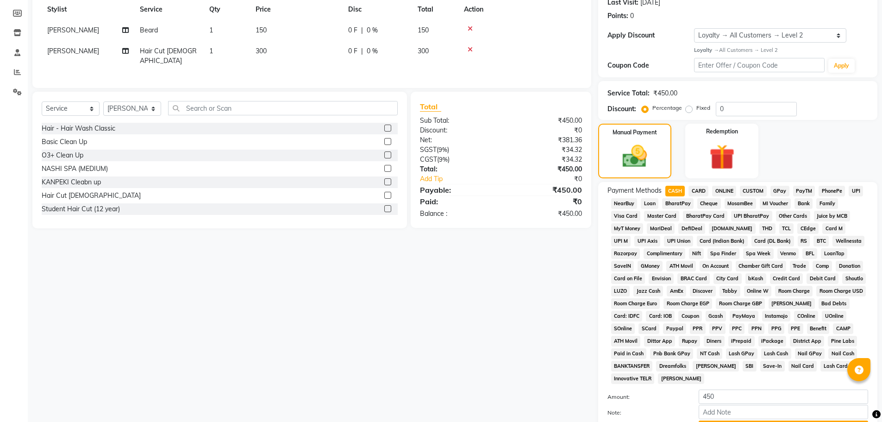
scroll to position [218, 0]
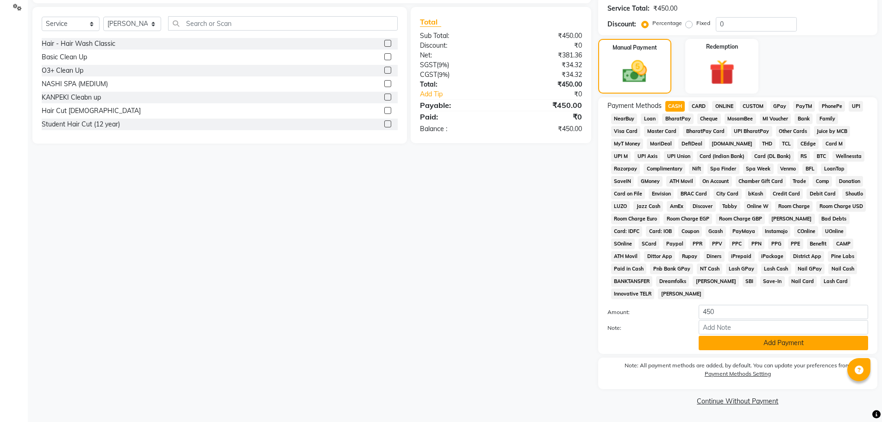
click at [712, 346] on button "Add Payment" at bounding box center [784, 343] width 170 height 14
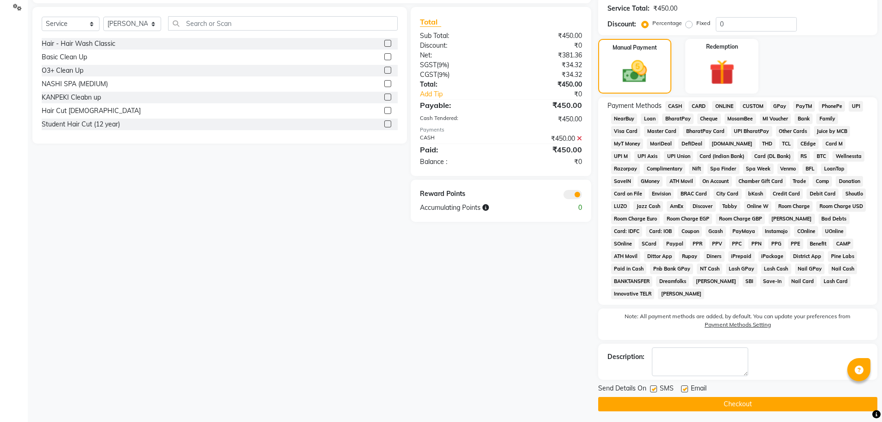
click at [711, 402] on button "Checkout" at bounding box center [737, 404] width 279 height 14
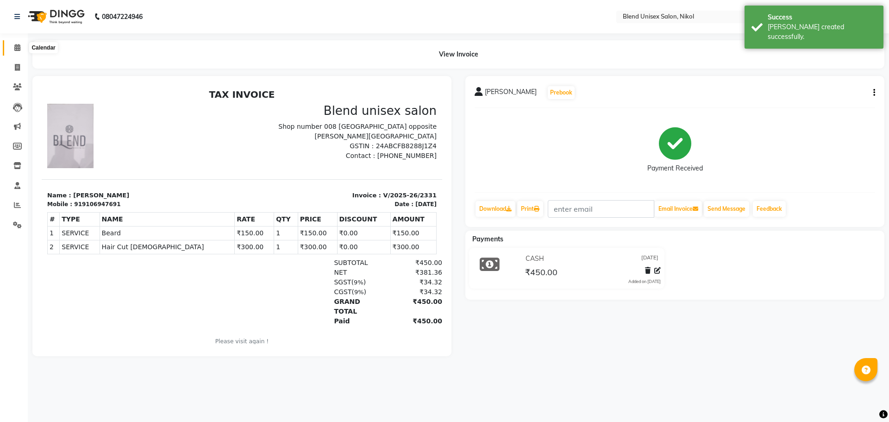
click at [18, 46] on icon at bounding box center [17, 47] width 6 height 7
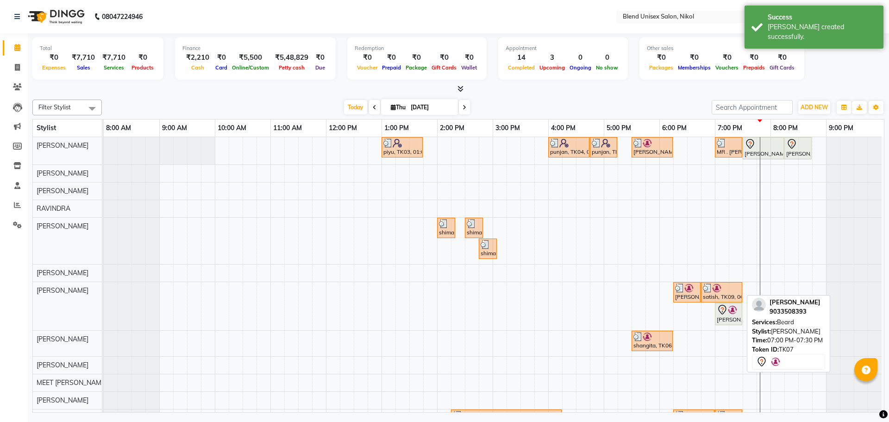
click at [718, 318] on div "[PERSON_NAME], TK07, 07:00 PM-07:30 PM, [PERSON_NAME]" at bounding box center [728, 313] width 25 height 19
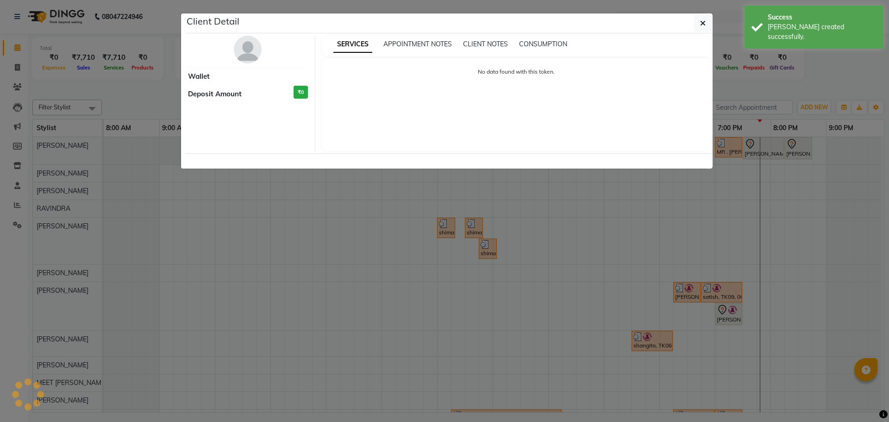
select select "7"
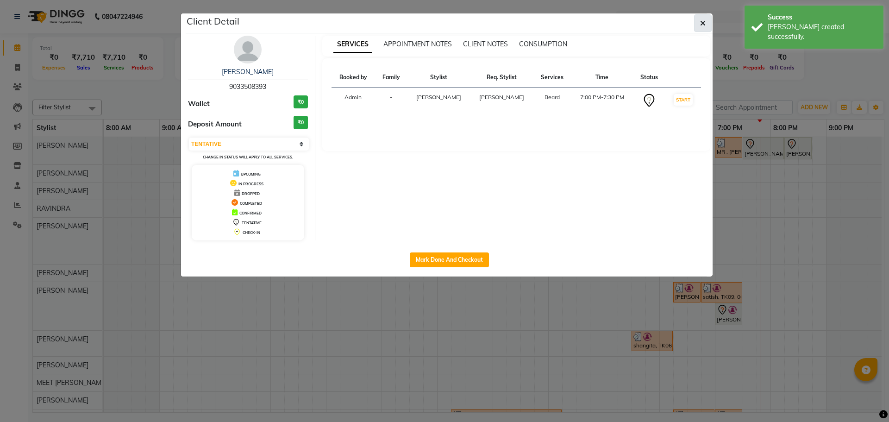
click at [704, 24] on icon "button" at bounding box center [703, 22] width 6 height 7
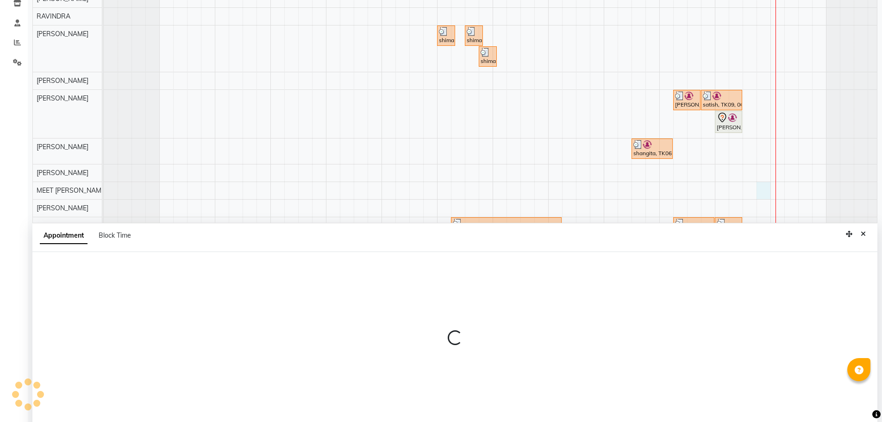
scroll to position [175, 0]
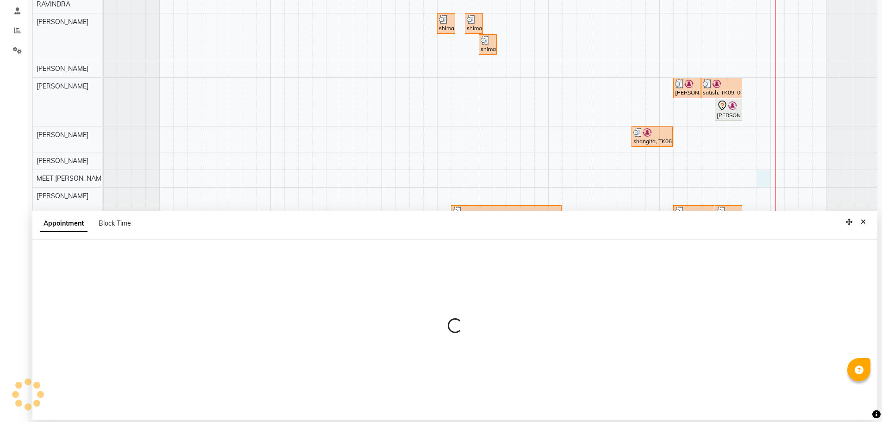
select select "89500"
select select "1185"
select select "tentative"
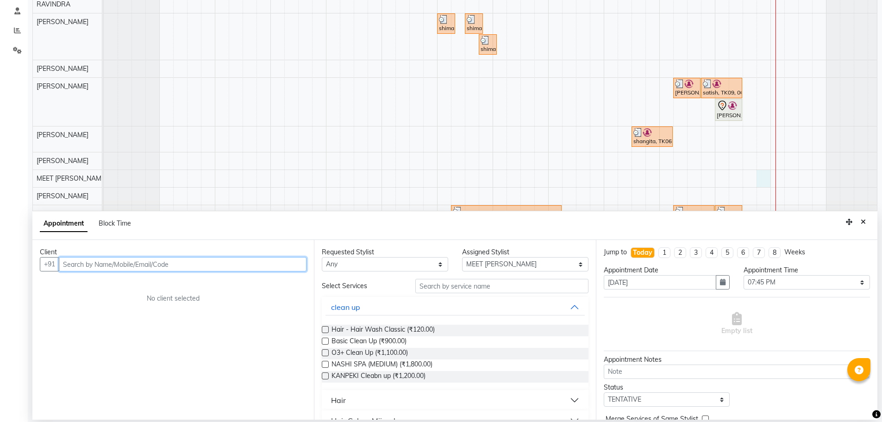
click at [187, 262] on input "text" at bounding box center [183, 264] width 248 height 14
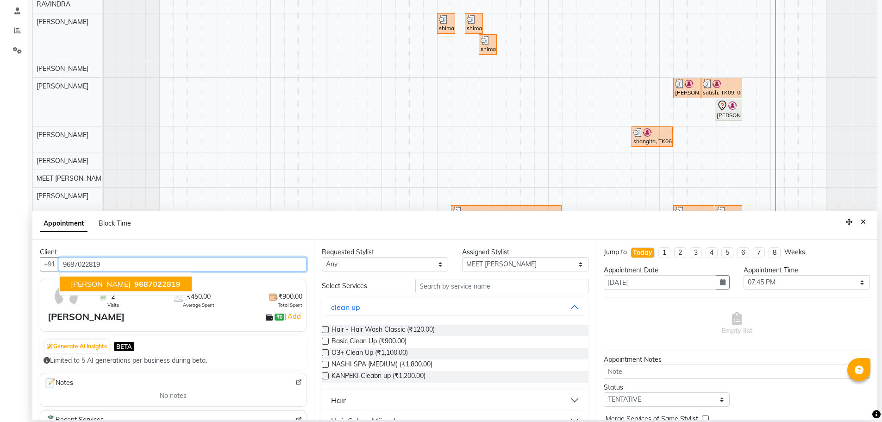
click at [117, 282] on span "[PERSON_NAME]" at bounding box center [101, 283] width 60 height 9
type input "9687022819"
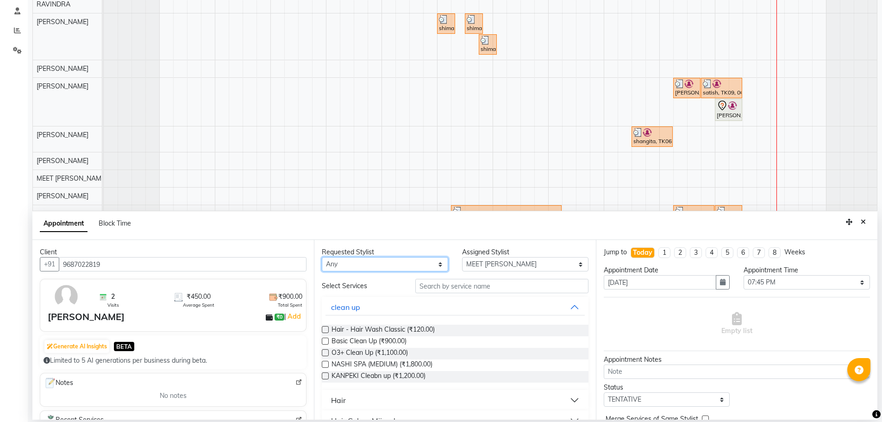
click at [390, 265] on select "Any AJAY NAI [PERSON_NAME] [PERSON_NAME] [PERSON_NAME] MEET [PERSON_NAME] [PERS…" at bounding box center [385, 264] width 126 height 14
select select "89500"
click at [322, 257] on select "Any AJAY NAI [PERSON_NAME] [PERSON_NAME] [PERSON_NAME] MEET [PERSON_NAME] [PERS…" at bounding box center [385, 264] width 126 height 14
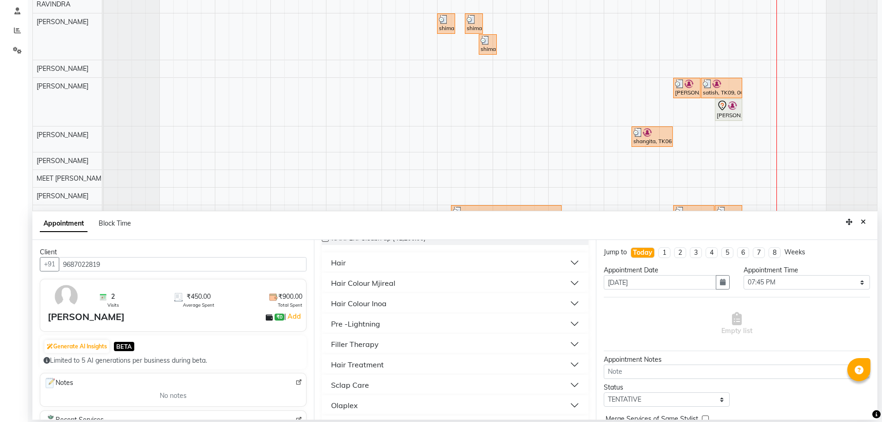
scroll to position [139, 0]
click at [376, 264] on button "Hair" at bounding box center [455, 261] width 259 height 17
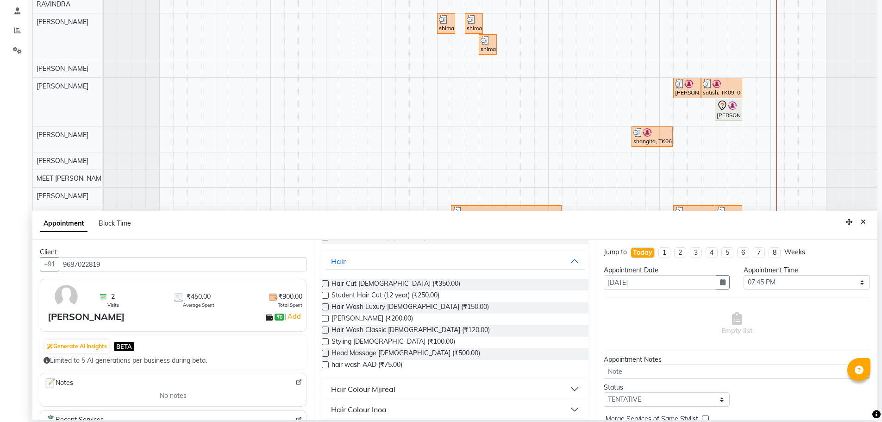
click at [326, 281] on label at bounding box center [325, 283] width 7 height 7
click at [326, 282] on input "checkbox" at bounding box center [325, 285] width 6 height 6
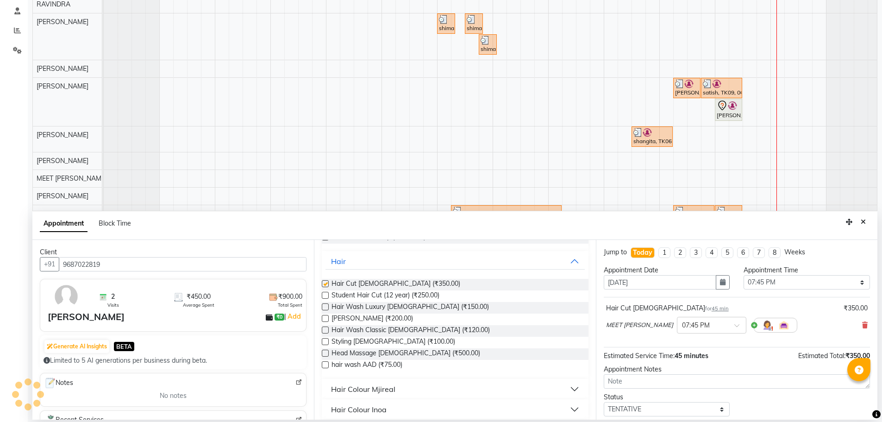
checkbox input "false"
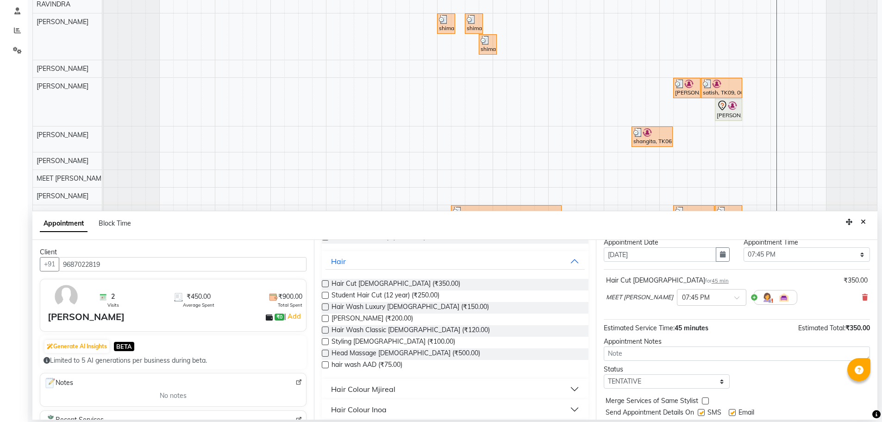
scroll to position [55, 0]
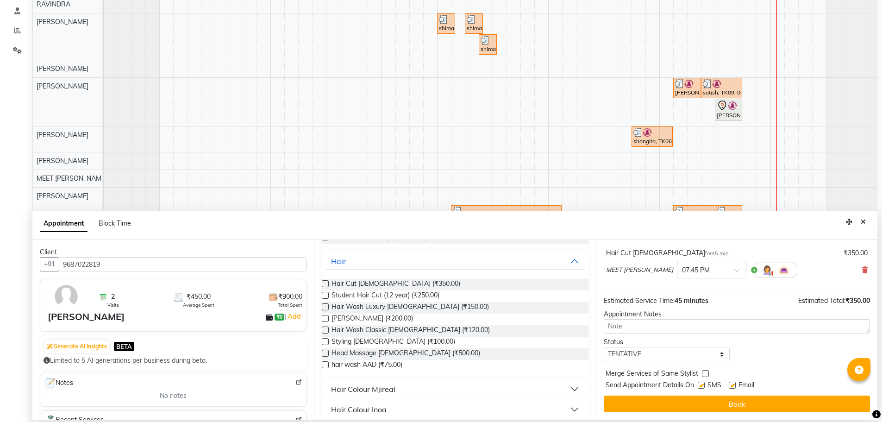
click at [742, 407] on button "Book" at bounding box center [737, 404] width 266 height 17
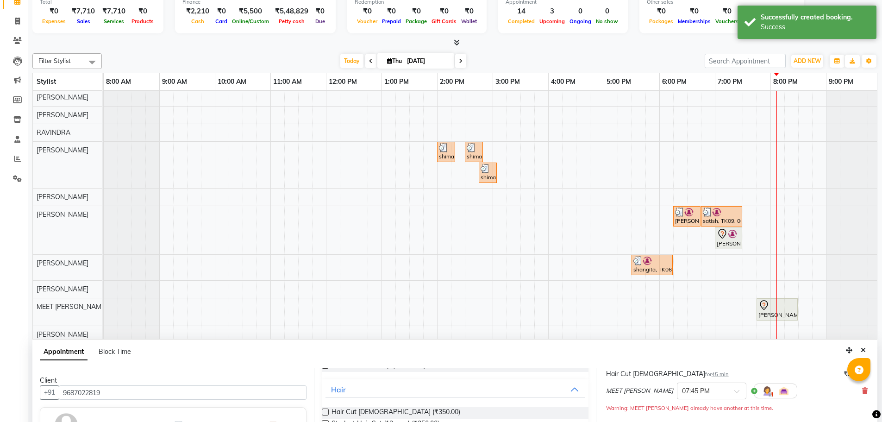
scroll to position [65, 0]
click at [864, 353] on icon "Close" at bounding box center [863, 350] width 5 height 6
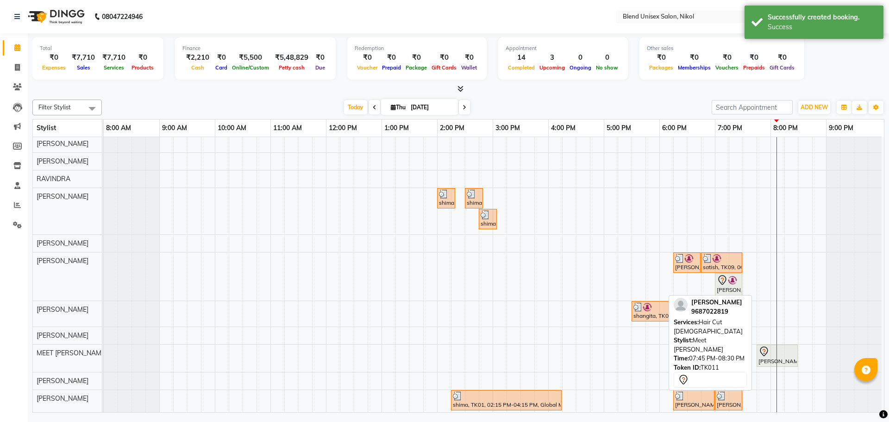
click at [104, 359] on div "[PERSON_NAME], TK11, 07:45 PM-08:30 PM, Hair Cut [DEMOGRAPHIC_DATA]" at bounding box center [104, 358] width 0 height 27
click at [762, 351] on icon at bounding box center [764, 351] width 11 height 11
select select "7"
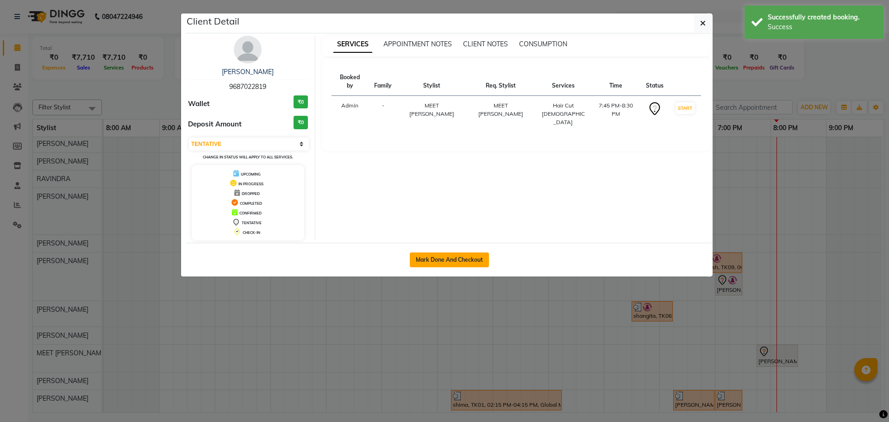
click at [439, 258] on button "Mark Done And Checkout" at bounding box center [449, 259] width 79 height 15
select select "service"
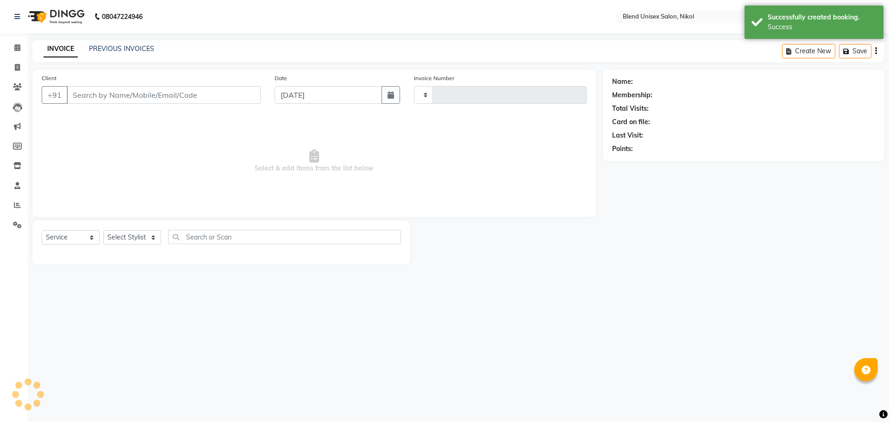
type input "2332"
select select "6213"
type input "9687022819"
select select "89500"
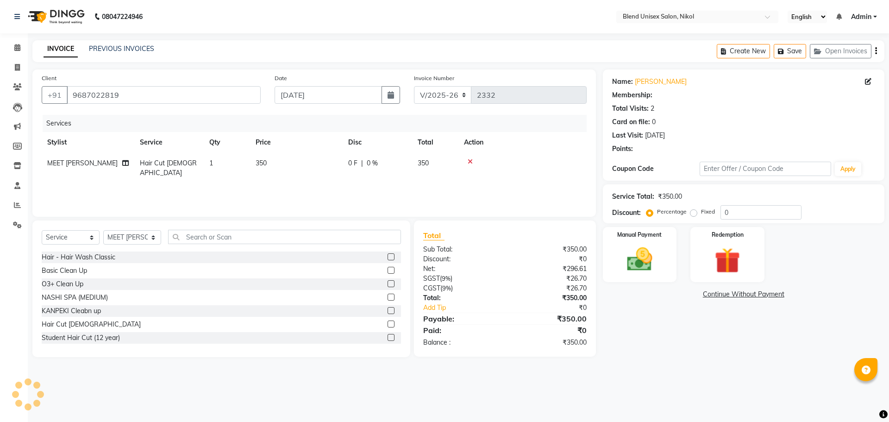
click at [422, 164] on span "350" at bounding box center [423, 163] width 11 height 8
select select "89500"
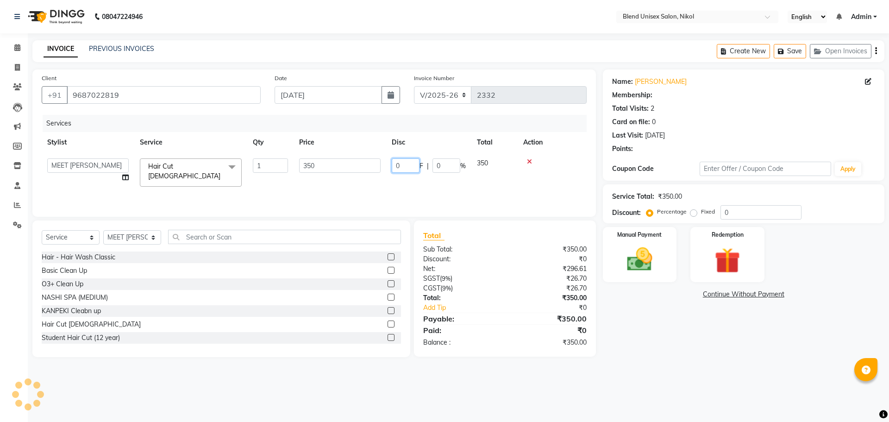
click at [415, 165] on input "0" at bounding box center [406, 165] width 28 height 14
type input "50"
click at [544, 173] on td at bounding box center [552, 172] width 69 height 39
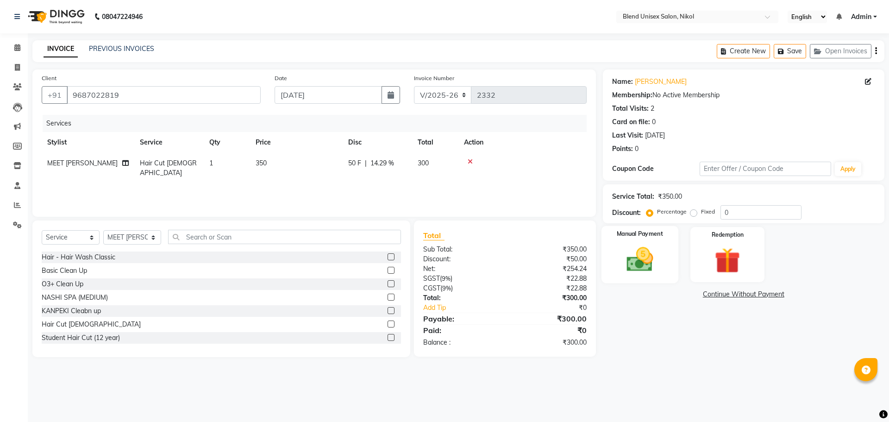
click at [678, 261] on div "Manual Payment" at bounding box center [639, 254] width 77 height 57
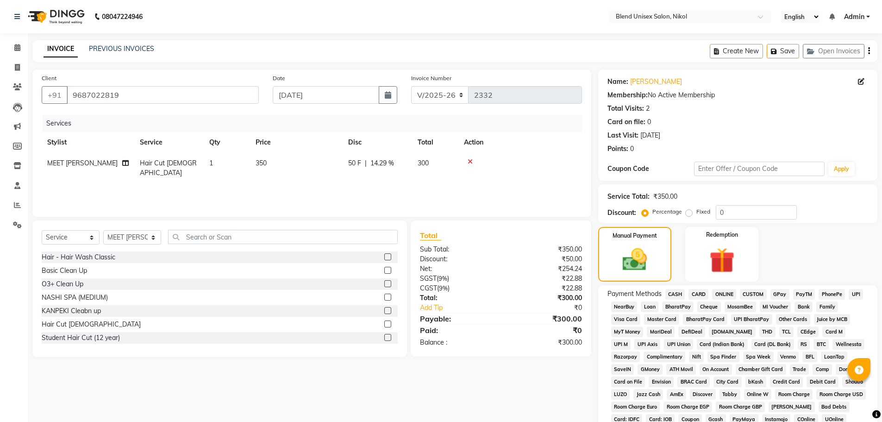
click at [679, 295] on span "CASH" at bounding box center [676, 294] width 20 height 11
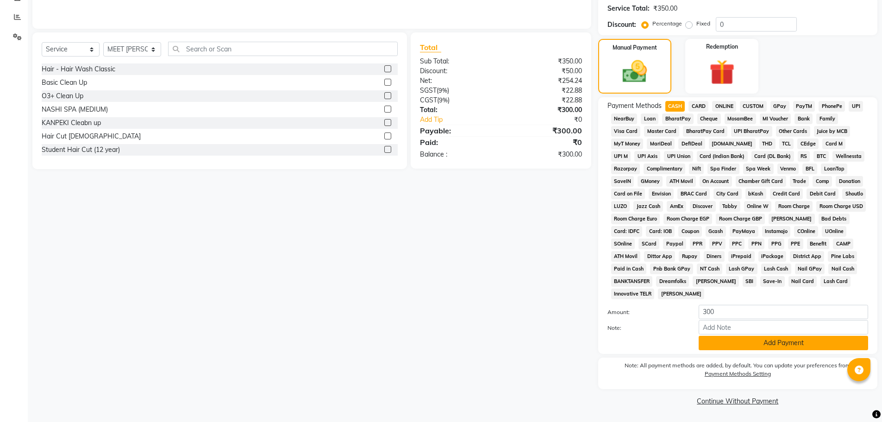
click at [705, 341] on button "Add Payment" at bounding box center [784, 343] width 170 height 14
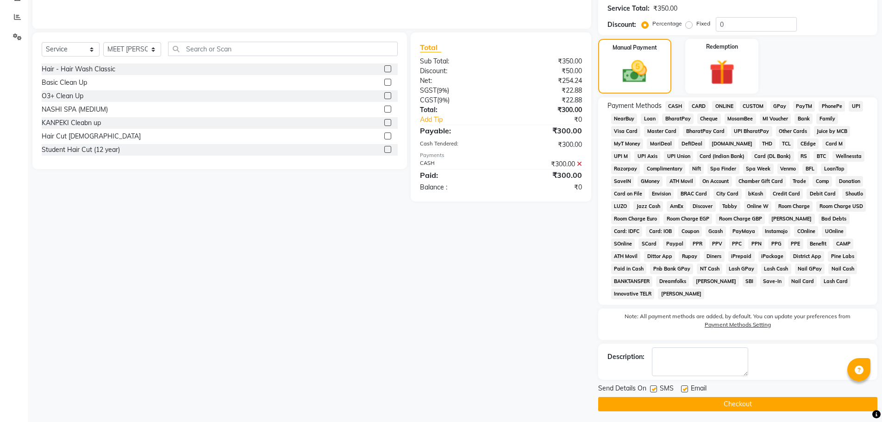
click at [700, 401] on button "Checkout" at bounding box center [737, 404] width 279 height 14
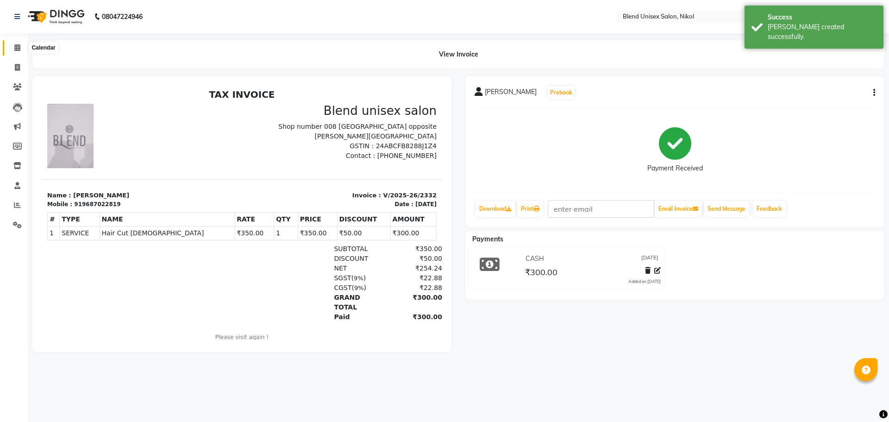
click at [22, 49] on span at bounding box center [17, 48] width 16 height 11
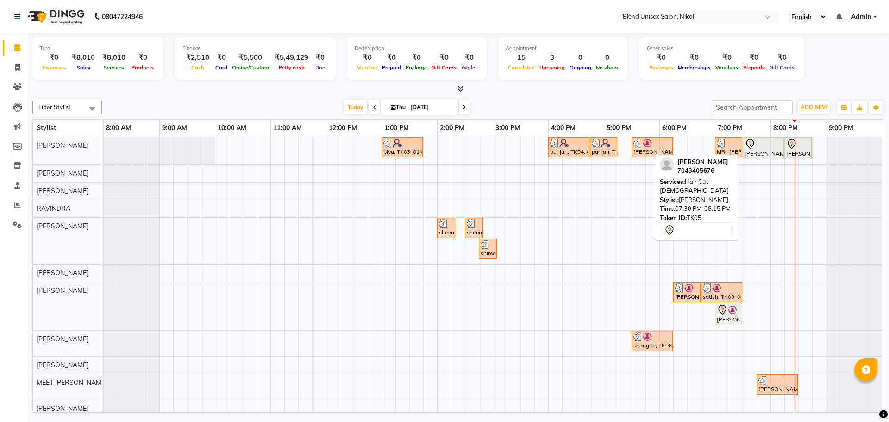
click at [755, 148] on icon at bounding box center [750, 143] width 11 height 11
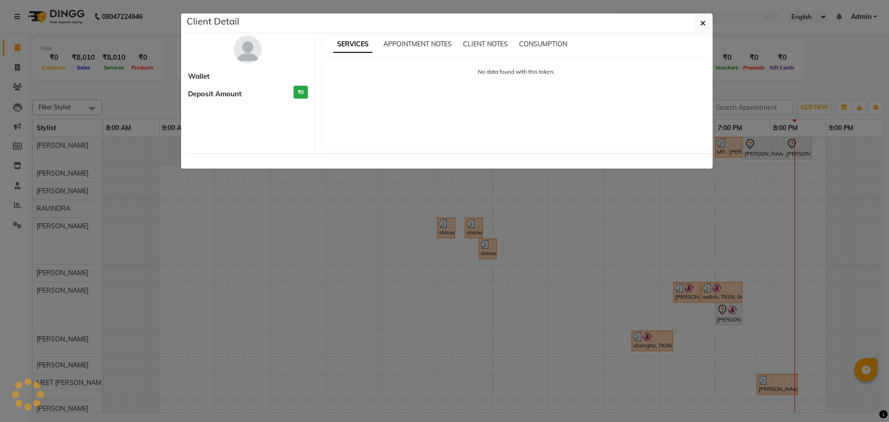
select select "7"
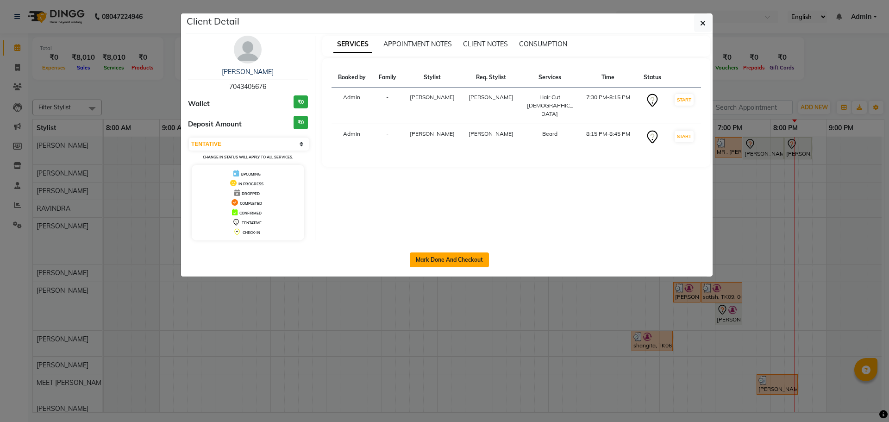
click at [451, 257] on button "Mark Done And Checkout" at bounding box center [449, 259] width 79 height 15
select select "service"
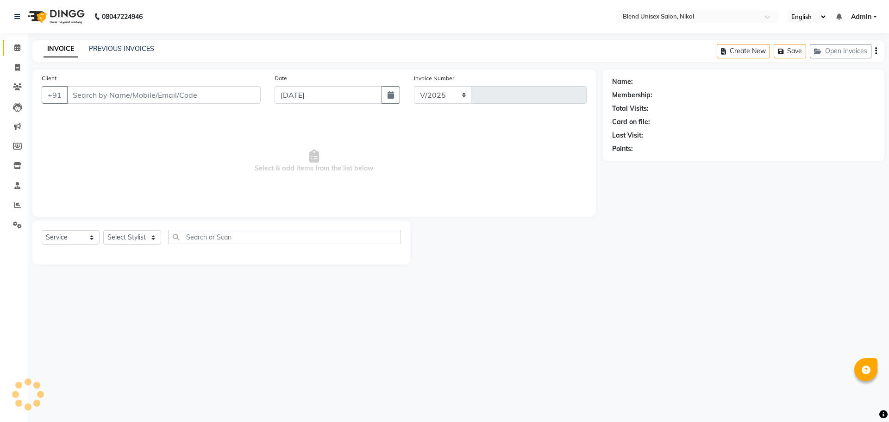
select select "6213"
type input "2333"
type input "7043405676"
select select "45624"
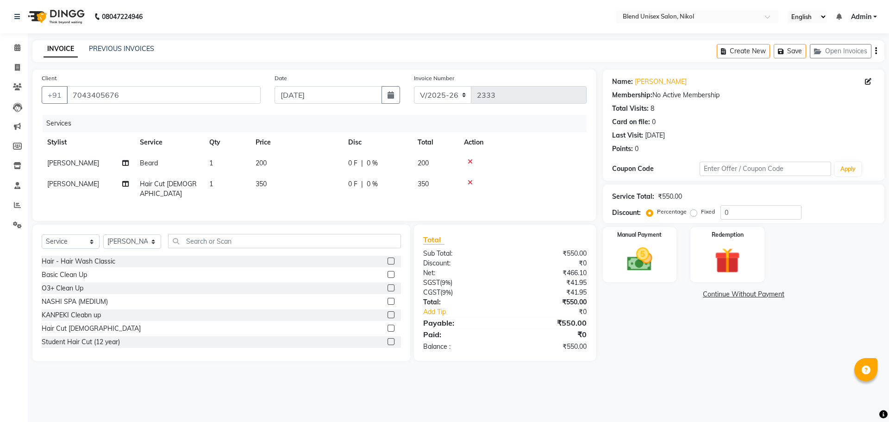
click at [355, 158] on td "0 F | 0 %" at bounding box center [377, 163] width 69 height 21
select select "45624"
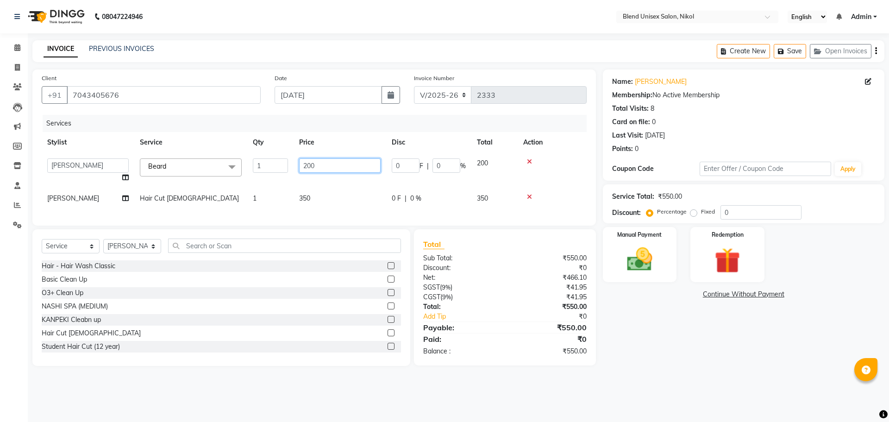
click at [348, 167] on input "200" at bounding box center [340, 165] width 82 height 14
type input "2"
type input "150"
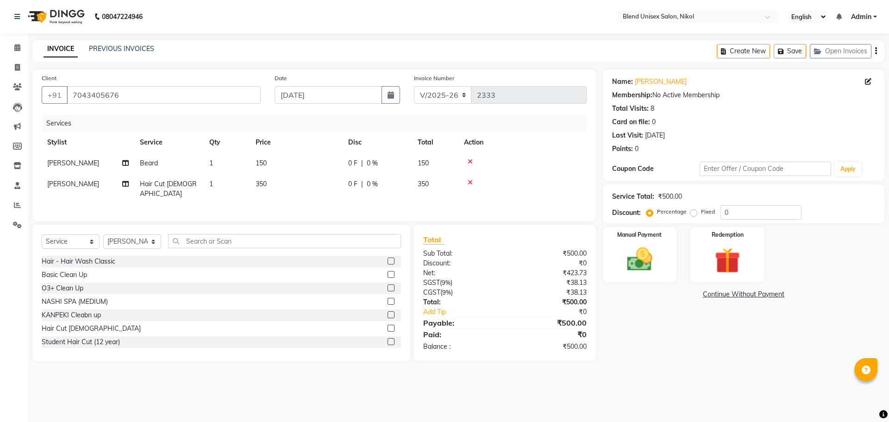
click at [351, 200] on div "Services Stylist Service Qty Price Disc Total Action [PERSON_NAME] [PERSON_NAME…" at bounding box center [314, 163] width 545 height 97
drag, startPoint x: 354, startPoint y: 189, endPoint x: 354, endPoint y: 183, distance: 6.0
click at [354, 183] on td "0 F | 0 %" at bounding box center [377, 189] width 69 height 31
select select "45624"
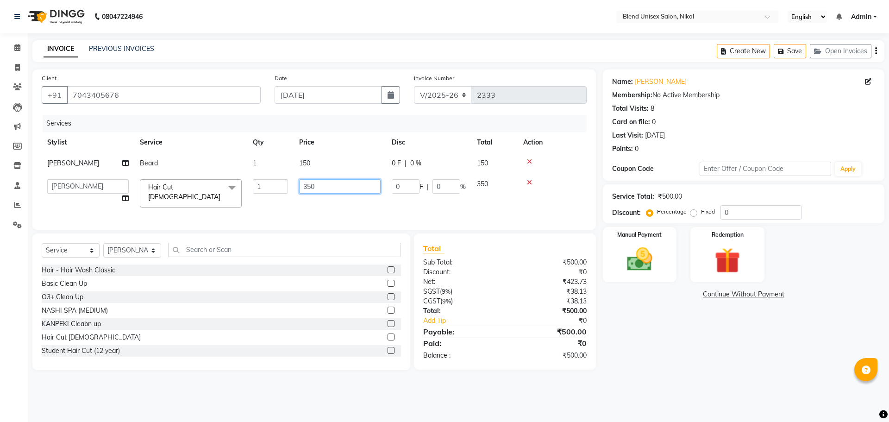
click at [349, 182] on input "350" at bounding box center [340, 186] width 82 height 14
type input "300"
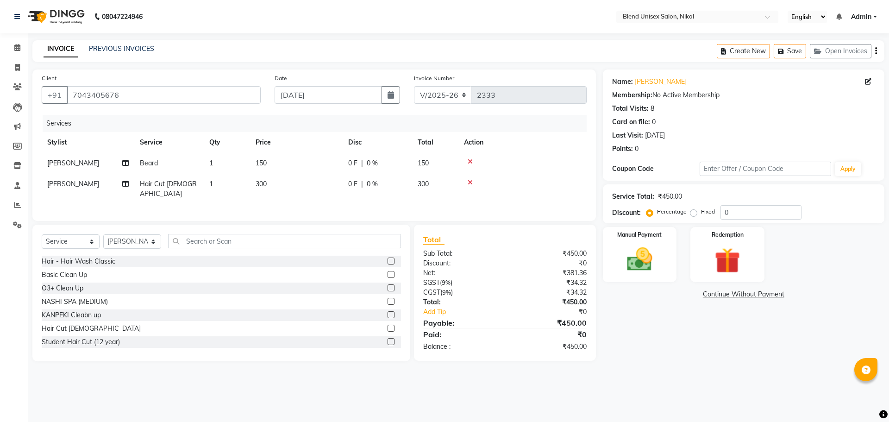
click at [576, 185] on div at bounding box center [522, 182] width 117 height 6
click at [661, 274] on img at bounding box center [639, 259] width 43 height 31
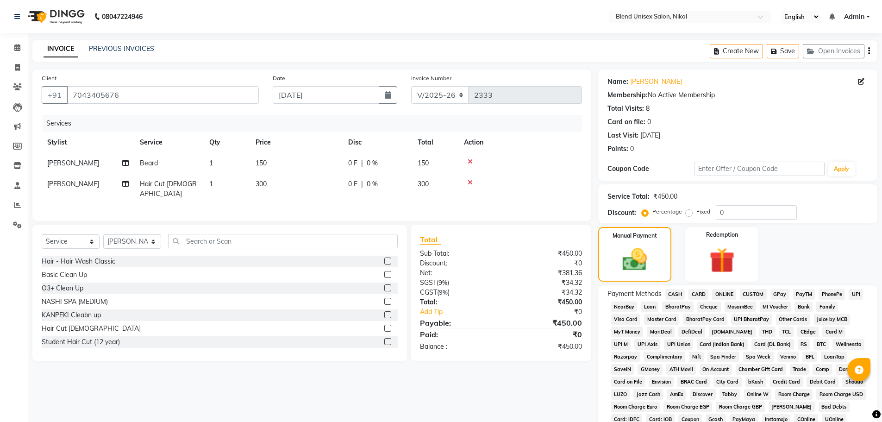
click at [679, 295] on span "CASH" at bounding box center [676, 294] width 20 height 11
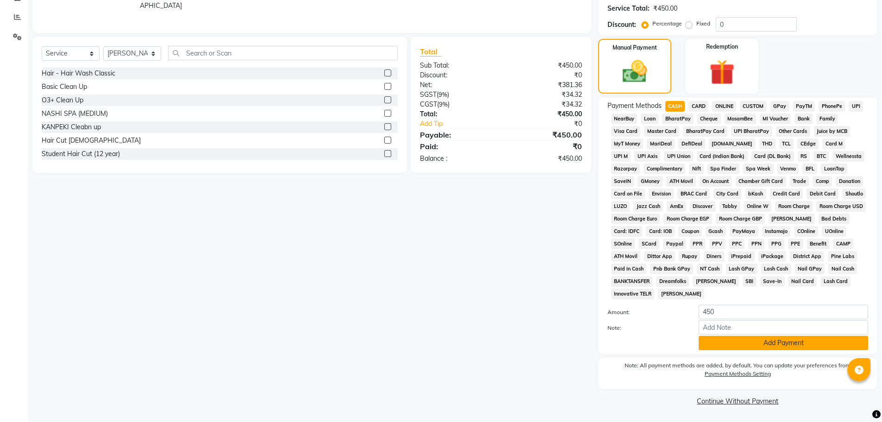
click at [710, 343] on button "Add Payment" at bounding box center [784, 343] width 170 height 14
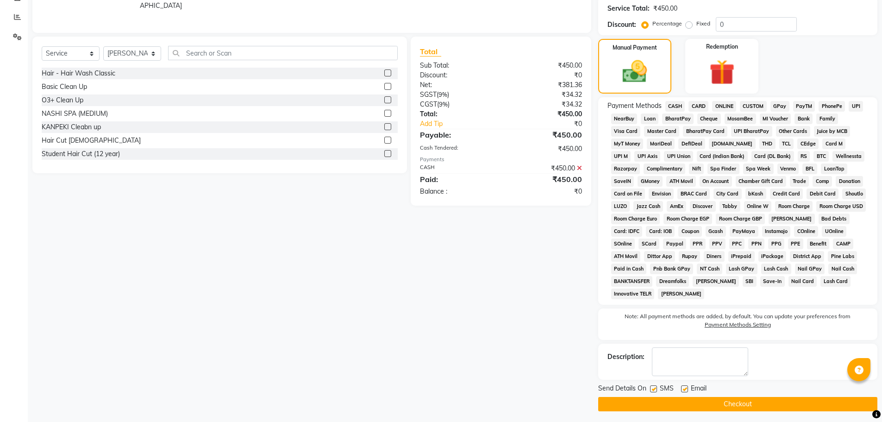
click at [690, 400] on button "Checkout" at bounding box center [737, 404] width 279 height 14
